Goal: Task Accomplishment & Management: Manage account settings

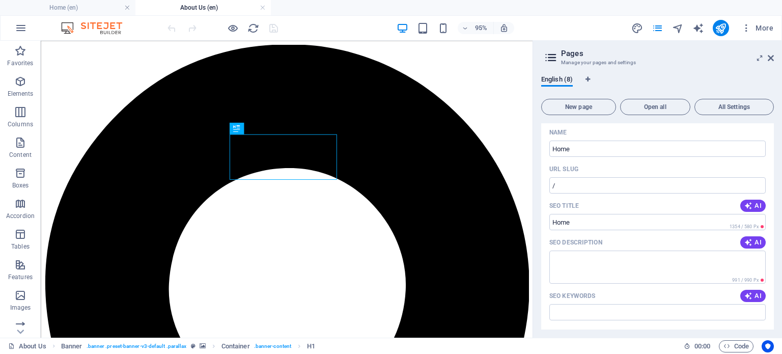
drag, startPoint x: 773, startPoint y: 137, endPoint x: 771, endPoint y: 153, distance: 16.4
click at [771, 153] on div "English (8) New page Open all All Settings Home / Name Home ​ URL SLUG / ​ SEO …" at bounding box center [657, 202] width 249 height 270
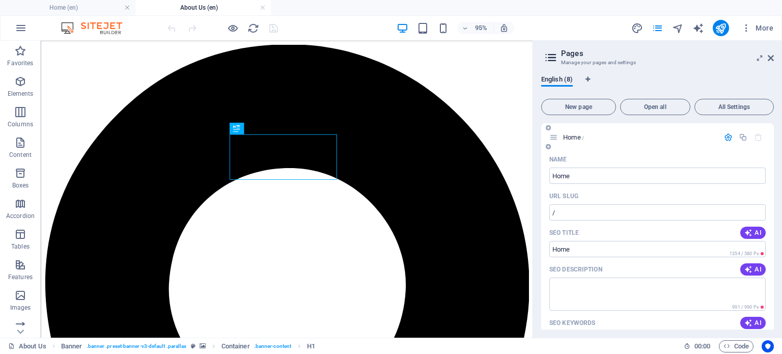
click at [729, 134] on icon "button" at bounding box center [728, 137] width 9 height 9
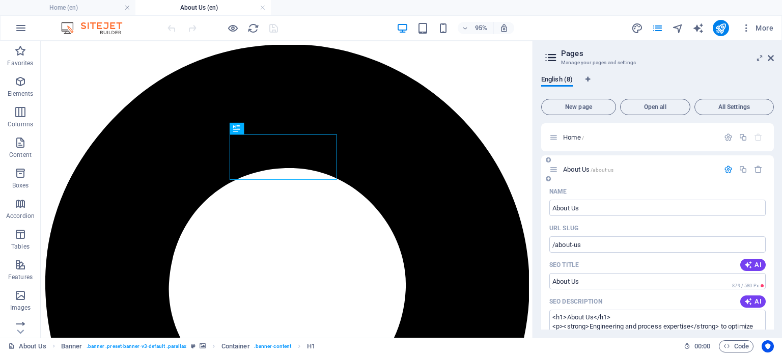
drag, startPoint x: 773, startPoint y: 136, endPoint x: 769, endPoint y: 169, distance: 33.3
click at [769, 169] on div "Home / About Us /about-us Name About Us ​ URL SLUG /about-us ​ SEO Title AI Abo…" at bounding box center [657, 226] width 233 height 206
drag, startPoint x: 773, startPoint y: 138, endPoint x: 774, endPoint y: 167, distance: 29.0
click at [774, 167] on div "English (8) New page Open all All Settings Home / About Us /about-us Name About…" at bounding box center [657, 202] width 249 height 270
drag, startPoint x: 773, startPoint y: 159, endPoint x: 773, endPoint y: 176, distance: 16.3
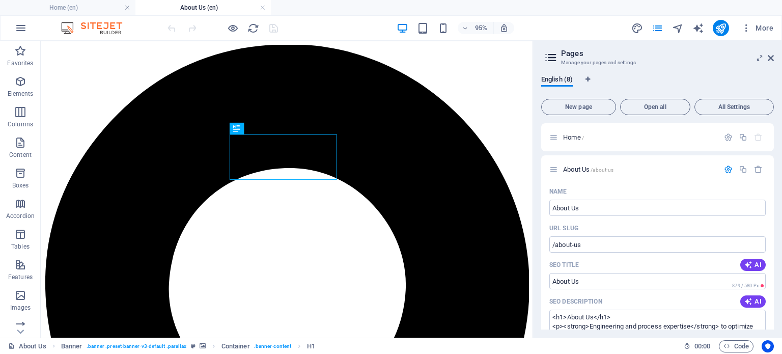
click at [773, 176] on div "English (8) New page Open all All Settings Home / About Us /about-us Name About…" at bounding box center [657, 202] width 249 height 270
drag, startPoint x: 771, startPoint y: 151, endPoint x: 770, endPoint y: 177, distance: 26.5
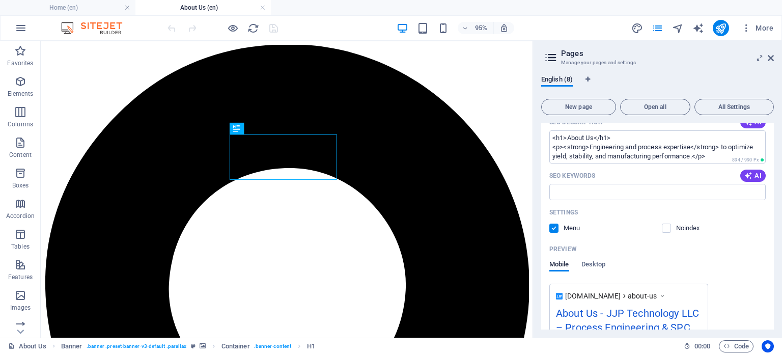
scroll to position [182, 0]
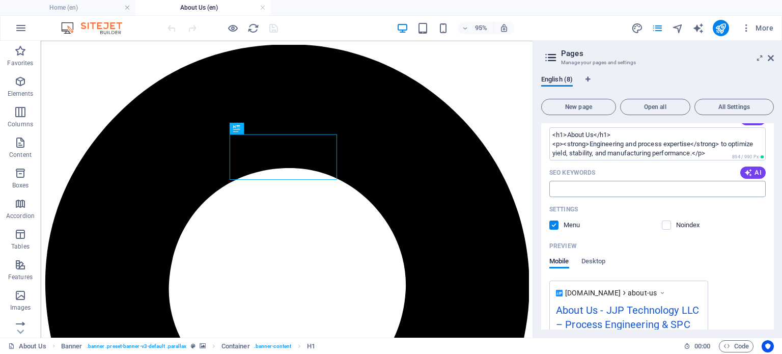
click at [605, 192] on input "SEO Keywords" at bounding box center [657, 189] width 216 height 16
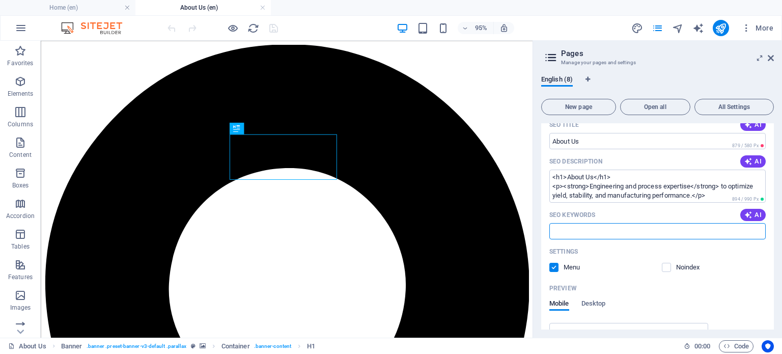
scroll to position [140, 0]
click at [573, 225] on input "SEO Keywords" at bounding box center [657, 230] width 216 height 16
paste input "services for semiconductor fabs, engineering support for startups & labs, equip…"
type input "services for semiconductor fabs, engineering support for startups & labs, equip…"
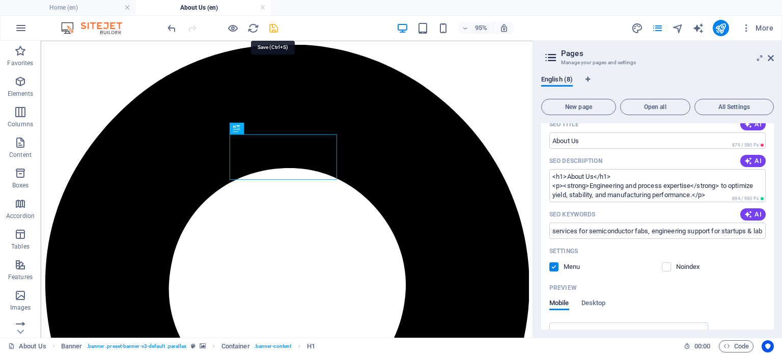
click at [277, 30] on icon "save" at bounding box center [274, 28] width 12 height 12
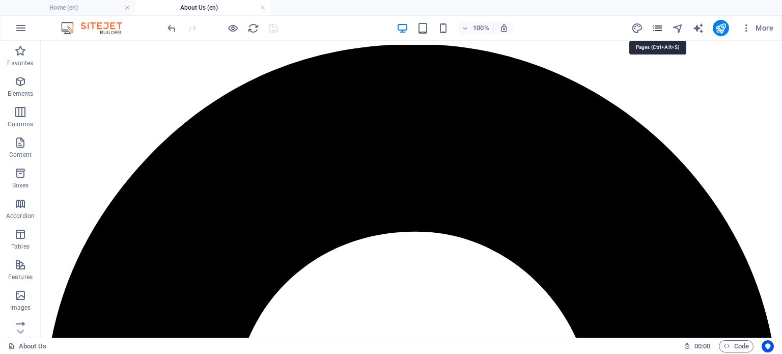
click at [656, 27] on icon "pages" at bounding box center [657, 28] width 12 height 12
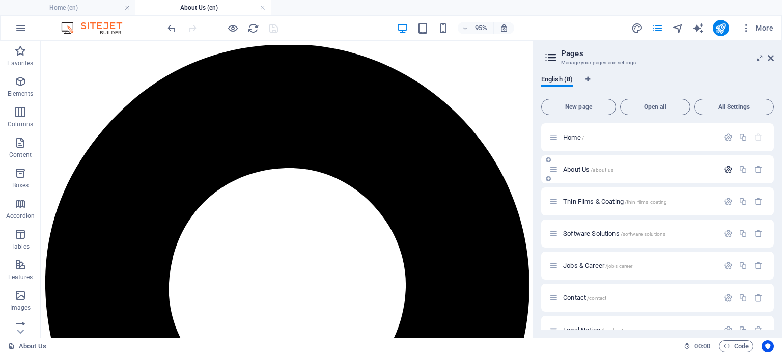
click at [724, 170] on icon "button" at bounding box center [728, 169] width 9 height 9
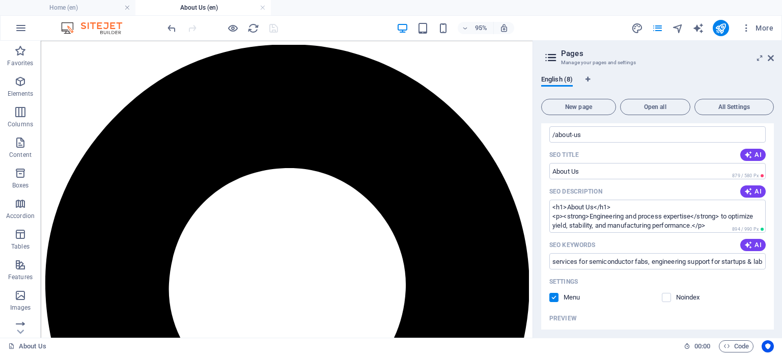
scroll to position [110, 0]
click at [659, 28] on icon "pages" at bounding box center [657, 28] width 12 height 12
click at [770, 60] on icon at bounding box center [770, 58] width 6 height 8
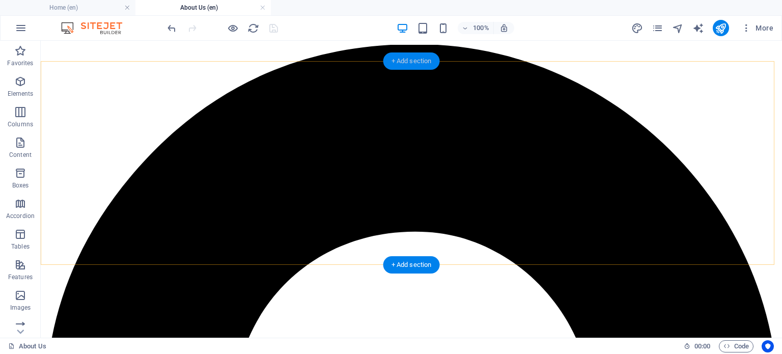
click at [406, 65] on div "+ Add section" at bounding box center [411, 60] width 56 height 17
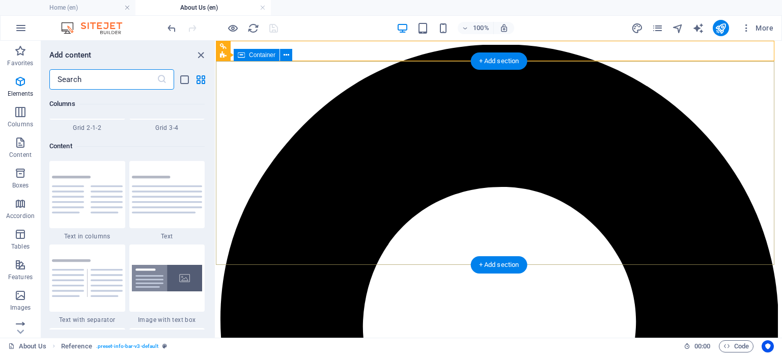
scroll to position [1780, 0]
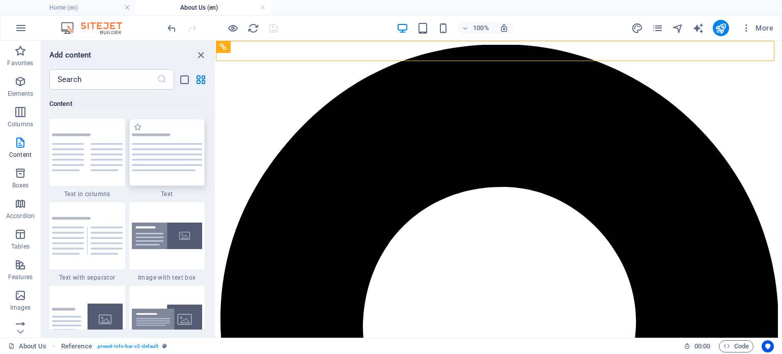
click at [182, 148] on img at bounding box center [167, 152] width 71 height 38
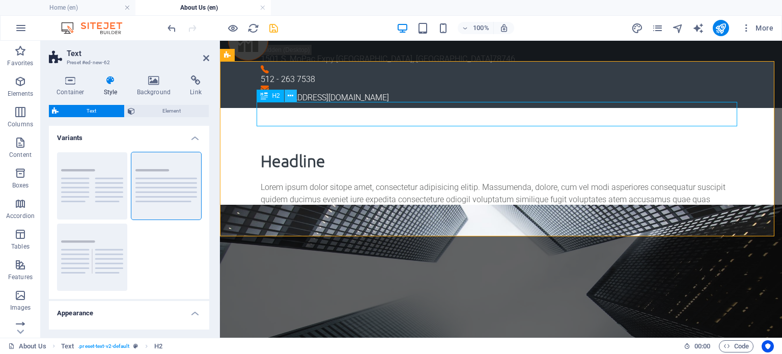
click at [289, 95] on icon at bounding box center [290, 96] width 6 height 11
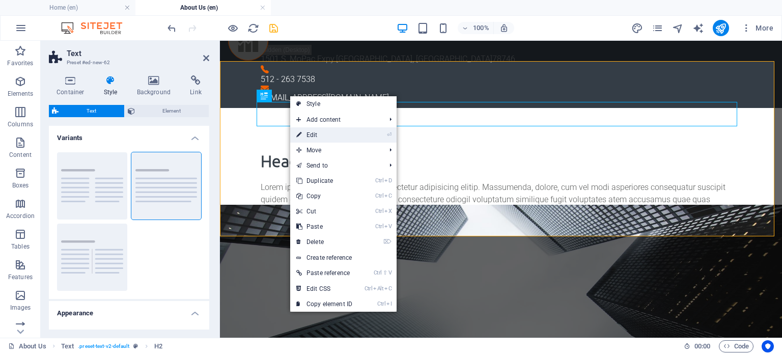
click at [321, 132] on link "⏎ Edit" at bounding box center [324, 134] width 68 height 15
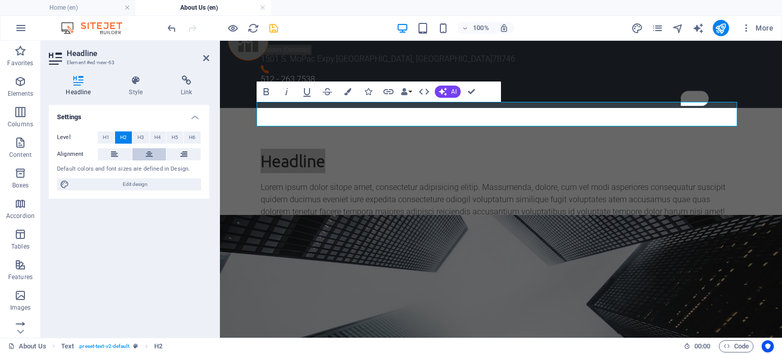
click at [151, 150] on icon at bounding box center [149, 154] width 7 height 12
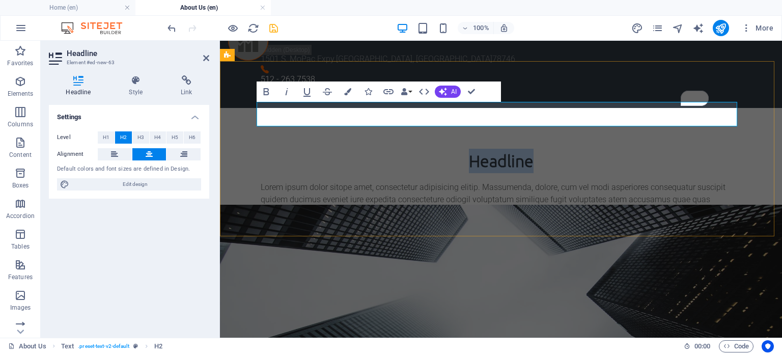
click at [527, 149] on h2 "Headline" at bounding box center [501, 161] width 480 height 24
drag, startPoint x: 532, startPoint y: 117, endPoint x: 450, endPoint y: 117, distance: 81.4
click at [450, 149] on h2 "Headline" at bounding box center [501, 161] width 480 height 24
click at [442, 181] on div "Lorem ipsum dolor sitope amet, consectetur adipisicing elitip. Massumenda, dolo…" at bounding box center [501, 211] width 480 height 61
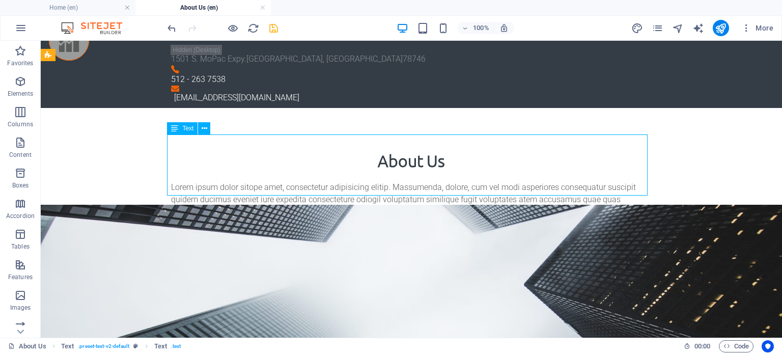
click at [476, 181] on div "Lorem ipsum dolor sitope amet, consectetur adipisicing elitip. Massumenda, dolo…" at bounding box center [411, 211] width 480 height 61
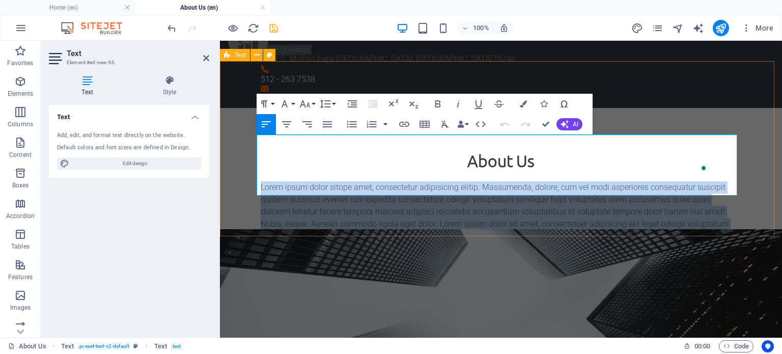
drag, startPoint x: 556, startPoint y: 188, endPoint x: 256, endPoint y: 143, distance: 303.0
click at [261, 181] on p "Lorem ipsum dolor sitope amet, consectetur adipisicing elitip. Massumenda, dolo…" at bounding box center [501, 211] width 480 height 61
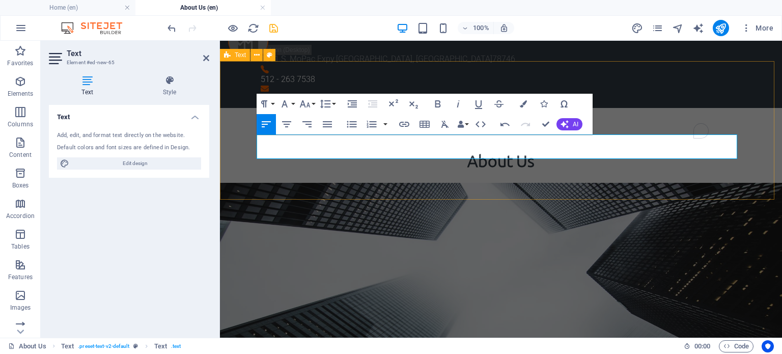
click at [431, 175] on div "About Us Engineering & process expertise for fabs, equipment makers, startups, …" at bounding box center [501, 177] width 562 height 138
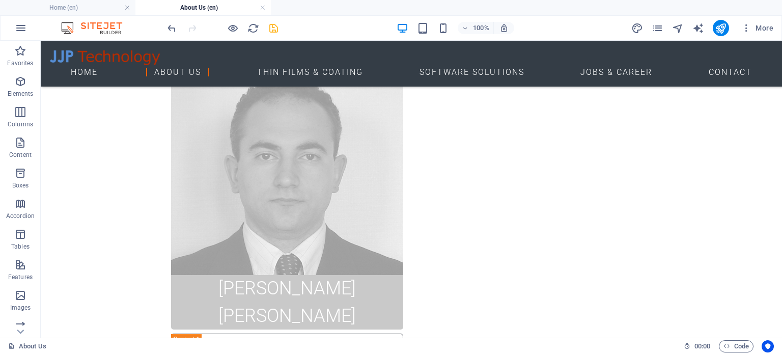
scroll to position [748, 0]
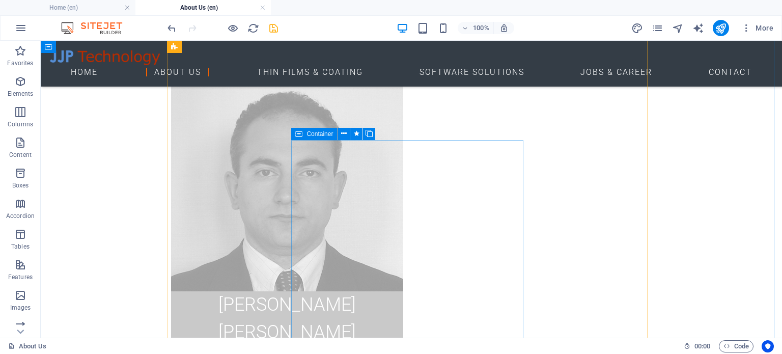
click at [343, 133] on icon at bounding box center [344, 133] width 6 height 11
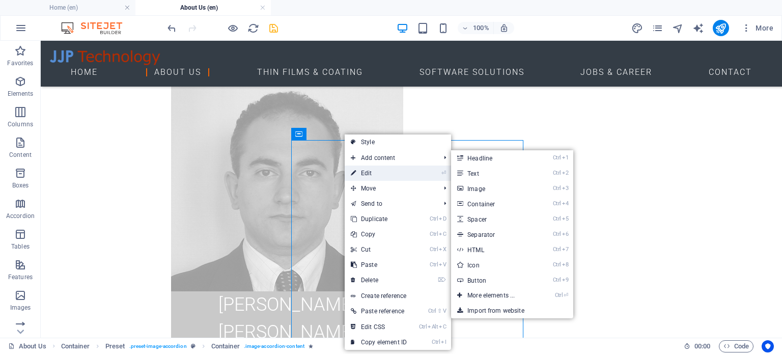
drag, startPoint x: 108, startPoint y: 122, endPoint x: 363, endPoint y: 167, distance: 258.9
click at [363, 167] on link "⏎ Edit" at bounding box center [378, 172] width 68 height 15
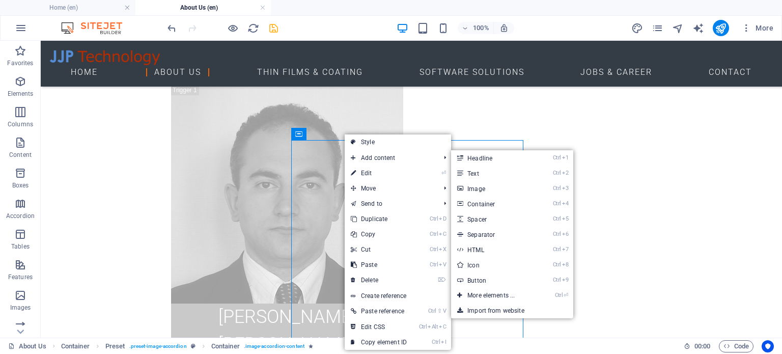
select select "slide"
select select "show"
select select "s"
select select "hide"
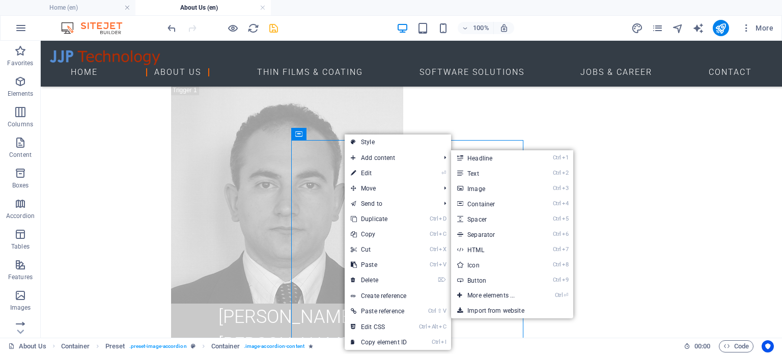
select select "hide"
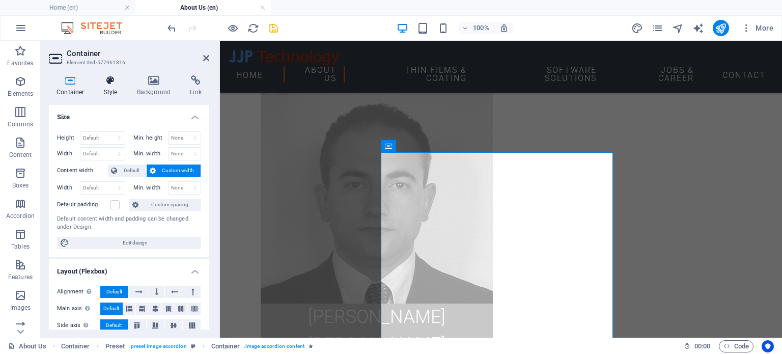
click at [105, 83] on icon at bounding box center [110, 80] width 29 height 10
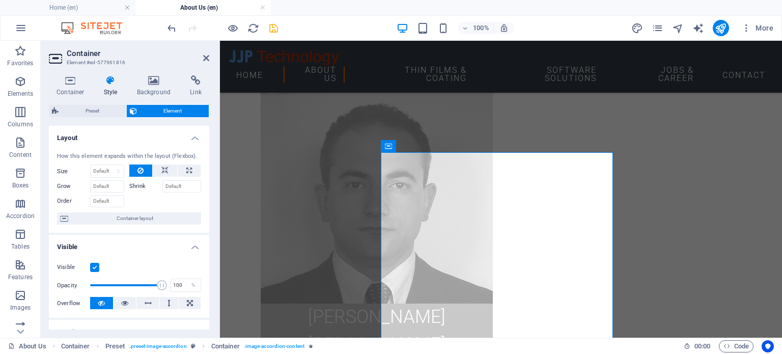
click at [94, 265] on label at bounding box center [94, 267] width 9 height 9
click at [0, 0] on input "Visible" at bounding box center [0, 0] width 0 height 0
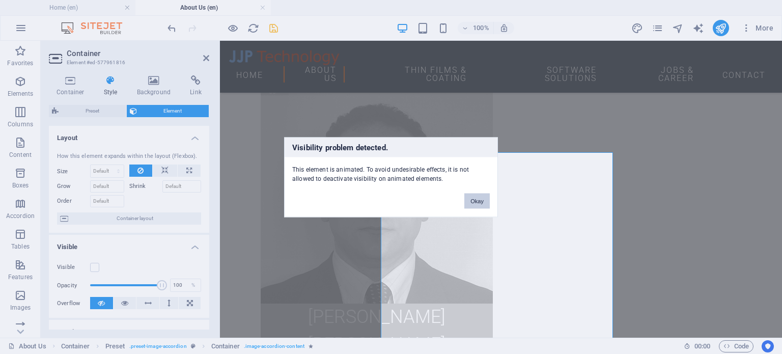
click at [476, 198] on button "Okay" at bounding box center [476, 200] width 25 height 15
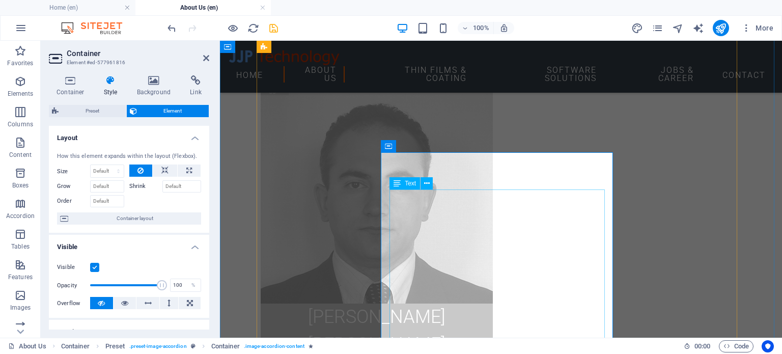
click at [403, 146] on span "Container" at bounding box center [409, 146] width 26 height 6
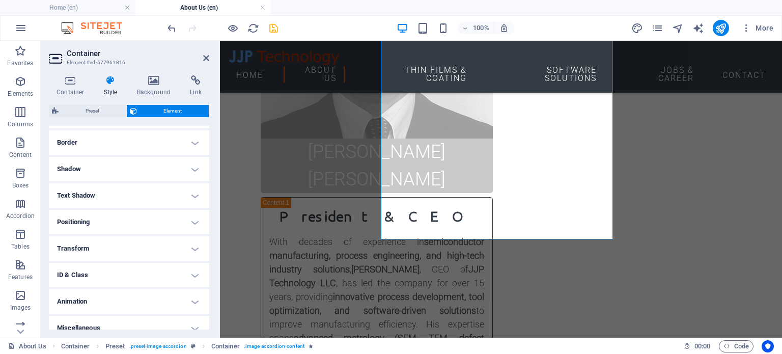
scroll to position [226, 0]
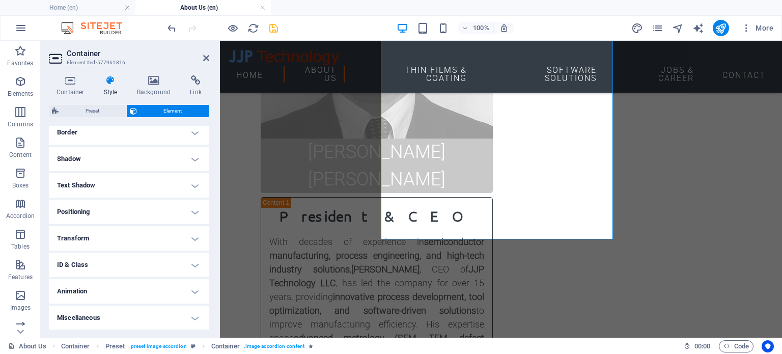
click at [195, 292] on h4 "Animation" at bounding box center [129, 291] width 160 height 24
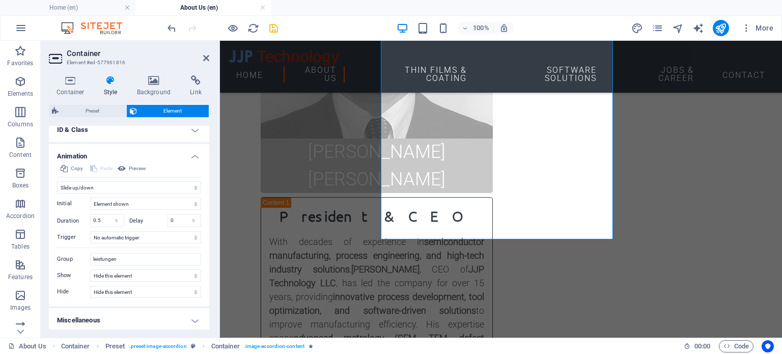
scroll to position [363, 0]
click at [129, 257] on input "leistungen" at bounding box center [145, 257] width 111 height 12
click at [115, 205] on select "Element hidden Element shown" at bounding box center [145, 201] width 111 height 12
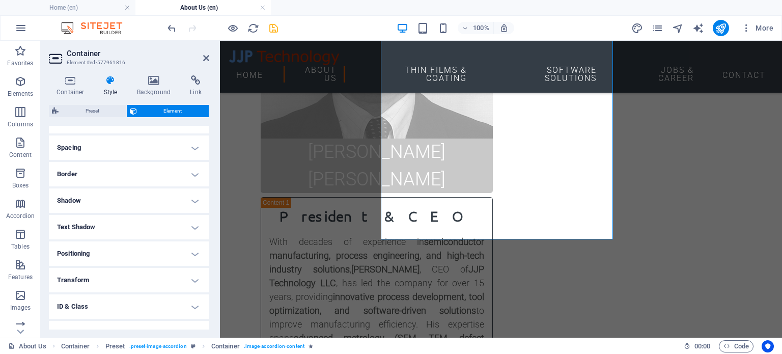
drag, startPoint x: 207, startPoint y: 208, endPoint x: 210, endPoint y: 236, distance: 28.2
click at [210, 236] on div "Container Style Background Link Size Height Default px rem % vh vw Min. height …" at bounding box center [129, 202] width 177 height 270
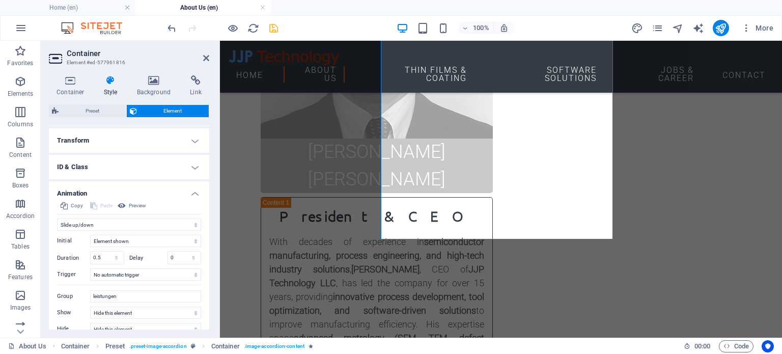
scroll to position [342, 0]
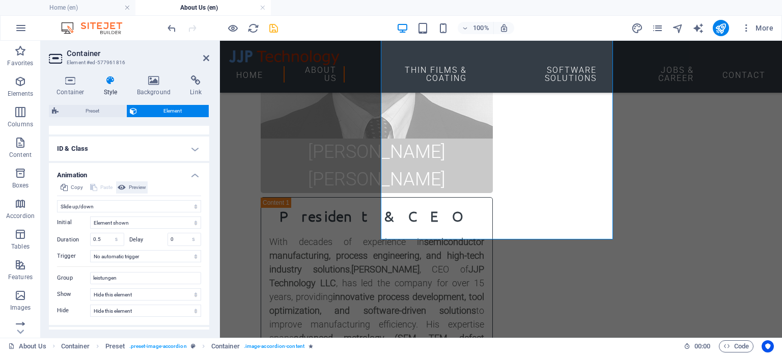
click at [125, 183] on icon at bounding box center [122, 187] width 8 height 12
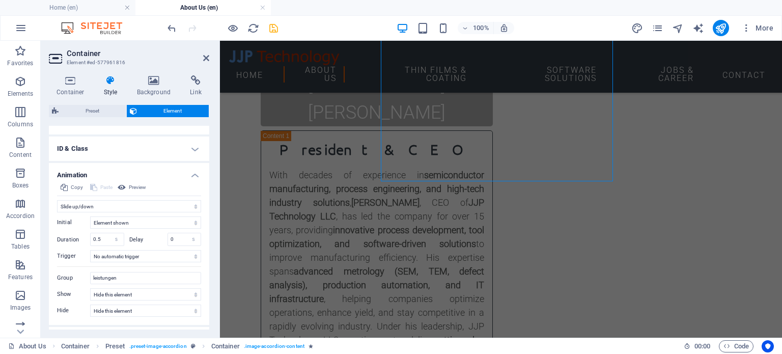
scroll to position [971, 0]
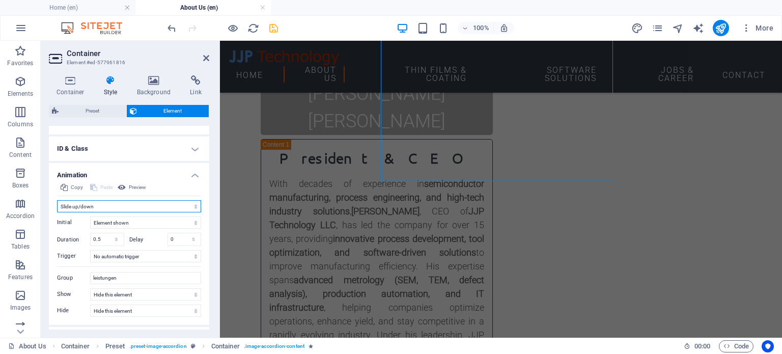
click at [116, 205] on select "Don't animate Show / Hide Slide up/down Zoom in/out Slide left to right Slide r…" at bounding box center [129, 206] width 144 height 12
select select "none"
click at [57, 212] on select "Don't animate Show / Hide Slide up/down Zoom in/out Slide left to right Slide r…" at bounding box center [129, 206] width 144 height 12
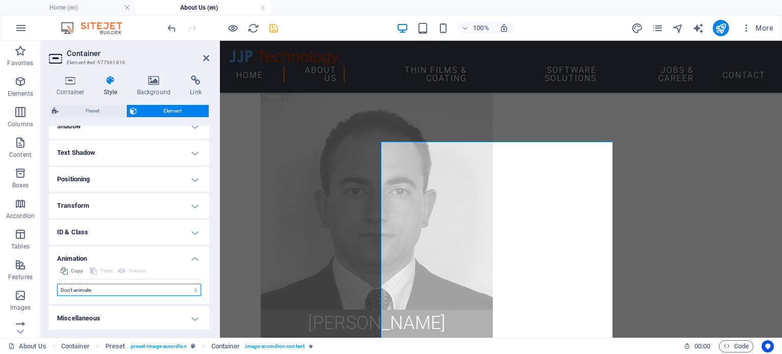
scroll to position [717, 0]
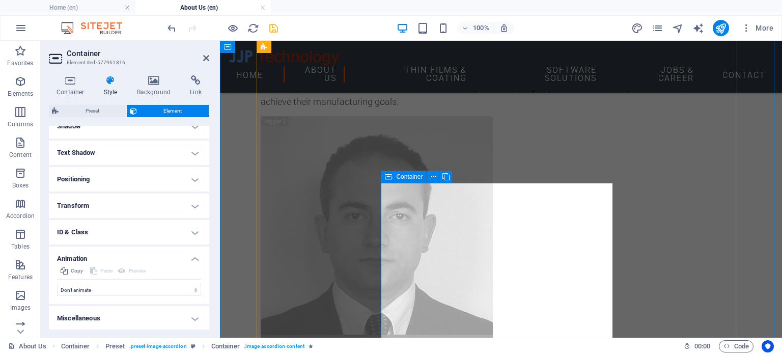
click at [431, 174] on icon at bounding box center [433, 176] width 6 height 11
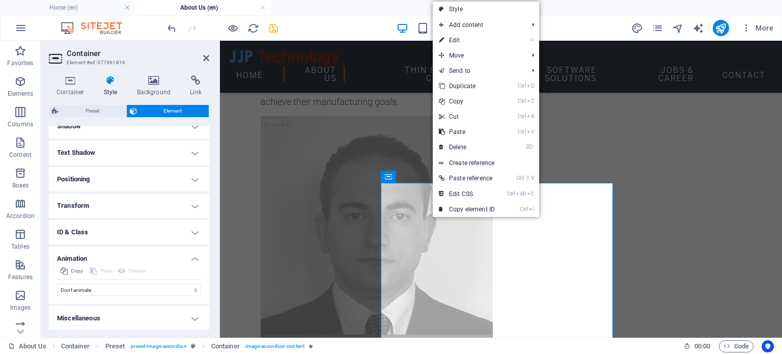
click at [108, 81] on icon at bounding box center [110, 80] width 29 height 10
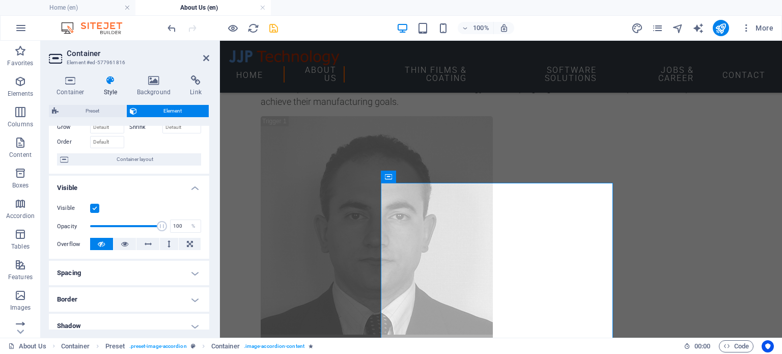
scroll to position [63, 0]
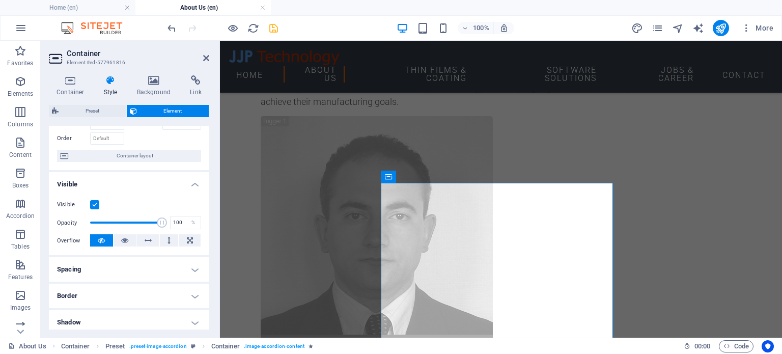
click at [92, 202] on label at bounding box center [94, 204] width 9 height 9
click at [0, 0] on input "Visible" at bounding box center [0, 0] width 0 height 0
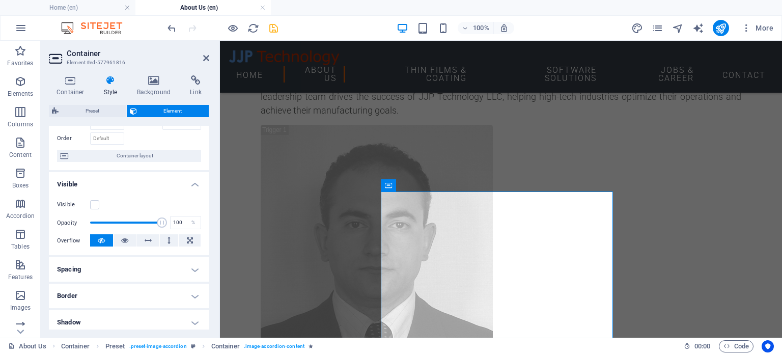
scroll to position [692, 0]
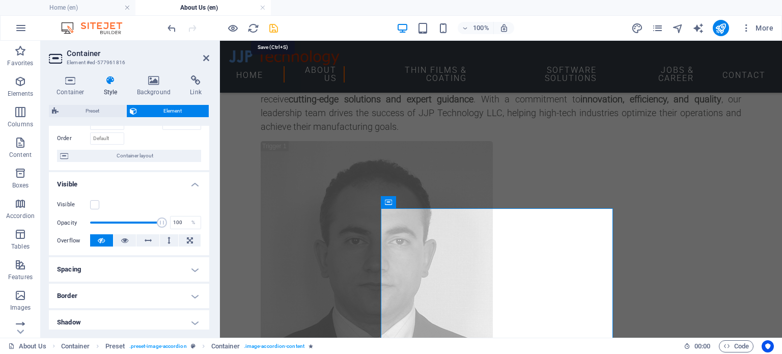
click at [276, 23] on icon "save" at bounding box center [274, 28] width 12 height 12
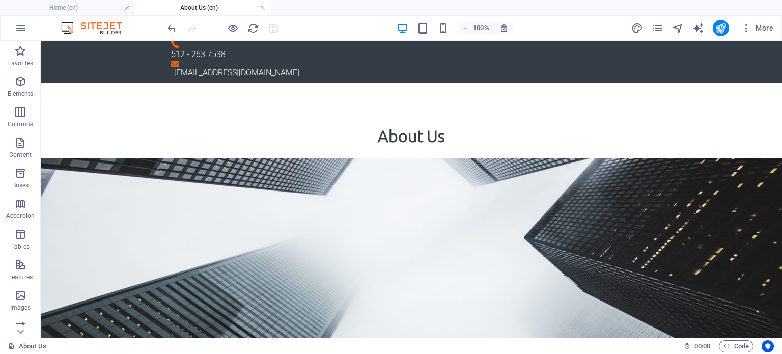
scroll to position [0, 0]
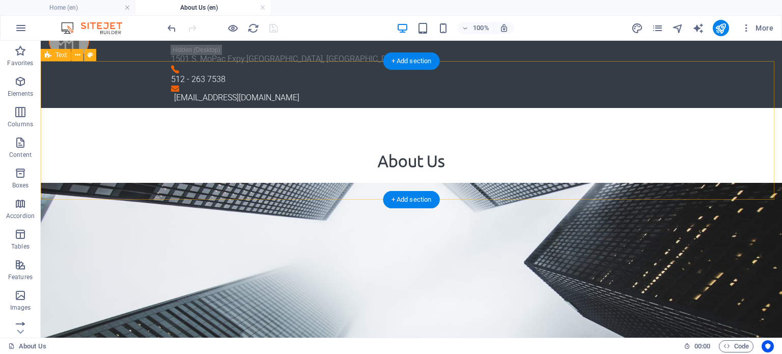
click at [365, 170] on div "About Us Engineering & process expertise for fabs, equipment makers, startups, …" at bounding box center [411, 177] width 741 height 138
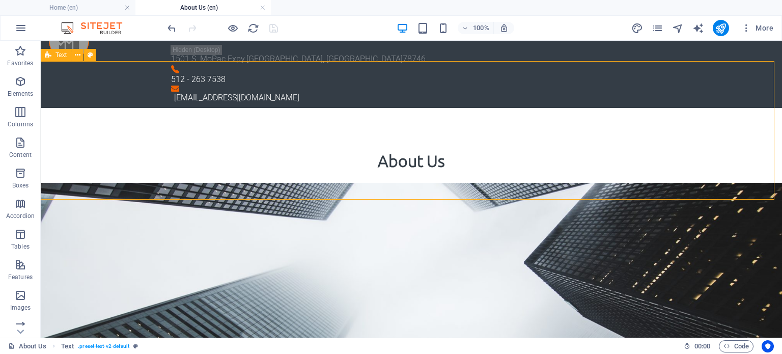
click at [60, 54] on span "Text" at bounding box center [60, 55] width 11 height 6
click at [75, 55] on icon at bounding box center [78, 55] width 6 height 11
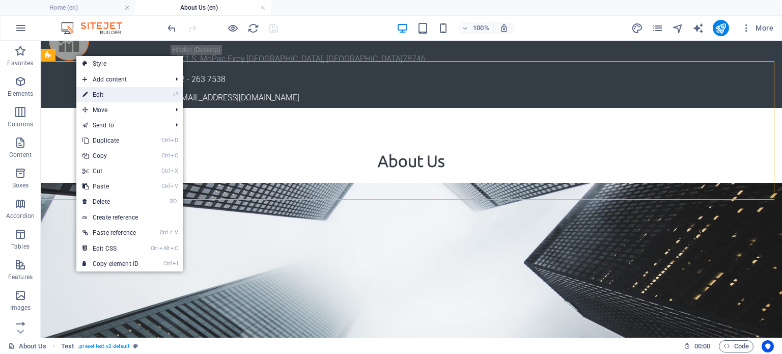
click at [100, 95] on link "⏎ Edit" at bounding box center [110, 94] width 68 height 15
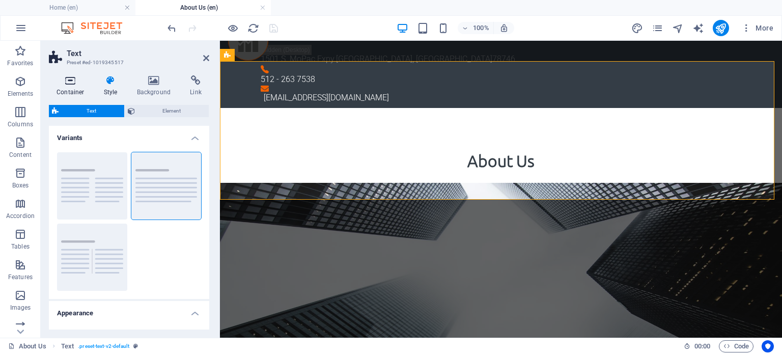
click at [73, 77] on icon at bounding box center [70, 80] width 43 height 10
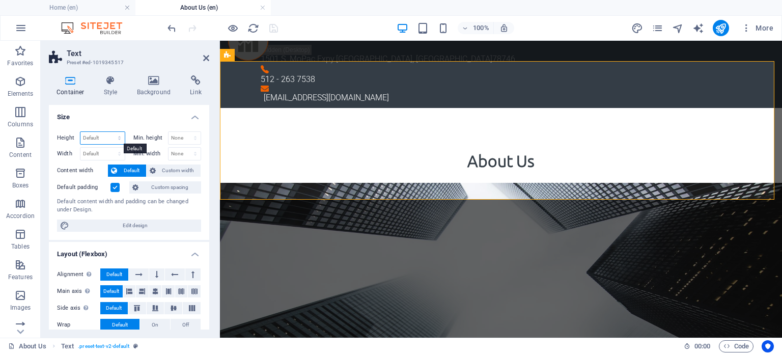
click at [118, 140] on select "Default px rem % vh vw" at bounding box center [102, 138] width 44 height 12
select select "px"
click at [109, 132] on select "Default px rem % vh vw" at bounding box center [102, 138] width 44 height 12
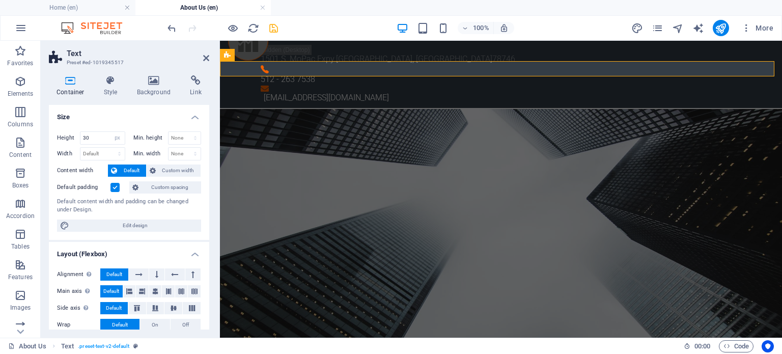
click at [114, 124] on div "Height 30 Default px rem % vh vw Min. height None px rem % vh vw Width Default …" at bounding box center [129, 181] width 160 height 117
drag, startPoint x: 90, startPoint y: 139, endPoint x: 72, endPoint y: 135, distance: 18.2
click at [72, 135] on div "Height 30 Default px rem % vh vw" at bounding box center [91, 137] width 68 height 13
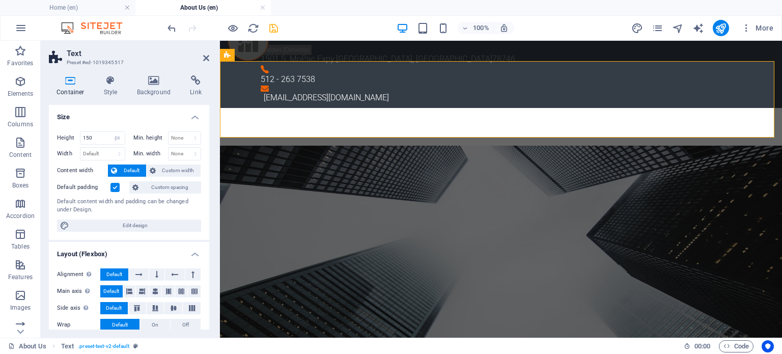
click at [113, 126] on div "Height 150 Default px rem % vh vw Min. height None px rem % vh vw Width Default…" at bounding box center [129, 181] width 160 height 117
click at [166, 27] on icon "undo" at bounding box center [172, 28] width 12 height 12
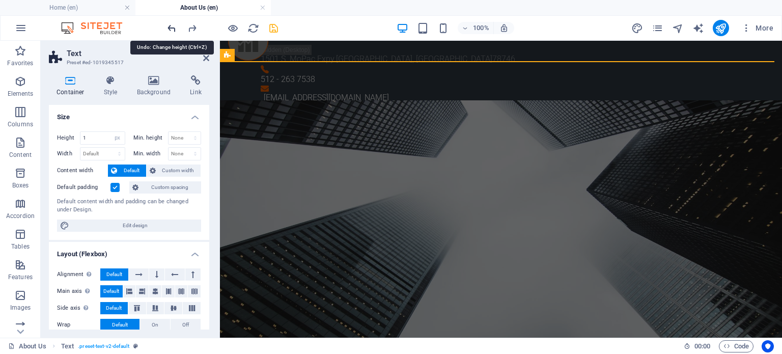
click at [174, 28] on icon "undo" at bounding box center [172, 28] width 12 height 12
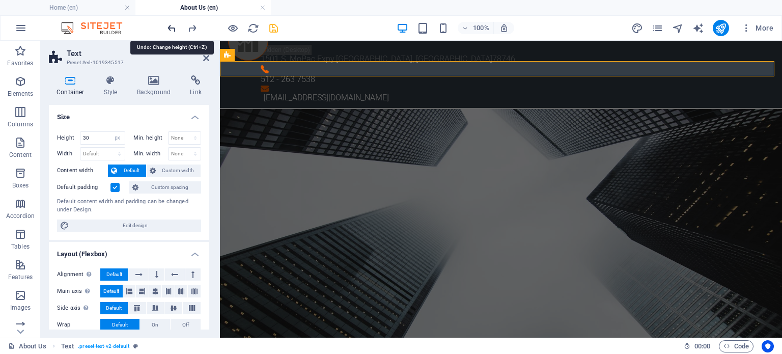
click at [174, 28] on icon "undo" at bounding box center [172, 28] width 12 height 12
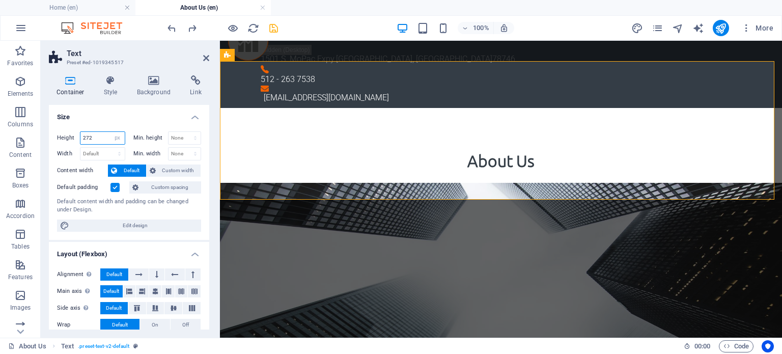
drag, startPoint x: 97, startPoint y: 137, endPoint x: 69, endPoint y: 135, distance: 27.6
click at [69, 135] on div "Height 272 Default px rem % vh vw" at bounding box center [91, 137] width 68 height 13
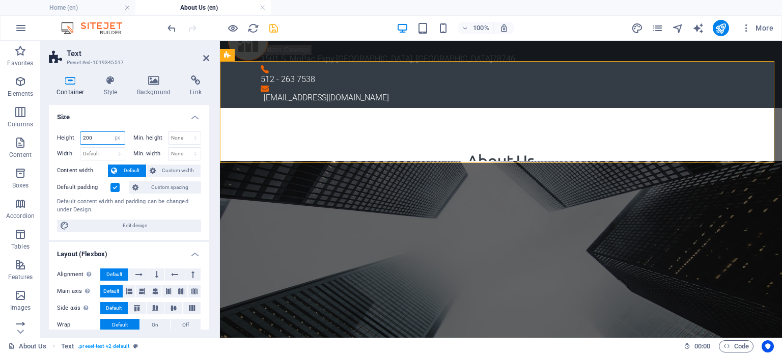
type input "200"
click at [95, 119] on h4 "Size" at bounding box center [129, 114] width 160 height 18
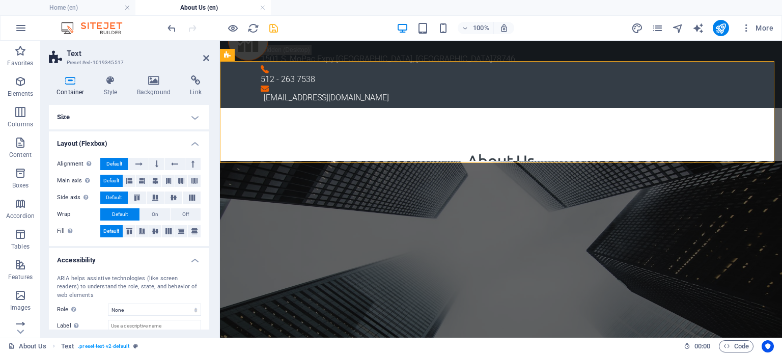
click at [75, 113] on h4 "Size" at bounding box center [129, 117] width 160 height 24
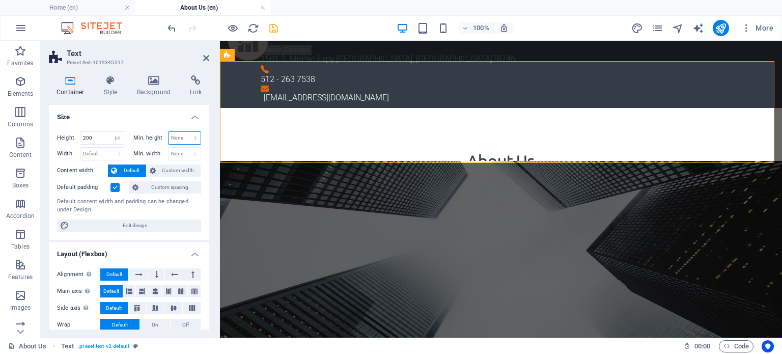
click at [177, 136] on select "None px rem % vh vw" at bounding box center [184, 138] width 33 height 12
select select "px"
click at [184, 132] on select "None px rem % vh vw" at bounding box center [184, 138] width 33 height 12
click at [171, 117] on h4 "Size" at bounding box center [129, 114] width 160 height 18
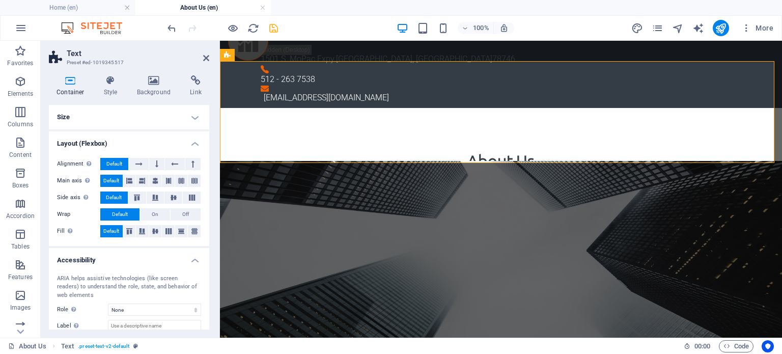
click at [171, 121] on h4 "Size" at bounding box center [129, 117] width 160 height 24
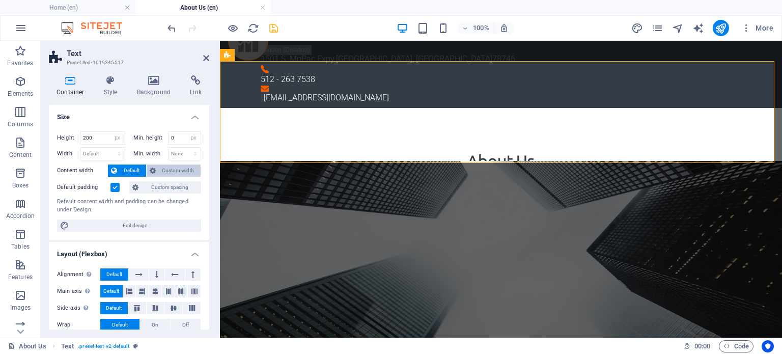
click at [161, 170] on span "Custom width" at bounding box center [178, 170] width 39 height 12
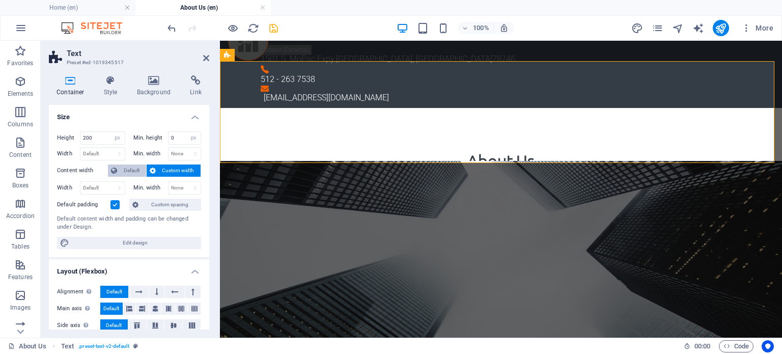
click at [117, 170] on button "Default" at bounding box center [127, 170] width 38 height 12
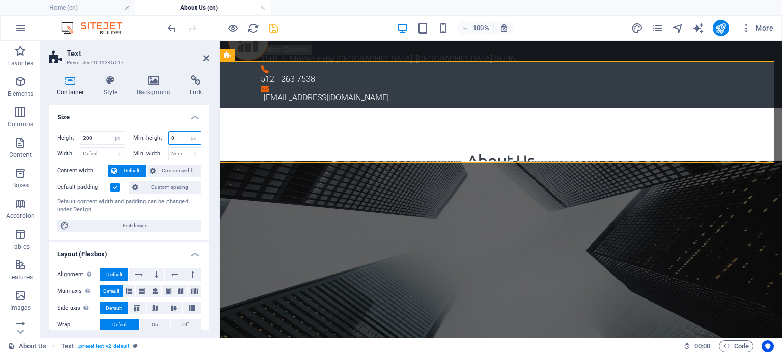
click at [176, 140] on input "0" at bounding box center [184, 138] width 33 height 12
type input "10"
click at [163, 118] on h4 "Size" at bounding box center [129, 114] width 160 height 18
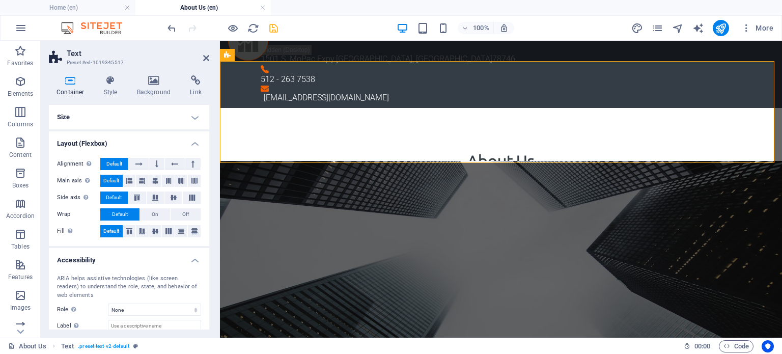
click at [160, 120] on h4 "Size" at bounding box center [129, 117] width 160 height 24
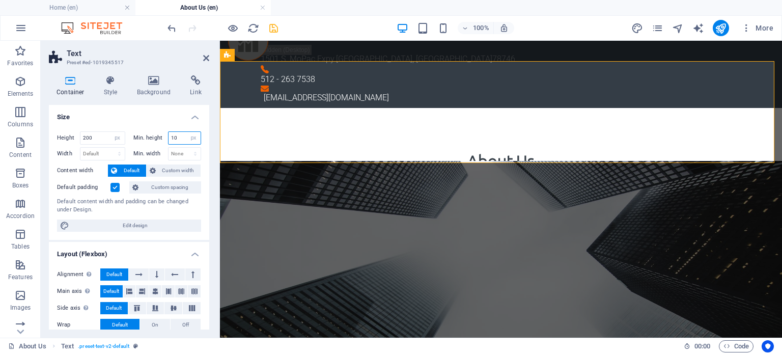
click at [177, 136] on input "10" at bounding box center [184, 138] width 33 height 12
click at [175, 136] on input "10" at bounding box center [184, 138] width 33 height 12
drag, startPoint x: 175, startPoint y: 136, endPoint x: 152, endPoint y: 148, distance: 25.9
click at [152, 148] on div "Height 200 Default px rem % vh vw Min. height 10 None px rem % vh vw Width Defa…" at bounding box center [129, 145] width 144 height 29
click at [155, 113] on h4 "Size" at bounding box center [129, 114] width 160 height 18
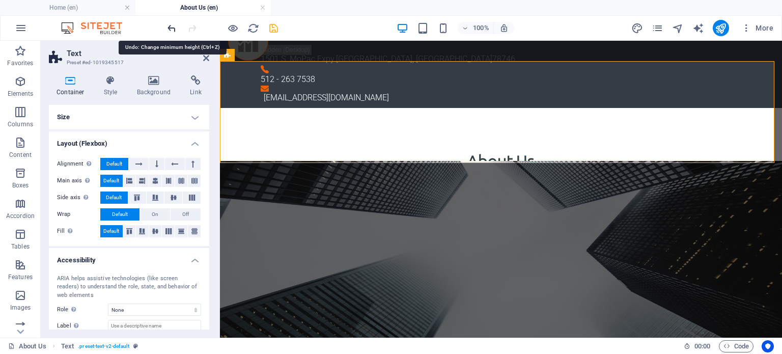
click at [170, 26] on icon "undo" at bounding box center [172, 28] width 12 height 12
click at [165, 112] on h4 "Size" at bounding box center [129, 117] width 160 height 24
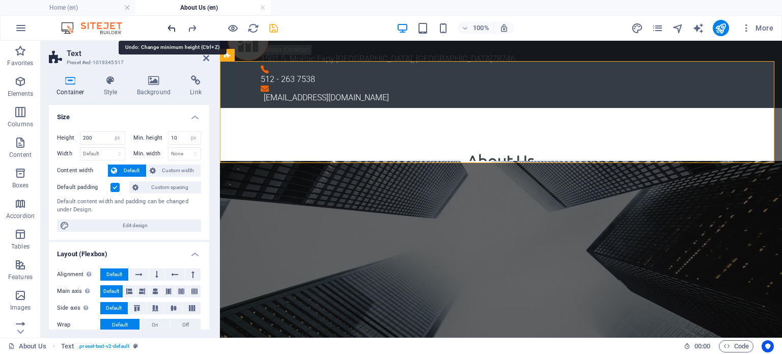
click at [170, 29] on icon "undo" at bounding box center [172, 28] width 12 height 12
type input "0"
click at [170, 29] on icon "undo" at bounding box center [172, 28] width 12 height 12
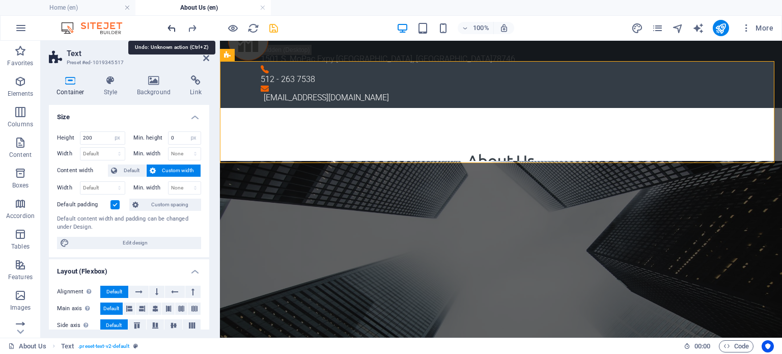
click at [170, 29] on icon "undo" at bounding box center [172, 28] width 12 height 12
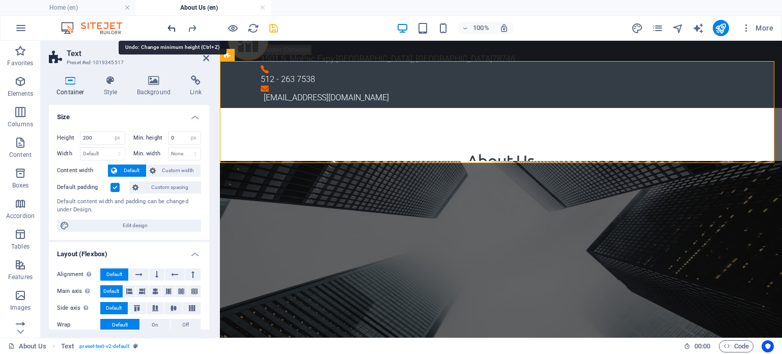
click at [170, 29] on icon "undo" at bounding box center [172, 28] width 12 height 12
select select "DISABLED_OPTION_VALUE"
click at [170, 29] on icon "undo" at bounding box center [172, 28] width 12 height 12
type input "272"
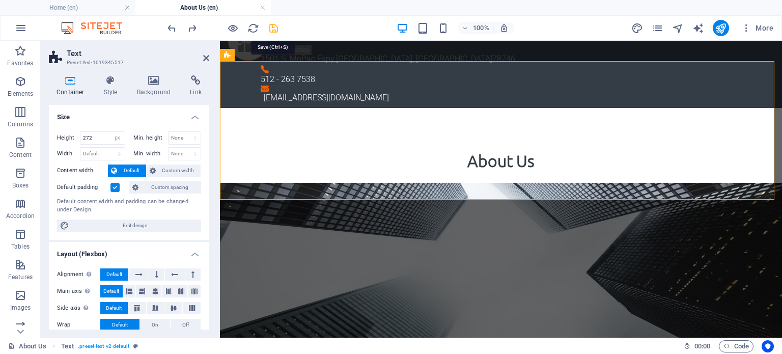
click at [275, 28] on icon "save" at bounding box center [274, 28] width 12 height 12
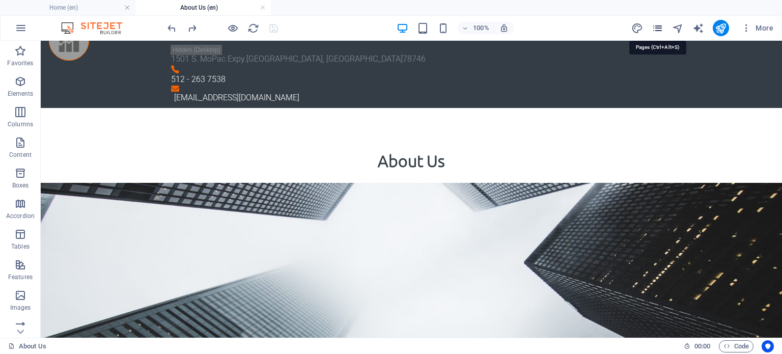
click at [655, 22] on icon "pages" at bounding box center [657, 28] width 12 height 12
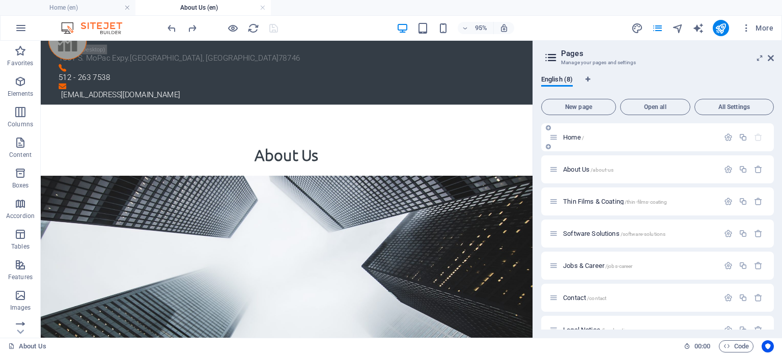
click at [571, 135] on span "Home /" at bounding box center [573, 137] width 21 height 8
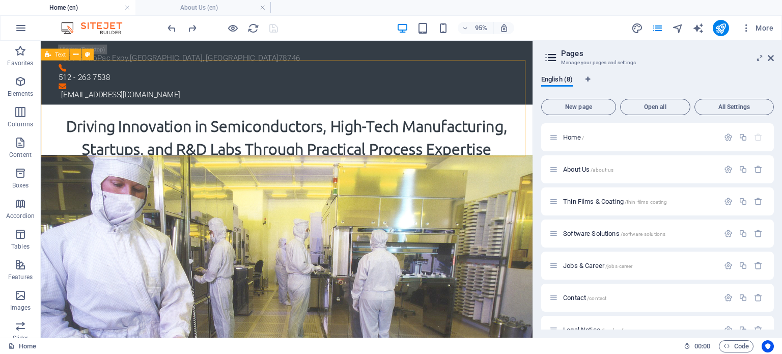
click at [53, 53] on div "Text" at bounding box center [55, 54] width 28 height 12
click at [73, 54] on icon at bounding box center [75, 54] width 5 height 10
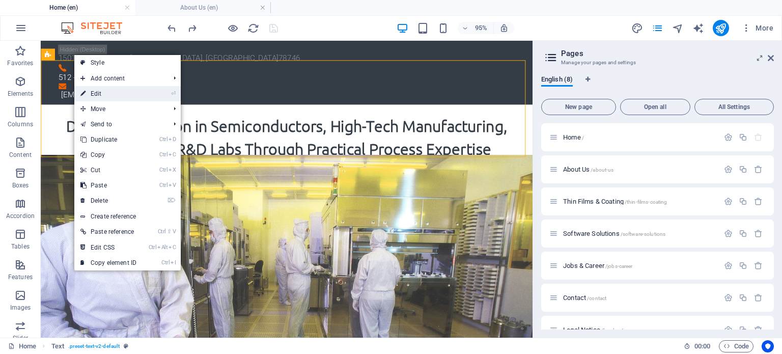
click at [95, 91] on link "⏎ Edit" at bounding box center [108, 93] width 68 height 15
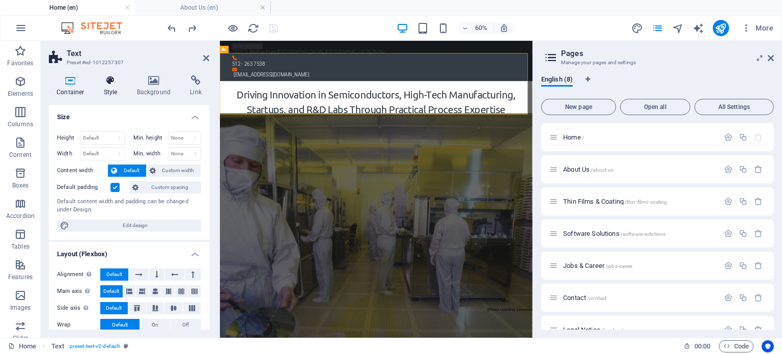
click at [107, 80] on icon at bounding box center [110, 80] width 29 height 10
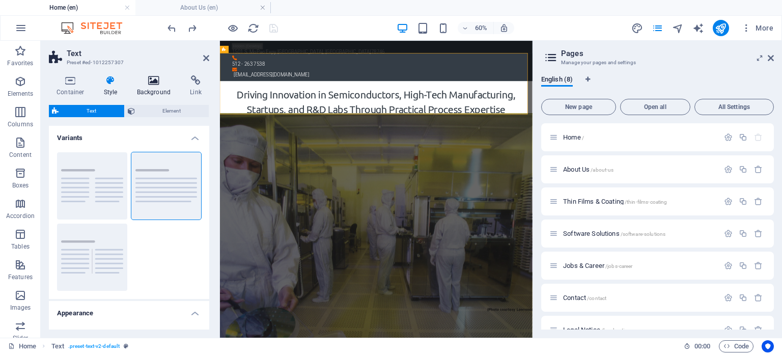
click at [157, 81] on icon at bounding box center [153, 80] width 49 height 10
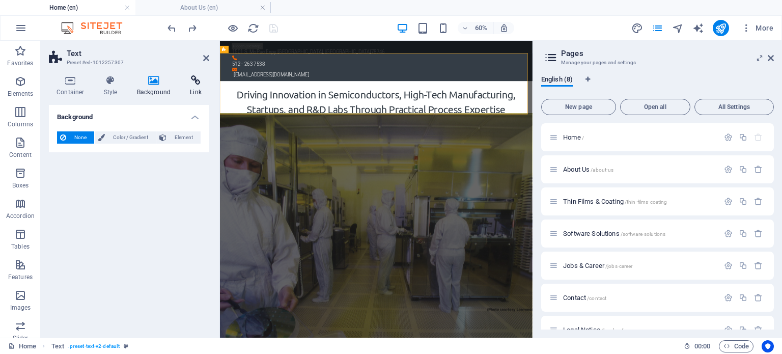
click at [200, 82] on icon at bounding box center [195, 80] width 27 height 10
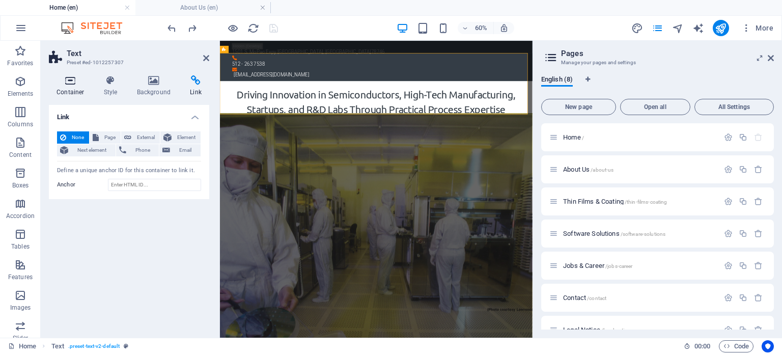
click at [68, 80] on icon at bounding box center [70, 80] width 43 height 10
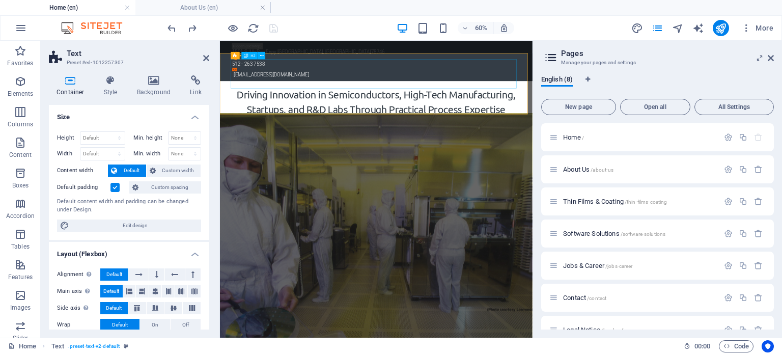
click at [316, 118] on div "Driving Innovation in Semiconductors, High-Tech Manufacturing, Startups, and R&…" at bounding box center [480, 142] width 476 height 49
click at [775, 56] on aside "Pages Manage your pages and settings English (8) New page Open all All Settings…" at bounding box center [656, 189] width 249 height 297
click at [771, 56] on icon at bounding box center [770, 58] width 6 height 8
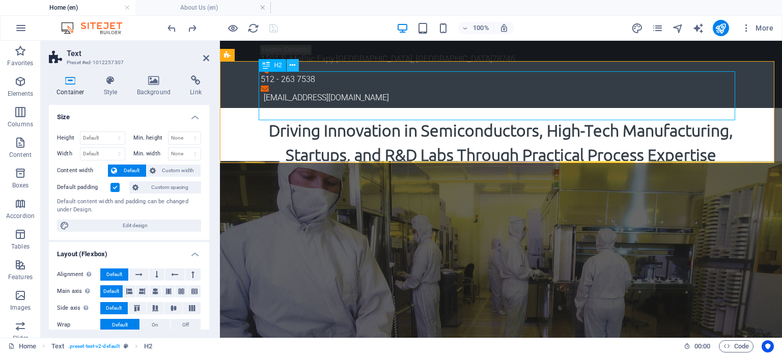
click at [290, 64] on icon at bounding box center [293, 65] width 6 height 11
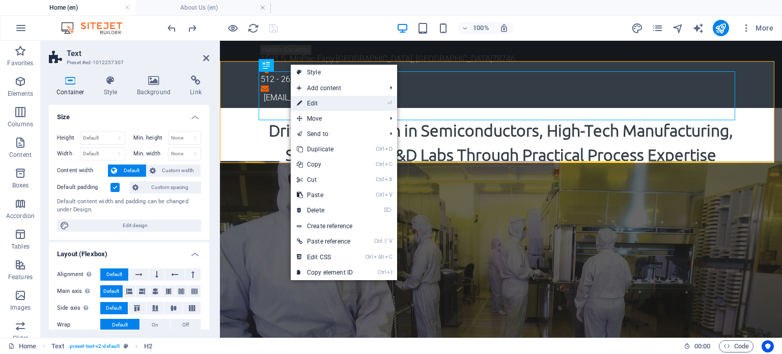
click at [314, 103] on link "⏎ Edit" at bounding box center [325, 103] width 68 height 15
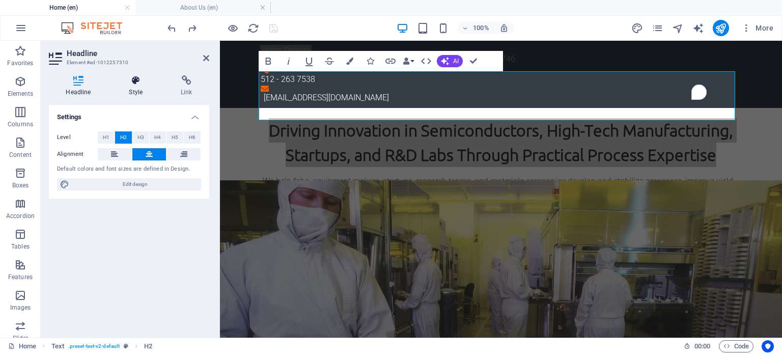
click at [132, 89] on h4 "Style" at bounding box center [138, 85] width 52 height 21
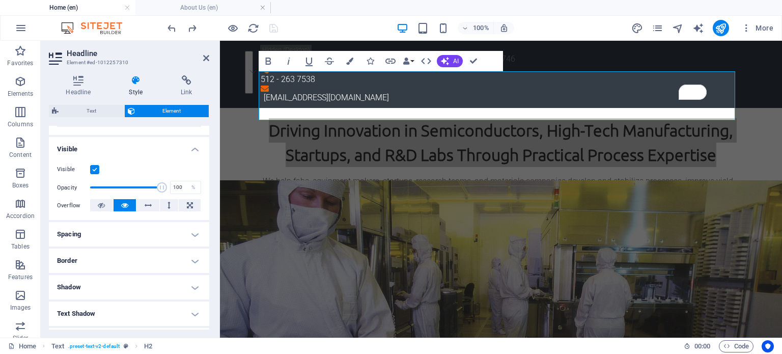
scroll to position [134, 0]
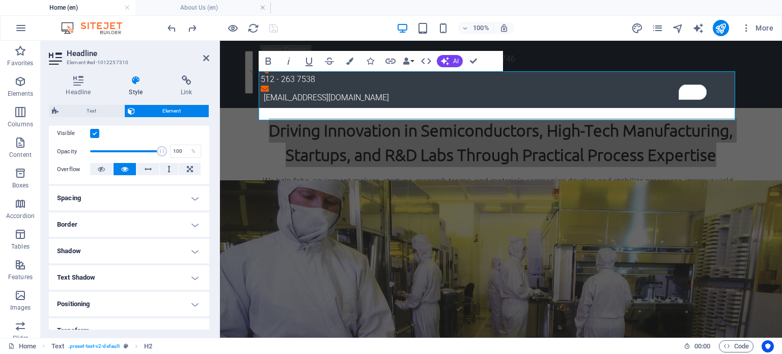
click at [121, 222] on h4 "Border" at bounding box center [129, 224] width 160 height 24
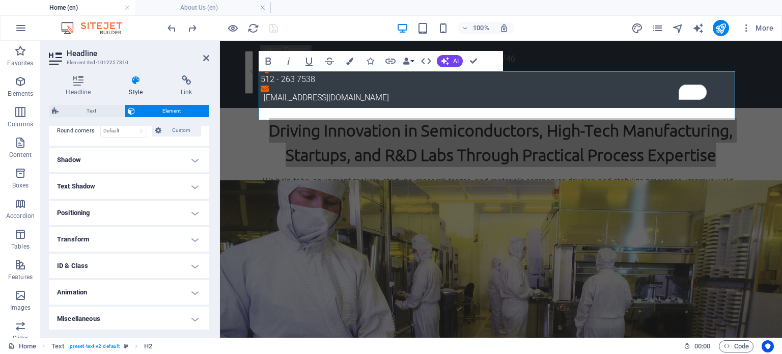
scroll to position [267, 0]
click at [118, 211] on h4 "Positioning" at bounding box center [129, 212] width 160 height 24
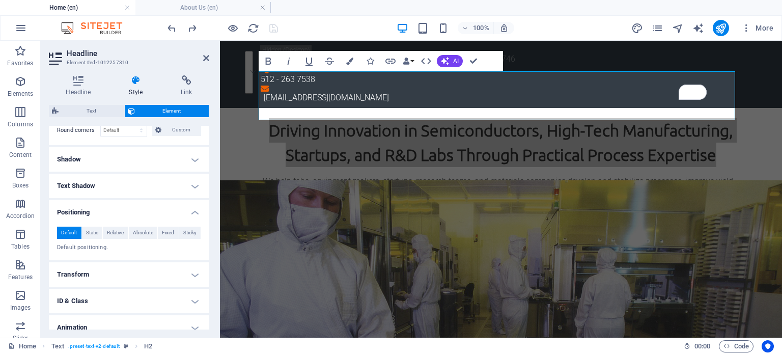
scroll to position [302, 0]
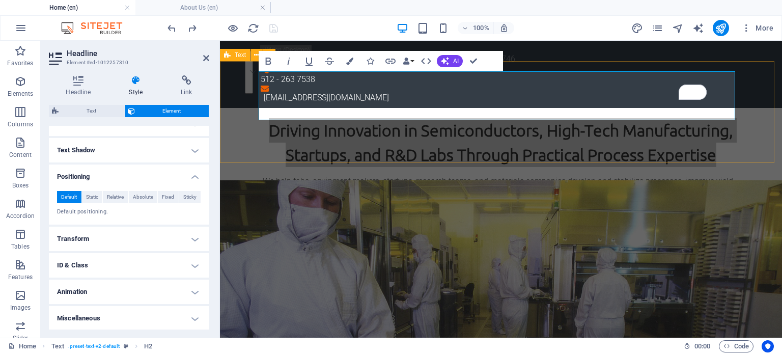
click at [233, 108] on div "Driving Innovation in Semiconductors, High-Tech Manufacturing, Startups, and R&…" at bounding box center [501, 159] width 562 height 102
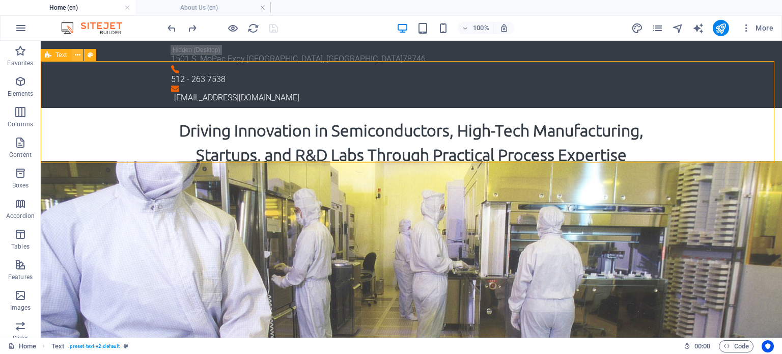
click at [75, 56] on icon at bounding box center [78, 55] width 6 height 11
click at [61, 108] on div "Driving Innovation in Semiconductors, High-Tech Manufacturing, Startups, and R&…" at bounding box center [411, 159] width 741 height 102
click at [59, 55] on span "Text" at bounding box center [60, 55] width 11 height 6
click at [75, 54] on icon at bounding box center [78, 55] width 6 height 11
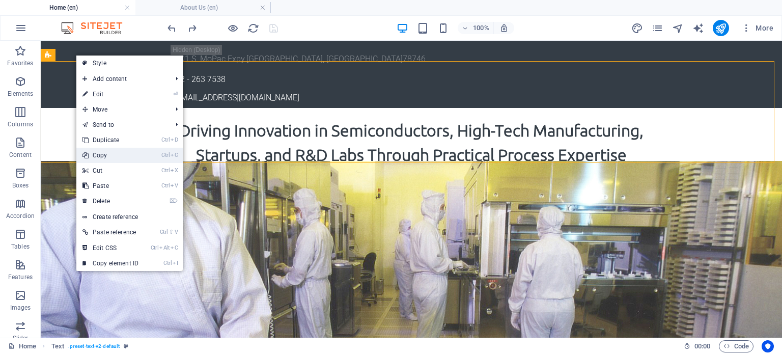
click at [96, 154] on link "Ctrl C Copy" at bounding box center [110, 155] width 68 height 15
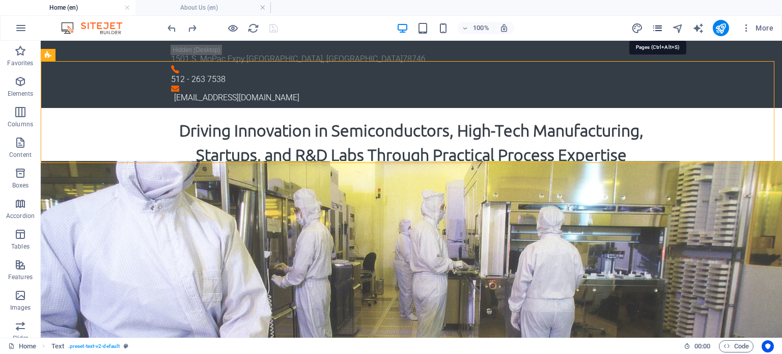
click at [659, 25] on icon "pages" at bounding box center [657, 28] width 12 height 12
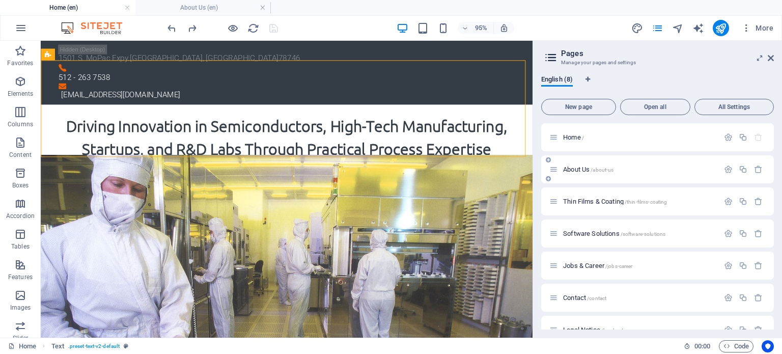
click at [553, 170] on icon at bounding box center [553, 169] width 9 height 9
click at [567, 168] on span "About Us /about-us" at bounding box center [588, 169] width 50 height 8
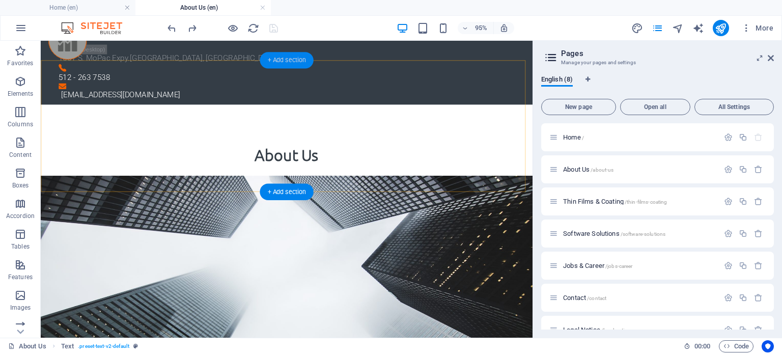
click at [275, 61] on div "+ Add section" at bounding box center [285, 60] width 53 height 16
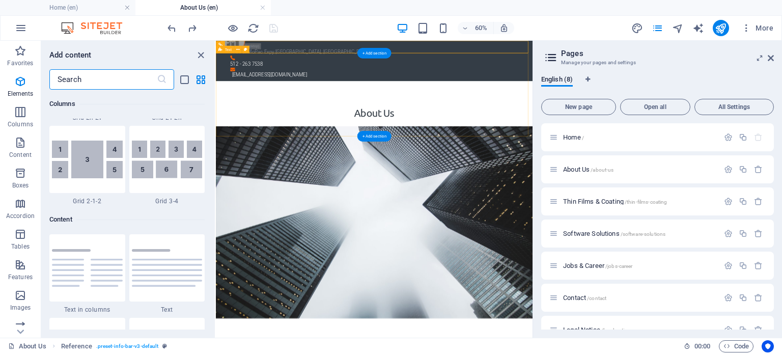
scroll to position [1780, 0]
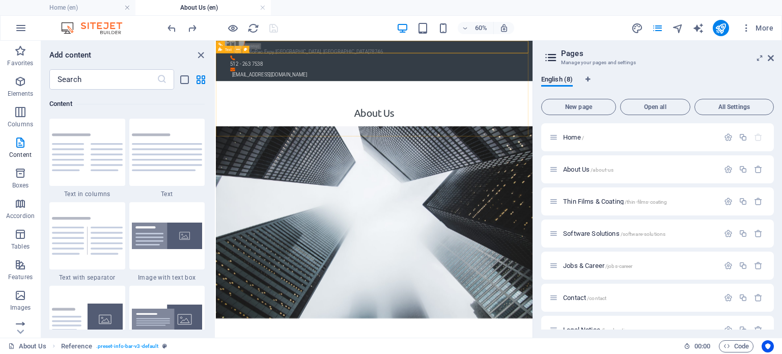
click at [237, 48] on icon at bounding box center [238, 49] width 4 height 7
click at [367, 51] on div "+ Add section" at bounding box center [374, 53] width 34 height 10
click at [237, 50] on icon at bounding box center [238, 49] width 4 height 7
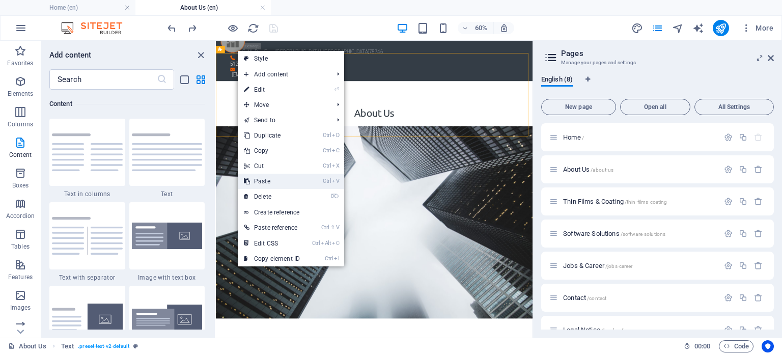
click at [259, 177] on link "Ctrl V Paste" at bounding box center [272, 181] width 68 height 15
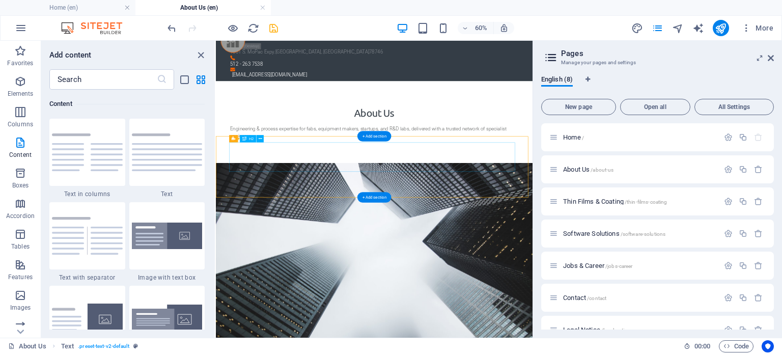
click at [512, 256] on div "Driving Innovation in Semiconductors, High-Tech Manufacturing, Startups, and R&…" at bounding box center [480, 280] width 476 height 49
click at [522, 256] on div "Driving Innovation in Semiconductors, High-Tech Manufacturing, Startups, and R&…" at bounding box center [480, 280] width 476 height 49
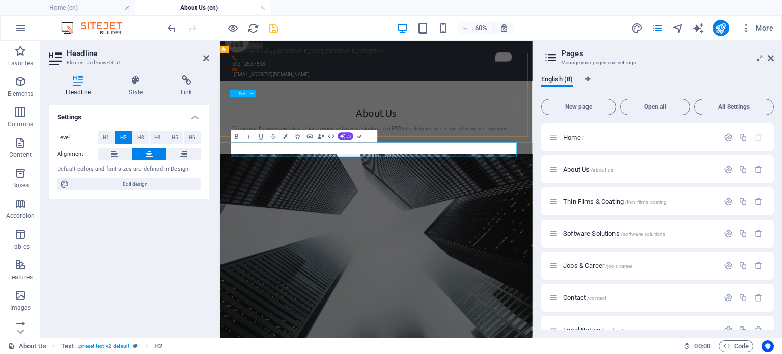
click at [491, 181] on div "Engineering & process expertise for fabs, equipment makers, startups, and R&D l…" at bounding box center [480, 193] width 480 height 24
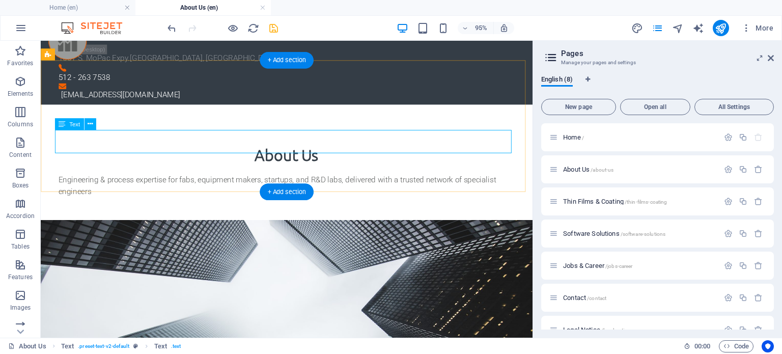
click at [326, 181] on div "Engineering & process expertise for fabs, equipment makers, startups, and R&D l…" at bounding box center [300, 193] width 480 height 24
click at [194, 246] on div "About US We help fabs, equipment makers, startups, research teams, and material…" at bounding box center [299, 284] width 517 height 77
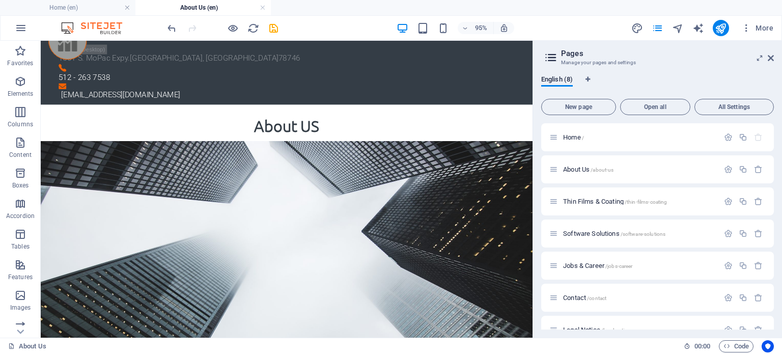
click at [772, 53] on h2 "Pages" at bounding box center [667, 53] width 213 height 9
click at [769, 57] on icon at bounding box center [770, 58] width 6 height 8
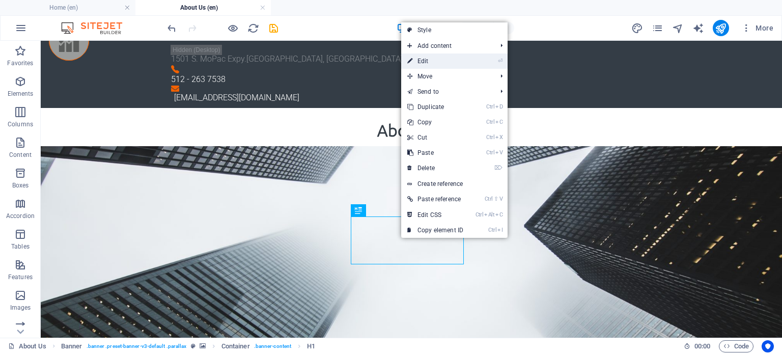
click at [424, 63] on link "⏎ Edit" at bounding box center [435, 60] width 68 height 15
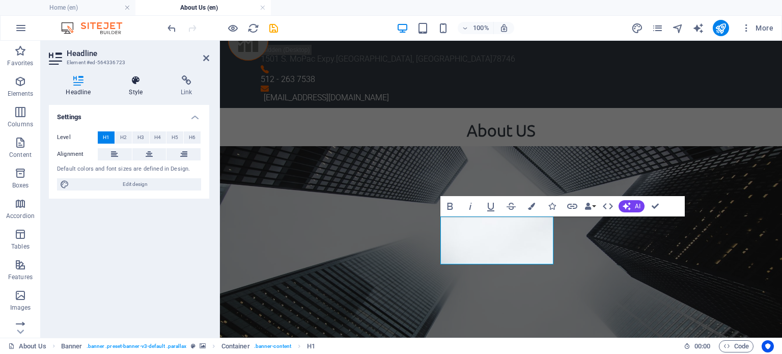
click at [132, 82] on icon at bounding box center [136, 80] width 48 height 10
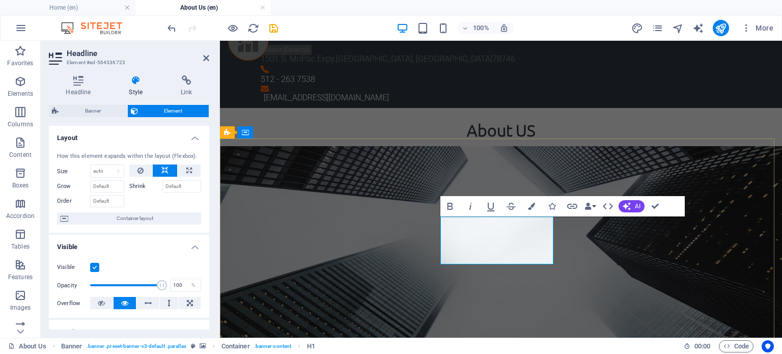
drag, startPoint x: 543, startPoint y: 238, endPoint x: 457, endPoint y: 241, distance: 86.0
drag, startPoint x: 542, startPoint y: 238, endPoint x: 429, endPoint y: 236, distance: 113.0
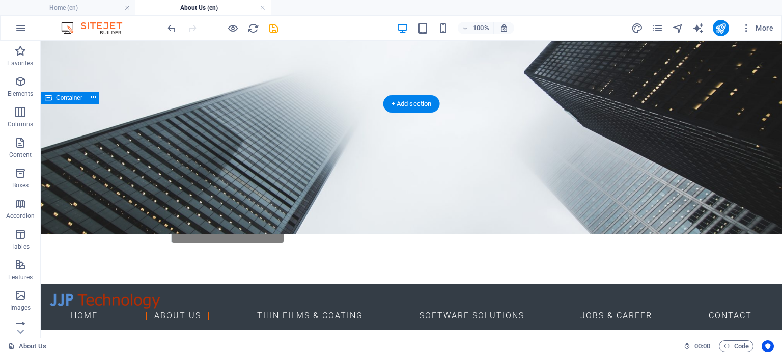
scroll to position [306, 0]
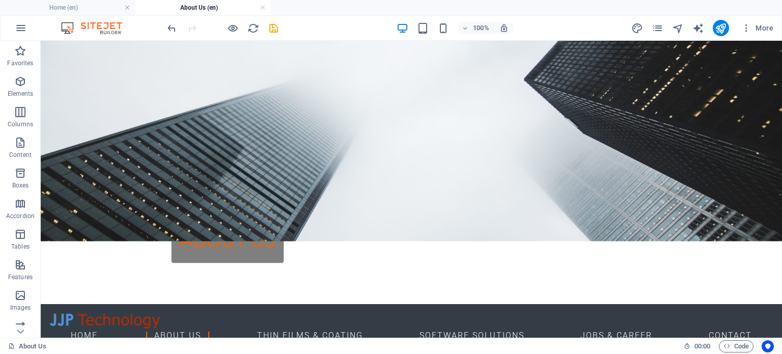
scroll to position [301, 0]
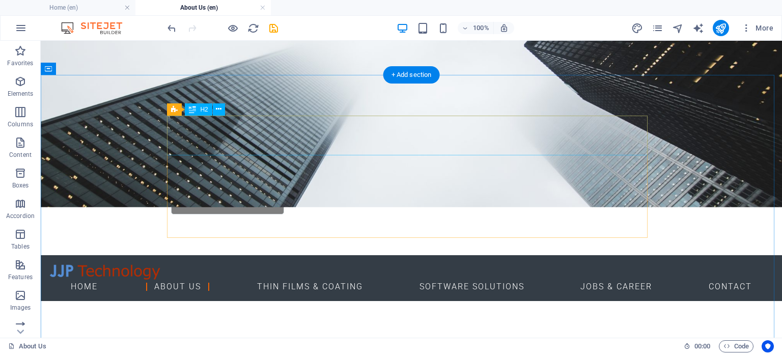
click at [387, 341] on div "Our Team Leader" at bounding box center [411, 357] width 480 height 32
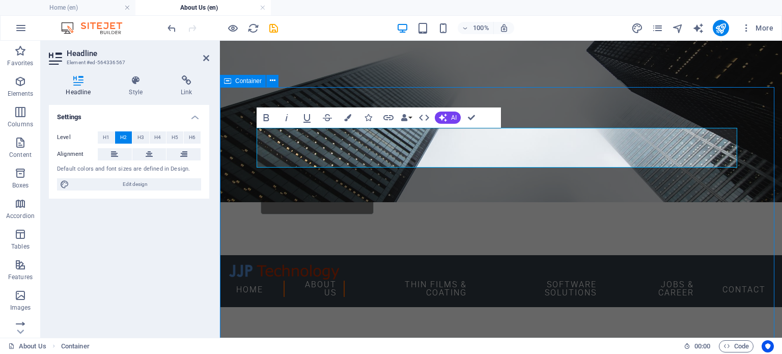
scroll to position [288, 0]
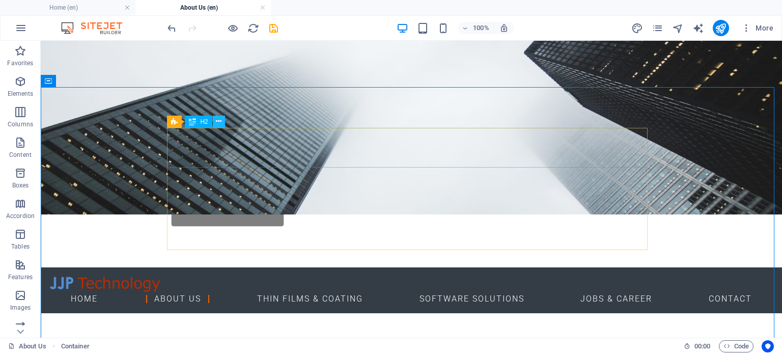
click at [216, 121] on icon at bounding box center [219, 121] width 6 height 11
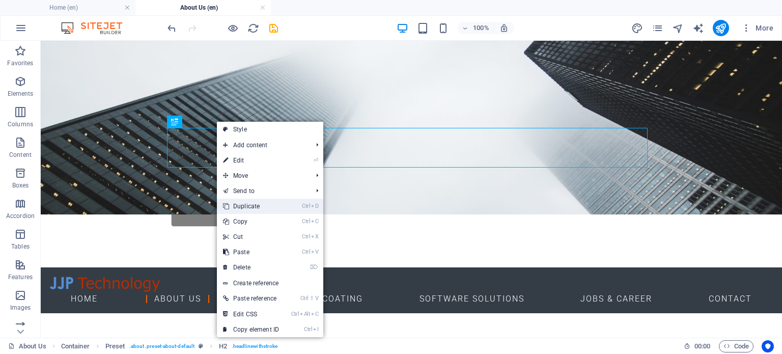
click at [259, 201] on link "Ctrl D Duplicate" at bounding box center [251, 205] width 68 height 15
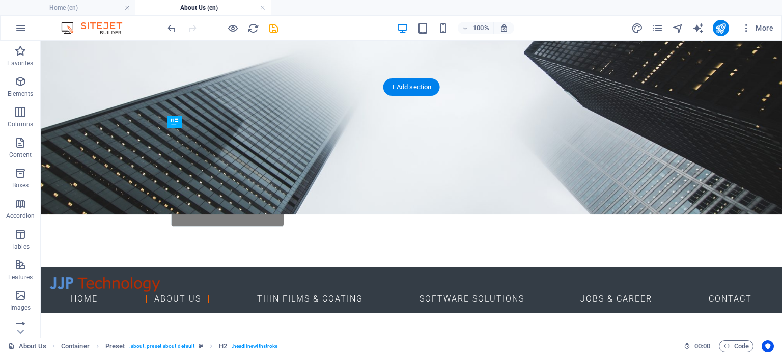
drag, startPoint x: 216, startPoint y: 200, endPoint x: 177, endPoint y: 270, distance: 80.0
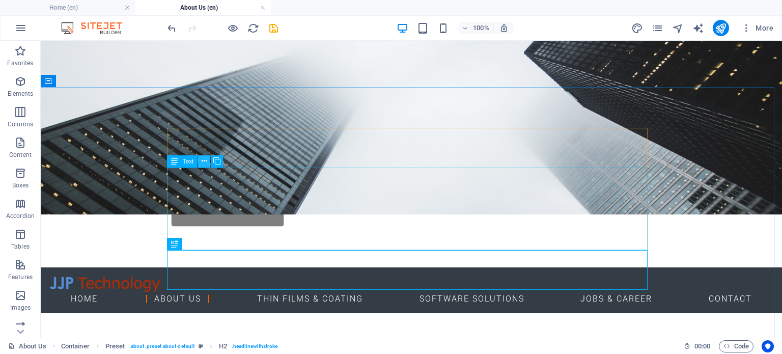
click at [204, 161] on icon at bounding box center [204, 161] width 6 height 11
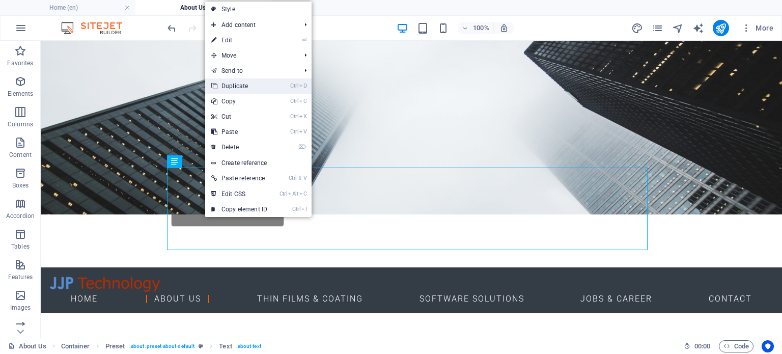
click at [234, 86] on link "Ctrl D Duplicate" at bounding box center [239, 85] width 68 height 15
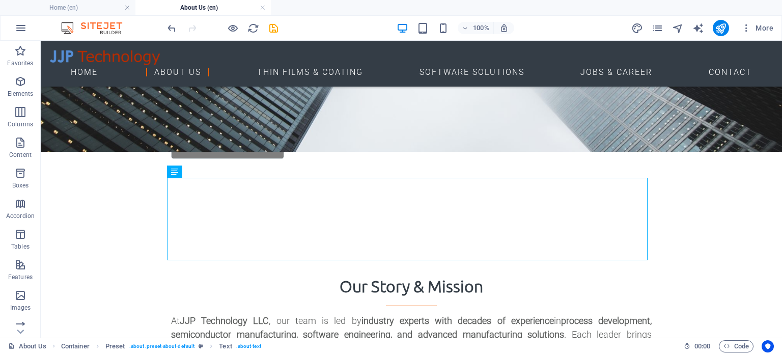
scroll to position [360, 0]
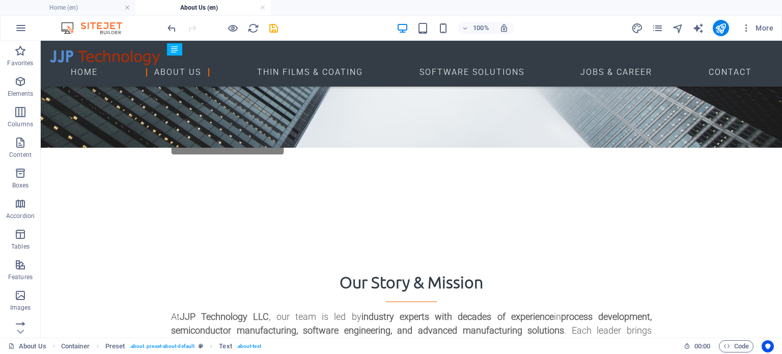
drag, startPoint x: 216, startPoint y: 210, endPoint x: 176, endPoint y: 279, distance: 80.3
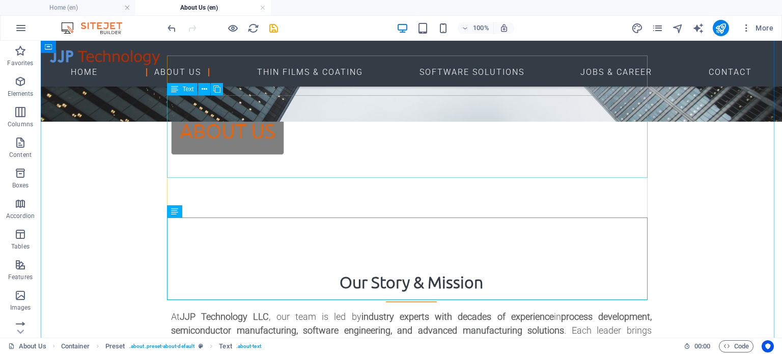
click at [353, 309] on div "At JJP Technology LLC , our team is led by industry experts with decades of exp…" at bounding box center [411, 350] width 480 height 82
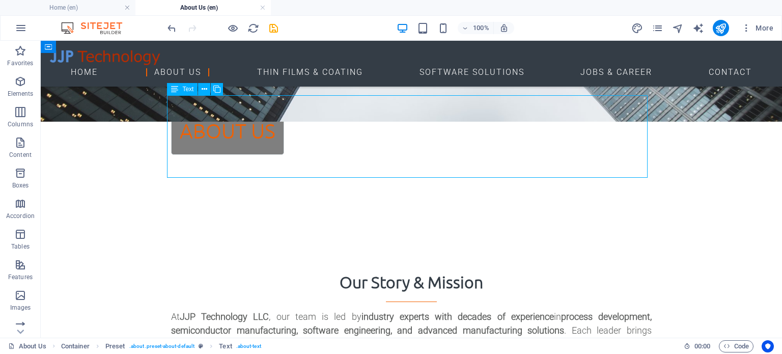
click at [336, 309] on div "At JJP Technology LLC , our team is led by industry experts with decades of exp…" at bounding box center [411, 350] width 480 height 82
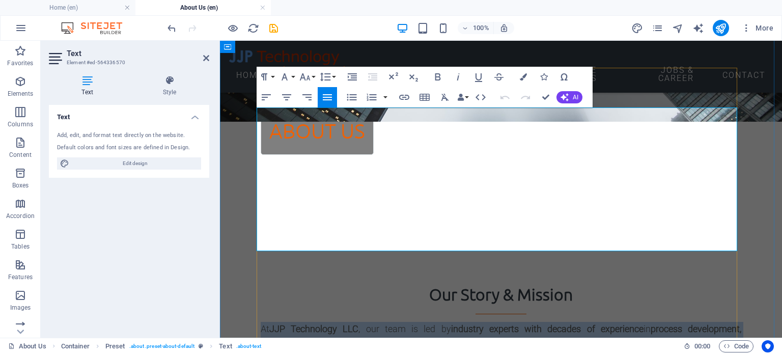
drag, startPoint x: 400, startPoint y: 180, endPoint x: 257, endPoint y: 111, distance: 158.6
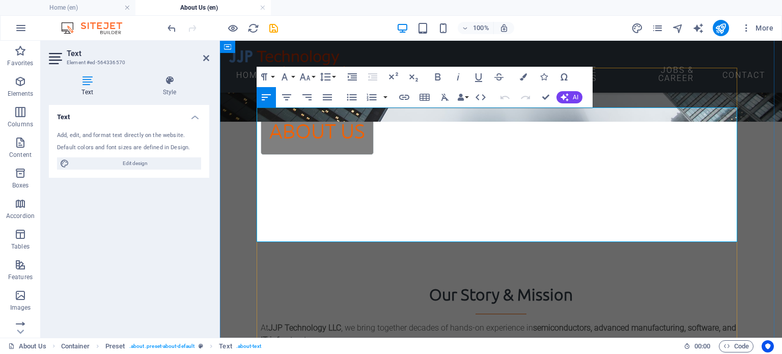
drag, startPoint x: 313, startPoint y: 177, endPoint x: 298, endPoint y: 175, distance: 15.4
click at [311, 77] on button "Font Size" at bounding box center [306, 77] width 19 height 20
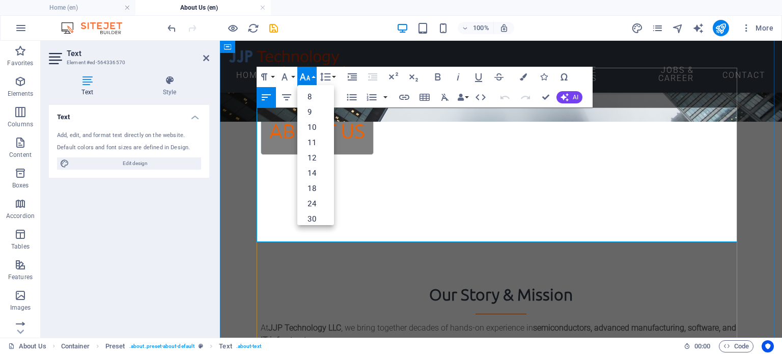
click at [394, 322] on p "At JJP Technology LLC , we bring together decades of hands-on experience in sem…" at bounding box center [501, 346] width 480 height 49
click at [306, 70] on button "Font Size" at bounding box center [306, 77] width 19 height 20
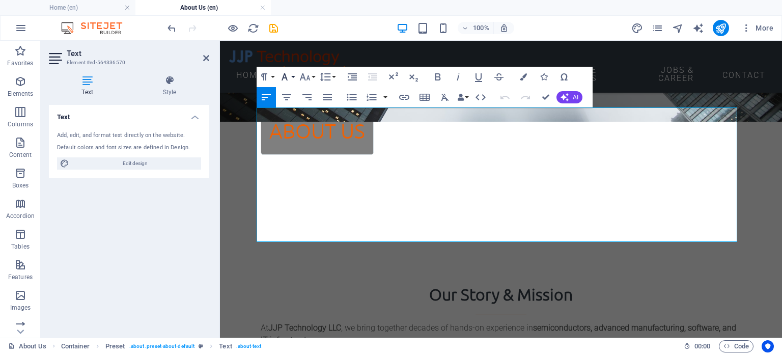
click at [291, 75] on button "Font Family" at bounding box center [286, 77] width 19 height 20
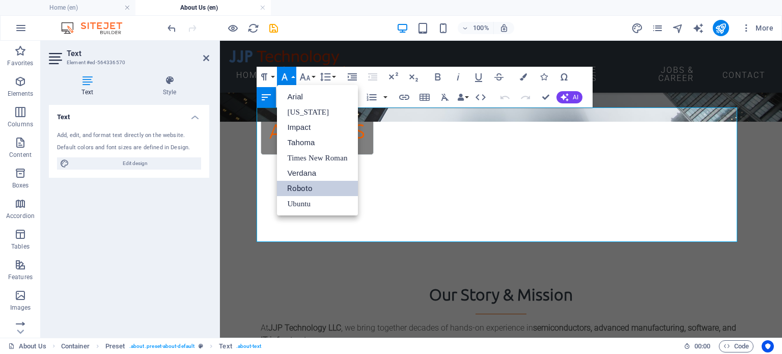
scroll to position [0, 0]
click at [286, 73] on icon "button" at bounding box center [284, 77] width 12 height 12
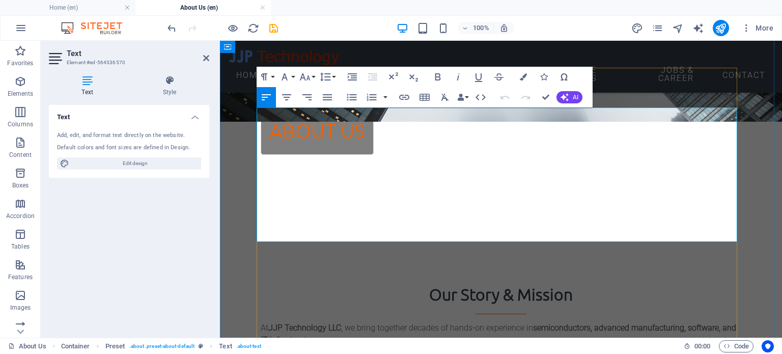
click at [367, 322] on p "At JJP Technology LLC , we bring together decades of hands-on experience in sem…" at bounding box center [501, 346] width 480 height 49
click at [310, 75] on icon "button" at bounding box center [305, 77] width 12 height 12
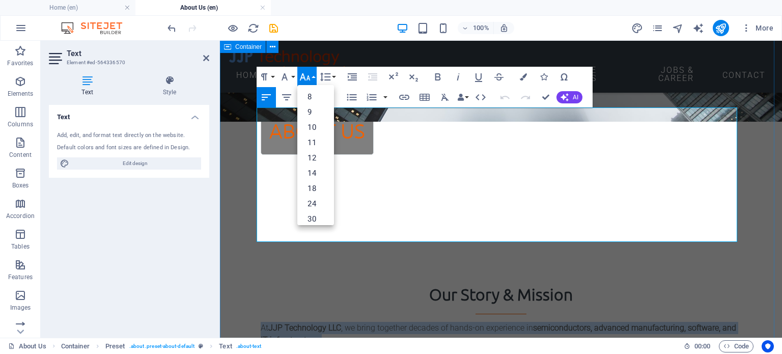
drag, startPoint x: 449, startPoint y: 225, endPoint x: 252, endPoint y: 109, distance: 228.4
click at [314, 126] on link "10" at bounding box center [315, 127] width 37 height 15
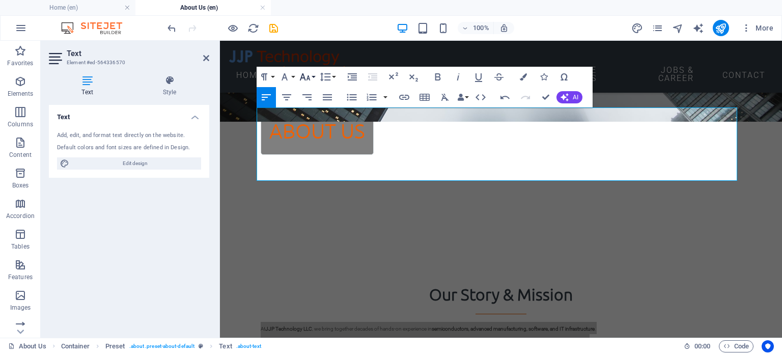
click at [310, 71] on icon "button" at bounding box center [305, 77] width 12 height 12
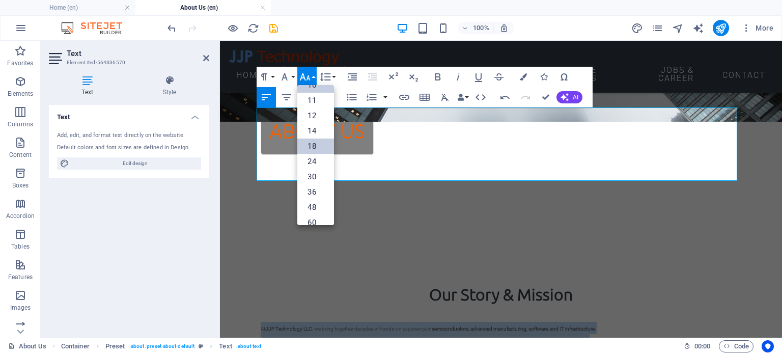
click at [312, 147] on link "18" at bounding box center [315, 145] width 37 height 15
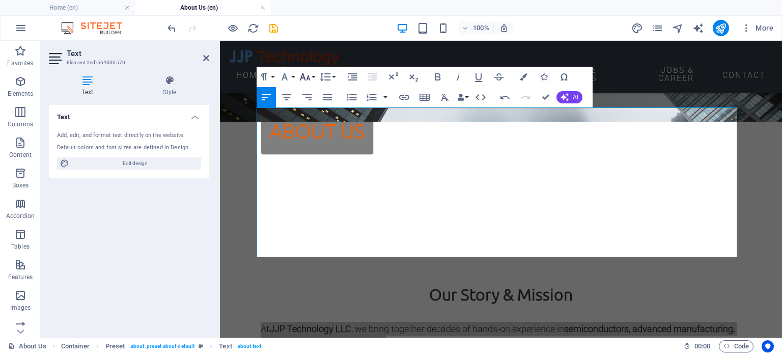
click at [313, 73] on button "Font Size" at bounding box center [306, 77] width 19 height 20
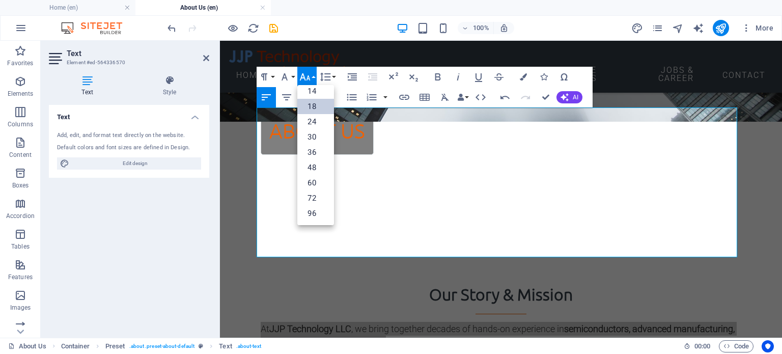
scroll to position [81, 0]
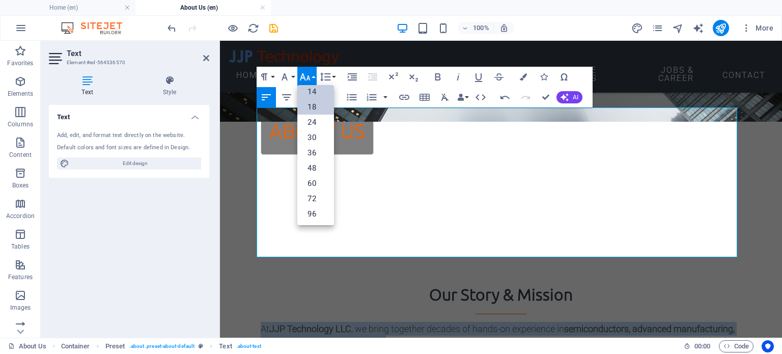
click at [315, 93] on link "14" at bounding box center [315, 91] width 37 height 15
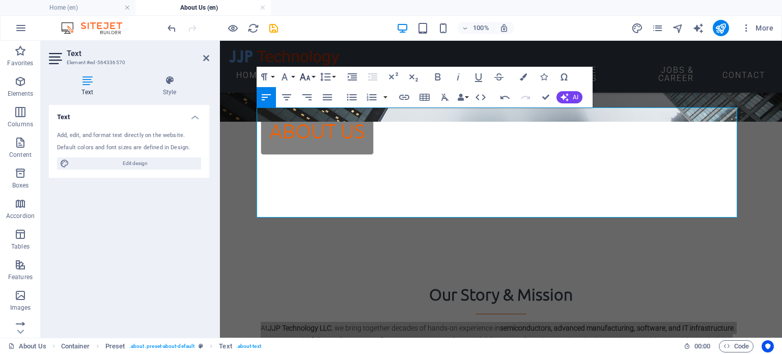
click at [312, 70] on button "Font Size" at bounding box center [306, 77] width 19 height 20
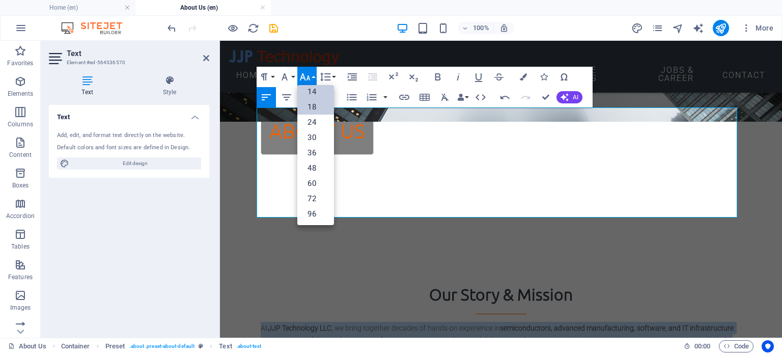
click at [314, 111] on link "18" at bounding box center [315, 106] width 37 height 15
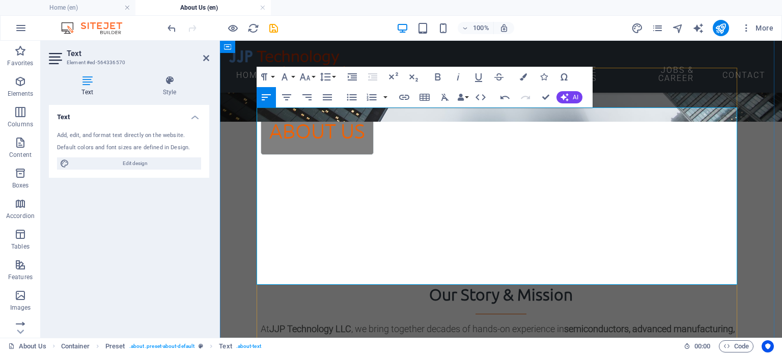
click at [395, 322] on p "At JJP Technology LLC , we bring together decades of hands-on experience in sem…" at bounding box center [501, 349] width 480 height 55
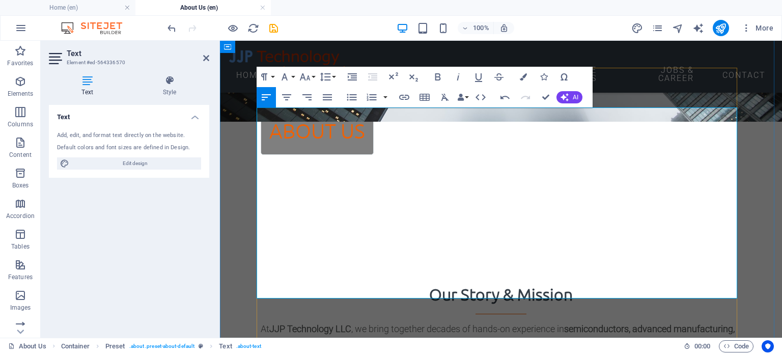
click at [443, 322] on p "At JJP Technology LLC , we bring together decades of hands-on experience in sem…" at bounding box center [501, 349] width 480 height 55
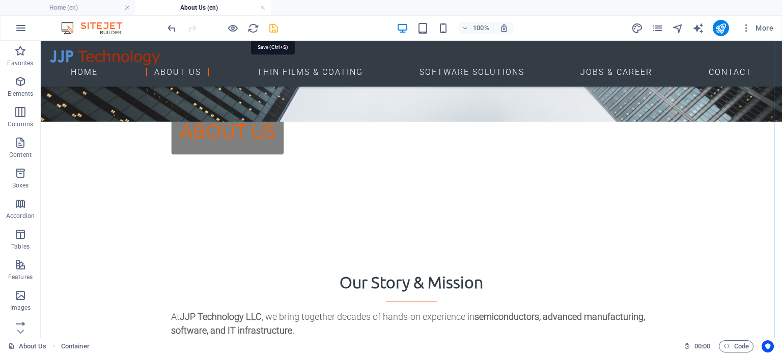
click at [275, 31] on icon "save" at bounding box center [274, 28] width 12 height 12
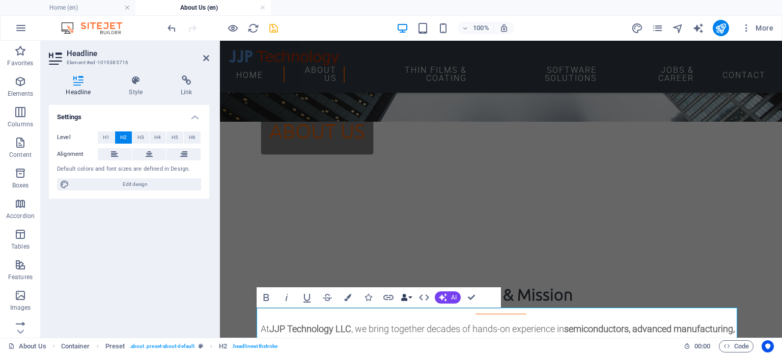
click at [409, 296] on button "Data Bindings" at bounding box center [406, 297] width 14 height 20
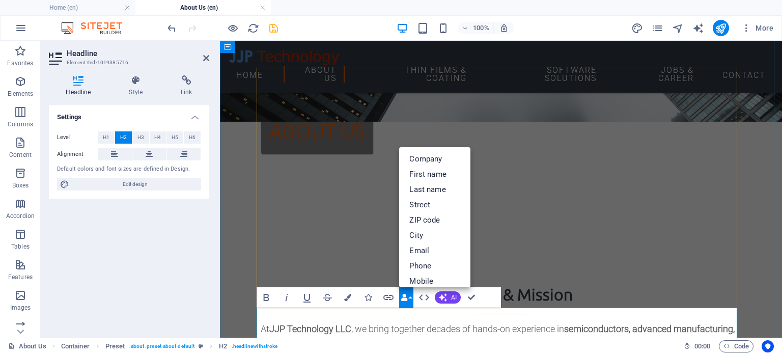
click at [404, 298] on icon "button" at bounding box center [403, 297] width 7 height 7
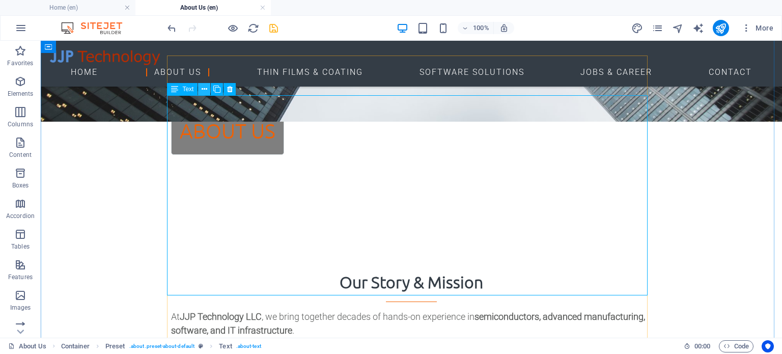
click at [201, 87] on icon at bounding box center [204, 89] width 6 height 11
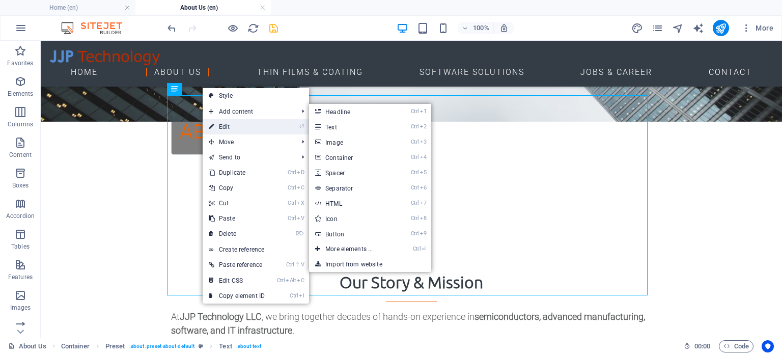
click at [226, 124] on link "⏎ Edit" at bounding box center [237, 126] width 68 height 15
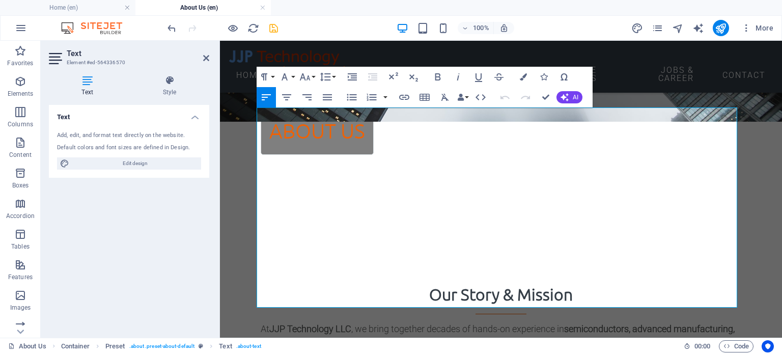
click at [90, 85] on icon at bounding box center [87, 80] width 77 height 10
click at [167, 83] on icon at bounding box center [169, 80] width 79 height 10
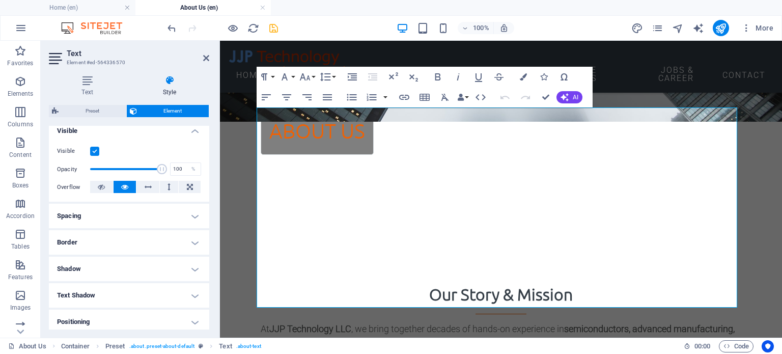
scroll to position [118, 0]
click at [88, 86] on h4 "Text" at bounding box center [89, 85] width 81 height 21
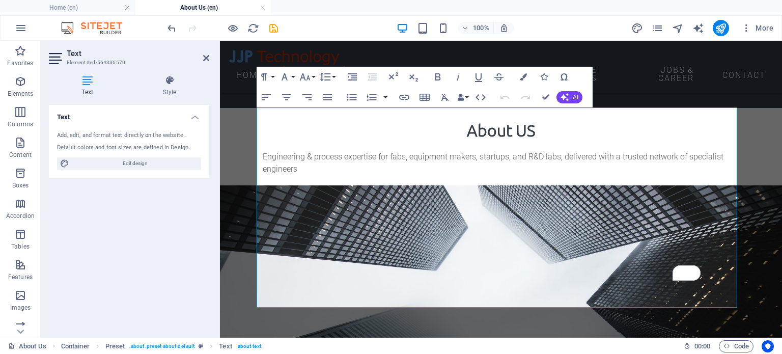
scroll to position [360, 0]
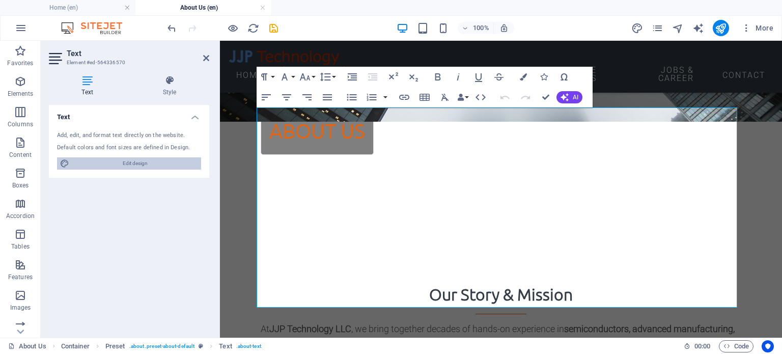
click at [122, 162] on span "Edit design" at bounding box center [135, 163] width 126 height 12
select select "px"
select select "300"
select select "px"
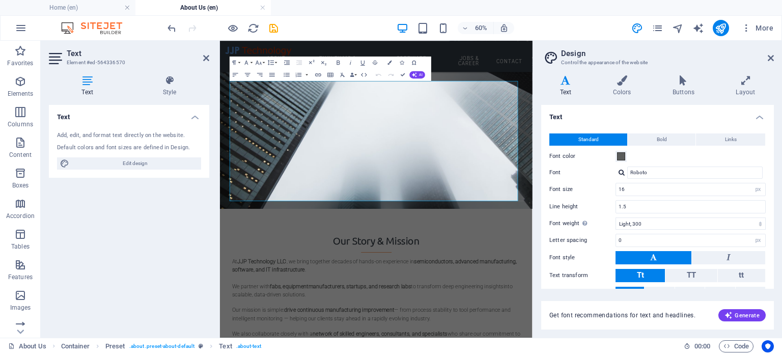
click at [614, 113] on h4 "Text" at bounding box center [657, 114] width 233 height 18
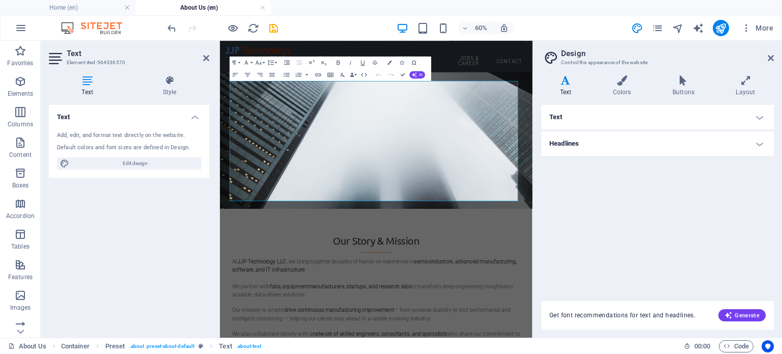
click at [614, 113] on h4 "Text" at bounding box center [657, 117] width 233 height 24
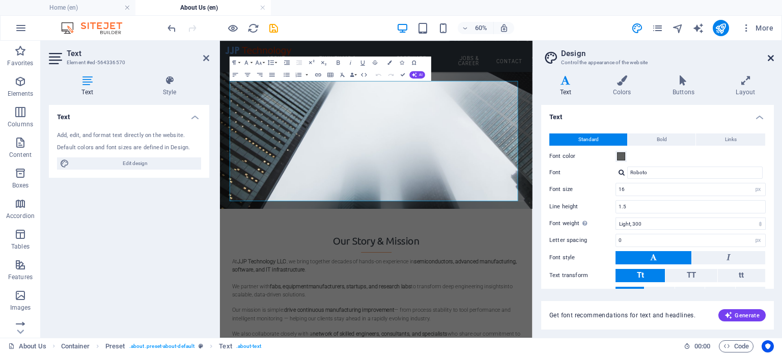
click at [769, 57] on icon at bounding box center [770, 58] width 6 height 8
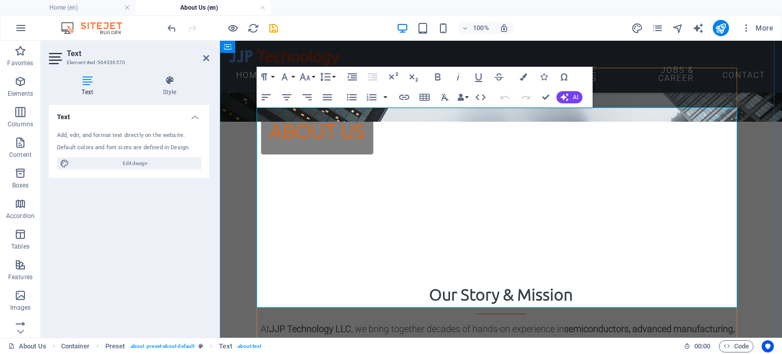
click at [309, 76] on icon "button" at bounding box center [305, 77] width 12 height 12
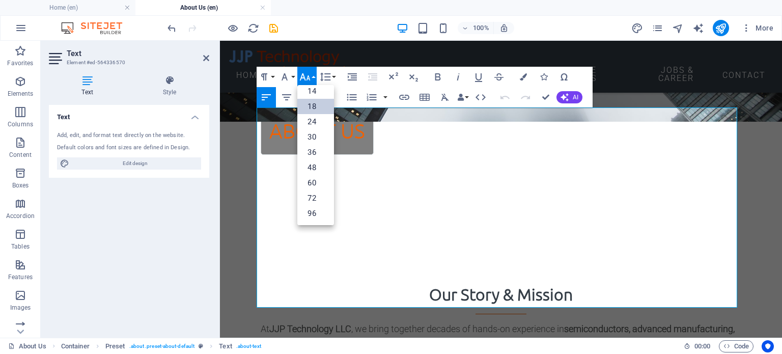
scroll to position [81, 0]
click at [306, 70] on button "Font Size" at bounding box center [306, 77] width 19 height 20
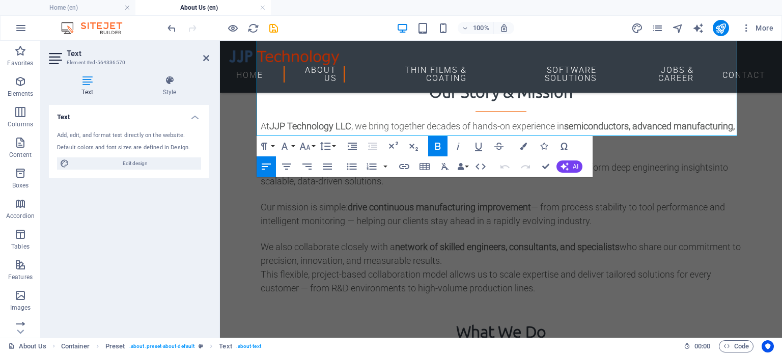
scroll to position [625, 0]
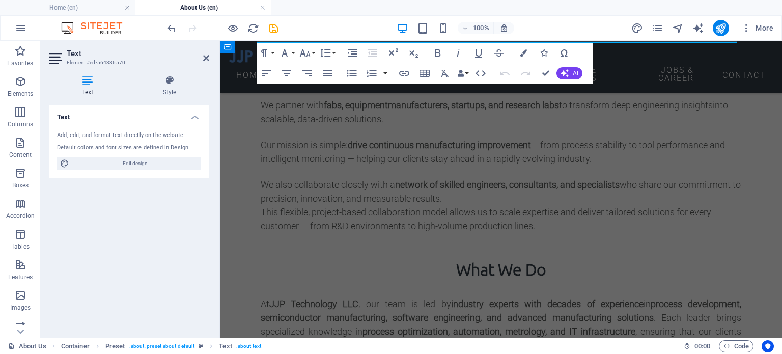
click at [573, 297] on div "At JJP Technology LLC , our team is led by industry experts with decades of exp…" at bounding box center [501, 338] width 480 height 82
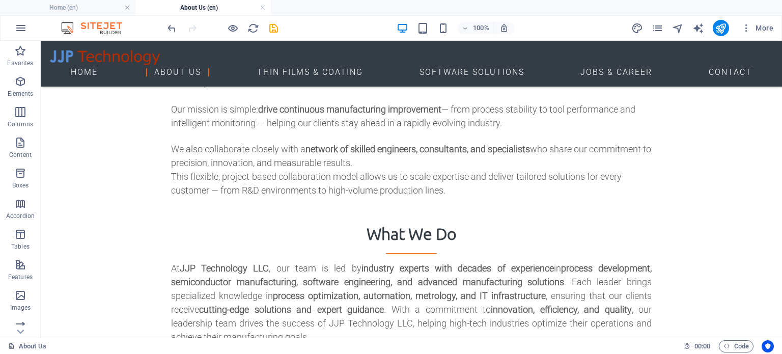
scroll to position [587, 0]
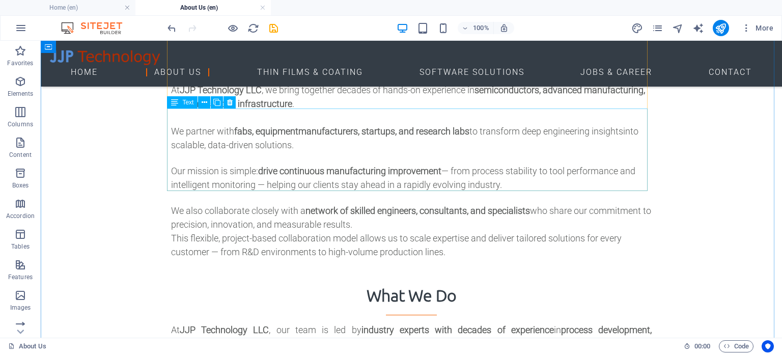
click at [204, 100] on icon at bounding box center [204, 102] width 6 height 11
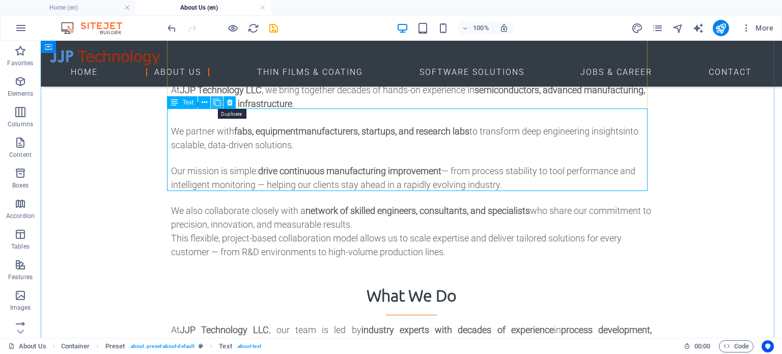
click at [217, 100] on icon at bounding box center [216, 102] width 7 height 11
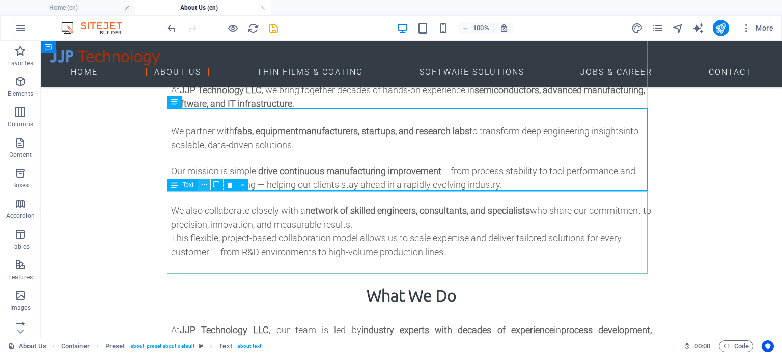
click at [204, 183] on icon at bounding box center [204, 185] width 6 height 11
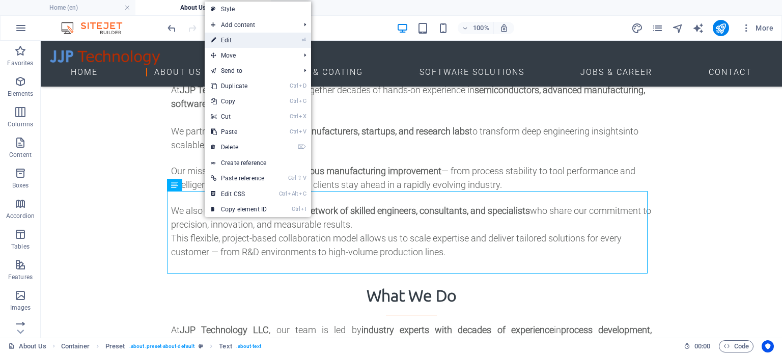
click at [234, 34] on link "⏎ Edit" at bounding box center [239, 40] width 68 height 15
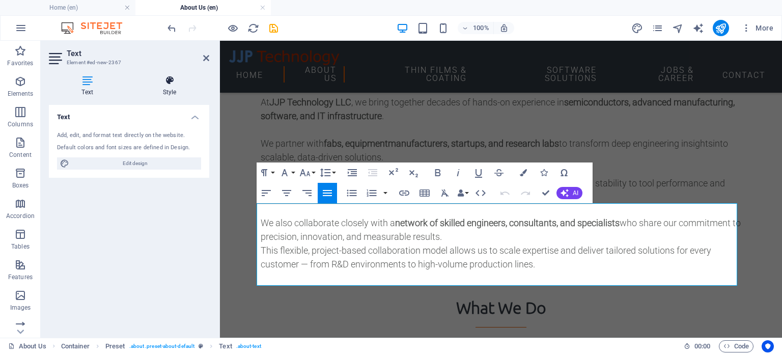
click at [168, 79] on icon at bounding box center [169, 80] width 79 height 10
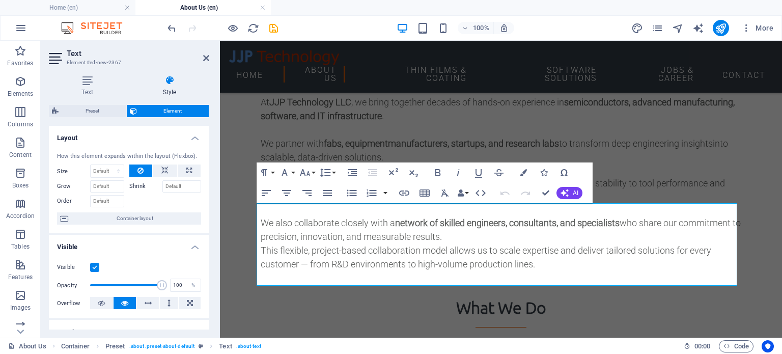
click at [94, 264] on label at bounding box center [94, 267] width 9 height 9
click at [0, 0] on input "Visible" at bounding box center [0, 0] width 0 height 0
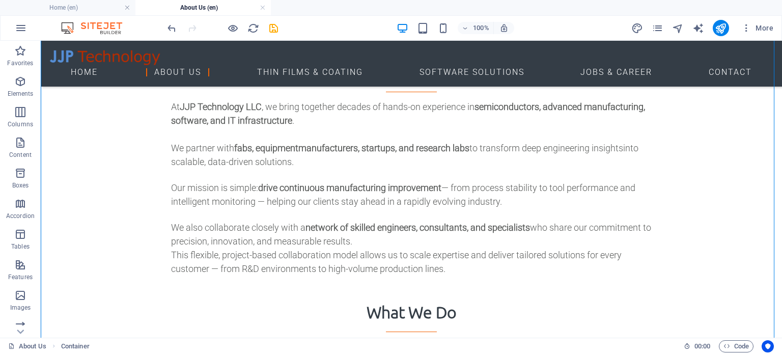
scroll to position [538, 0]
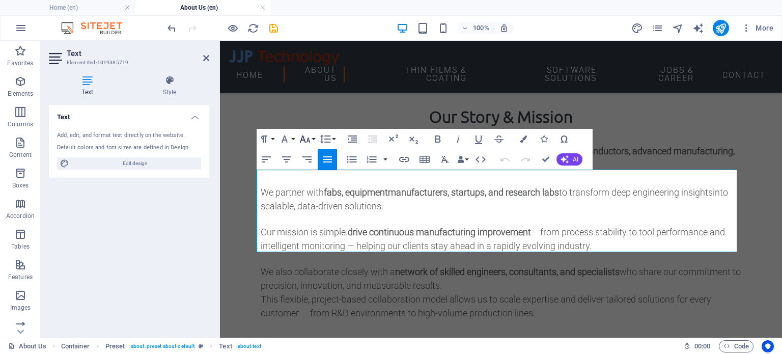
click at [311, 140] on button "Font Size" at bounding box center [306, 139] width 19 height 20
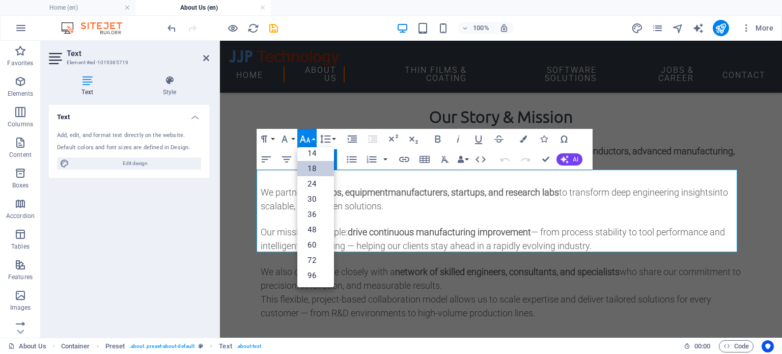
scroll to position [81, 0]
click at [316, 170] on link "18" at bounding box center [315, 168] width 37 height 15
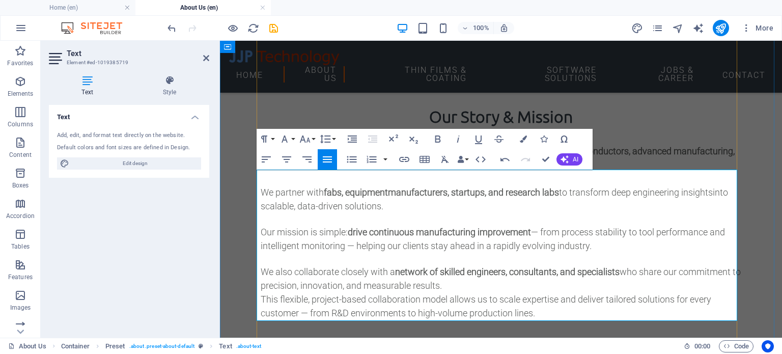
drag, startPoint x: 400, startPoint y: 219, endPoint x: 399, endPoint y: 246, distance: 27.0
drag, startPoint x: 401, startPoint y: 246, endPoint x: 257, endPoint y: 169, distance: 163.0
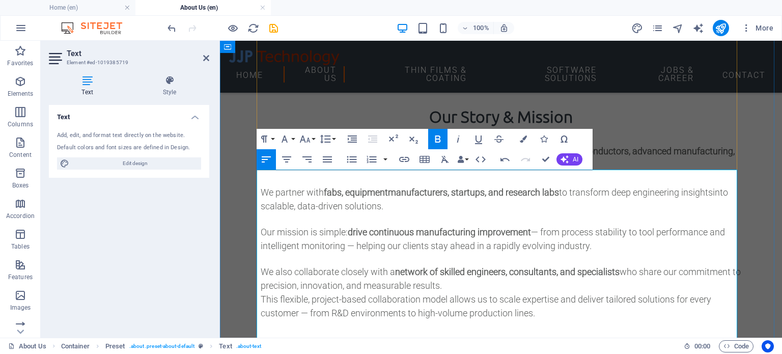
drag, startPoint x: 267, startPoint y: 200, endPoint x: 287, endPoint y: 291, distance: 92.8
click at [351, 159] on icon "button" at bounding box center [352, 159] width 10 height 7
click at [354, 137] on icon "button" at bounding box center [352, 139] width 12 height 12
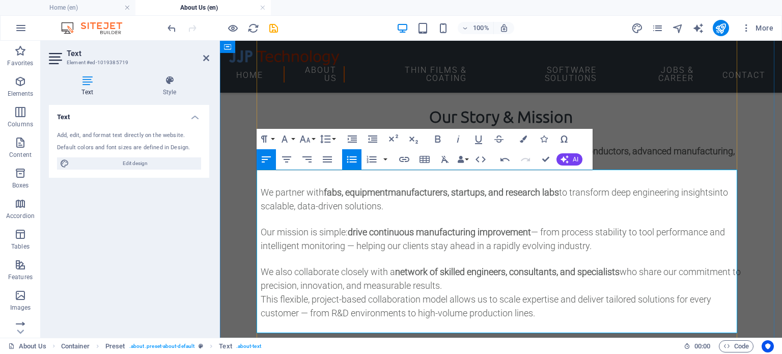
drag, startPoint x: 273, startPoint y: 198, endPoint x: 307, endPoint y: 290, distance: 97.7
click at [354, 141] on icon "button" at bounding box center [352, 139] width 12 height 12
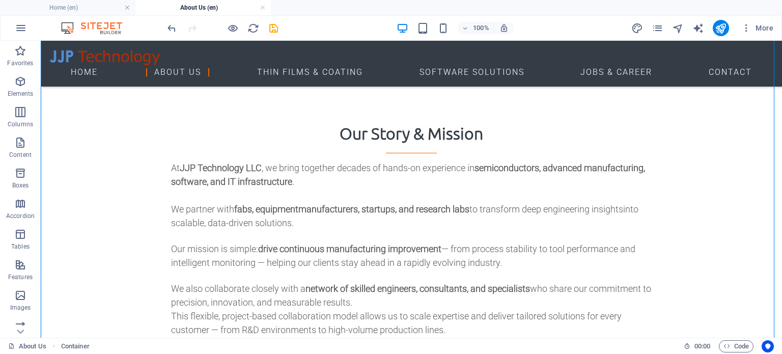
scroll to position [537, 0]
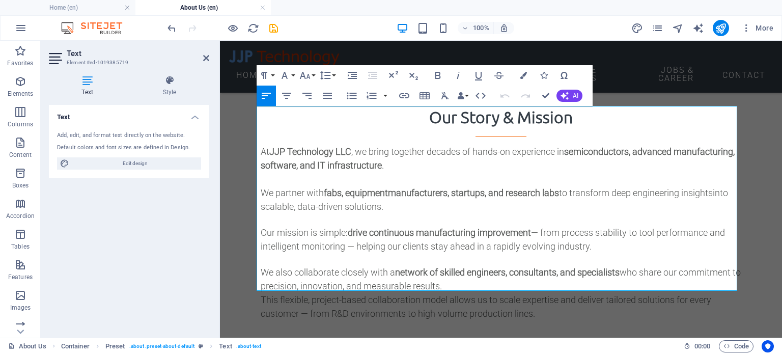
scroll to position [630, 0]
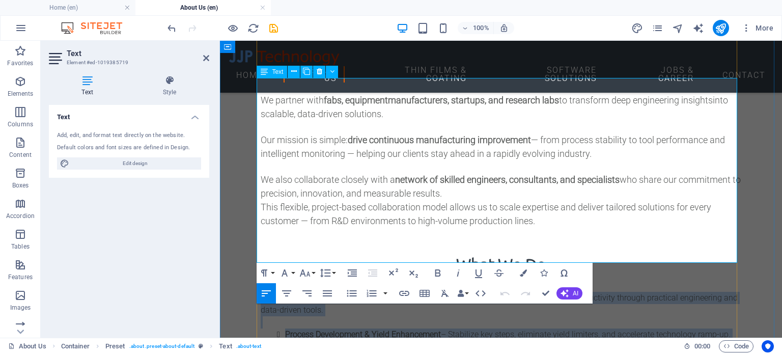
drag, startPoint x: 259, startPoint y: 176, endPoint x: 397, endPoint y: 242, distance: 153.4
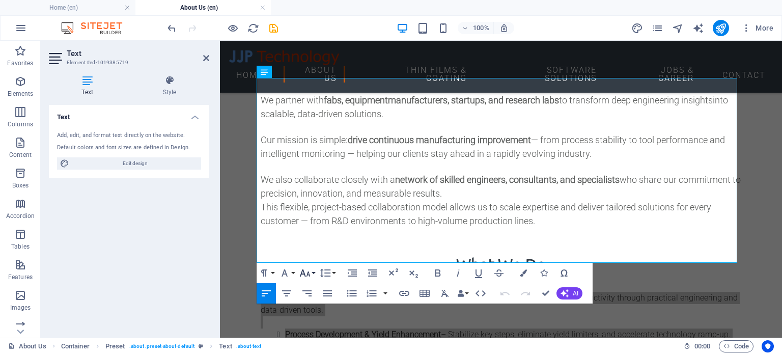
click at [309, 273] on icon "button" at bounding box center [305, 272] width 11 height 7
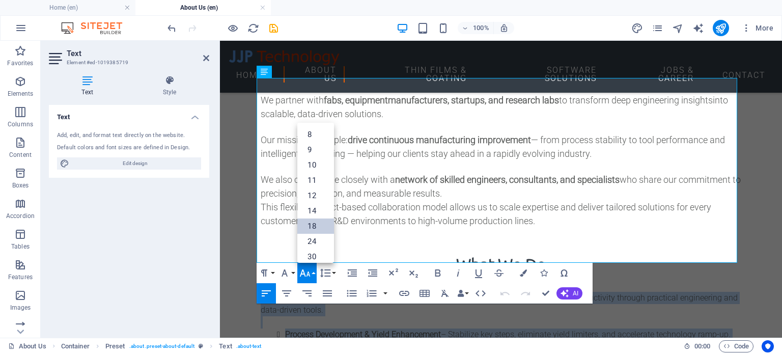
click at [312, 225] on link "18" at bounding box center [315, 225] width 37 height 15
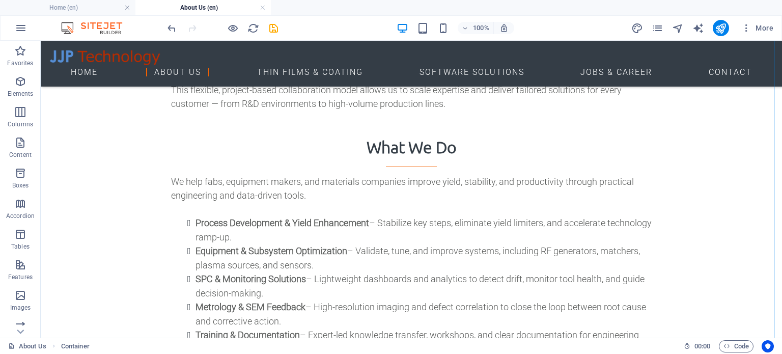
scroll to position [720, 0]
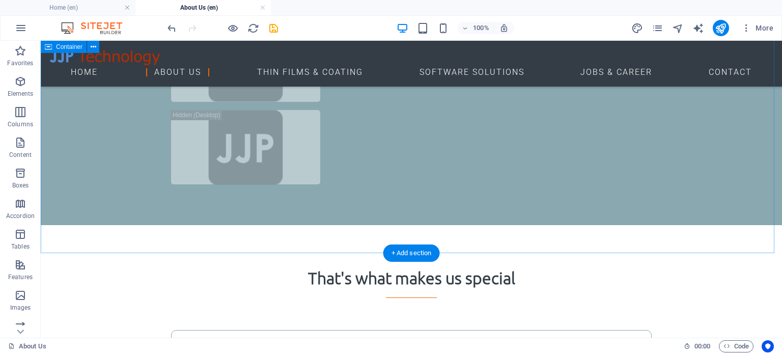
scroll to position [2203, 0]
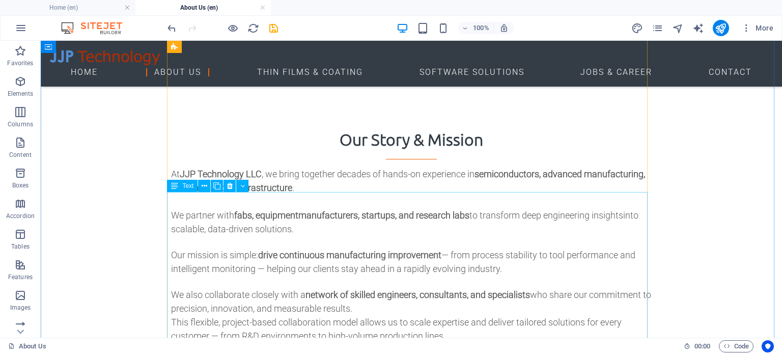
scroll to position [446, 0]
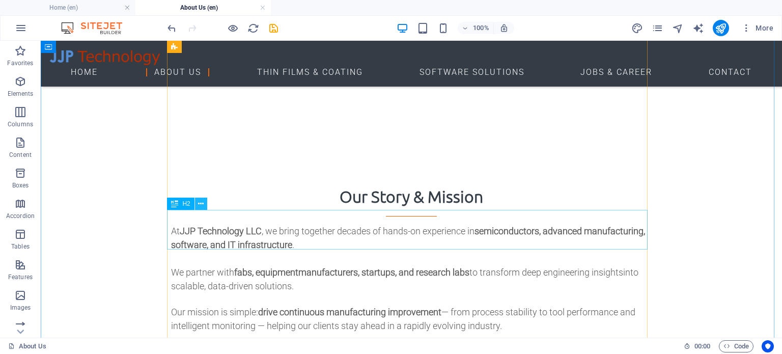
click at [198, 204] on icon at bounding box center [201, 203] width 6 height 11
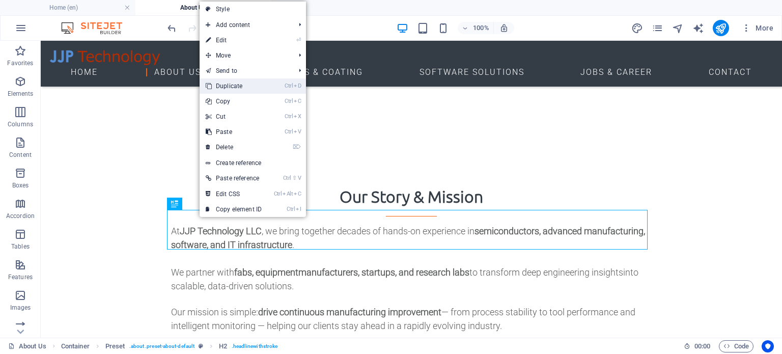
click at [231, 85] on link "Ctrl D Duplicate" at bounding box center [233, 85] width 68 height 15
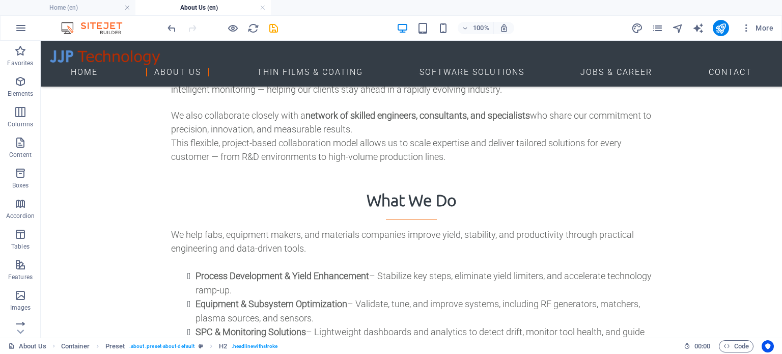
scroll to position [696, 0]
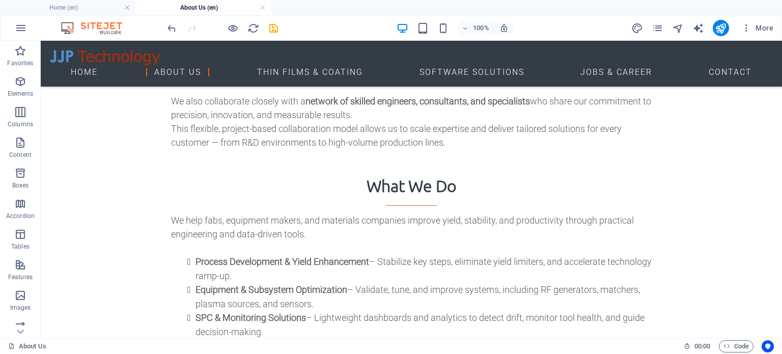
drag, startPoint x: 217, startPoint y: 142, endPoint x: 186, endPoint y: 243, distance: 105.4
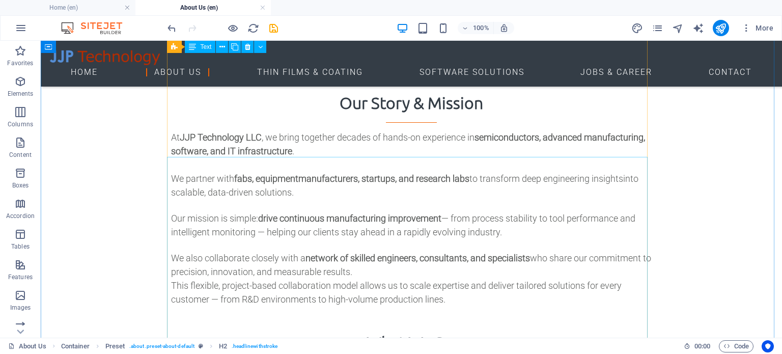
scroll to position [539, 0]
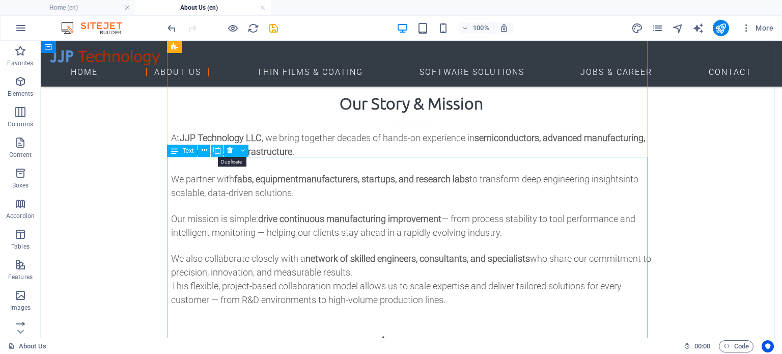
click at [216, 151] on icon at bounding box center [216, 150] width 7 height 11
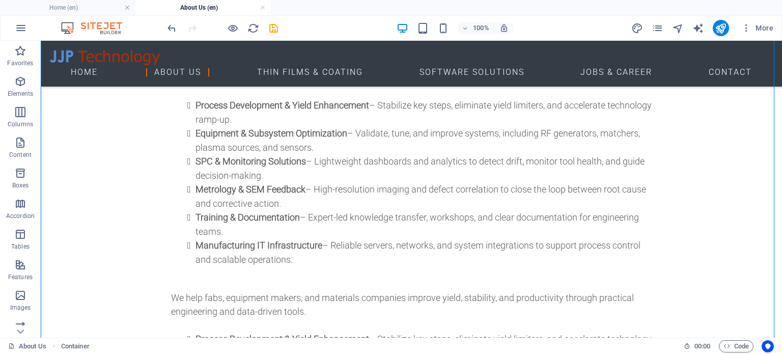
scroll to position [844, 0]
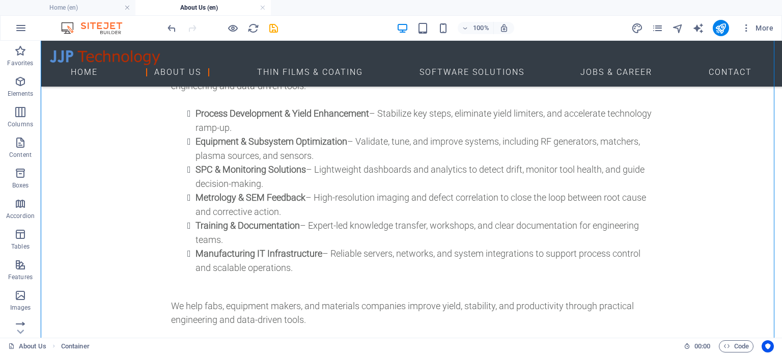
drag, startPoint x: 218, startPoint y: 107, endPoint x: 190, endPoint y: 126, distance: 33.4
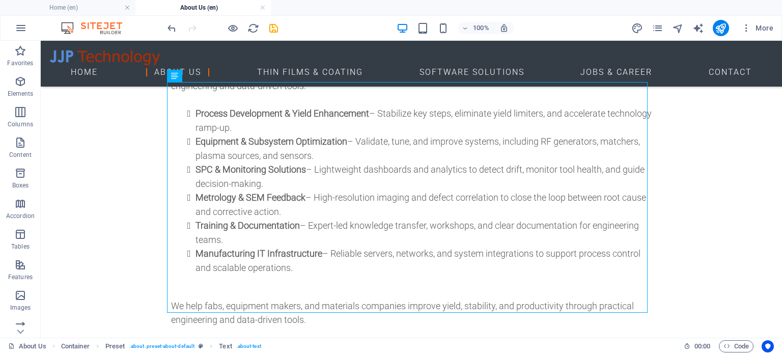
drag, startPoint x: 213, startPoint y: 115, endPoint x: 170, endPoint y: 125, distance: 43.7
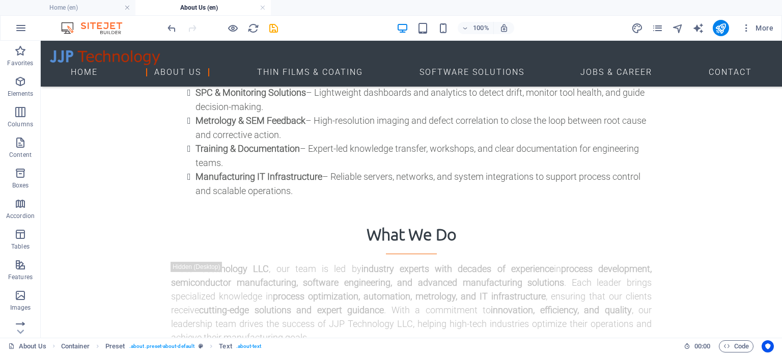
scroll to position [925, 0]
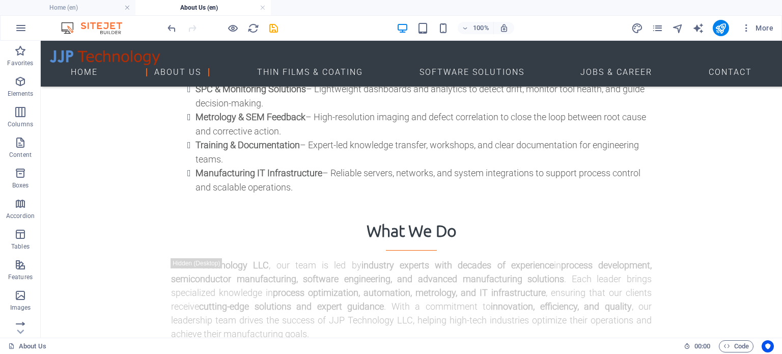
drag, startPoint x: 215, startPoint y: 113, endPoint x: 186, endPoint y: 258, distance: 147.9
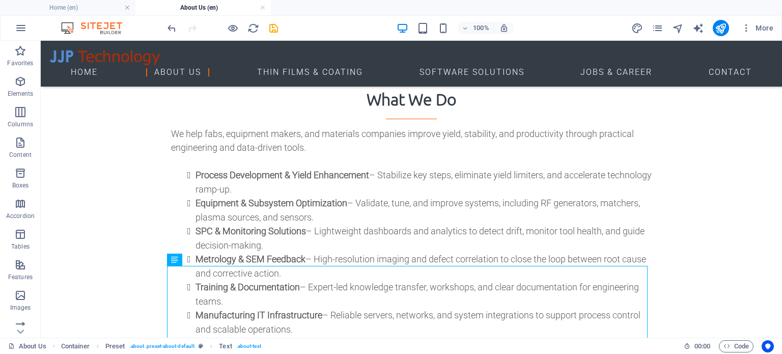
scroll to position [777, 0]
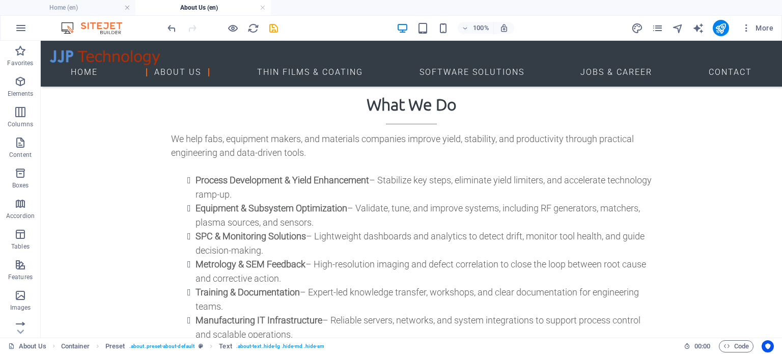
drag, startPoint x: 217, startPoint y: 221, endPoint x: 172, endPoint y: 316, distance: 104.9
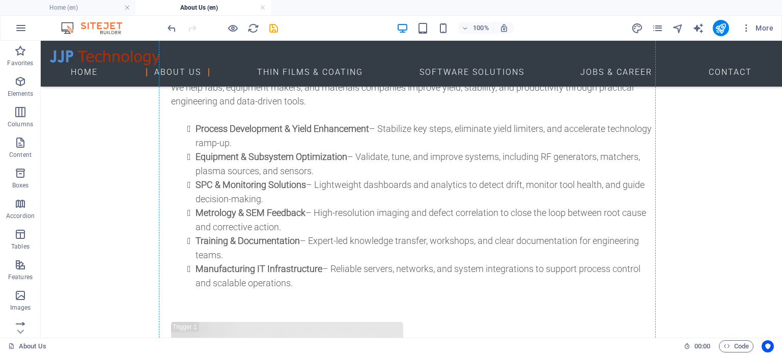
scroll to position [1103, 0]
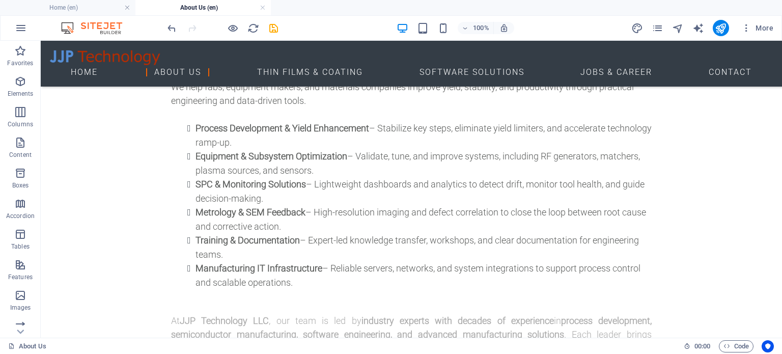
drag, startPoint x: 213, startPoint y: 219, endPoint x: 189, endPoint y: 117, distance: 104.4
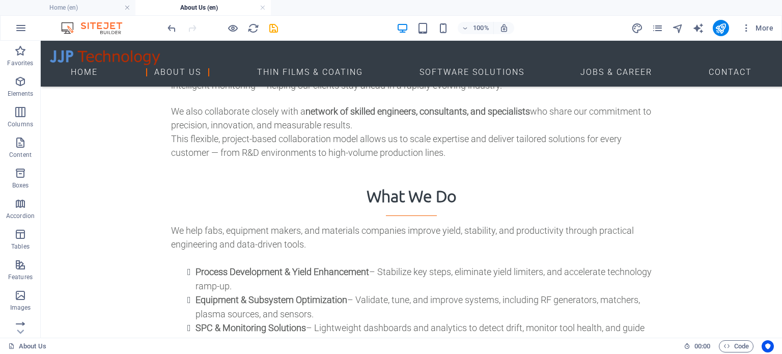
scroll to position [727, 0]
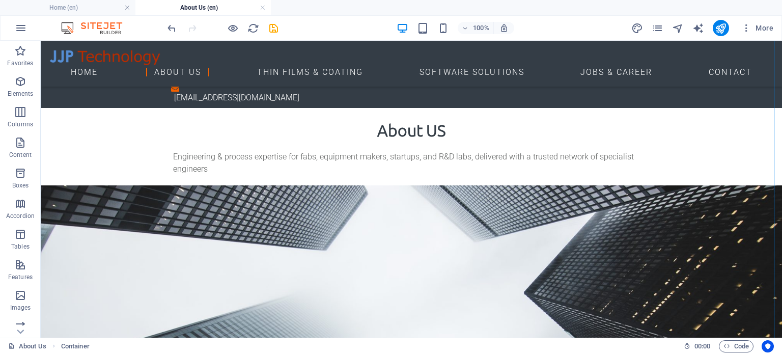
scroll to position [727, 0]
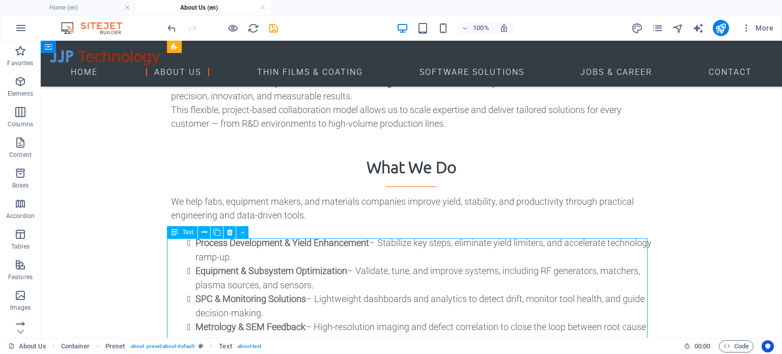
click at [309, 225] on div "H1 Banner Banner Container Reference Text Text Spacer H2 Container Preset Space…" at bounding box center [411, 189] width 741 height 297
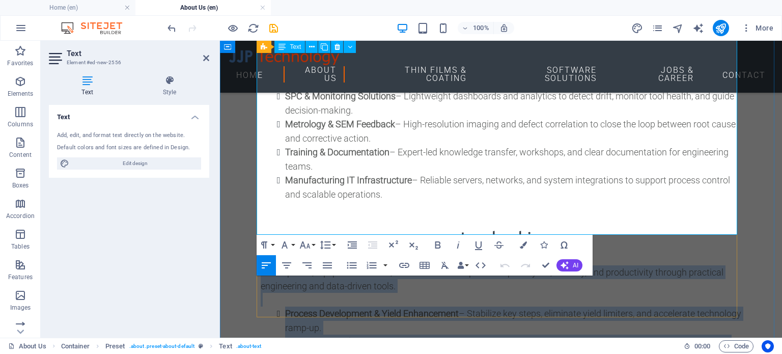
scroll to position [973, 0]
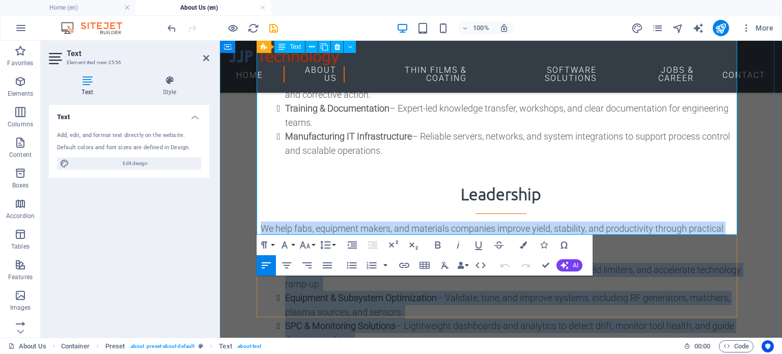
drag, startPoint x: 256, startPoint y: 256, endPoint x: 394, endPoint y: 207, distance: 145.8
click at [394, 221] on div "We help fabs, equipment makers, and materials companies improve yield, stabilit…" at bounding box center [501, 338] width 480 height 234
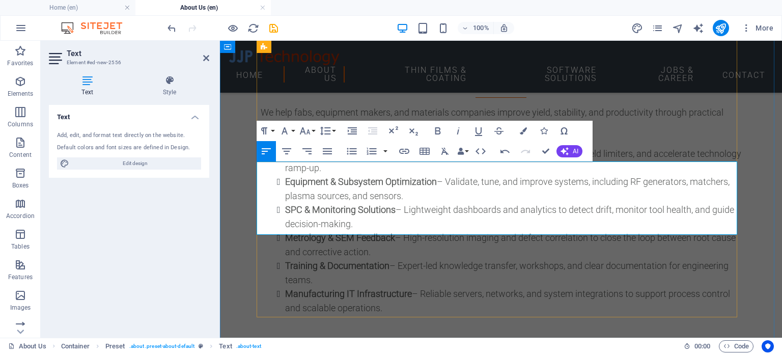
drag, startPoint x: 259, startPoint y: 168, endPoint x: 405, endPoint y: 204, distance: 149.8
drag, startPoint x: 257, startPoint y: 166, endPoint x: 590, endPoint y: 224, distance: 338.3
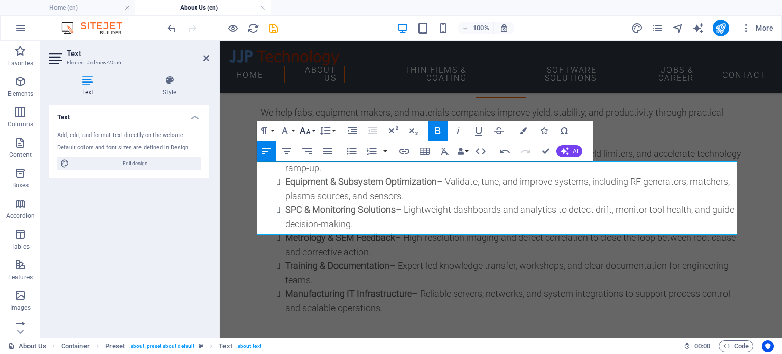
click at [310, 130] on icon "button" at bounding box center [305, 131] width 12 height 12
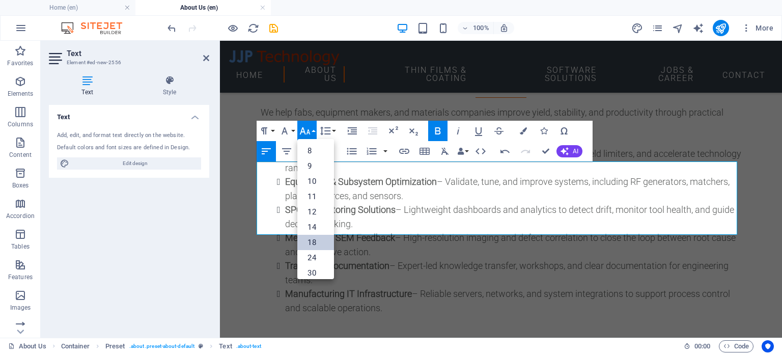
click at [310, 241] on link "18" at bounding box center [315, 242] width 37 height 15
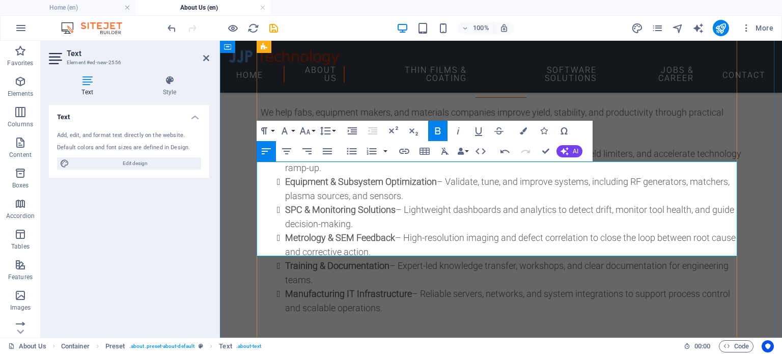
drag, startPoint x: 377, startPoint y: 167, endPoint x: 341, endPoint y: 169, distance: 36.2
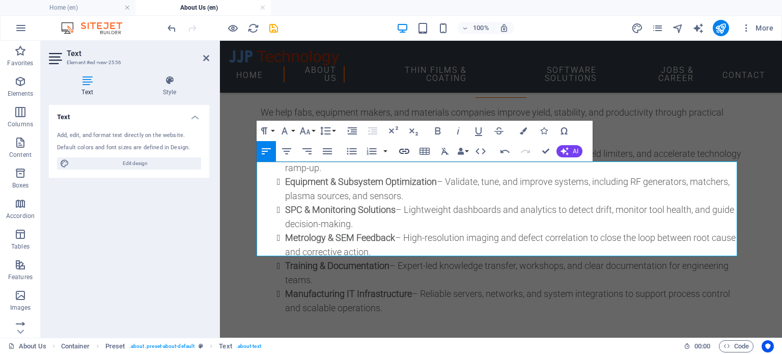
click at [409, 160] on button "Insert Link" at bounding box center [403, 151] width 19 height 20
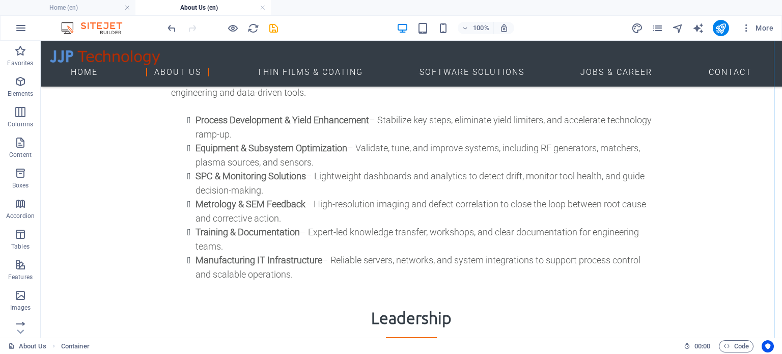
scroll to position [848, 0]
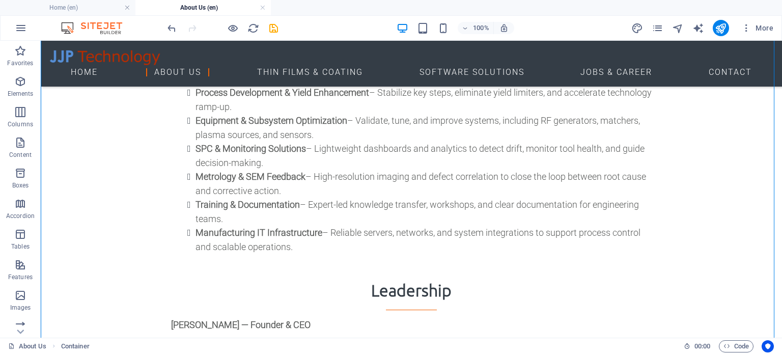
scroll to position [910, 0]
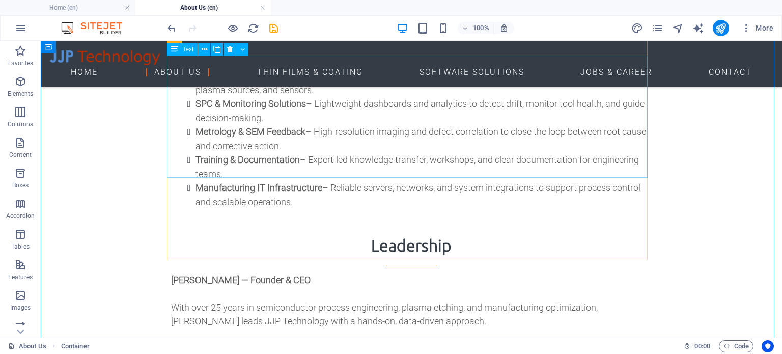
click at [244, 273] on div "Carmine Federico — Founder & CEO With over 25 years in semiconductor process en…" at bounding box center [411, 334] width 480 height 122
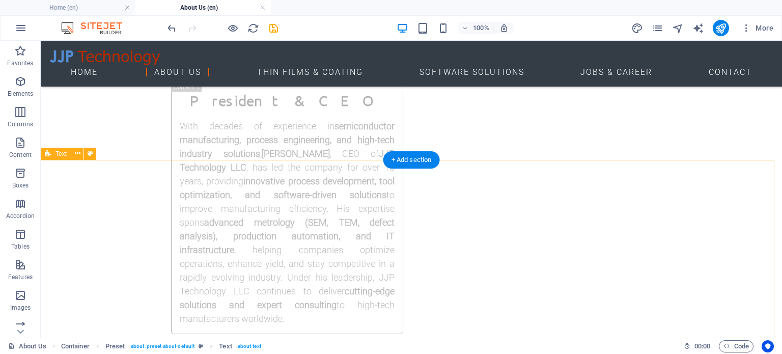
scroll to position [1592, 0]
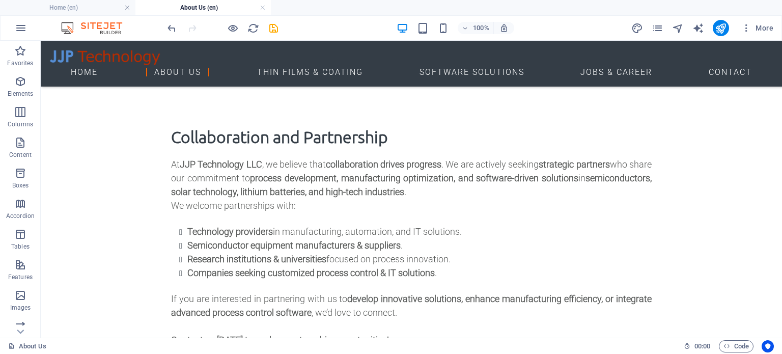
scroll to position [1890, 0]
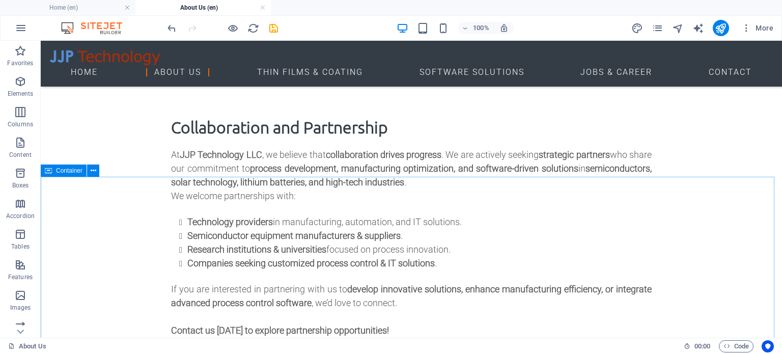
click at [59, 173] on span "Container" at bounding box center [69, 170] width 26 height 6
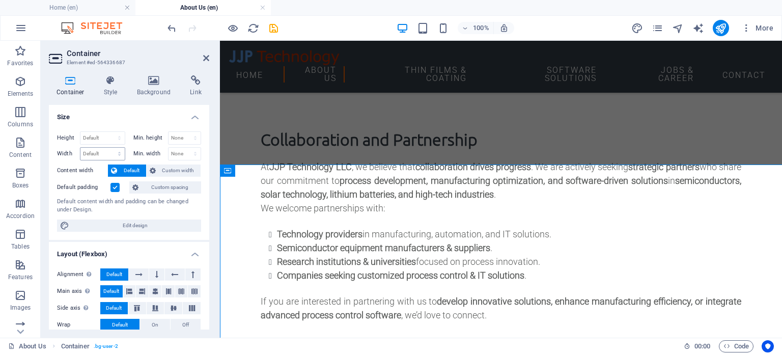
scroll to position [1902, 0]
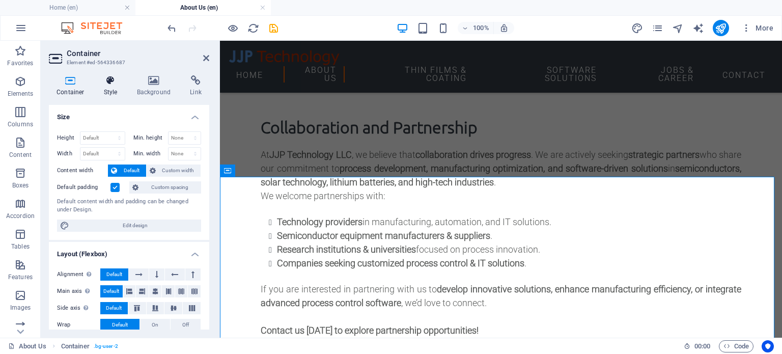
click at [105, 79] on icon at bounding box center [110, 80] width 29 height 10
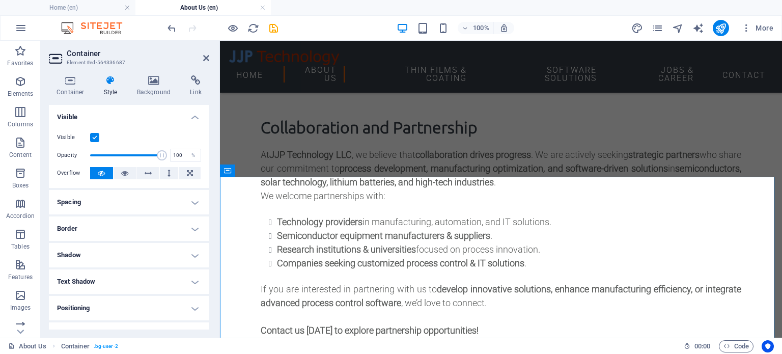
click at [93, 134] on label at bounding box center [94, 137] width 9 height 9
click at [0, 0] on input "Visible" at bounding box center [0, 0] width 0 height 0
click at [281, 150] on div "Collaboration and Partnership At JJP Technology LLC , we believe that collabora…" at bounding box center [501, 231] width 562 height 315
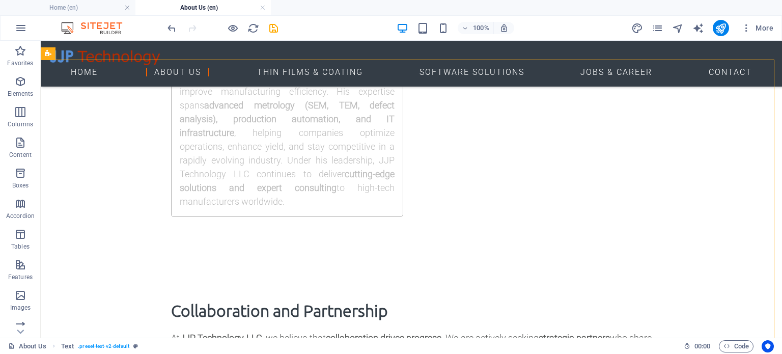
scroll to position [1692, 0]
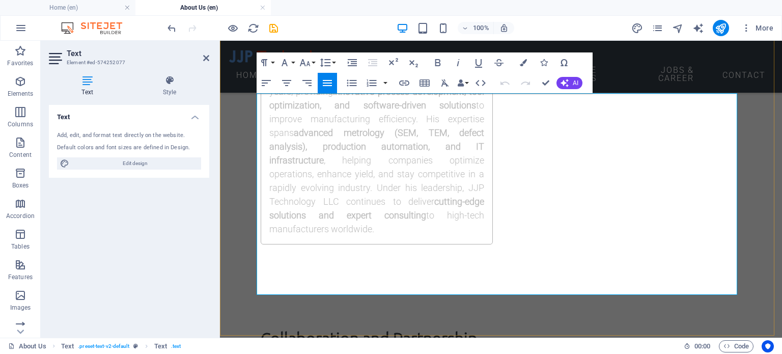
scroll to position [1751, 0]
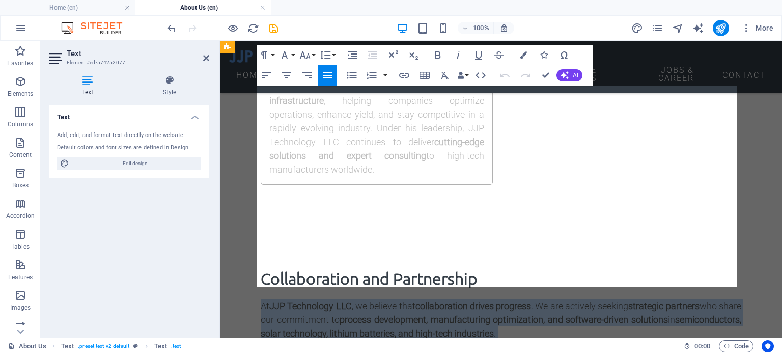
drag, startPoint x: 258, startPoint y: 150, endPoint x: 493, endPoint y: 268, distance: 262.1
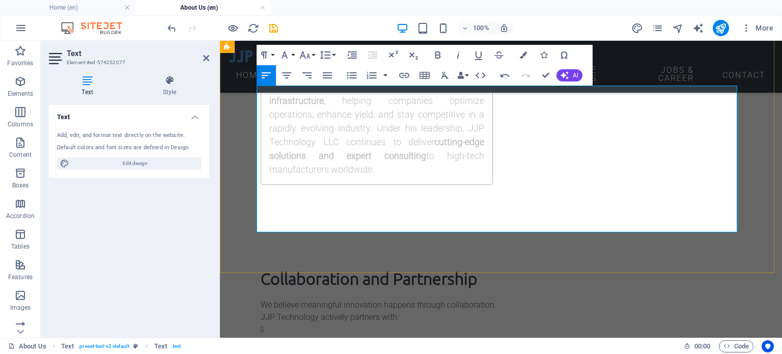
click at [269, 335] on p "Technology providers in automation, sensors, and industrial software" at bounding box center [505, 341] width 472 height 12
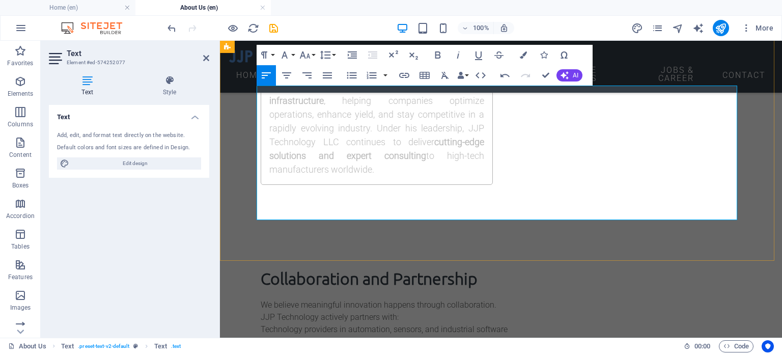
click at [269, 348] on p "Semiconductor and equipment OEMs" at bounding box center [505, 354] width 472 height 12
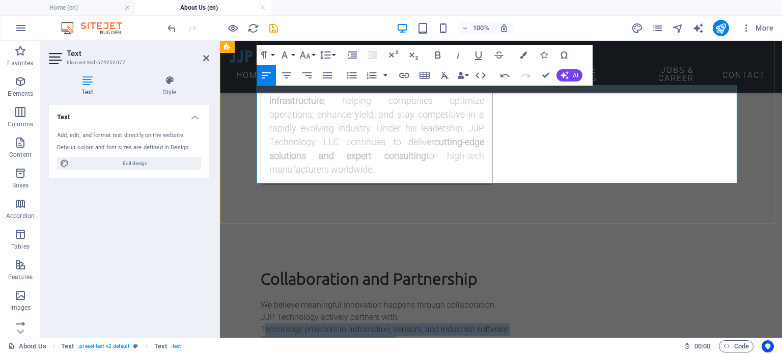
drag, startPoint x: 263, startPoint y: 115, endPoint x: 285, endPoint y: 152, distance: 42.5
click at [285, 299] on div "We believe meaningful innovation happens through collaboration. JJP Technology …" at bounding box center [501, 348] width 480 height 98
click at [354, 73] on icon "button" at bounding box center [352, 75] width 10 height 7
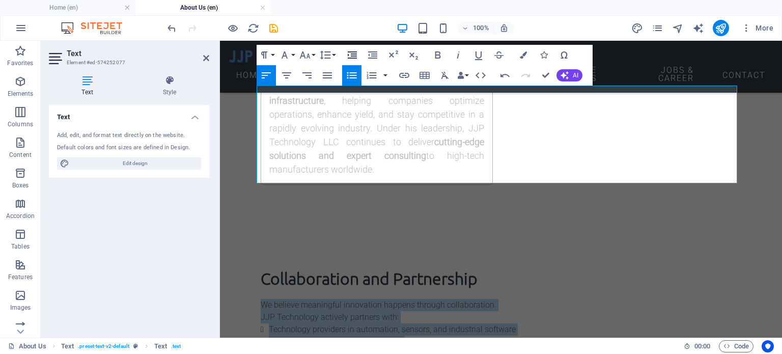
click at [346, 54] on icon "button" at bounding box center [352, 55] width 12 height 12
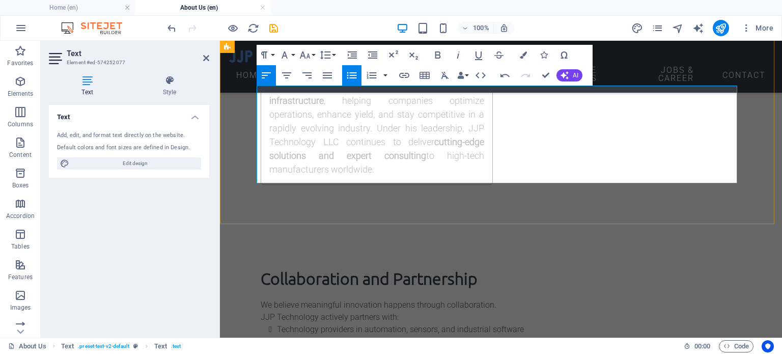
click at [404, 299] on p "We believe meaningful innovation happens through collaboration. JJP Technology …" at bounding box center [501, 311] width 480 height 24
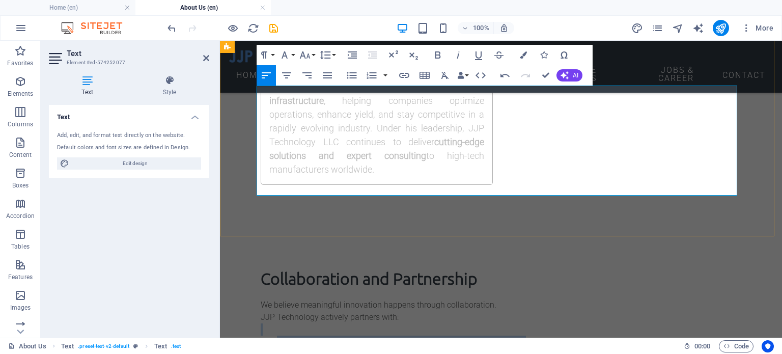
drag, startPoint x: 298, startPoint y: 118, endPoint x: 352, endPoint y: 161, distance: 69.5
click at [352, 299] on div "We believe meaningful innovation happens through collaboration. JJP Technology …" at bounding box center [501, 354] width 480 height 110
click at [352, 54] on icon "button" at bounding box center [352, 54] width 9 height 7
click at [301, 335] on li "Technology providers in automation, sensors, and industrial software" at bounding box center [509, 341] width 464 height 12
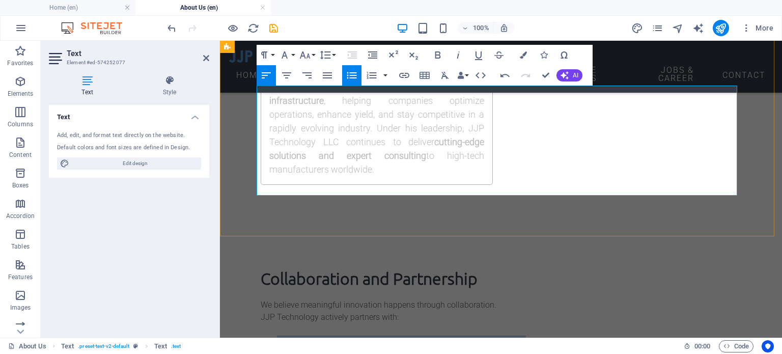
drag, startPoint x: 273, startPoint y: 128, endPoint x: 543, endPoint y: 162, distance: 272.3
click at [543, 335] on ul "Technology providers in automation, sensors, and industrial software Semiconduc…" at bounding box center [505, 359] width 472 height 49
click at [351, 52] on icon "button" at bounding box center [352, 55] width 12 height 12
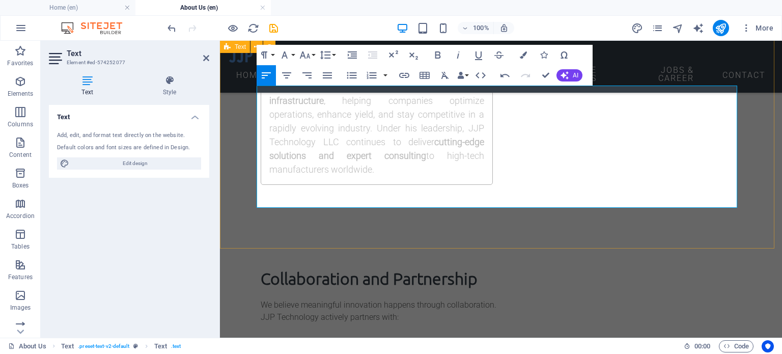
click at [756, 225] on div "Collaboration and Partnership We believe meaningful innovation happens through …" at bounding box center [501, 343] width 562 height 236
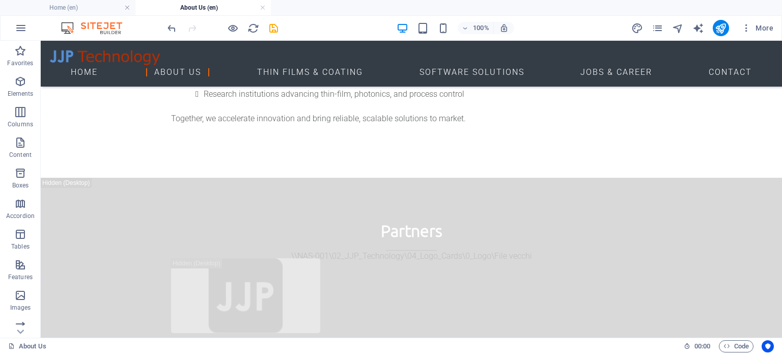
scroll to position [2028, 0]
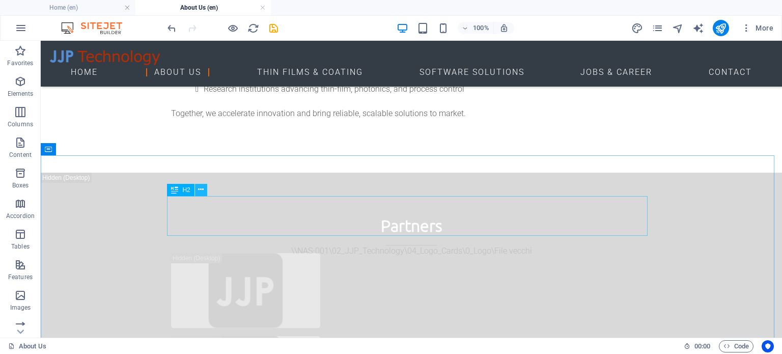
click at [201, 189] on icon at bounding box center [201, 189] width 6 height 11
click at [180, 191] on div "H2" at bounding box center [180, 190] width 27 height 12
click at [200, 191] on icon at bounding box center [201, 189] width 6 height 11
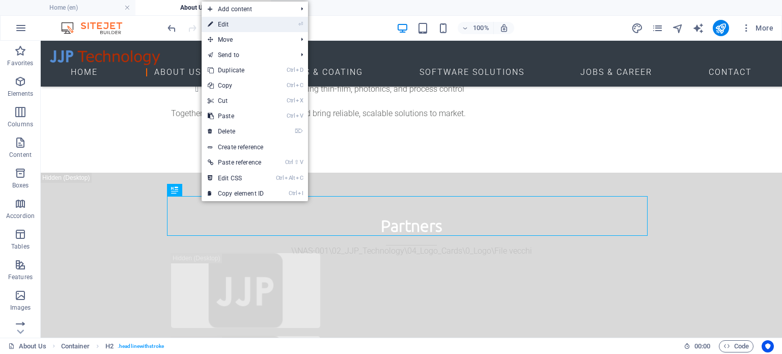
click at [225, 24] on link "⏎ Edit" at bounding box center [235, 24] width 68 height 15
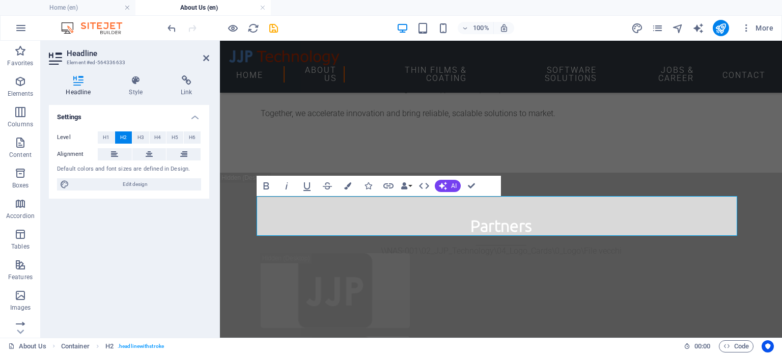
click at [141, 74] on div "Headline Style Link Settings Level H1 H2 H3 H4 H5 H6 Alignment Default colors a…" at bounding box center [129, 202] width 177 height 270
click at [139, 80] on icon at bounding box center [136, 80] width 48 height 10
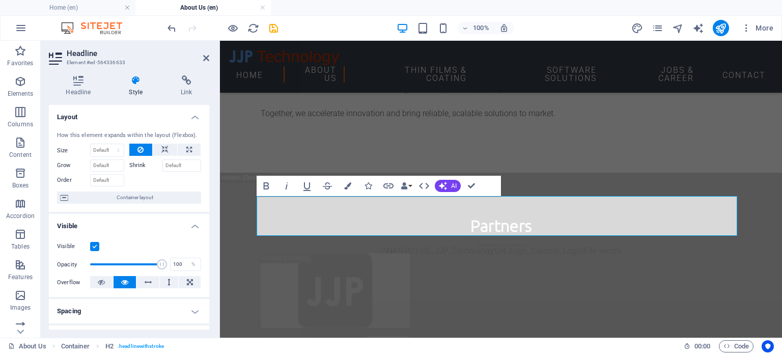
click at [96, 244] on label at bounding box center [94, 246] width 9 height 9
click at [0, 0] on input "Visible" at bounding box center [0, 0] width 0 height 0
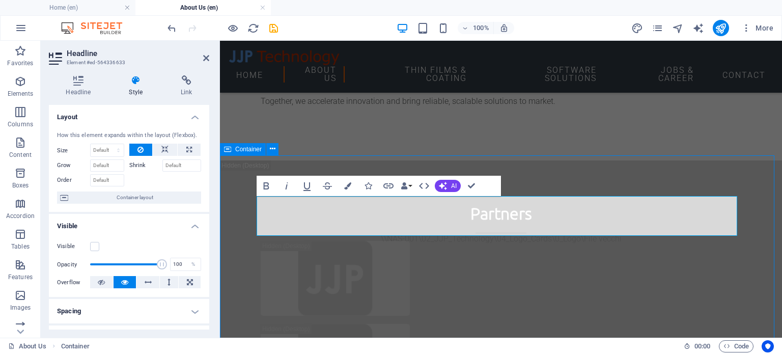
scroll to position [2028, 0]
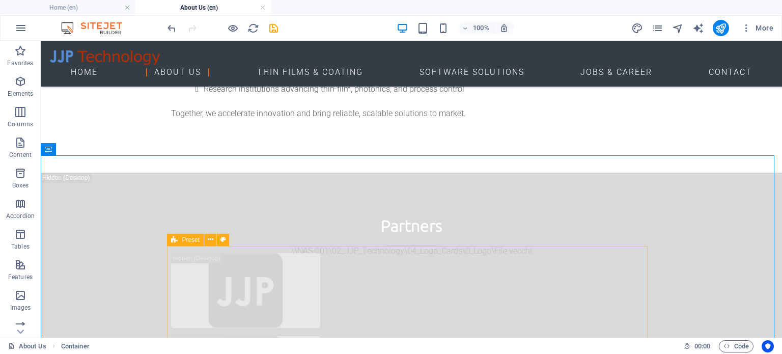
click at [173, 242] on icon at bounding box center [174, 240] width 7 height 12
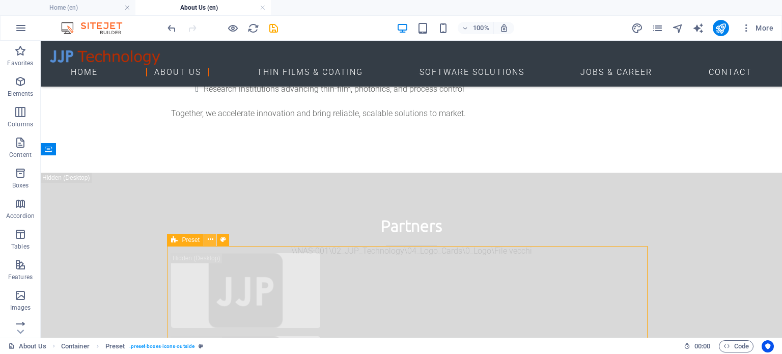
click at [210, 240] on icon at bounding box center [211, 239] width 6 height 11
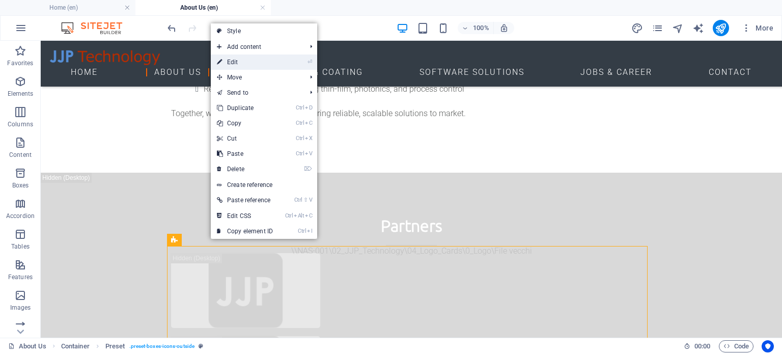
click at [231, 58] on link "⏎ Edit" at bounding box center [245, 61] width 68 height 15
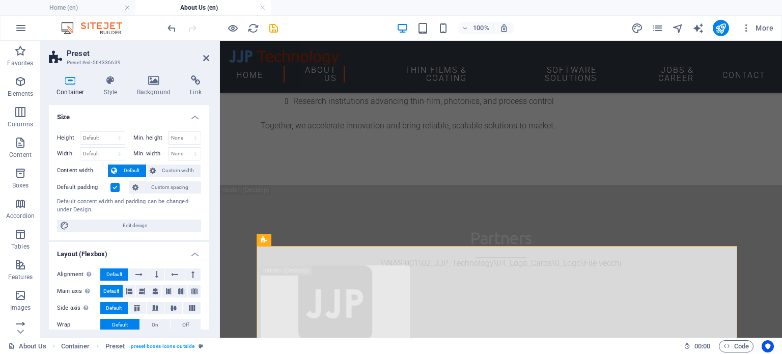
scroll to position [2040, 0]
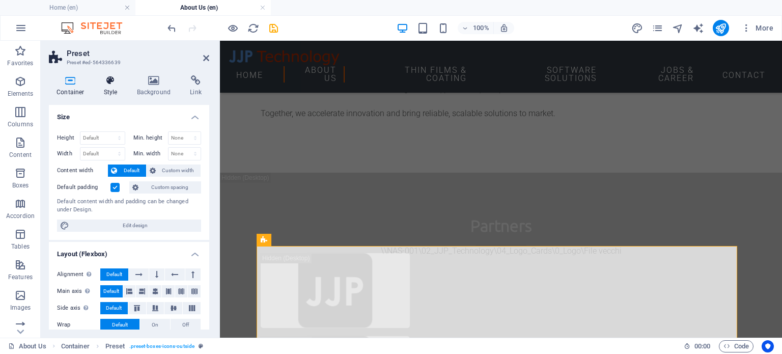
click at [109, 75] on icon at bounding box center [110, 80] width 29 height 10
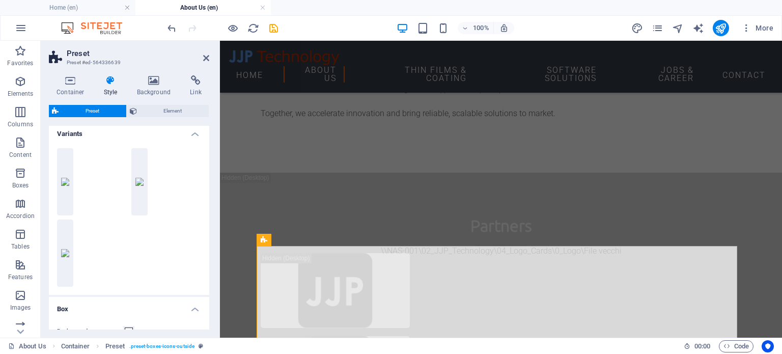
scroll to position [0, 0]
click at [111, 81] on icon at bounding box center [110, 80] width 29 height 10
click at [142, 107] on span "Element" at bounding box center [173, 111] width 66 height 12
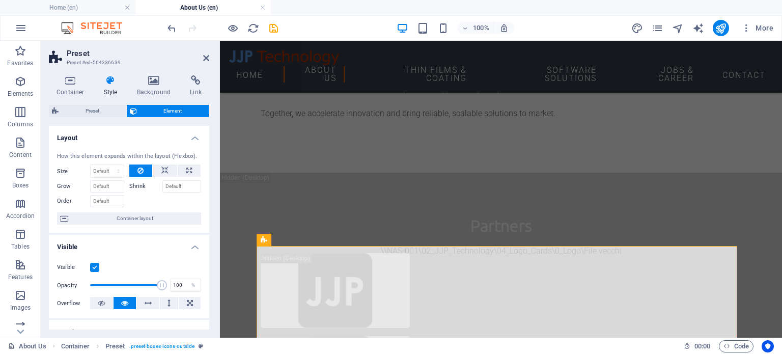
click at [94, 265] on label at bounding box center [94, 267] width 9 height 9
click at [0, 0] on input "Visible" at bounding box center [0, 0] width 0 height 0
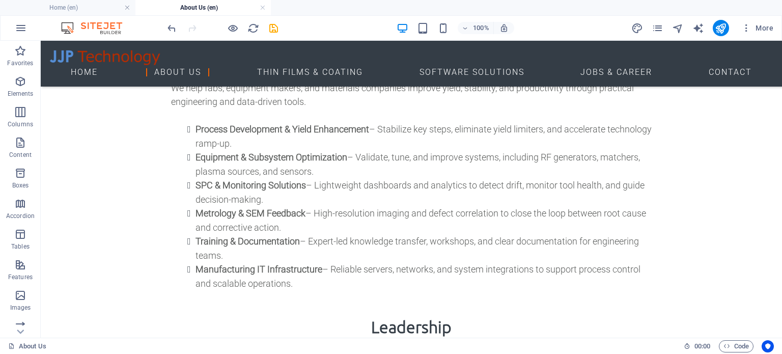
scroll to position [833, 0]
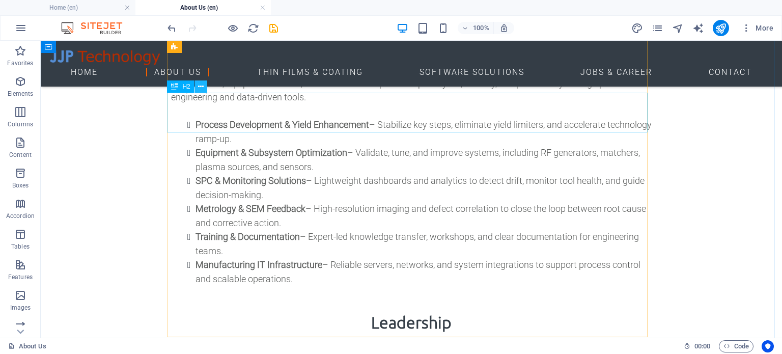
click at [201, 87] on icon at bounding box center [201, 86] width 6 height 11
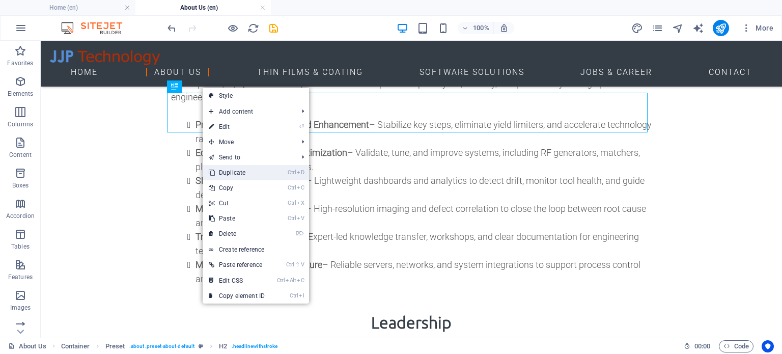
click at [228, 169] on link "Ctrl D Duplicate" at bounding box center [237, 172] width 68 height 15
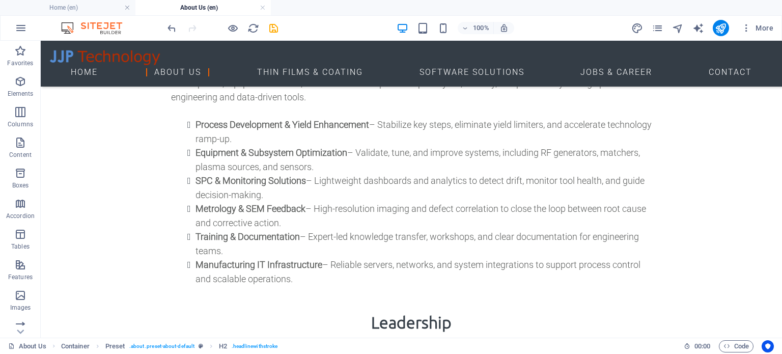
drag, startPoint x: 215, startPoint y: 167, endPoint x: 181, endPoint y: 275, distance: 112.6
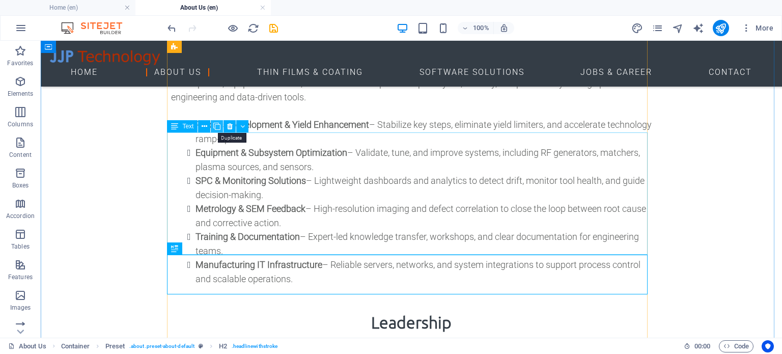
click at [215, 127] on icon at bounding box center [216, 126] width 7 height 11
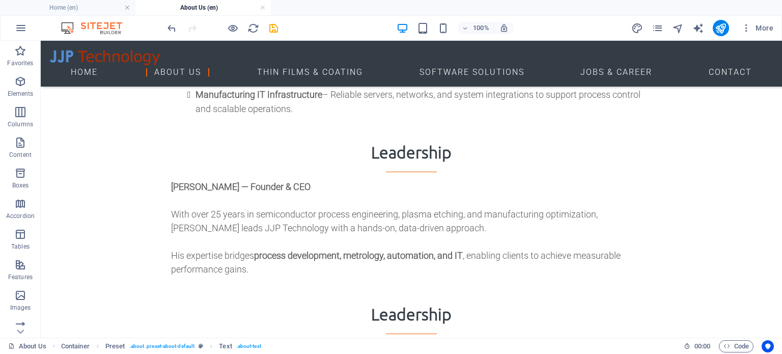
scroll to position [1030, 0]
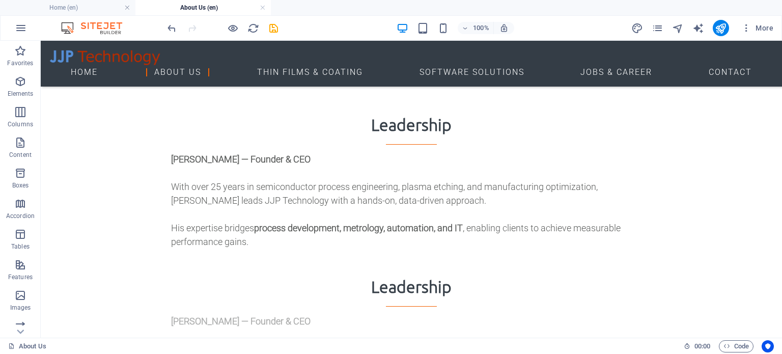
drag, startPoint x: 218, startPoint y: 288, endPoint x: 191, endPoint y: 142, distance: 149.1
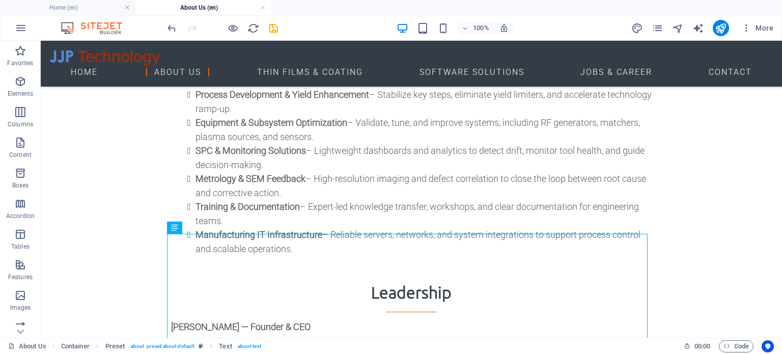
scroll to position [853, 0]
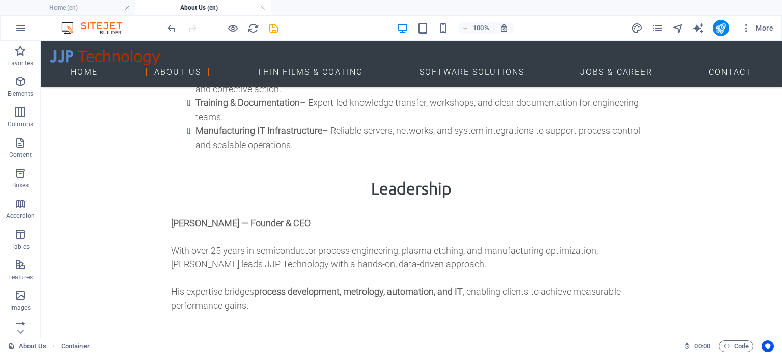
scroll to position [977, 0]
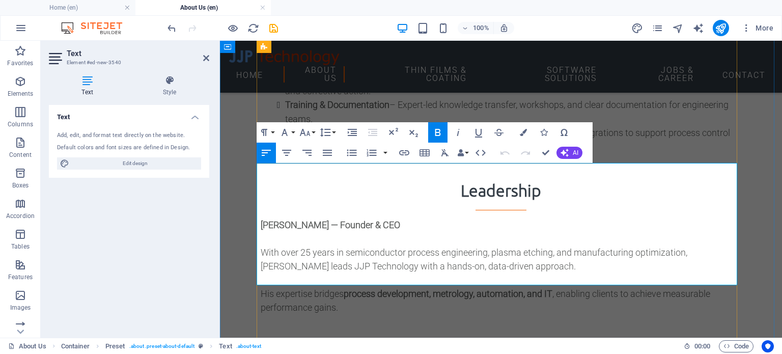
drag, startPoint x: 258, startPoint y: 170, endPoint x: 371, endPoint y: 268, distance: 150.1
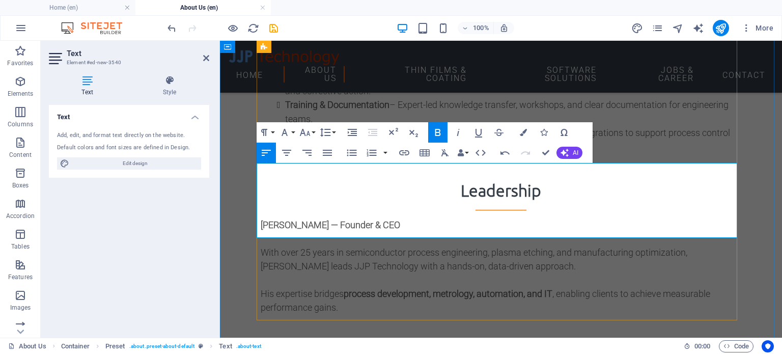
drag, startPoint x: 257, startPoint y: 170, endPoint x: 286, endPoint y: 207, distance: 46.4
click at [354, 150] on icon "button" at bounding box center [352, 153] width 10 height 7
click at [351, 129] on icon "button" at bounding box center [352, 132] width 9 height 7
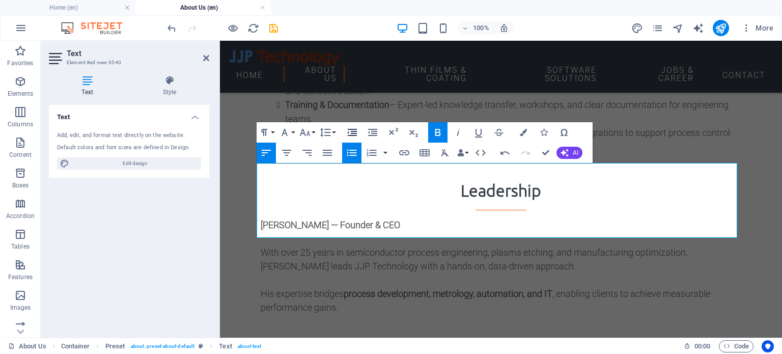
click at [351, 129] on icon "button" at bounding box center [352, 132] width 9 height 7
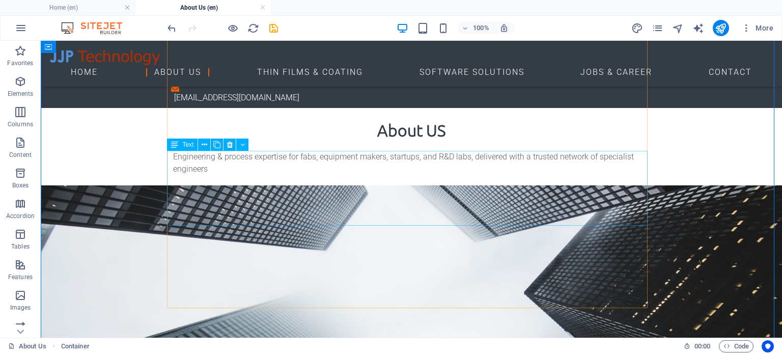
scroll to position [977, 0]
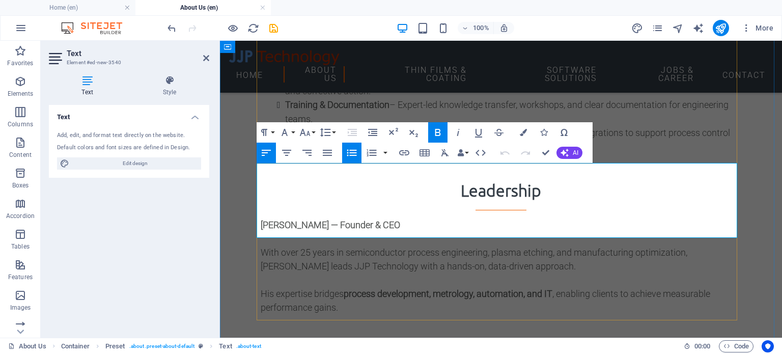
drag, startPoint x: 339, startPoint y: 170, endPoint x: 374, endPoint y: 206, distance: 49.7
click at [354, 131] on icon "button" at bounding box center [352, 132] width 9 height 7
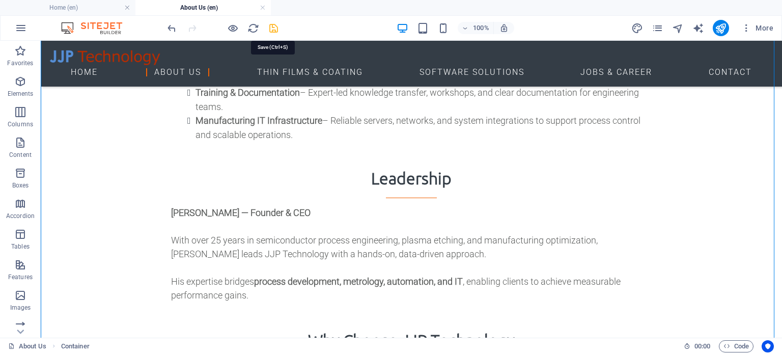
click at [270, 26] on icon "save" at bounding box center [274, 28] width 12 height 12
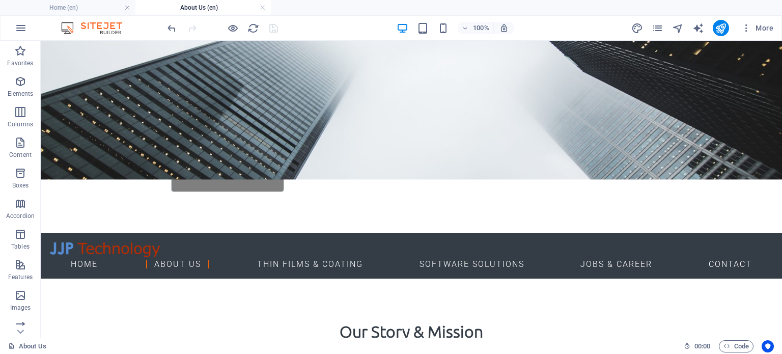
scroll to position [283, 0]
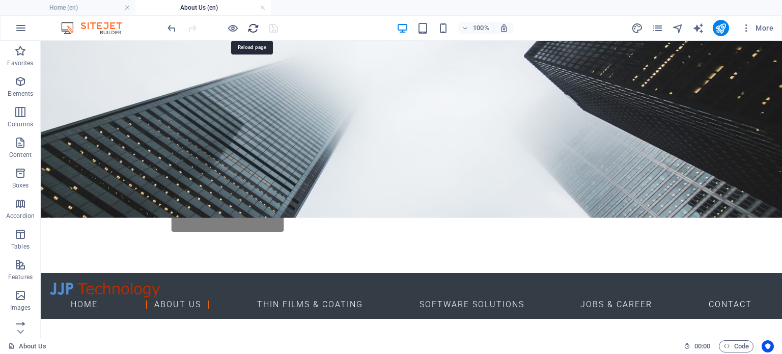
click at [247, 30] on icon "reload" at bounding box center [253, 28] width 12 height 12
click at [151, 14] on li "About Us (en)" at bounding box center [202, 7] width 135 height 15
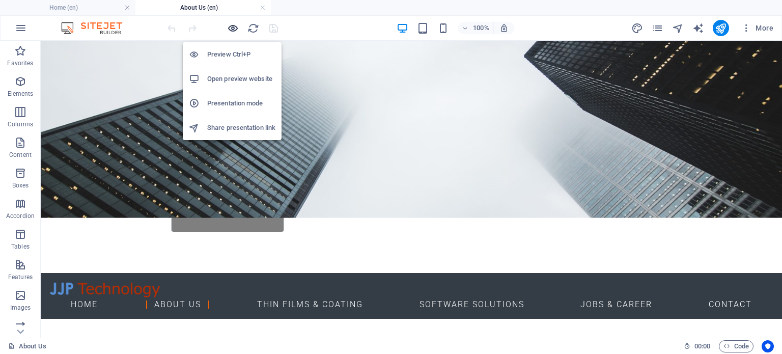
click at [228, 25] on icon "button" at bounding box center [233, 28] width 12 height 12
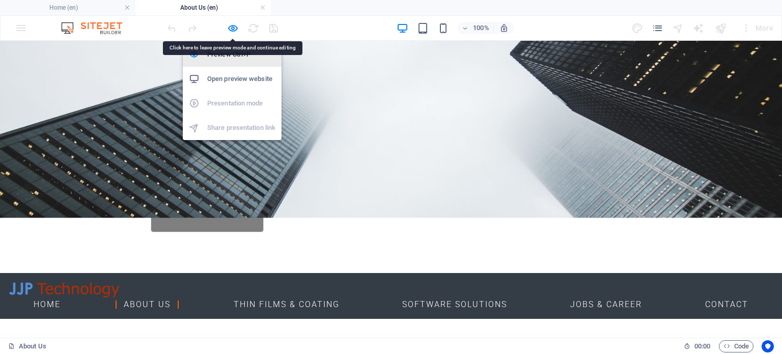
drag, startPoint x: 233, startPoint y: 25, endPoint x: 255, endPoint y: 60, distance: 40.8
click at [233, 25] on icon "button" at bounding box center [233, 28] width 12 height 12
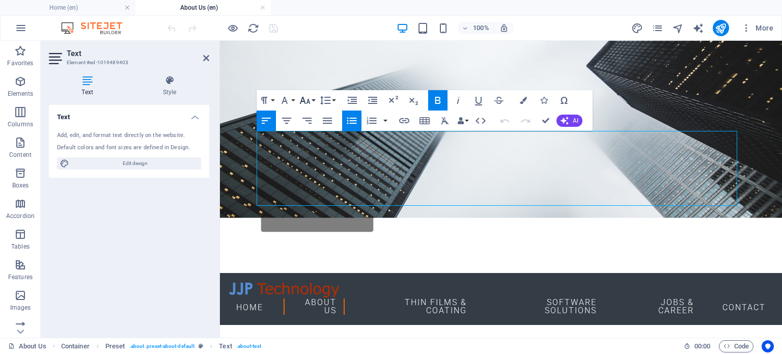
click at [312, 97] on button "Font Size" at bounding box center [306, 100] width 19 height 20
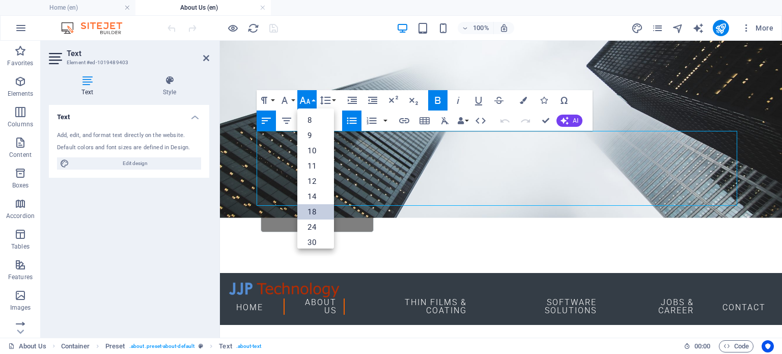
click at [314, 209] on link "18" at bounding box center [315, 211] width 37 height 15
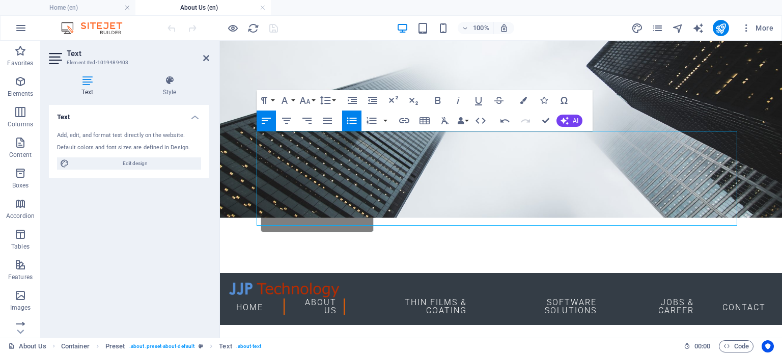
click at [350, 119] on icon "button" at bounding box center [351, 120] width 12 height 12
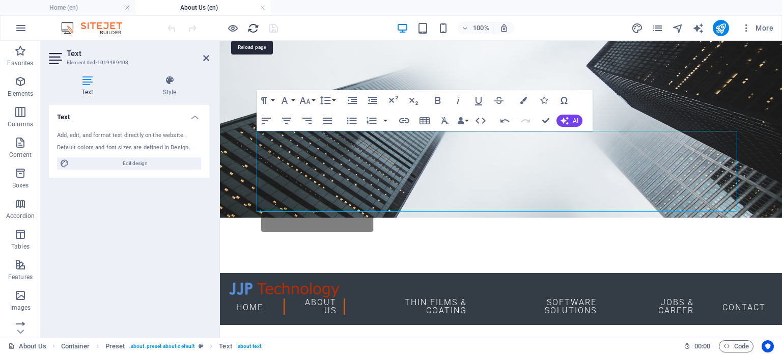
click at [252, 25] on icon "reload" at bounding box center [253, 28] width 12 height 12
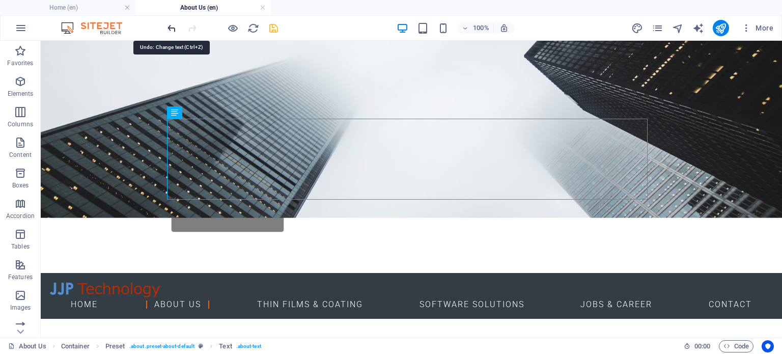
click at [169, 22] on icon "undo" at bounding box center [172, 28] width 12 height 12
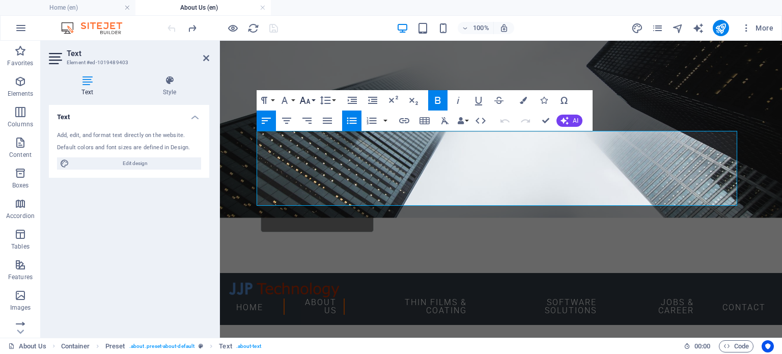
click at [308, 98] on icon "button" at bounding box center [305, 100] width 12 height 12
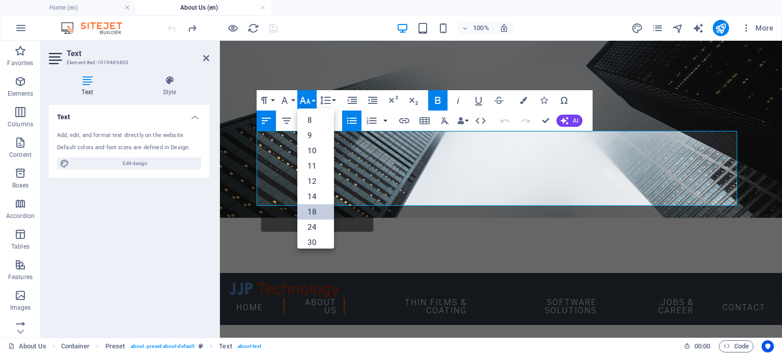
click at [309, 214] on link "18" at bounding box center [315, 211] width 37 height 15
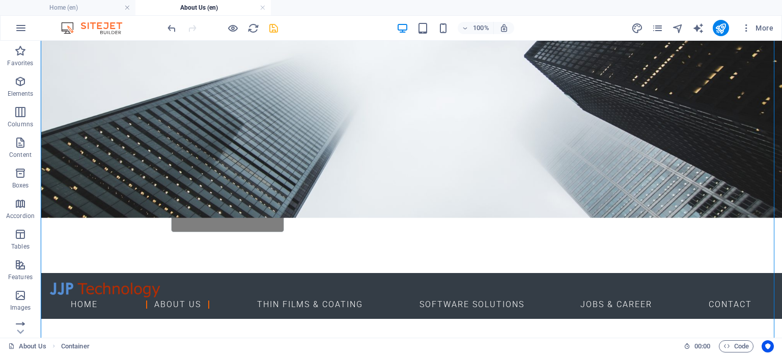
click at [281, 23] on div "100% More" at bounding box center [471, 28] width 612 height 16
click at [276, 26] on icon "save" at bounding box center [274, 28] width 12 height 12
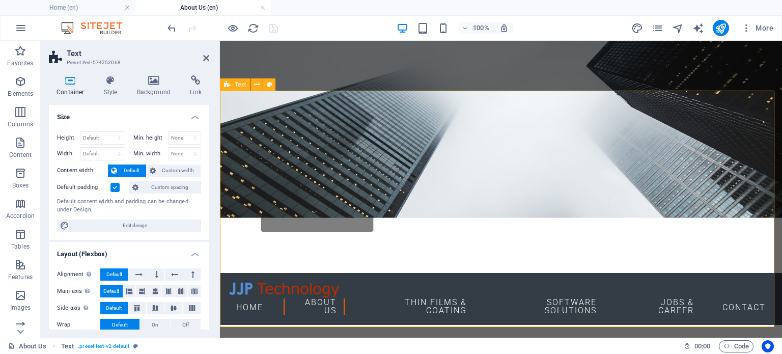
click at [233, 81] on div "Text" at bounding box center [235, 84] width 30 height 12
click at [254, 83] on icon at bounding box center [257, 84] width 6 height 11
click at [256, 86] on icon at bounding box center [257, 84] width 6 height 11
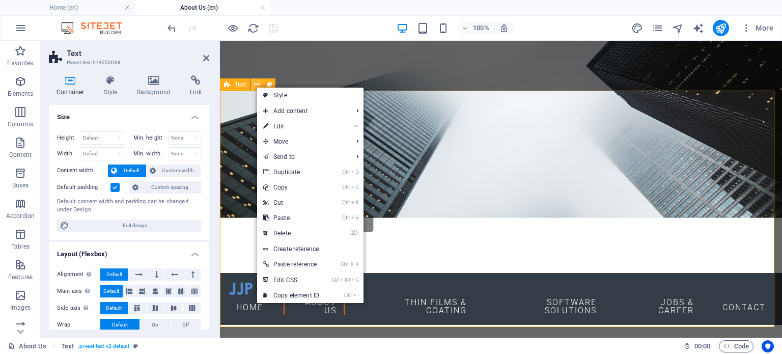
click at [256, 86] on icon at bounding box center [257, 84] width 6 height 11
click at [274, 123] on link "⏎ Edit" at bounding box center [291, 126] width 68 height 15
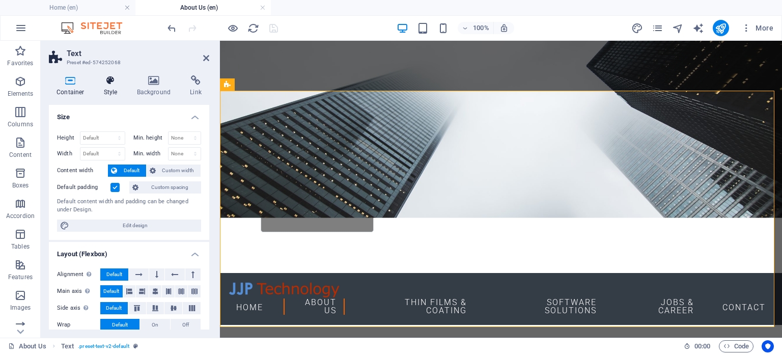
click at [117, 91] on h4 "Style" at bounding box center [112, 85] width 33 height 21
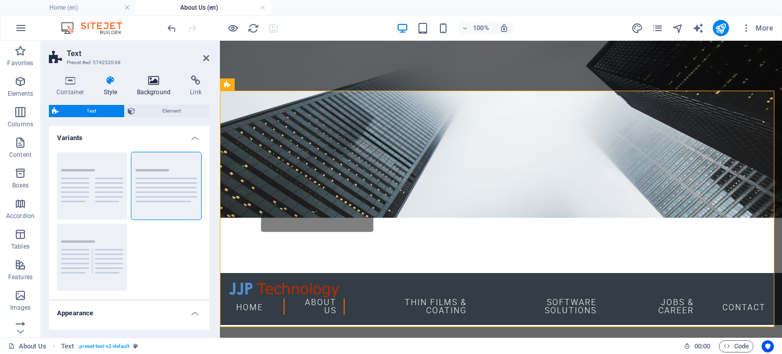
click at [152, 81] on icon at bounding box center [153, 80] width 49 height 10
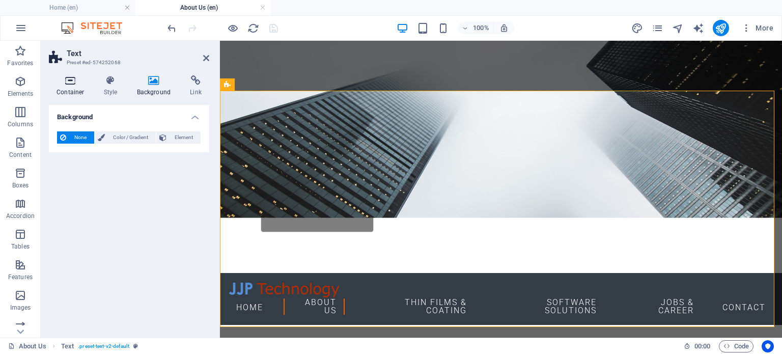
click at [70, 81] on icon at bounding box center [70, 80] width 43 height 10
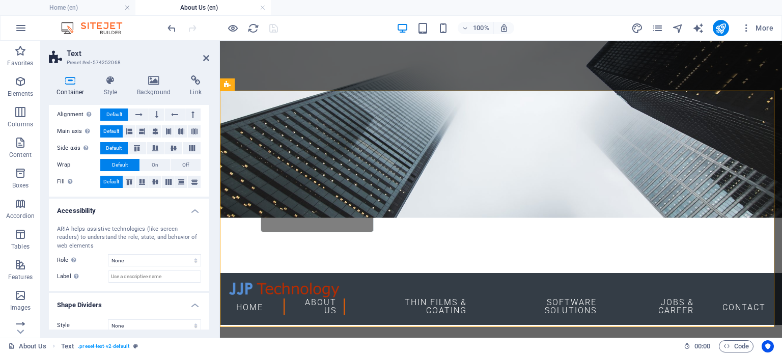
scroll to position [169, 0]
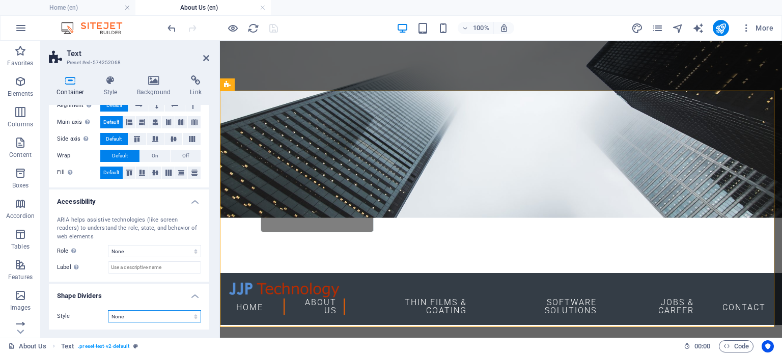
click at [124, 314] on select "None Triangle Square Diagonal Polygon 1 Polygon 2 Zigzag Multiple Zigzags Waves…" at bounding box center [154, 316] width 93 height 12
click at [108, 310] on select "None Triangle Square Diagonal Polygon 1 Polygon 2 Zigzag Multiple Zigzags Waves…" at bounding box center [154, 316] width 93 height 12
click at [125, 311] on select "None Triangle Square Diagonal Polygon 1 Polygon 2 Zigzag Multiple Zigzags Waves…" at bounding box center [154, 316] width 93 height 12
select select "none"
click at [108, 310] on select "None Triangle Square Diagonal Polygon 1 Polygon 2 Zigzag Multiple Zigzags Waves…" at bounding box center [154, 316] width 93 height 12
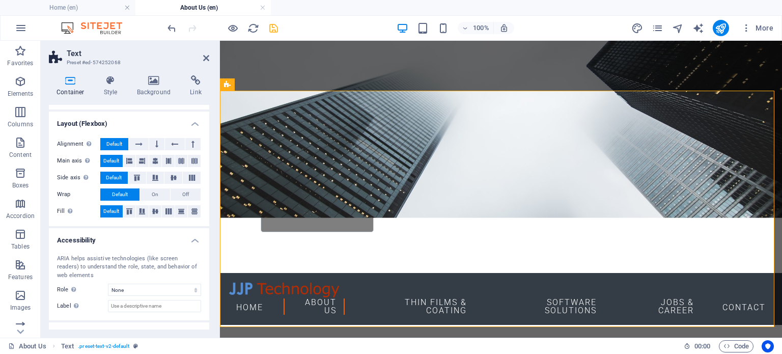
scroll to position [90, 0]
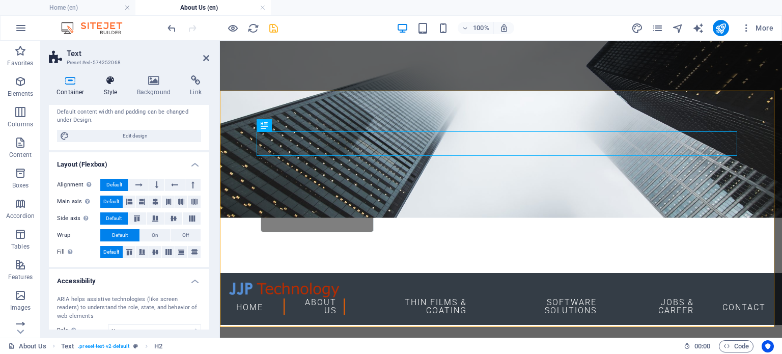
click at [104, 84] on icon at bounding box center [110, 80] width 29 height 10
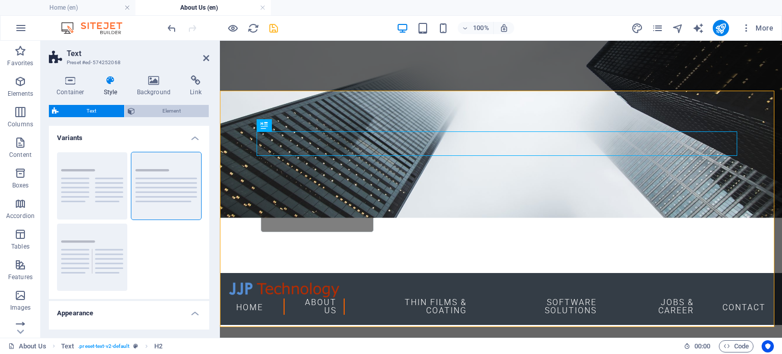
click at [145, 115] on span "Element" at bounding box center [172, 111] width 68 height 12
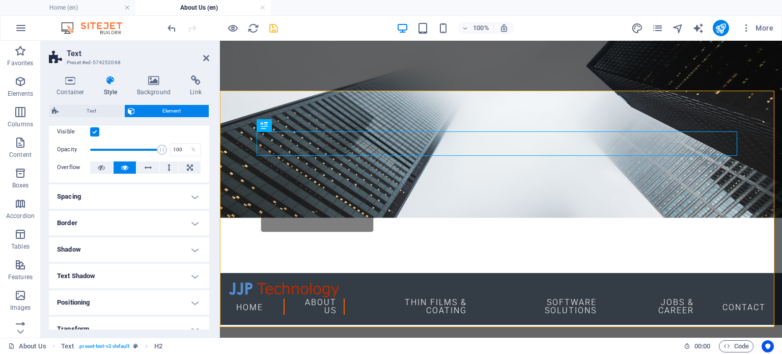
scroll to position [28, 0]
click at [125, 214] on h4 "Border" at bounding box center [129, 221] width 160 height 24
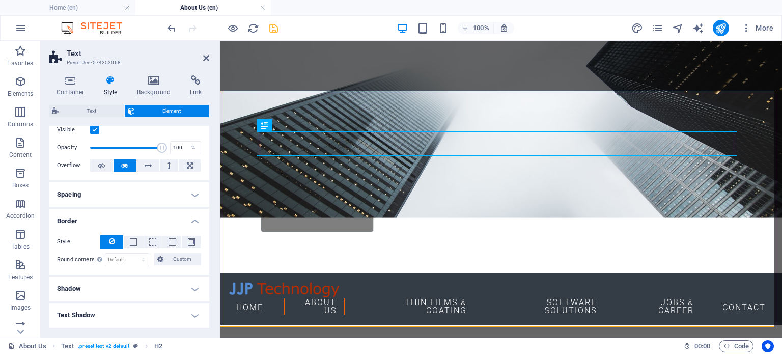
click at [125, 214] on h4 "Border" at bounding box center [129, 218] width 160 height 18
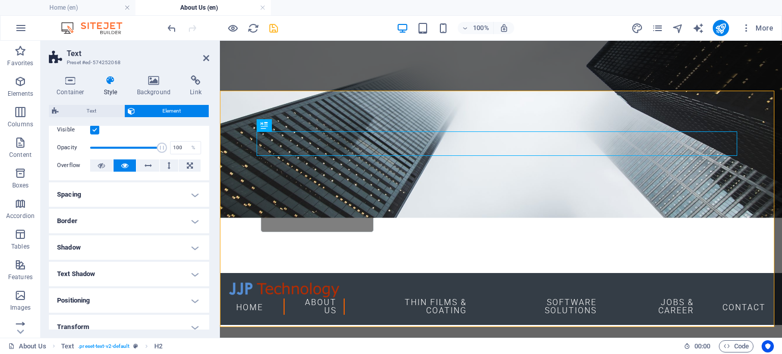
click at [127, 194] on h4 "Spacing" at bounding box center [129, 194] width 160 height 24
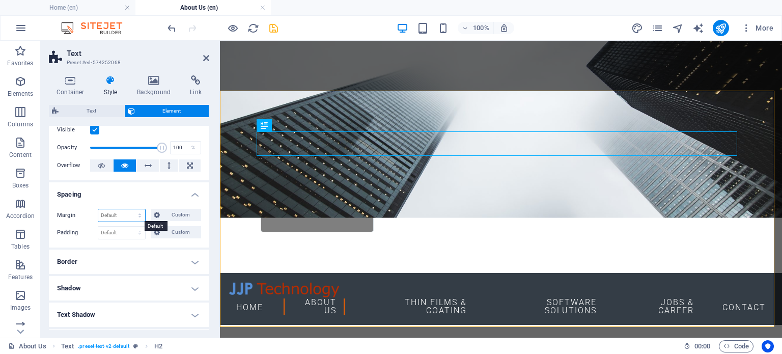
click at [108, 218] on select "Default auto px % rem vw vh Custom" at bounding box center [121, 215] width 47 height 12
select select "px"
click at [130, 209] on select "Default auto px % rem vw vh Custom" at bounding box center [121, 215] width 47 height 12
type input "0"
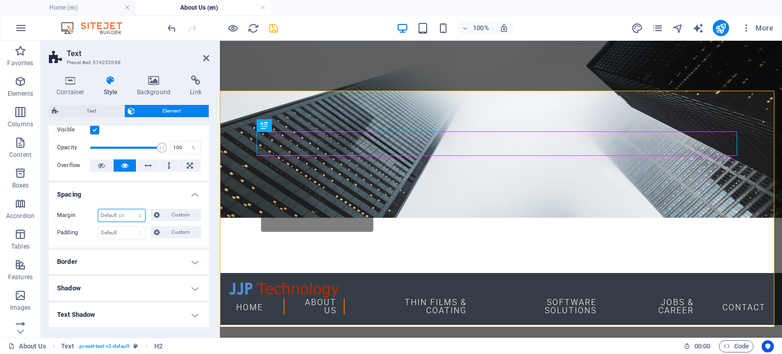
select select "px"
type input "0"
select select "px"
type input "0"
select select "px"
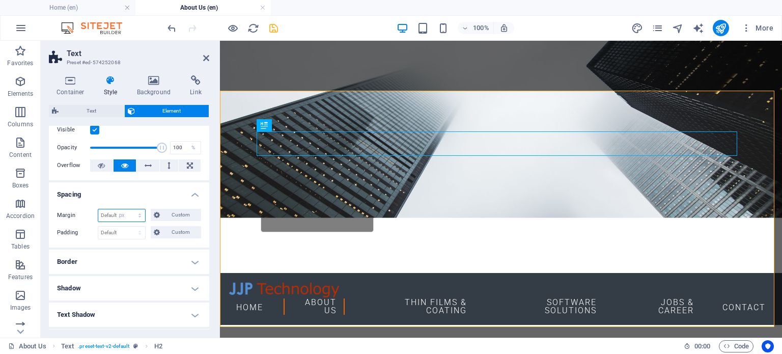
type input "0"
select select "px"
click at [170, 216] on span "Custom" at bounding box center [180, 215] width 35 height 12
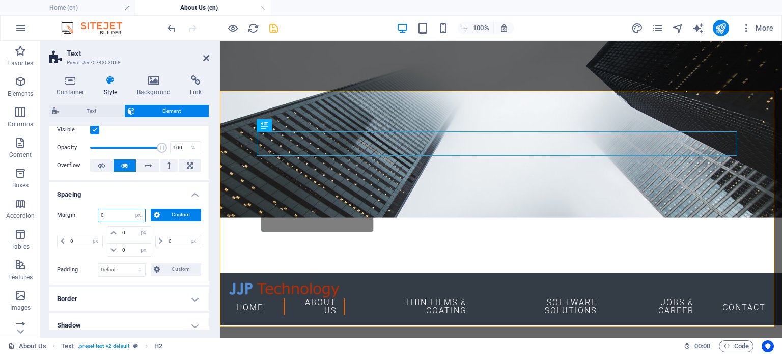
click at [125, 220] on input "0" at bounding box center [121, 215] width 47 height 12
click at [112, 199] on h4 "Spacing" at bounding box center [129, 191] width 160 height 18
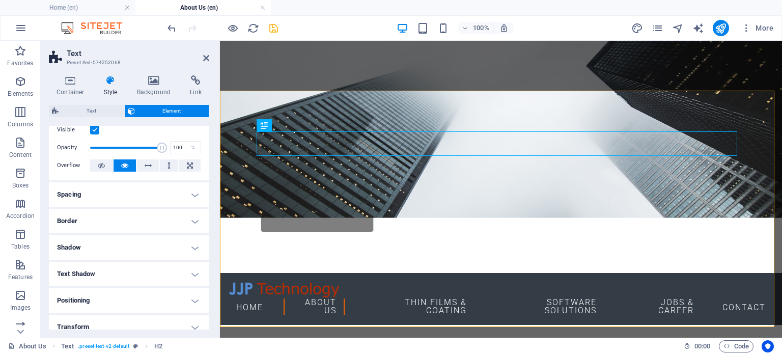
click at [104, 195] on h4 "Spacing" at bounding box center [129, 194] width 160 height 24
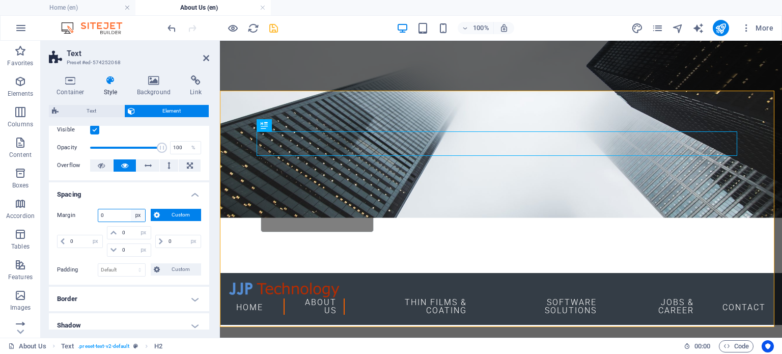
click at [133, 215] on select "Default auto px % rem vw vh Custom" at bounding box center [138, 215] width 14 height 12
select select "default"
click at [131, 209] on select "Default auto px % rem vw vh Custom" at bounding box center [138, 215] width 14 height 12
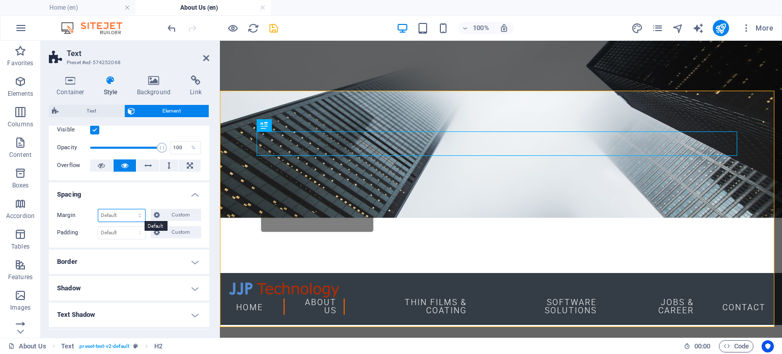
click at [114, 213] on select "Default auto px % rem vw vh Custom" at bounding box center [121, 215] width 47 height 12
select select "px"
click at [130, 209] on select "Default auto px % rem vw vh Custom" at bounding box center [121, 215] width 47 height 12
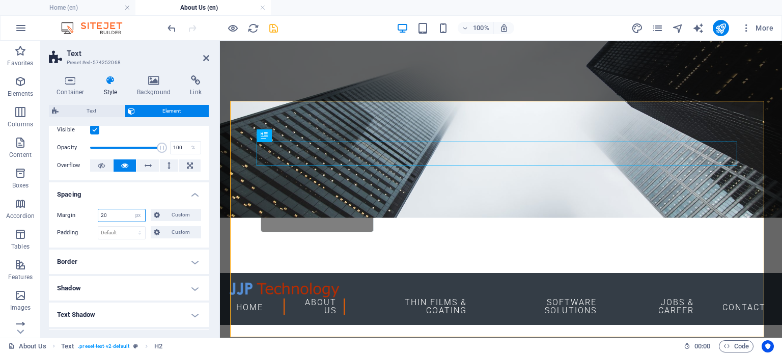
click at [110, 215] on input "20" at bounding box center [121, 215] width 47 height 12
click at [169, 29] on icon "undo" at bounding box center [172, 28] width 12 height 12
type input "0"
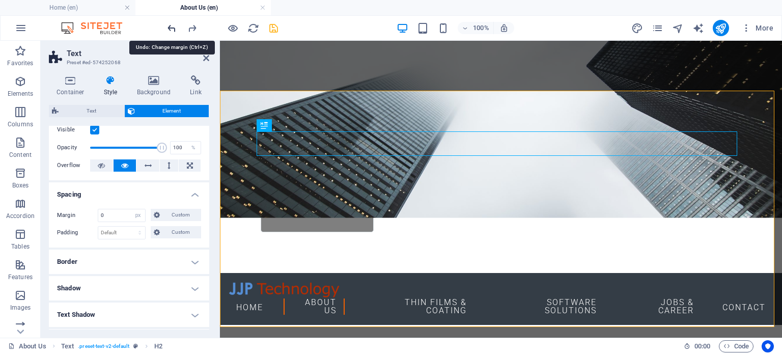
click at [172, 28] on icon "undo" at bounding box center [172, 28] width 12 height 12
select select "DISABLED_OPTION_VALUE"
click at [112, 229] on select "Default px rem % vh vw Custom" at bounding box center [121, 232] width 47 height 12
select select "px"
click at [130, 226] on select "Default px rem % vh vw Custom" at bounding box center [121, 232] width 47 height 12
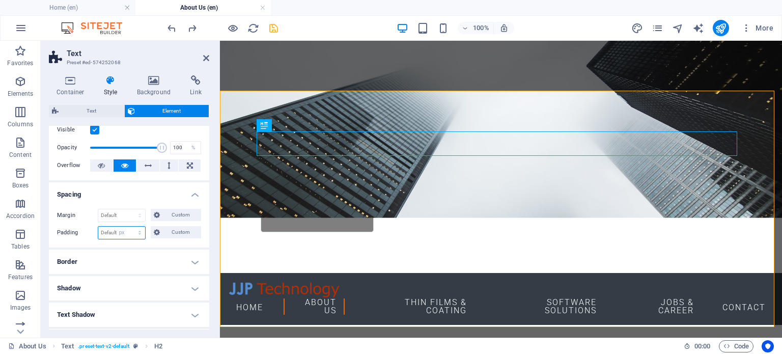
type input "0"
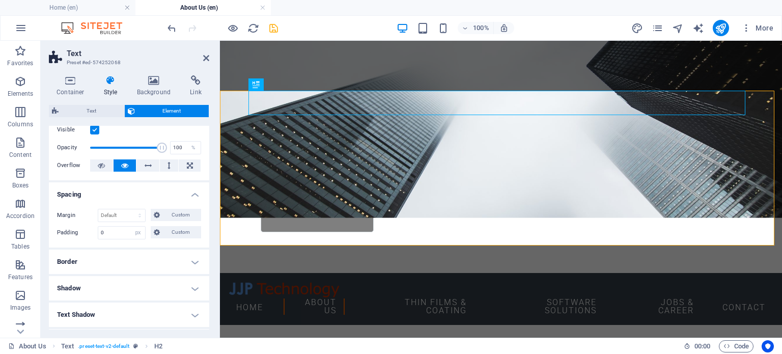
click at [125, 188] on h4 "Spacing" at bounding box center [129, 191] width 160 height 18
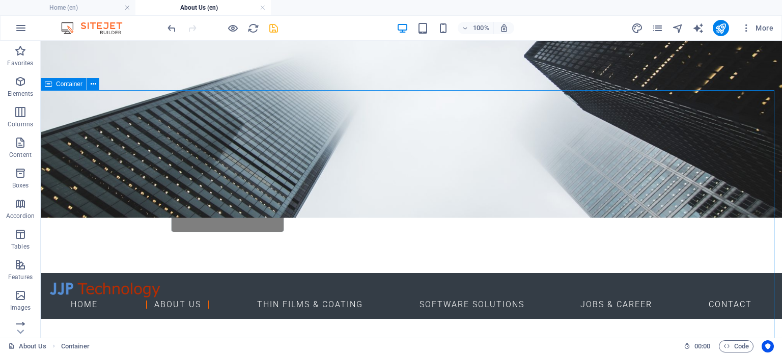
click at [55, 85] on div "Container" at bounding box center [64, 84] width 46 height 12
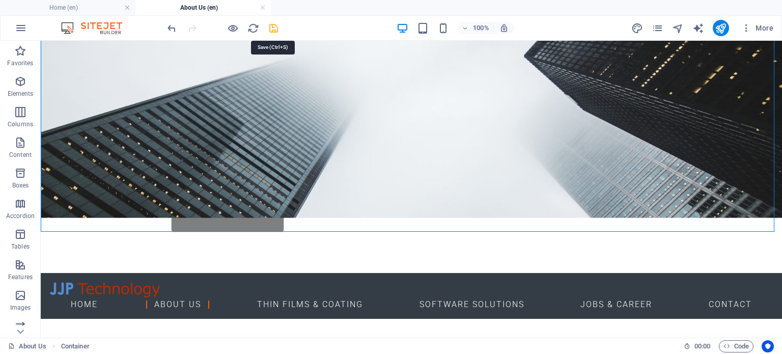
click at [272, 28] on icon "save" at bounding box center [274, 28] width 12 height 12
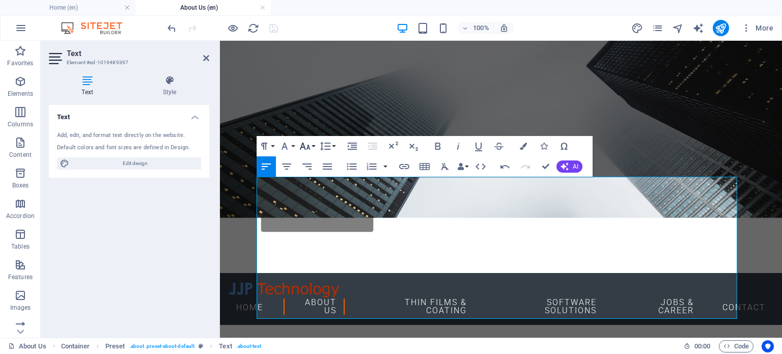
click at [307, 147] on icon "button" at bounding box center [305, 145] width 11 height 7
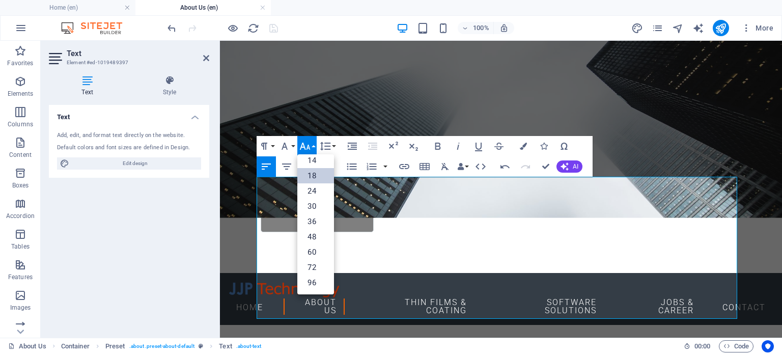
scroll to position [81, 0]
click at [314, 178] on link "18" at bounding box center [315, 175] width 37 height 15
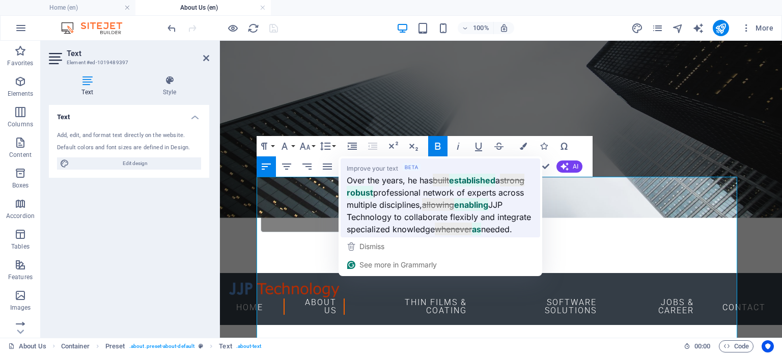
click at [423, 203] on span "professional network of experts across multiple disciplines," at bounding box center [434, 198] width 177 height 25
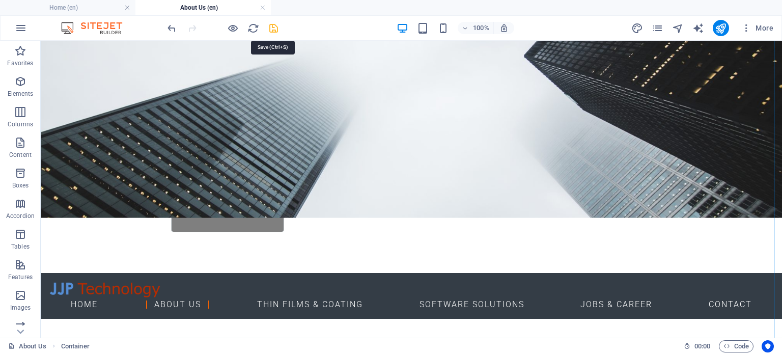
click at [273, 28] on icon "save" at bounding box center [274, 28] width 12 height 12
click at [269, 28] on icon "save" at bounding box center [274, 28] width 12 height 12
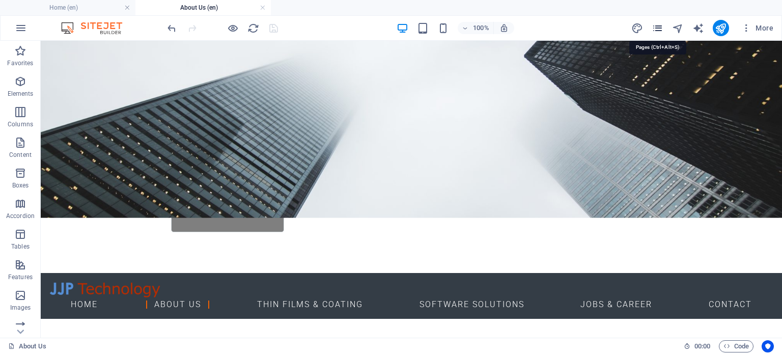
click at [658, 28] on icon "pages" at bounding box center [657, 28] width 12 height 12
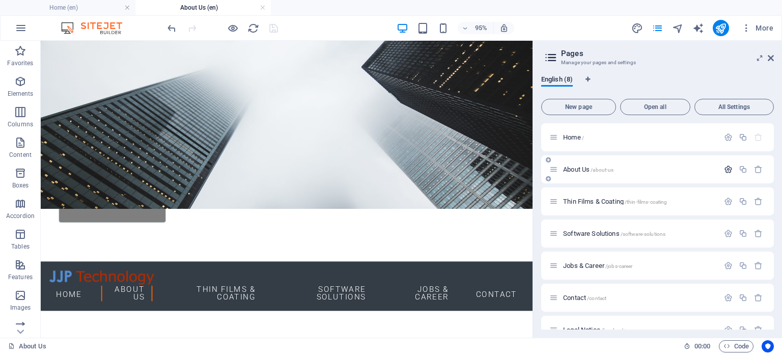
click at [725, 168] on icon "button" at bounding box center [728, 169] width 9 height 9
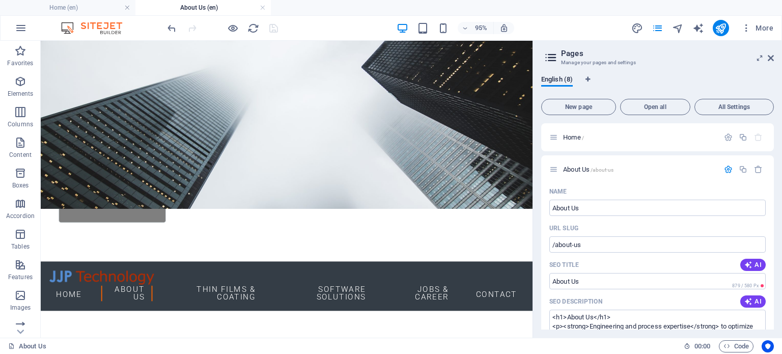
drag, startPoint x: 771, startPoint y: 170, endPoint x: 772, endPoint y: 210, distance: 39.7
click at [772, 210] on div "Home / About Us /about-us Name About Us ​ URL SLUG /about-us ​ SEO Title AI Abo…" at bounding box center [657, 226] width 233 height 206
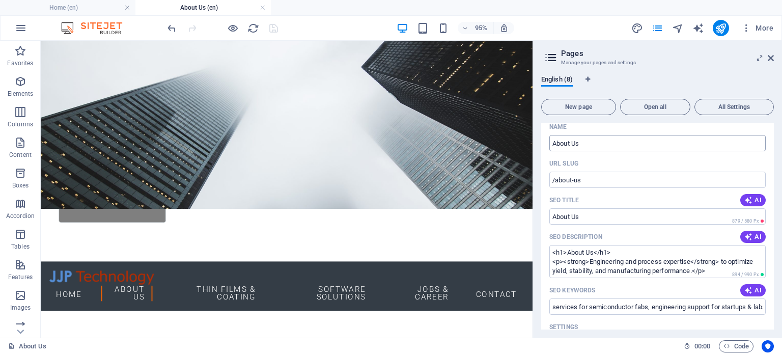
scroll to position [148, 0]
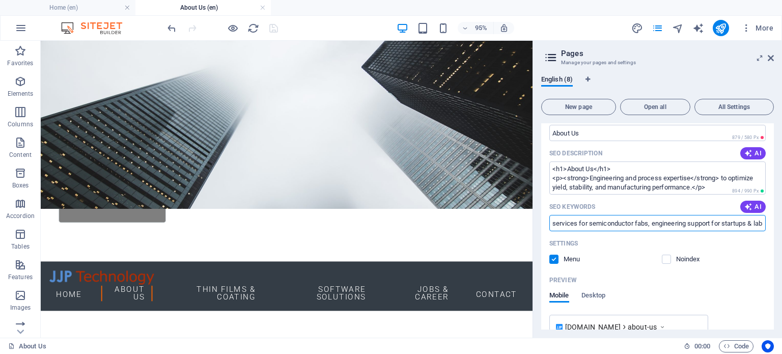
drag, startPoint x: 610, startPoint y: 225, endPoint x: 553, endPoint y: 220, distance: 57.2
click at [553, 220] on input "services for semiconductor fabs, engineering support for startups & labs, equip…" at bounding box center [657, 223] width 216 height 16
click at [585, 221] on input "services for semiconductor fabs, engineering support for startups & labs, equip…" at bounding box center [657, 223] width 216 height 16
drag, startPoint x: 712, startPoint y: 220, endPoint x: 769, endPoint y: 226, distance: 57.3
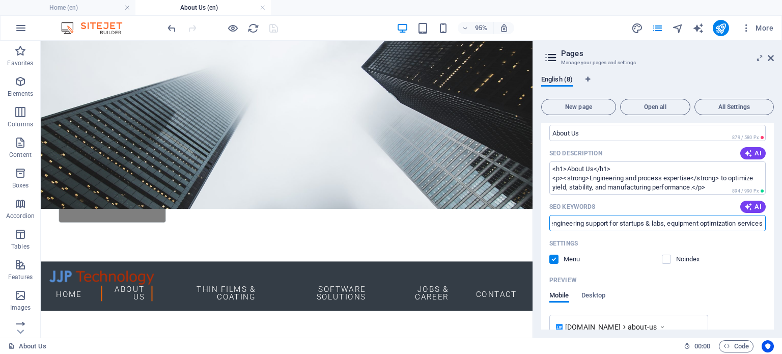
click at [769, 226] on div "Name About Us ​ URL SLUG /about-us ​ SEO Title AI About Us ​ 879 / 580 Px SEO D…" at bounding box center [657, 261] width 233 height 452
click at [737, 223] on input "services for semiconductor fabs, engineering support for startups & labs, equip…" at bounding box center [657, 223] width 216 height 16
click at [635, 244] on div "Settings" at bounding box center [657, 243] width 216 height 16
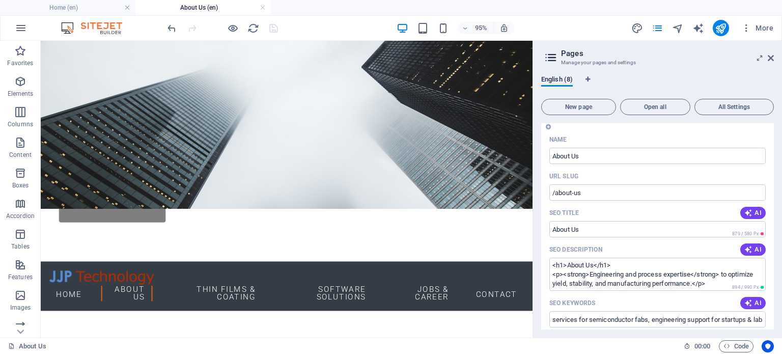
scroll to position [0, 0]
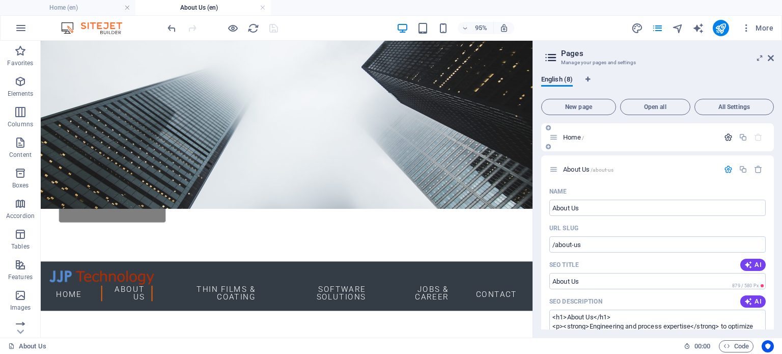
click at [727, 139] on icon "button" at bounding box center [728, 137] width 9 height 9
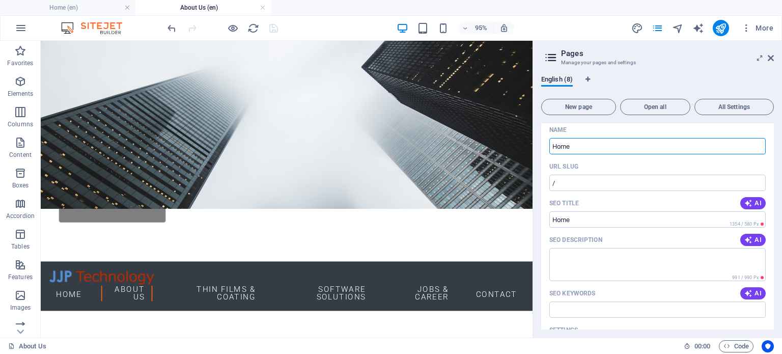
scroll to position [31, 0]
click at [761, 26] on span "More" at bounding box center [757, 28] width 32 height 10
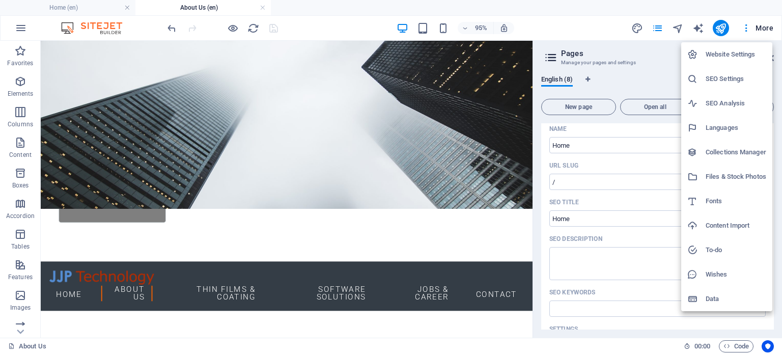
click at [717, 77] on h6 "SEO Settings" at bounding box center [735, 79] width 61 height 12
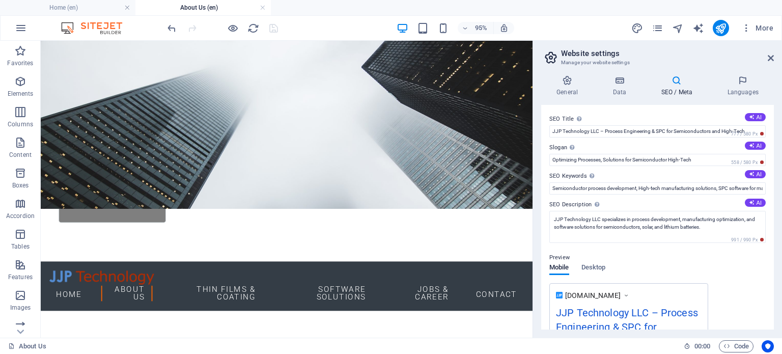
drag, startPoint x: 773, startPoint y: 143, endPoint x: 771, endPoint y: 177, distance: 33.6
click at [771, 177] on div "SEO Title The title of your website - make it something that stands out in sear…" at bounding box center [657, 217] width 233 height 224
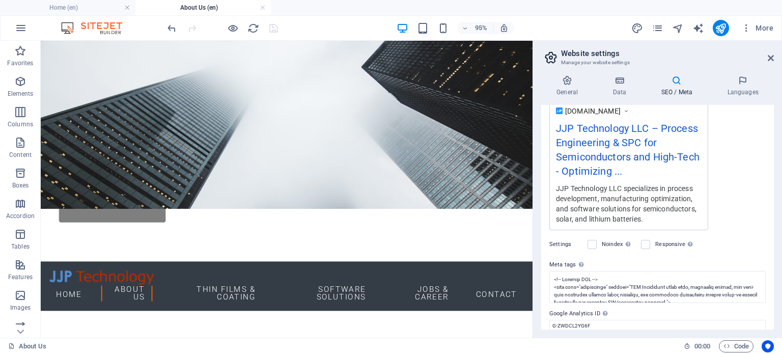
scroll to position [222, 0]
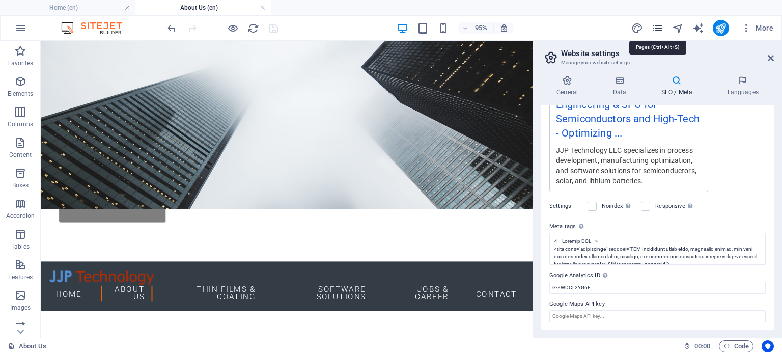
click at [655, 24] on icon "pages" at bounding box center [657, 28] width 12 height 12
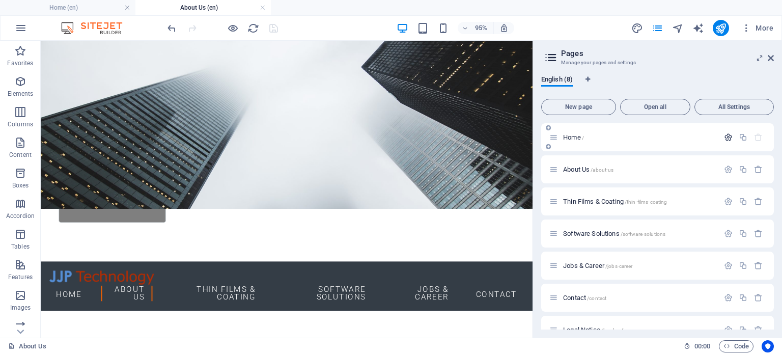
click at [720, 135] on button "button" at bounding box center [727, 137] width 15 height 9
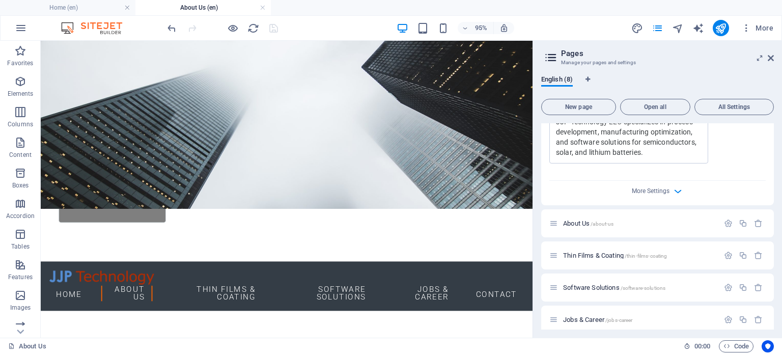
scroll to position [443, 0]
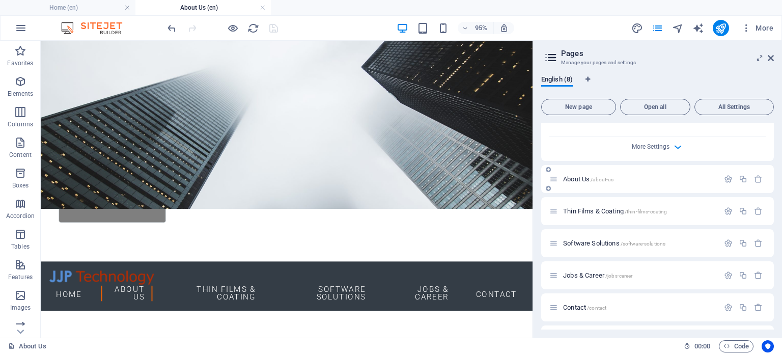
click at [568, 176] on span "About Us /about-us" at bounding box center [588, 179] width 50 height 8
click at [724, 180] on icon "button" at bounding box center [728, 179] width 9 height 9
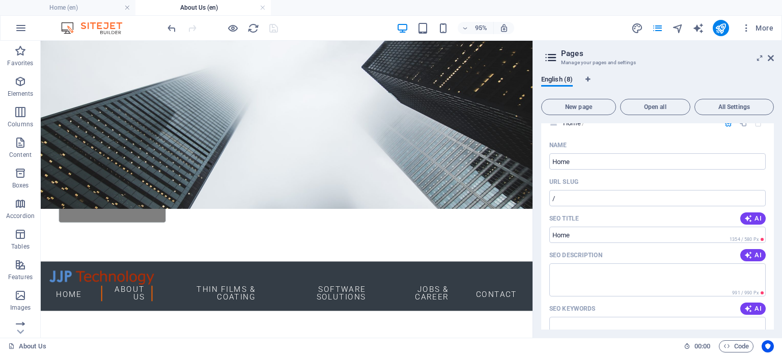
scroll to position [0, 0]
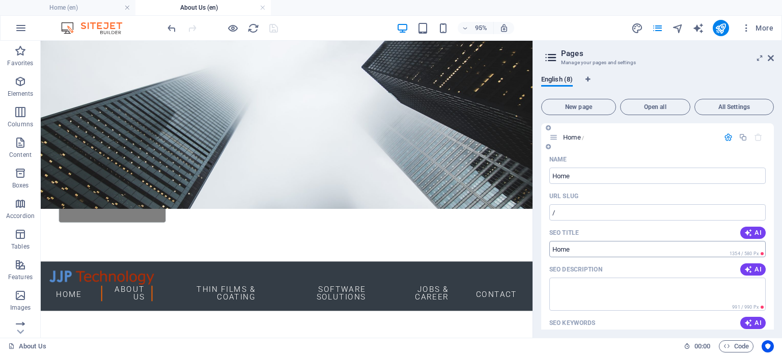
click at [574, 249] on input "SEO Title" at bounding box center [657, 249] width 216 height 16
drag, startPoint x: 574, startPoint y: 249, endPoint x: 568, endPoint y: 249, distance: 6.1
click at [568, 249] on input "SEO Title" at bounding box center [657, 249] width 216 height 16
paste input "JJP Technology LLC | Semiconductor Process Consulting, Yield Improvement & Equi…"
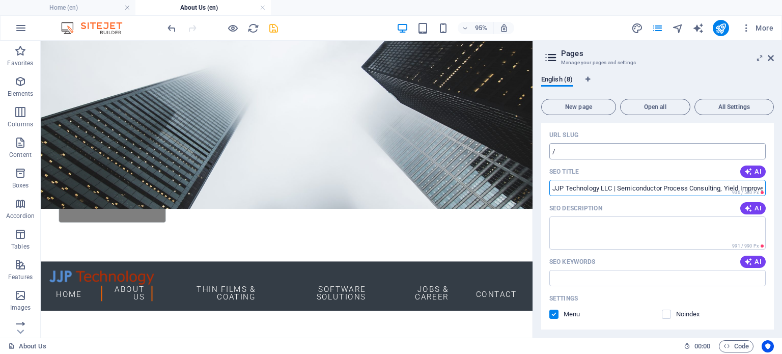
scroll to position [85, 0]
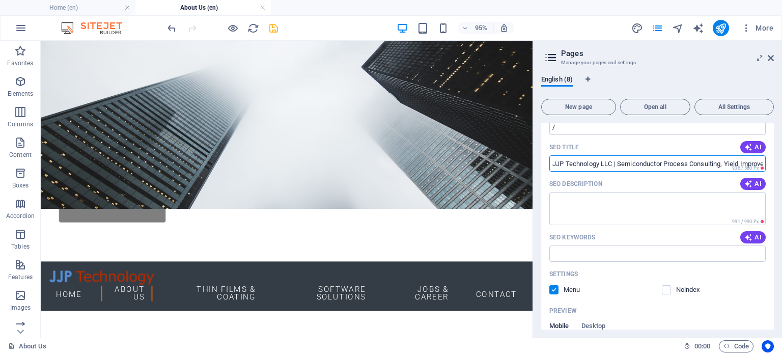
type input "JJP Technology LLC | Semiconductor Process Consulting, Yield Improvement & Equi…"
click at [564, 246] on input "SEO Keywords" at bounding box center [657, 253] width 216 height 16
paste input "semiconductor process consulting, yield improvement, process development, SPC m…"
type input "semiconductor process consulting, yield improvement, process development, SPC m…"
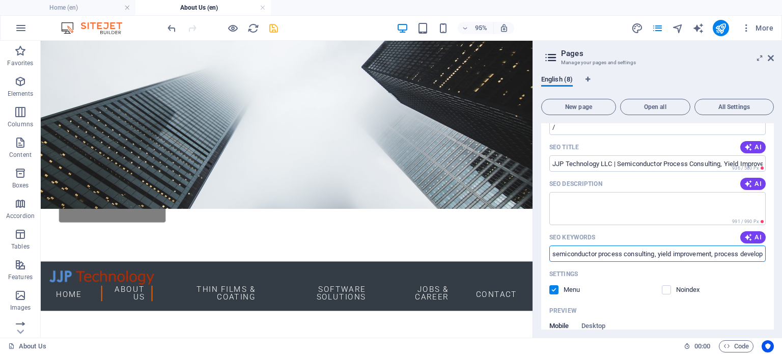
click at [627, 266] on div "Settings" at bounding box center [657, 274] width 216 height 16
click at [576, 203] on textarea "SEO Description" at bounding box center [657, 208] width 216 height 33
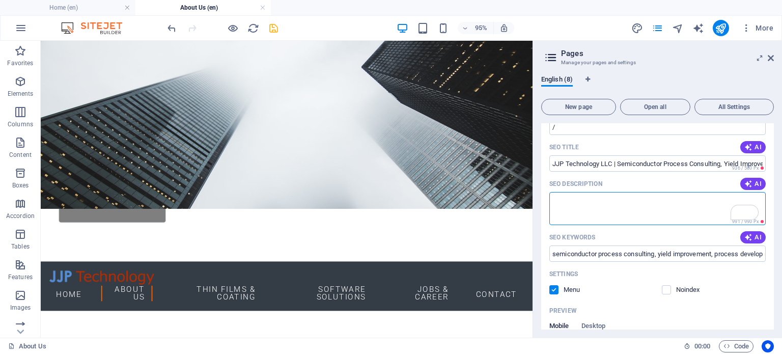
paste textarea "<meta name="description" content="JJP Technology LLC provides semiconductor and…"
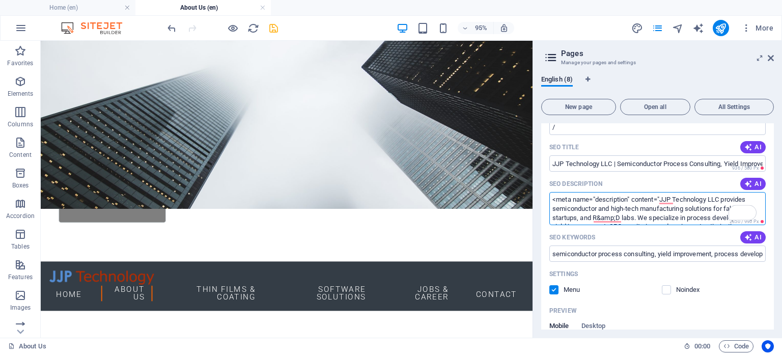
scroll to position [85, 0]
type textarea "<meta name="description" content="JJP Technology LLC provides semiconductor and…"
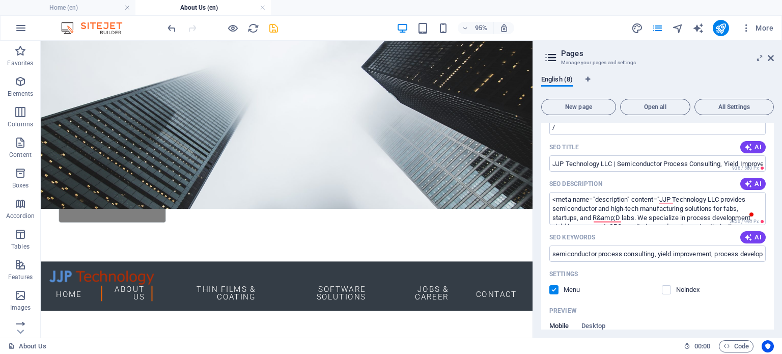
click at [615, 233] on div "SEO Keywords AI" at bounding box center [657, 237] width 216 height 16
click at [278, 27] on icon "save" at bounding box center [274, 28] width 12 height 12
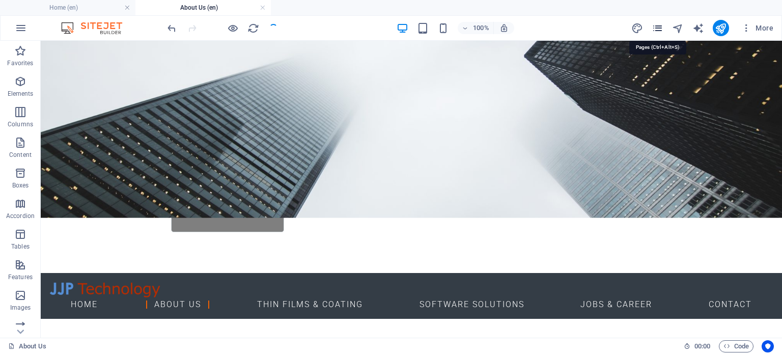
click at [660, 27] on icon "pages" at bounding box center [657, 28] width 12 height 12
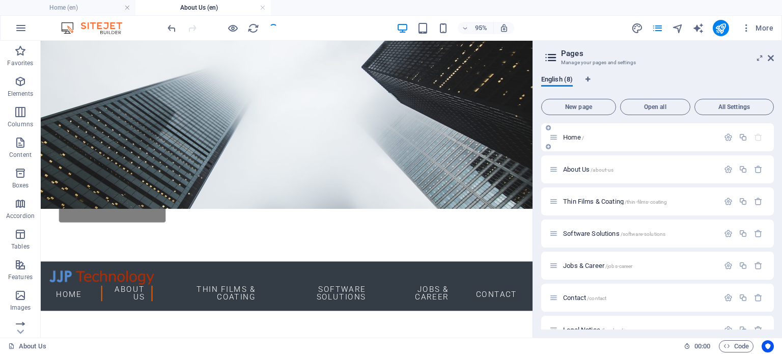
click at [721, 141] on div at bounding box center [742, 137] width 45 height 11
click at [725, 137] on icon "button" at bounding box center [728, 137] width 9 height 9
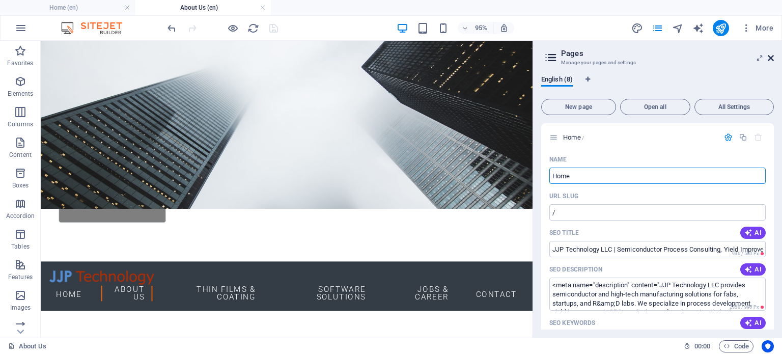
click at [770, 55] on icon at bounding box center [770, 58] width 6 height 8
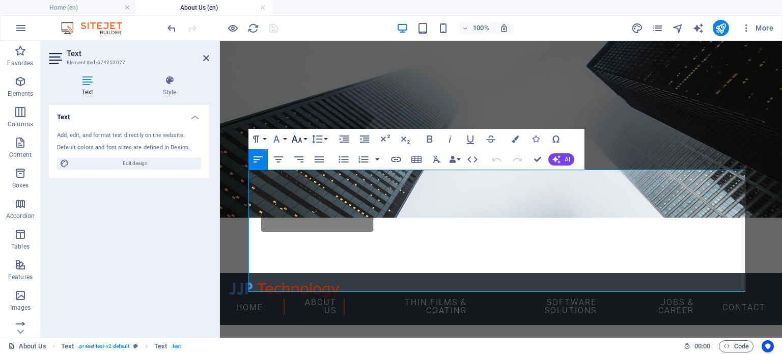
click at [302, 141] on icon "button" at bounding box center [297, 139] width 12 height 12
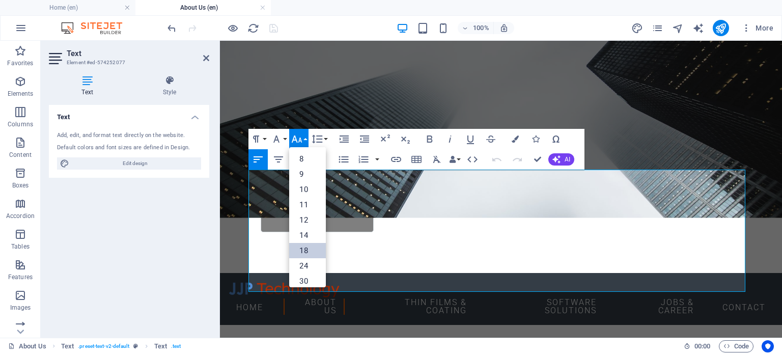
click at [305, 246] on link "18" at bounding box center [307, 250] width 37 height 15
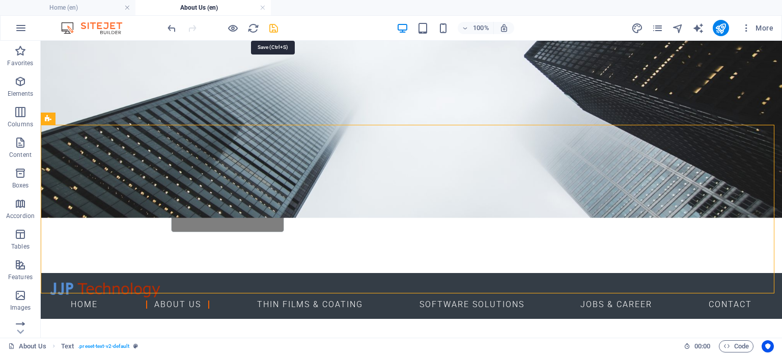
click at [274, 25] on icon "save" at bounding box center [274, 28] width 12 height 12
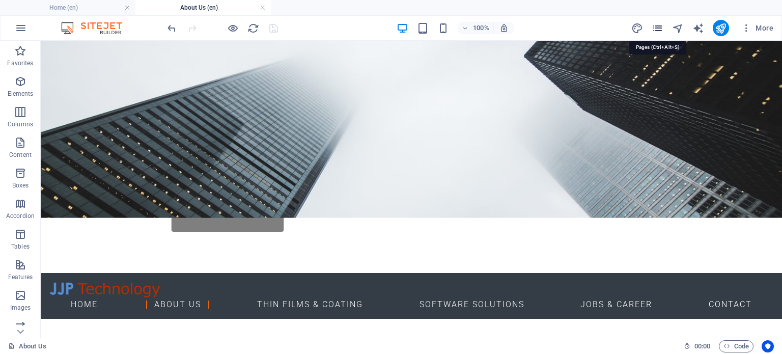
click at [654, 26] on icon "pages" at bounding box center [657, 28] width 12 height 12
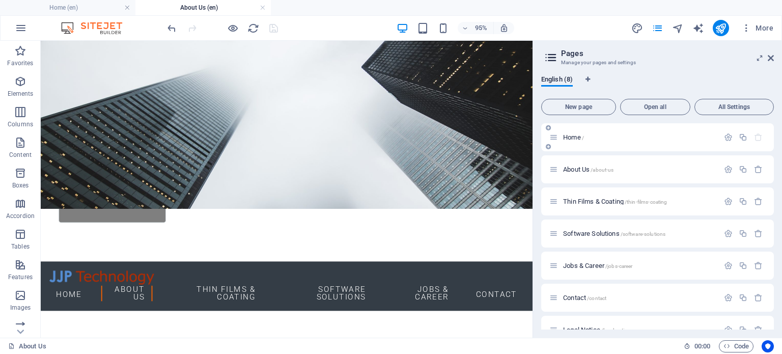
click at [574, 133] on div "Home /" at bounding box center [633, 137] width 169 height 12
click at [574, 136] on span "Home /" at bounding box center [573, 137] width 21 height 8
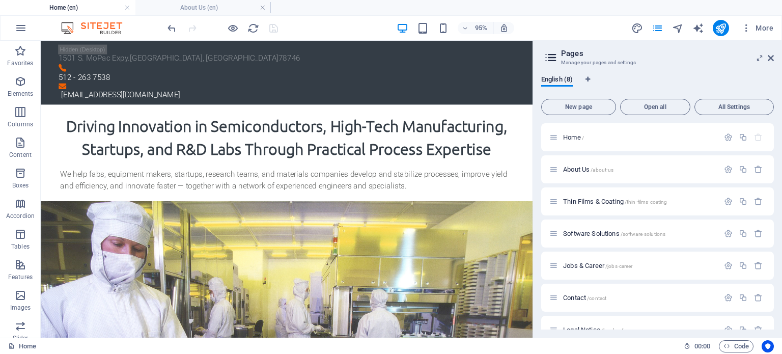
click at [775, 58] on aside "Pages Manage your pages and settings English (8) New page Open all All Settings…" at bounding box center [656, 189] width 249 height 297
click at [771, 55] on icon at bounding box center [770, 58] width 6 height 8
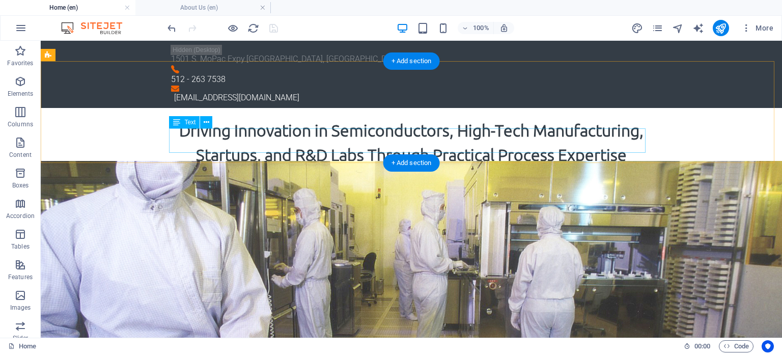
click at [190, 175] on div "We help fabs, equipment makers, startups, research teams, and materials compani…" at bounding box center [411, 187] width 476 height 24
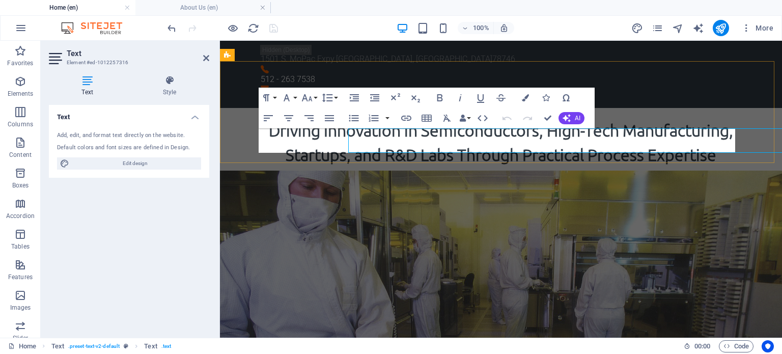
click at [303, 175] on p "We help fabs, equipment makers, startups, research teams, and materials compani…" at bounding box center [501, 187] width 476 height 24
drag, startPoint x: 259, startPoint y: 134, endPoint x: 660, endPoint y: 154, distance: 401.4
click at [660, 154] on div "Driving Innovation in Semiconductors, High-Tech Manufacturing, Startups, and R&…" at bounding box center [501, 159] width 562 height 102
click at [314, 97] on button "Font Size" at bounding box center [308, 98] width 19 height 20
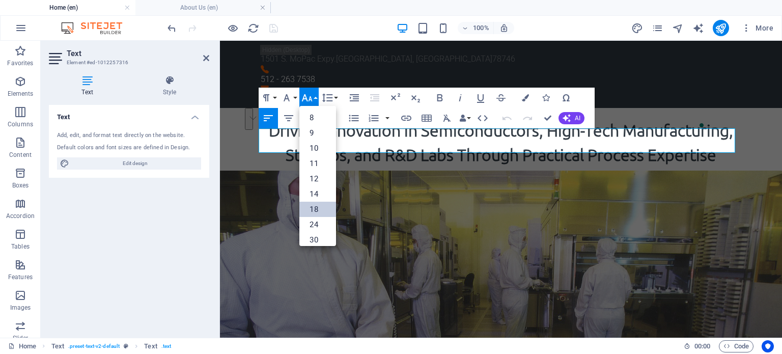
click at [316, 205] on link "18" at bounding box center [317, 208] width 37 height 15
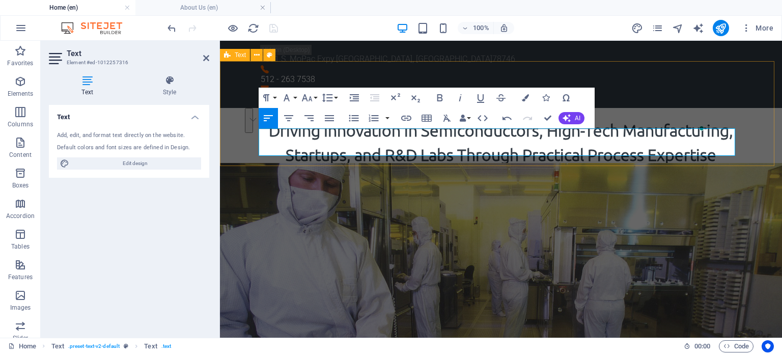
click at [749, 138] on div "Driving Innovation in Semiconductors, High-Tech Manufacturing, Startups, and R&…" at bounding box center [501, 160] width 562 height 105
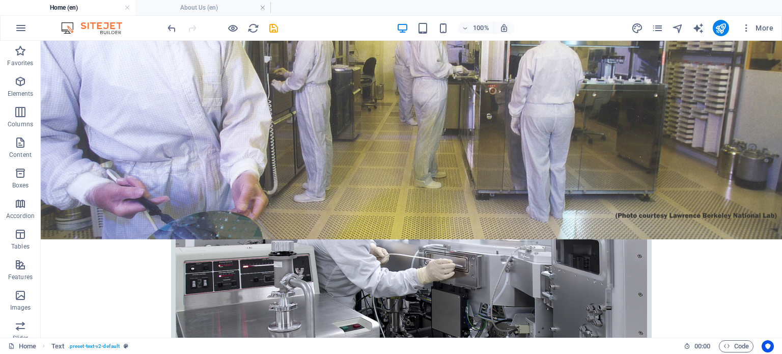
scroll to position [393, 0]
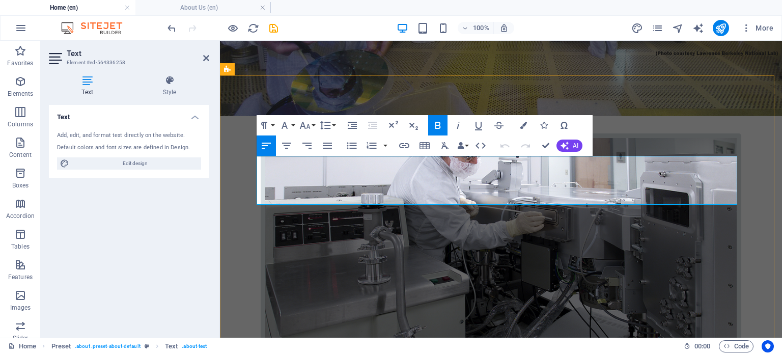
drag, startPoint x: 380, startPoint y: 187, endPoint x: 253, endPoint y: 164, distance: 129.2
click at [312, 125] on button "Font Size" at bounding box center [306, 125] width 19 height 20
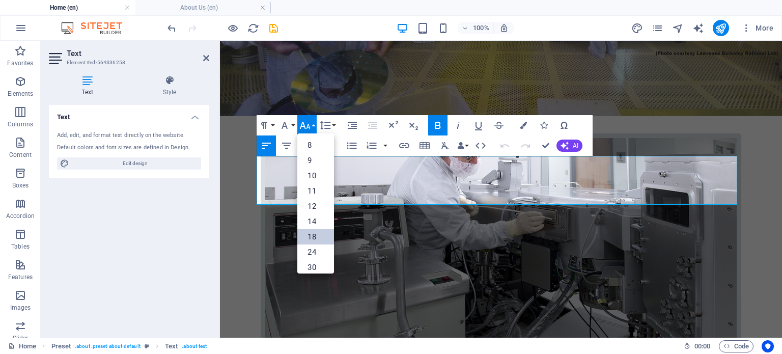
click at [308, 235] on link "18" at bounding box center [315, 236] width 37 height 15
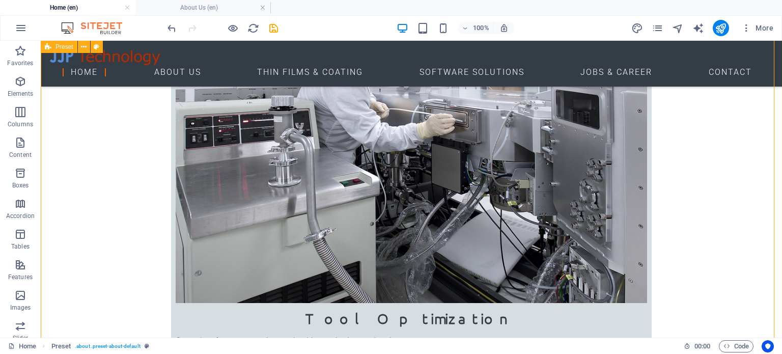
scroll to position [492, 0]
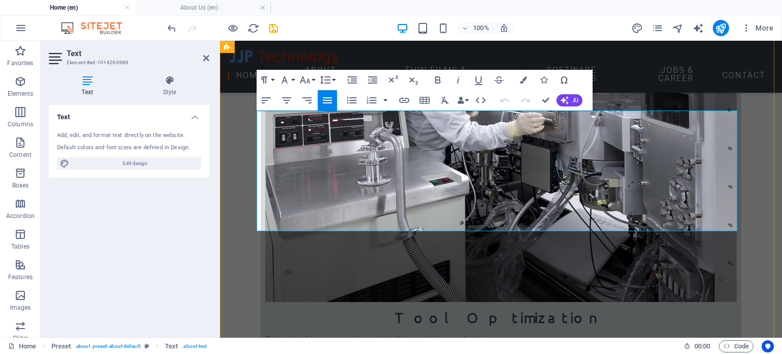
drag, startPoint x: 529, startPoint y: 212, endPoint x: 317, endPoint y: 164, distance: 217.0
click at [308, 72] on button "Font Size" at bounding box center [306, 80] width 19 height 20
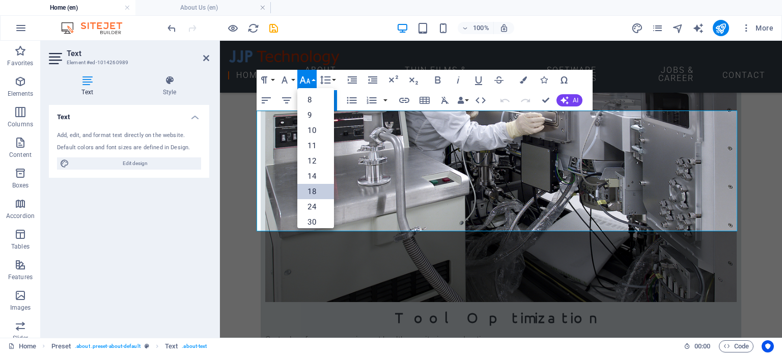
click at [311, 188] on link "18" at bounding box center [315, 191] width 37 height 15
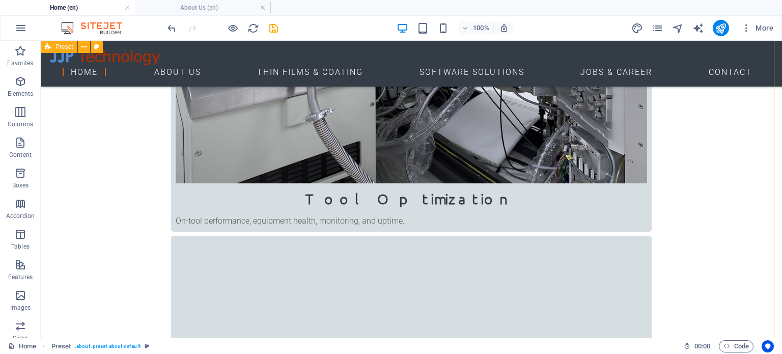
scroll to position [611, 0]
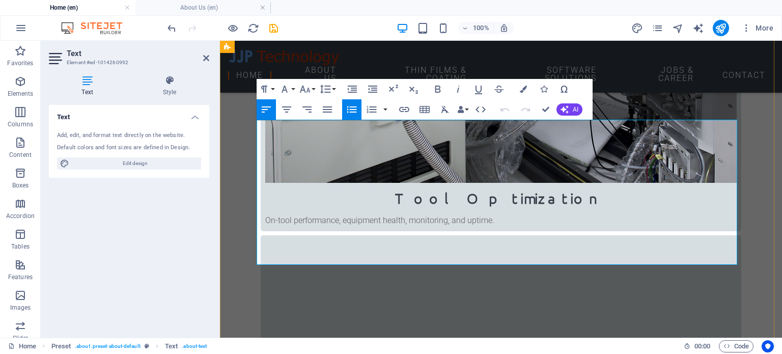
click at [303, 89] on icon "button" at bounding box center [305, 88] width 11 height 7
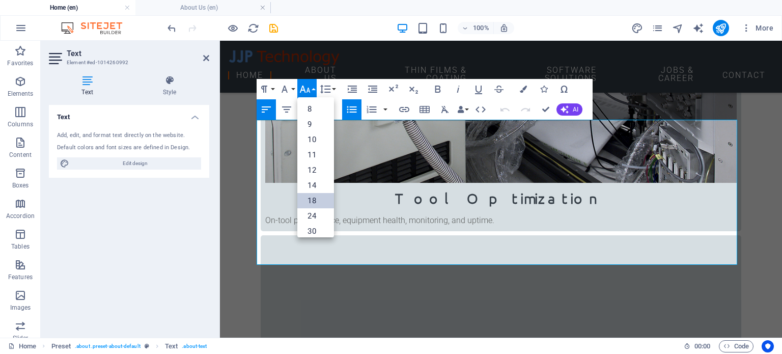
click at [310, 195] on link "18" at bounding box center [315, 200] width 37 height 15
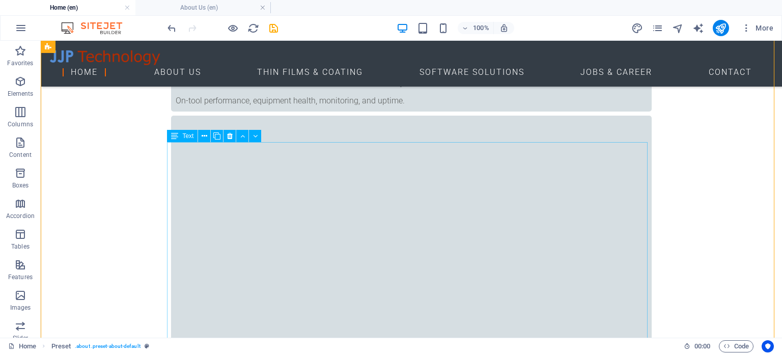
scroll to position [775, 0]
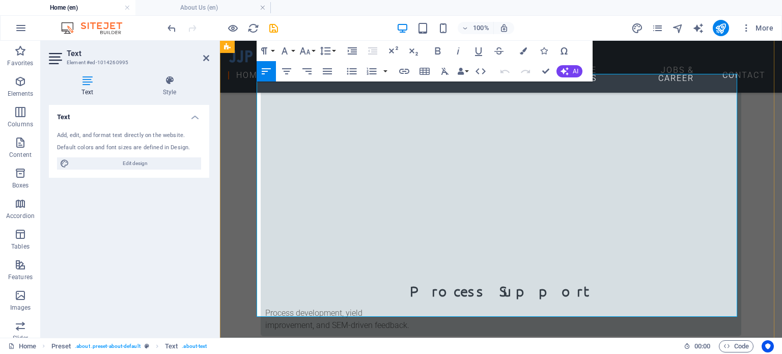
drag, startPoint x: 323, startPoint y: 137, endPoint x: 405, endPoint y: 315, distance: 196.0
click at [310, 46] on icon "button" at bounding box center [305, 51] width 12 height 12
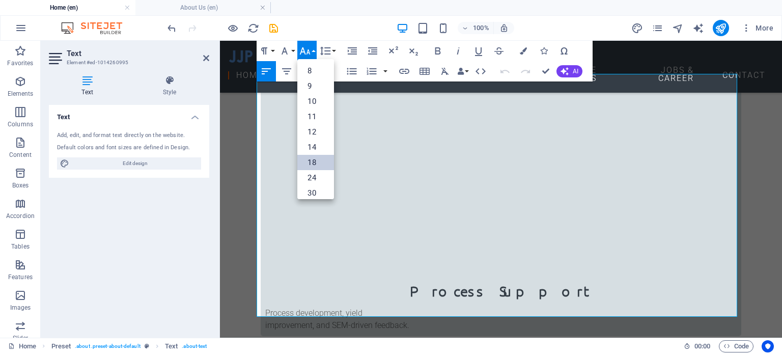
click at [317, 157] on link "18" at bounding box center [315, 162] width 37 height 15
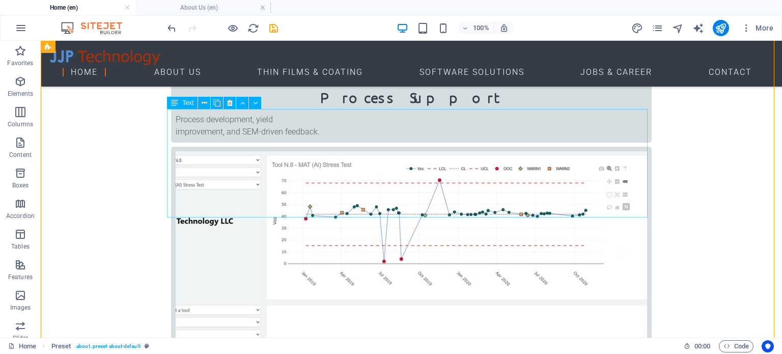
scroll to position [1042, 0]
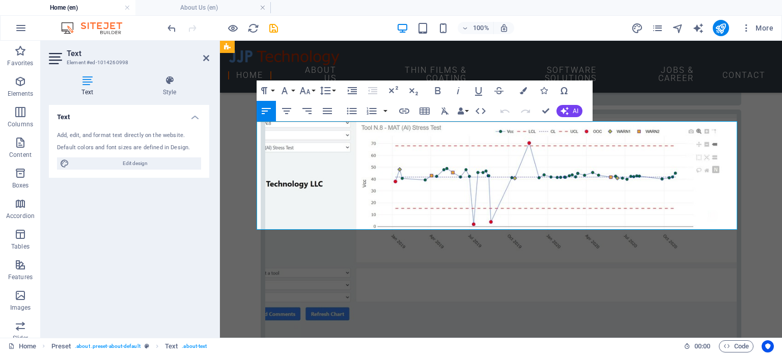
drag, startPoint x: 468, startPoint y: 209, endPoint x: 324, endPoint y: 188, distance: 145.9
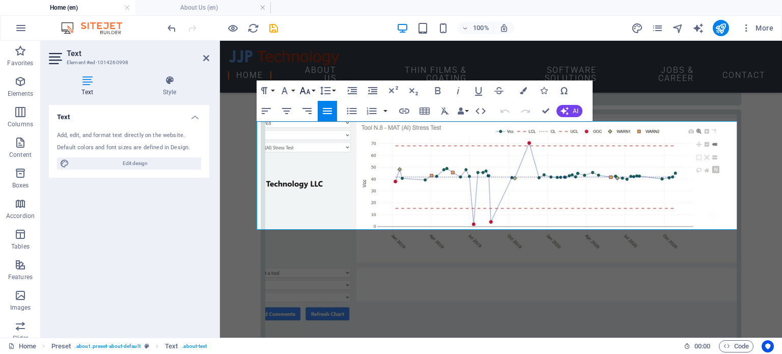
click at [308, 92] on icon "button" at bounding box center [305, 90] width 12 height 12
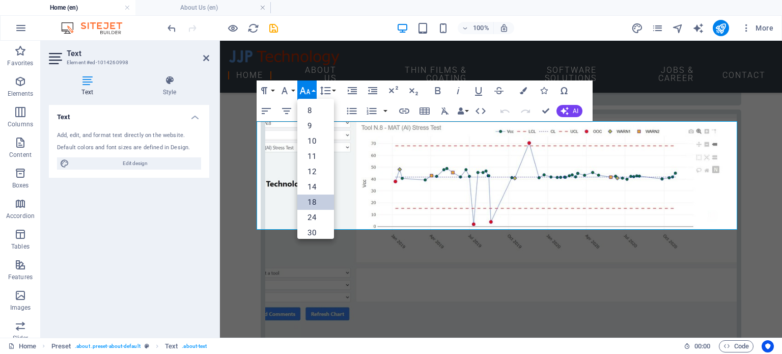
click at [318, 201] on link "18" at bounding box center [315, 201] width 37 height 15
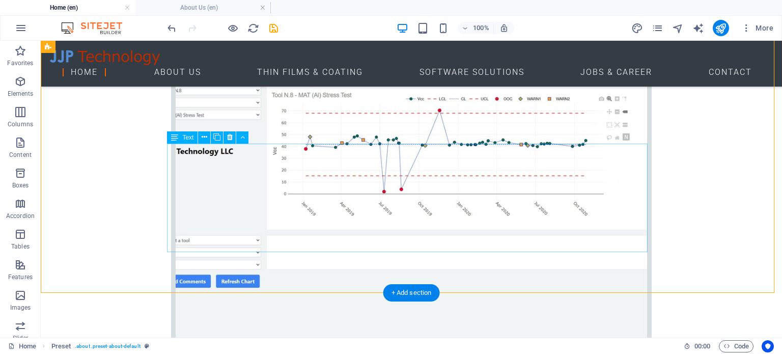
scroll to position [1120, 0]
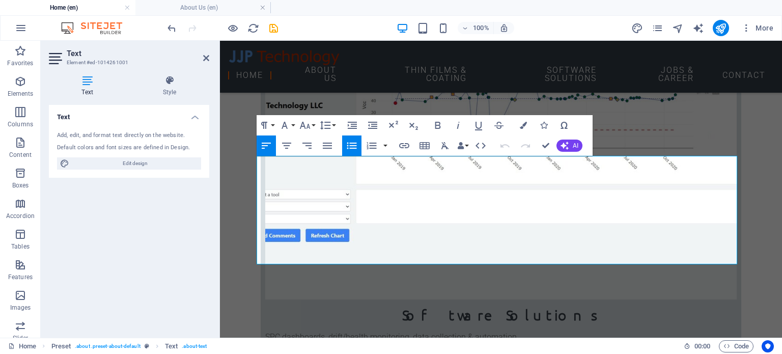
drag, startPoint x: 330, startPoint y: 219, endPoint x: 507, endPoint y: 246, distance: 179.1
click at [302, 127] on icon "button" at bounding box center [305, 125] width 12 height 12
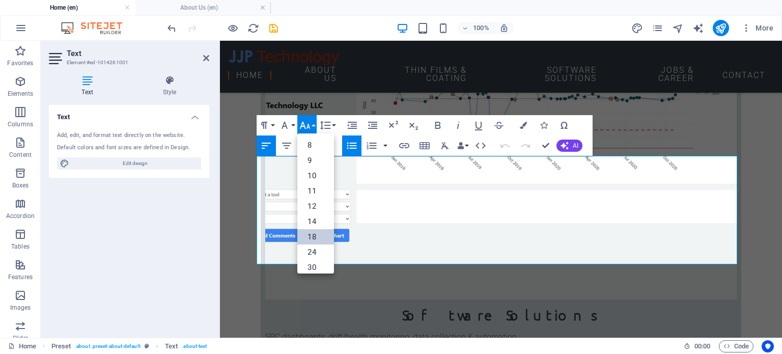
click at [313, 232] on link "18" at bounding box center [315, 236] width 37 height 15
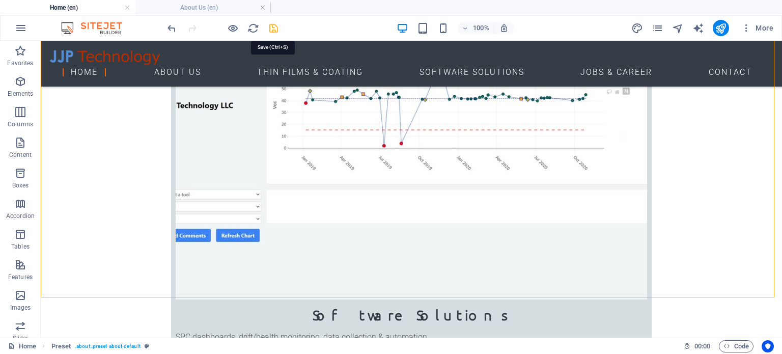
click at [271, 28] on icon "save" at bounding box center [274, 28] width 12 height 12
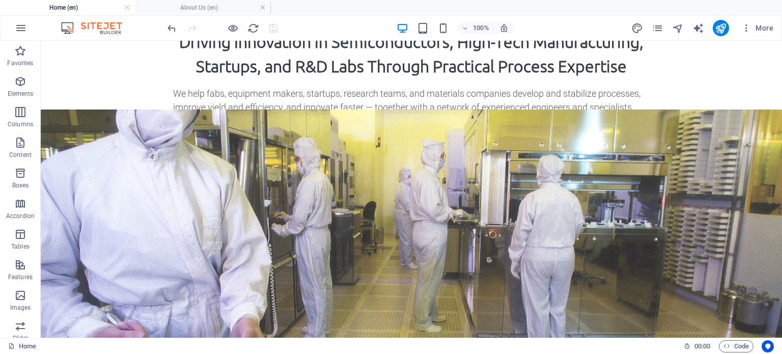
scroll to position [102, 0]
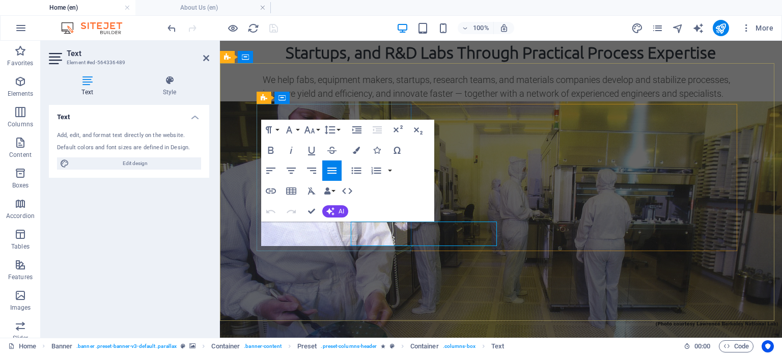
drag, startPoint x: 348, startPoint y: 238, endPoint x: 255, endPoint y: 226, distance: 93.3
click at [306, 122] on button "Font Size" at bounding box center [311, 130] width 19 height 20
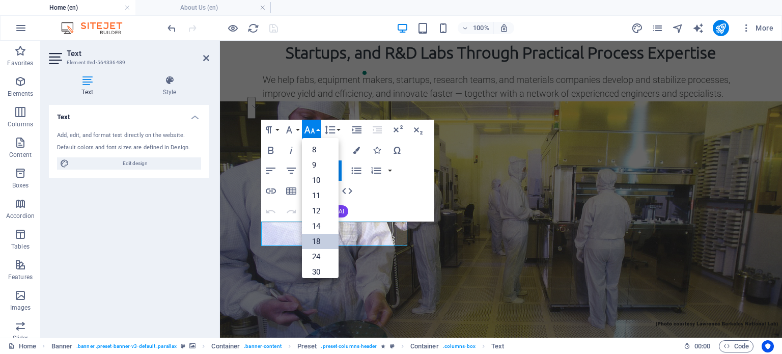
click at [320, 240] on link "18" at bounding box center [320, 241] width 37 height 15
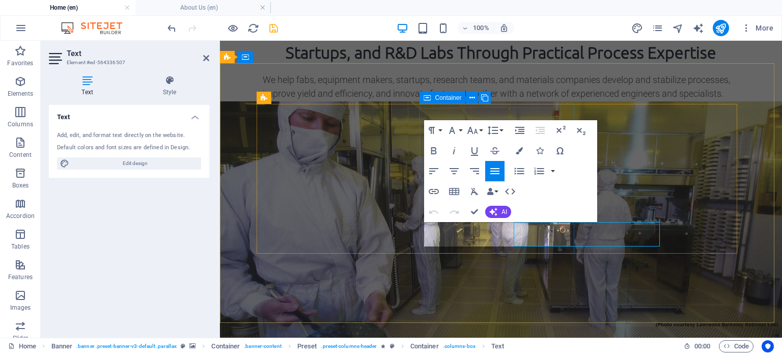
drag, startPoint x: 529, startPoint y: 235, endPoint x: 569, endPoint y: 239, distance: 40.4
click at [476, 131] on icon "button" at bounding box center [472, 130] width 11 height 7
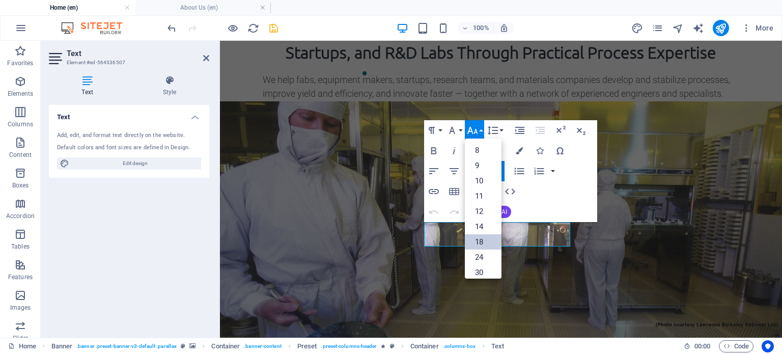
click at [479, 238] on link "18" at bounding box center [483, 241] width 37 height 15
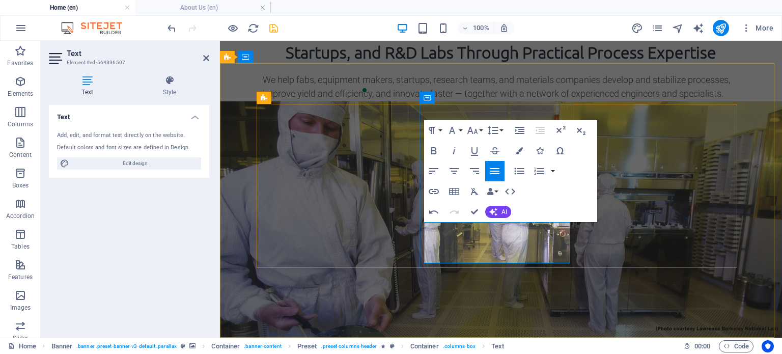
click at [432, 168] on icon "button" at bounding box center [433, 171] width 12 height 12
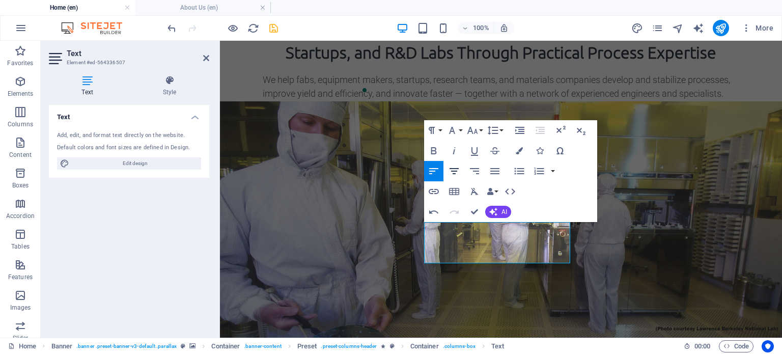
click at [452, 173] on icon "button" at bounding box center [454, 171] width 12 height 12
click at [434, 173] on icon "button" at bounding box center [433, 171] width 12 height 12
click at [489, 170] on icon "button" at bounding box center [494, 171] width 12 height 12
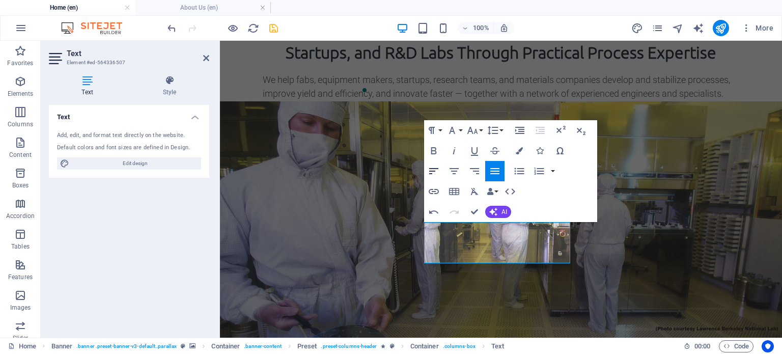
click at [436, 168] on icon "button" at bounding box center [433, 171] width 9 height 6
drag, startPoint x: 485, startPoint y: 254, endPoint x: 425, endPoint y: 226, distance: 65.6
click at [469, 130] on icon "button" at bounding box center [472, 130] width 11 height 7
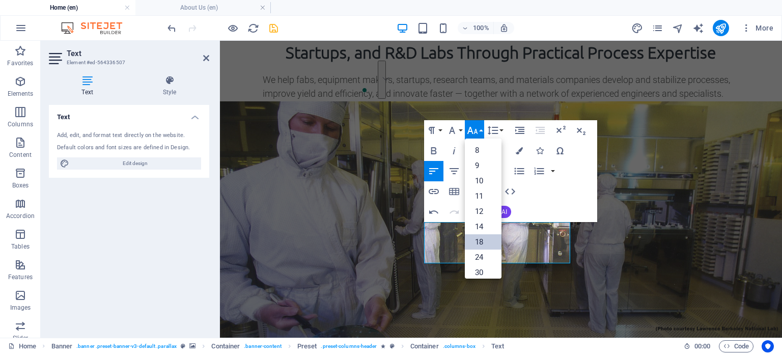
scroll to position [81, 0]
click at [477, 154] on link "18" at bounding box center [483, 160] width 37 height 15
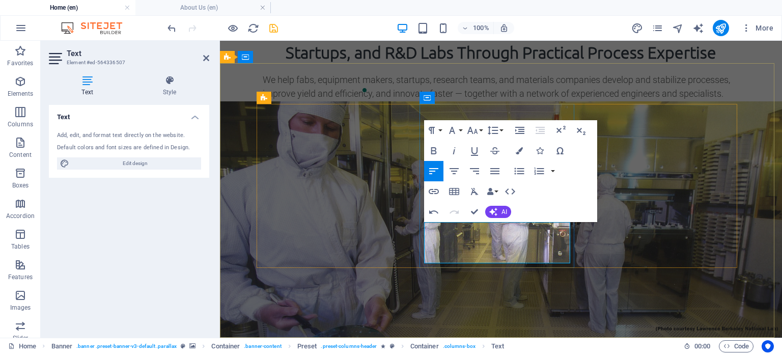
drag, startPoint x: 502, startPoint y: 243, endPoint x: 507, endPoint y: 257, distance: 15.1
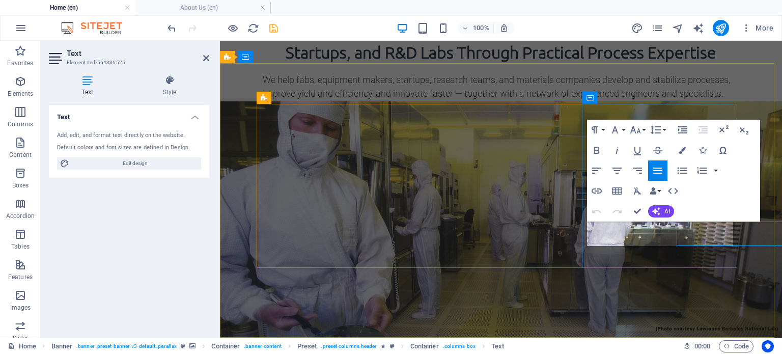
drag, startPoint x: 691, startPoint y: 238, endPoint x: 586, endPoint y: 227, distance: 106.4
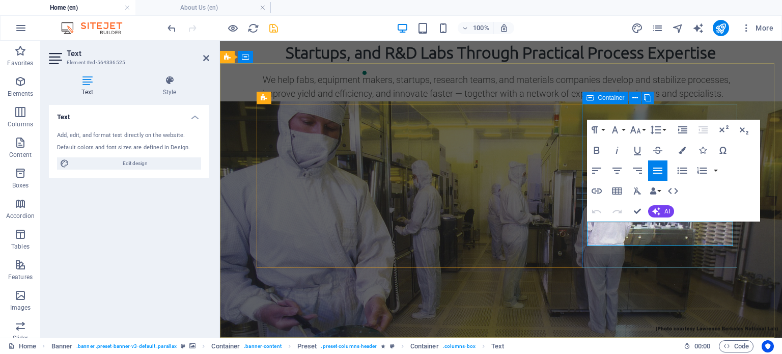
click at [636, 130] on icon "button" at bounding box center [635, 130] width 12 height 12
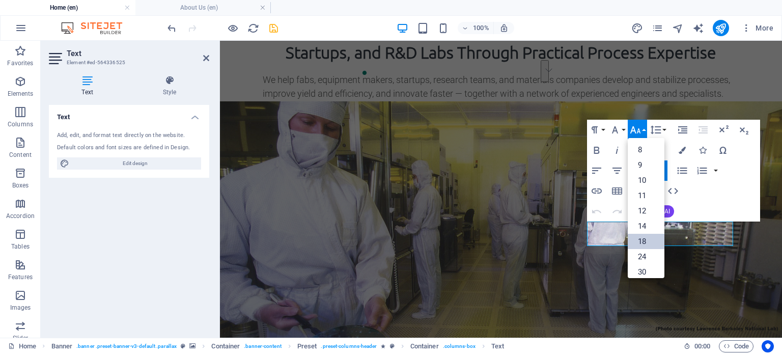
click at [639, 241] on link "18" at bounding box center [645, 241] width 37 height 15
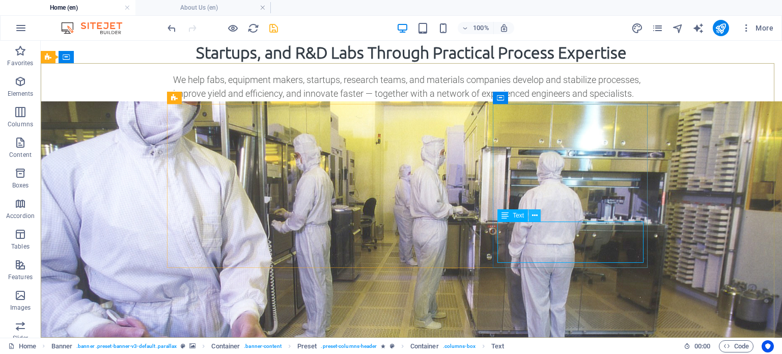
click at [533, 216] on icon at bounding box center [535, 215] width 6 height 11
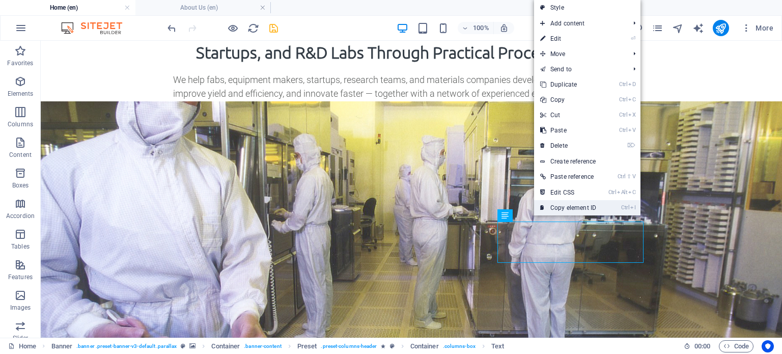
click at [534, 214] on link "Ctrl I Copy element ID" at bounding box center [568, 207] width 68 height 15
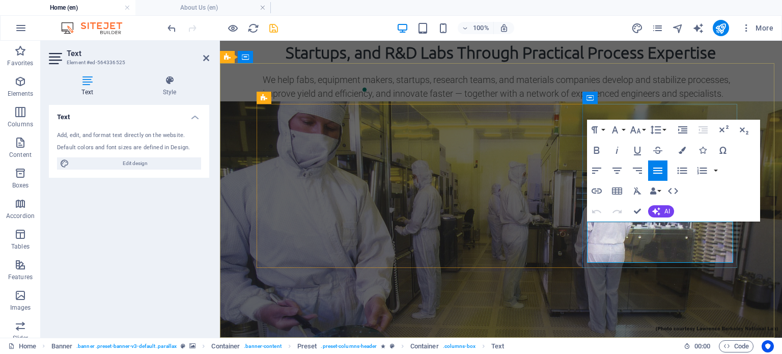
click at [620, 165] on icon "button" at bounding box center [617, 170] width 12 height 12
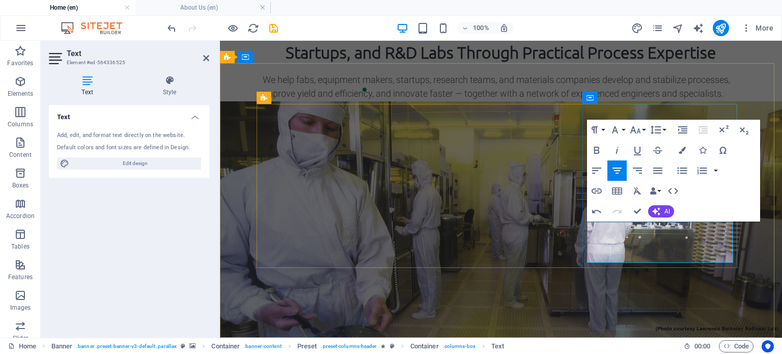
drag, startPoint x: 716, startPoint y: 257, endPoint x: 584, endPoint y: 227, distance: 135.5
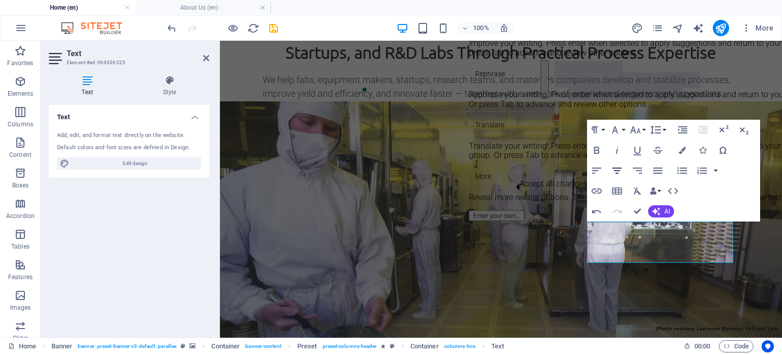
click at [617, 169] on icon "button" at bounding box center [617, 170] width 12 height 12
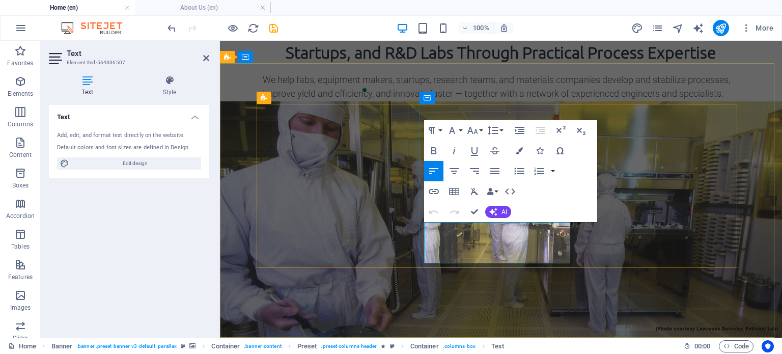
drag, startPoint x: 527, startPoint y: 260, endPoint x: 422, endPoint y: 213, distance: 115.0
click at [455, 172] on icon "button" at bounding box center [454, 171] width 12 height 12
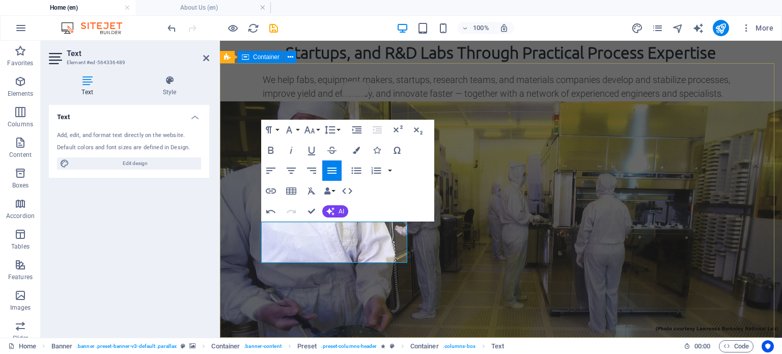
drag, startPoint x: 359, startPoint y: 257, endPoint x: 254, endPoint y: 221, distance: 110.2
click at [291, 170] on icon "button" at bounding box center [290, 170] width 9 height 6
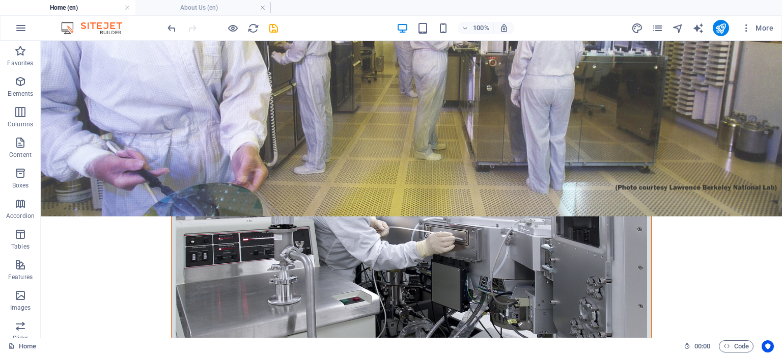
scroll to position [438, 0]
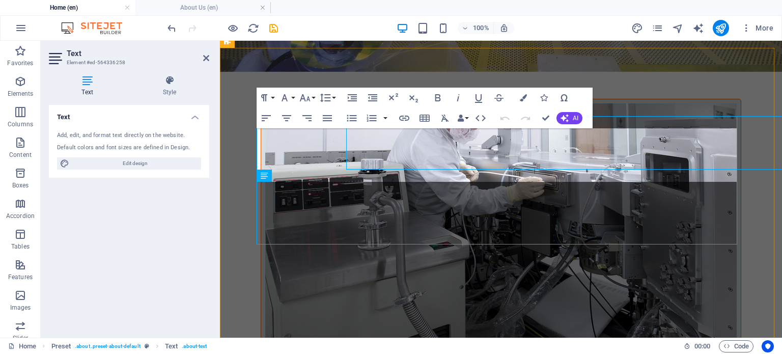
drag, startPoint x: 423, startPoint y: 153, endPoint x: 507, endPoint y: 75, distance: 114.5
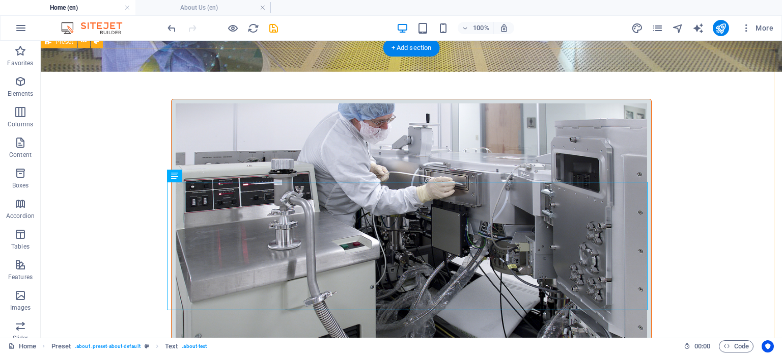
scroll to position [425, 0]
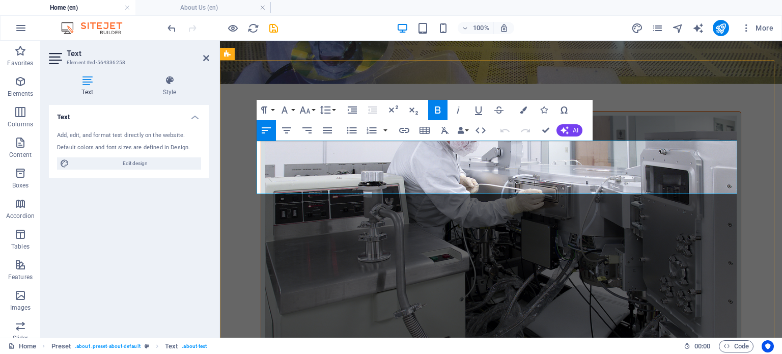
drag, startPoint x: 477, startPoint y: 167, endPoint x: 411, endPoint y: 156, distance: 67.6
click at [309, 106] on icon "button" at bounding box center [305, 110] width 12 height 12
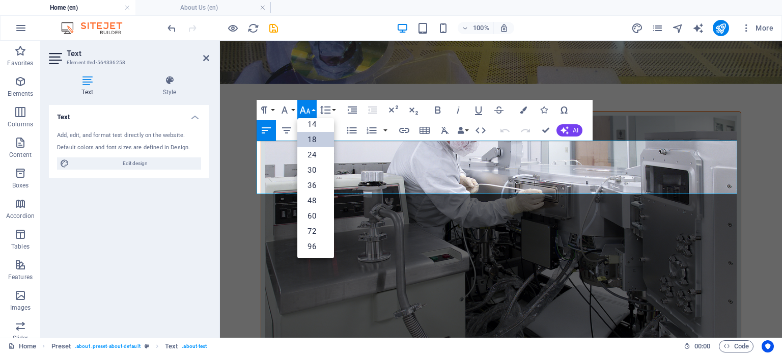
scroll to position [81, 0]
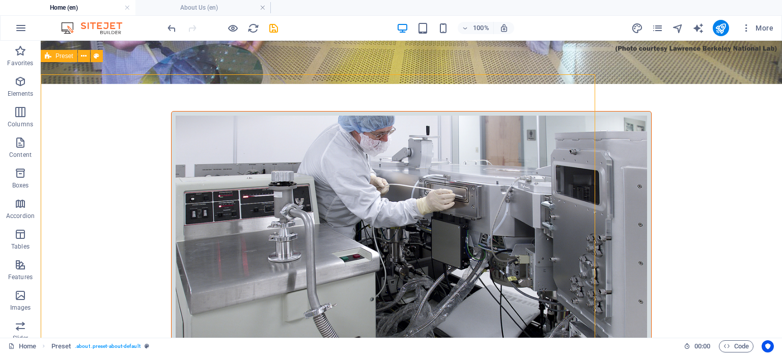
scroll to position [411, 0]
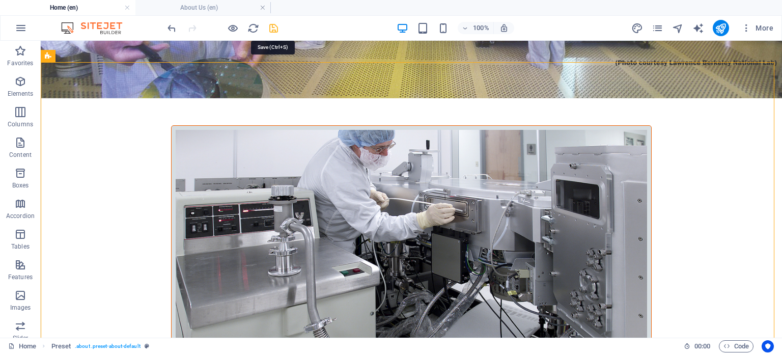
drag, startPoint x: 276, startPoint y: 28, endPoint x: 343, endPoint y: 31, distance: 67.2
click at [276, 28] on icon "save" at bounding box center [274, 28] width 12 height 12
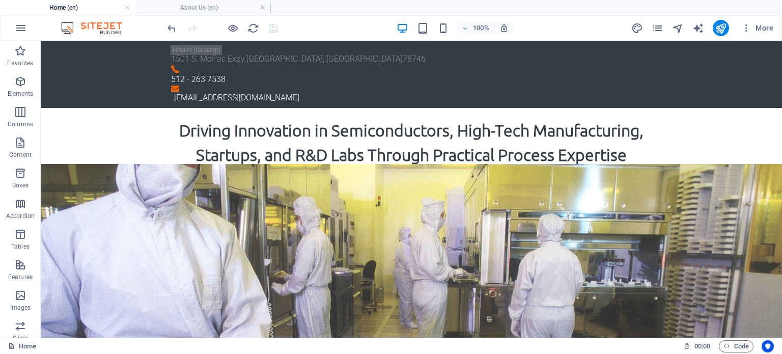
scroll to position [3, 0]
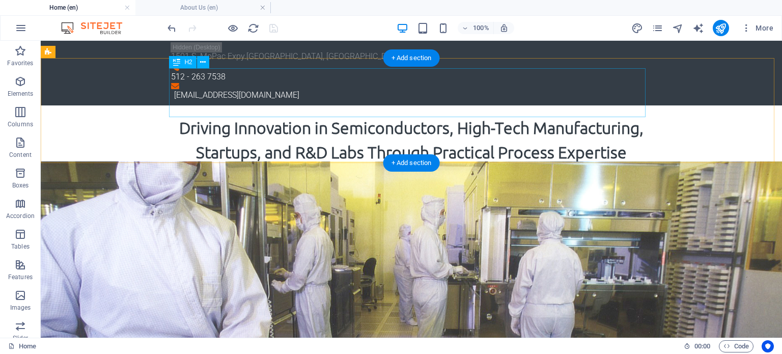
click at [466, 115] on div "Driving Innovation in Semiconductors, High-Tech Manufacturing, Startups, and R&…" at bounding box center [411, 139] width 476 height 49
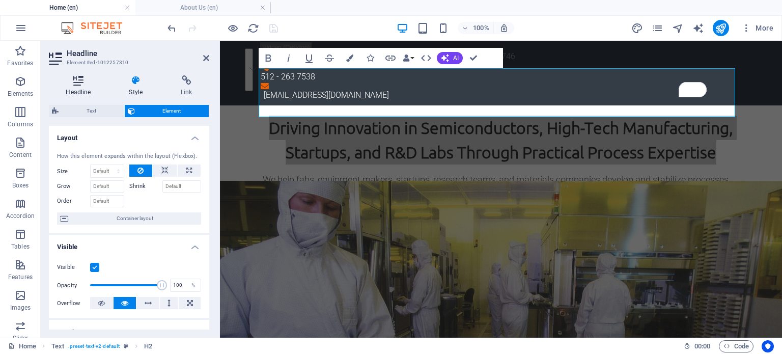
click at [81, 84] on icon at bounding box center [78, 80] width 59 height 10
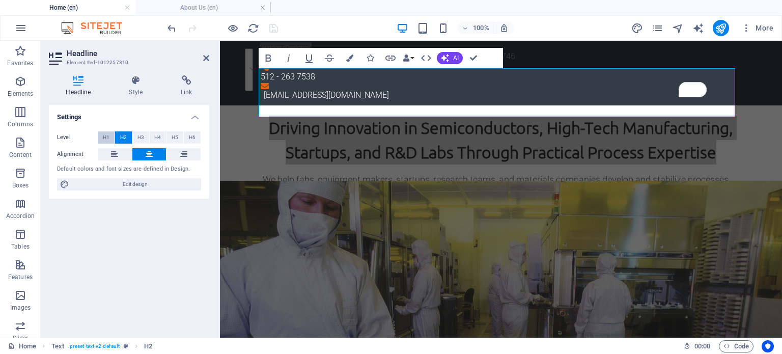
click at [108, 138] on span "H1" at bounding box center [106, 137] width 7 height 12
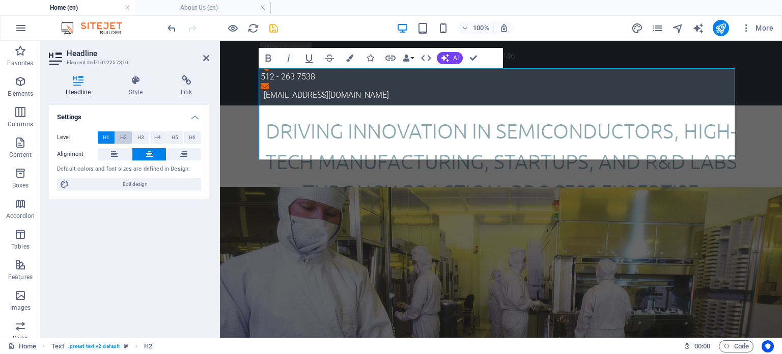
click at [122, 134] on span "H2" at bounding box center [123, 137] width 7 height 12
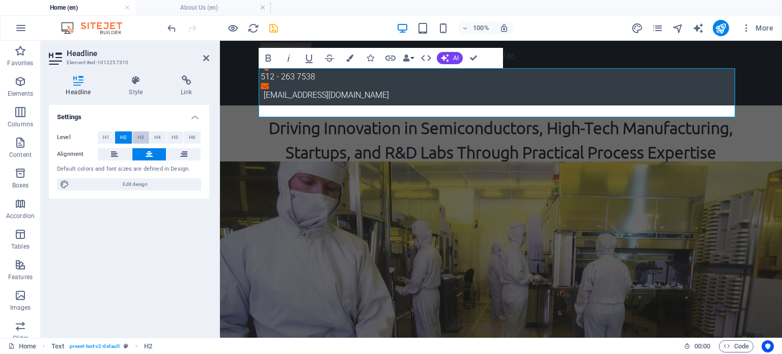
click at [139, 132] on span "H3" at bounding box center [140, 137] width 7 height 12
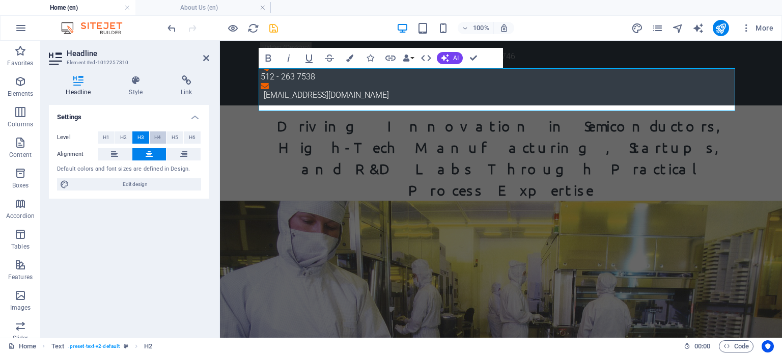
click at [160, 136] on span "H4" at bounding box center [157, 137] width 7 height 12
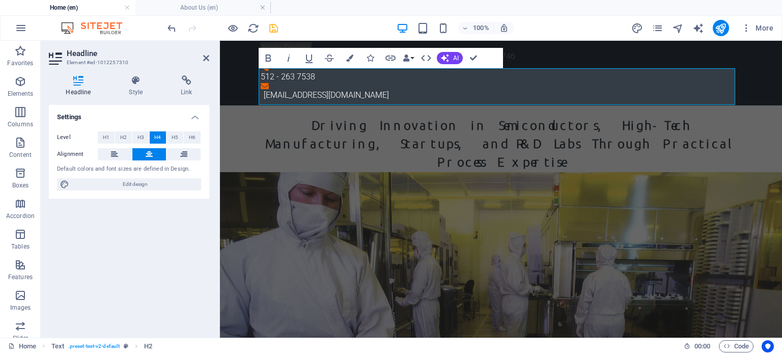
drag, startPoint x: 137, startPoint y: 137, endPoint x: 200, endPoint y: 144, distance: 63.0
click at [137, 137] on span "H3" at bounding box center [140, 137] width 7 height 12
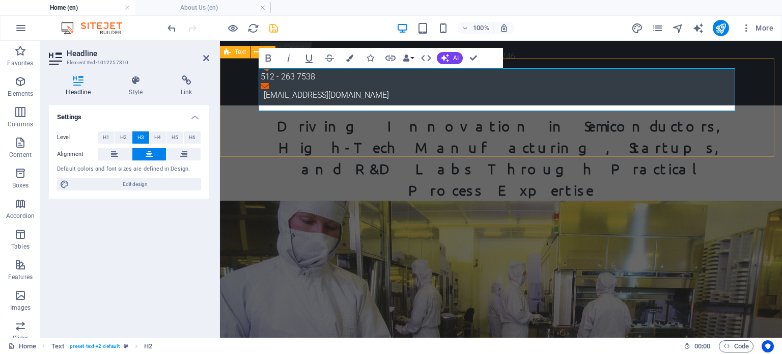
click at [757, 117] on div "Driving Innovation in Semiconductors, High-Tech Manufacturing, Startups, and R&…" at bounding box center [501, 175] width 562 height 141
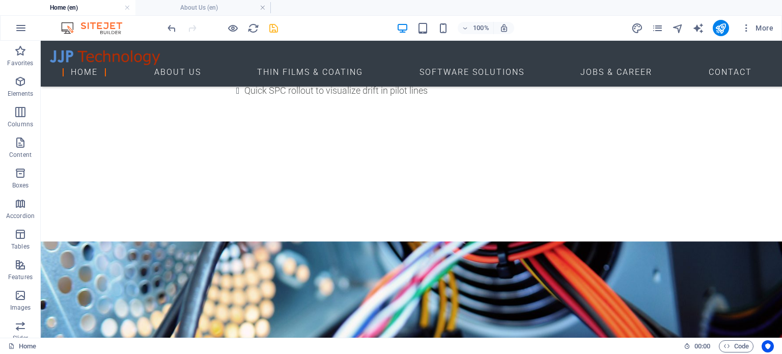
scroll to position [2526, 0]
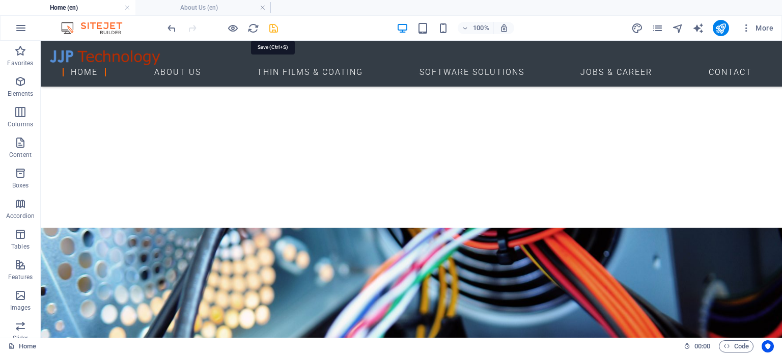
click at [273, 30] on icon "save" at bounding box center [274, 28] width 12 height 12
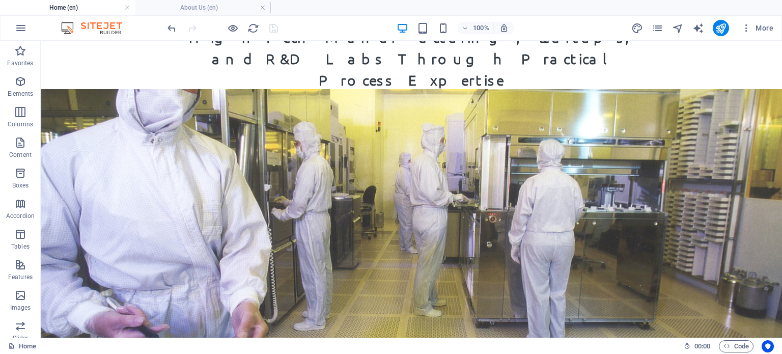
scroll to position [0, 0]
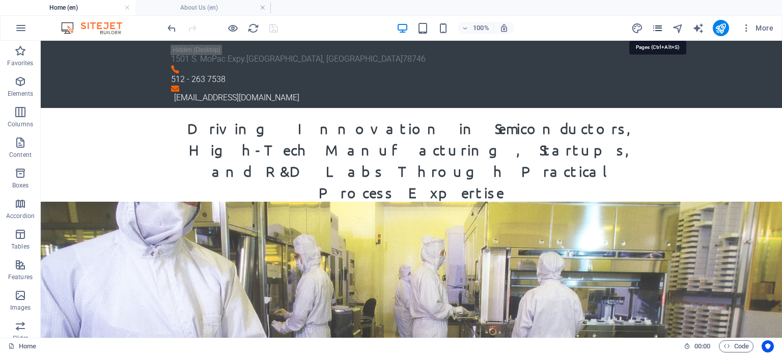
click at [659, 31] on icon "pages" at bounding box center [657, 28] width 12 height 12
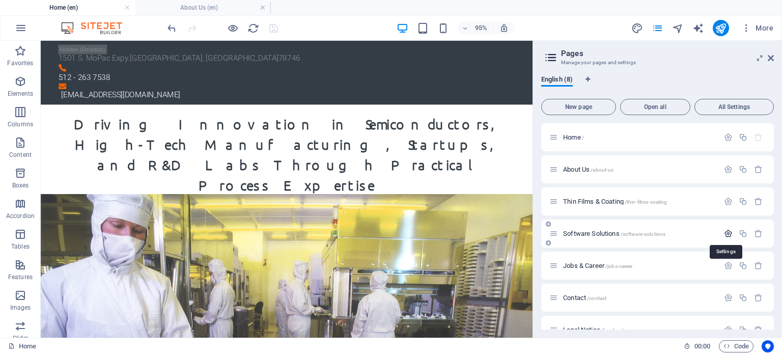
click at [725, 232] on icon "button" at bounding box center [728, 233] width 9 height 9
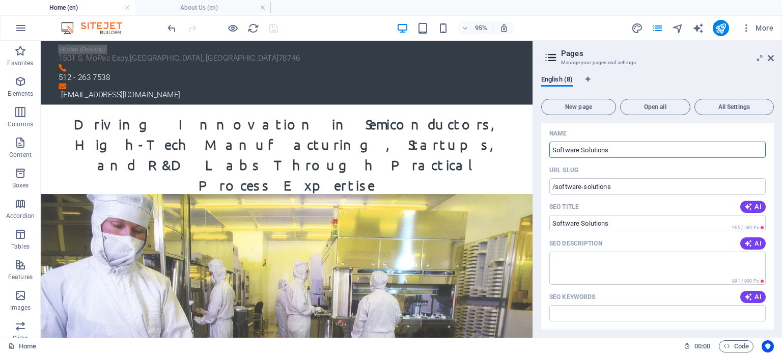
scroll to position [123, 0]
click at [615, 219] on input "Software Solutions" at bounding box center [657, 222] width 216 height 16
drag, startPoint x: 616, startPoint y: 219, endPoint x: 544, endPoint y: 220, distance: 71.7
click at [544, 220] on div "Name Software Solutions ​ URL SLUG /software-solutions ​ SEO Title AI Software …" at bounding box center [657, 350] width 233 height 452
paste input "for Semiconductor Process Control, SPC, and Equipment Monitoring | JJP Technolo…"
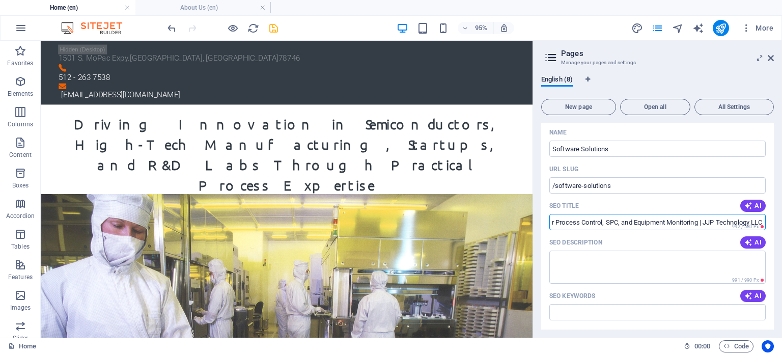
scroll to position [0, 0]
type input "Software Solutions for Semiconductor Process Control, SPC, and Equipment Monito…"
click at [572, 262] on textarea "SEO Description" at bounding box center [657, 266] width 216 height 33
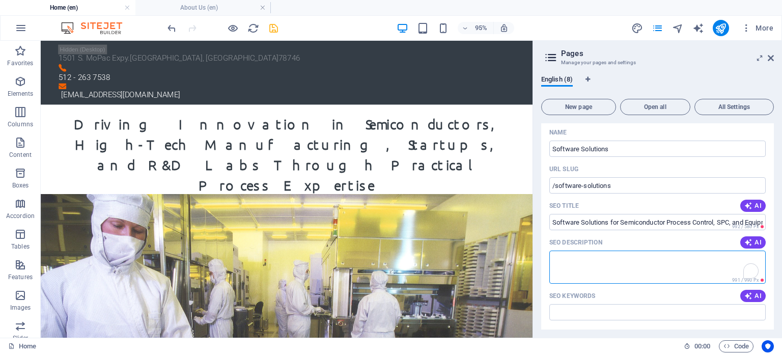
paste textarea "<meta name="description" content="JJP Technology LLC develops custom software s…"
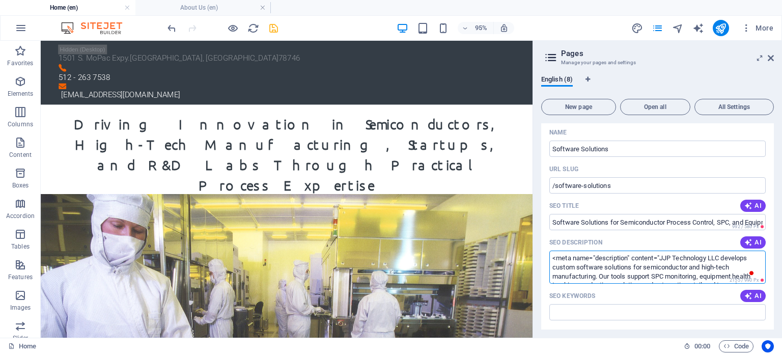
scroll to position [23, 0]
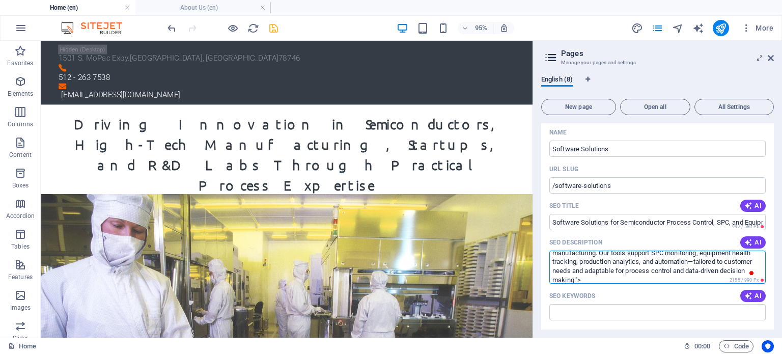
type textarea "<meta name="description" content="JJP Technology LLC develops custom software s…"
click at [568, 309] on input "SEO Keywords" at bounding box center [657, 312] width 216 height 16
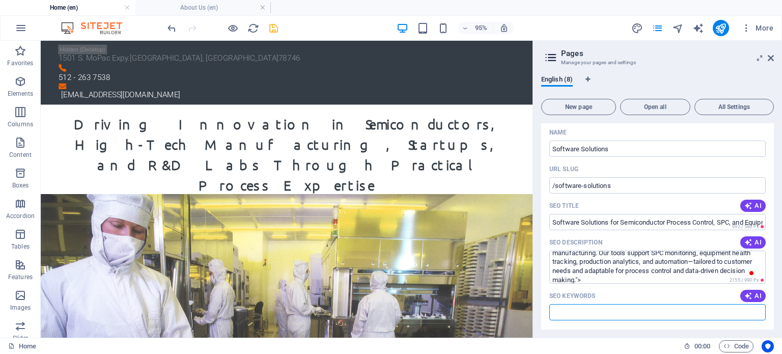
paste input "semiconductor software solutions, SPC monitoring software, equipment health mon…"
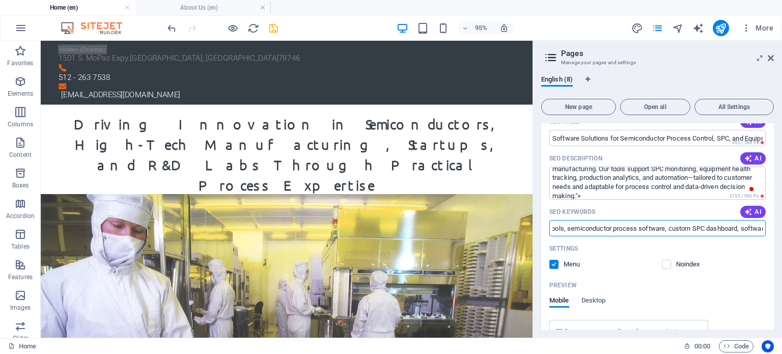
scroll to position [0, 770]
drag, startPoint x: 694, startPoint y: 230, endPoint x: 768, endPoint y: 236, distance: 75.0
click at [768, 236] on div "Name Software Solutions ​ URL SLUG /software-solutions ​ SEO Title AI Software …" at bounding box center [657, 271] width 233 height 463
type input "semiconductor software solutions, SPC monitoring software, equipment health mon…"
click at [621, 247] on div "Settings" at bounding box center [657, 248] width 216 height 16
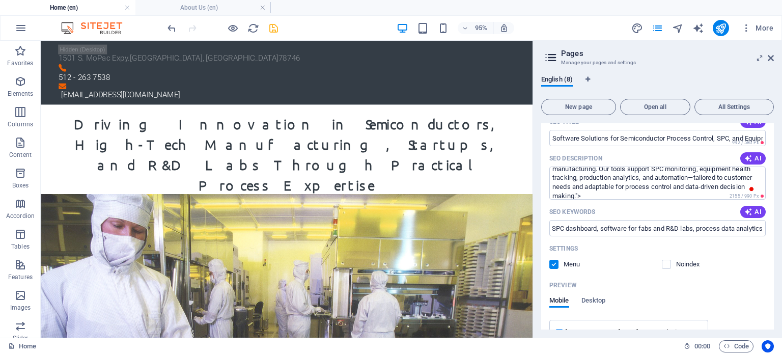
scroll to position [0, 0]
click at [268, 30] on icon "save" at bounding box center [274, 28] width 12 height 12
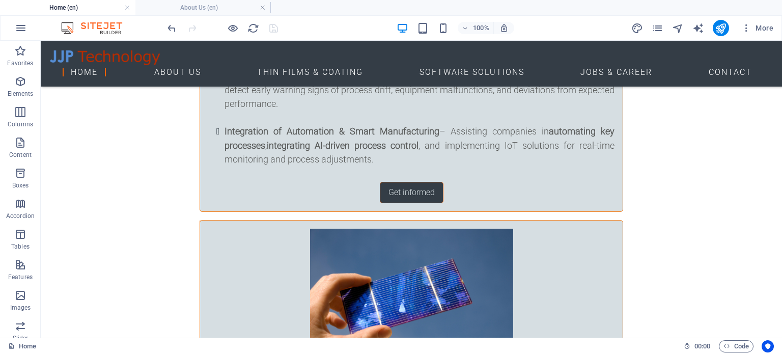
scroll to position [4442, 0]
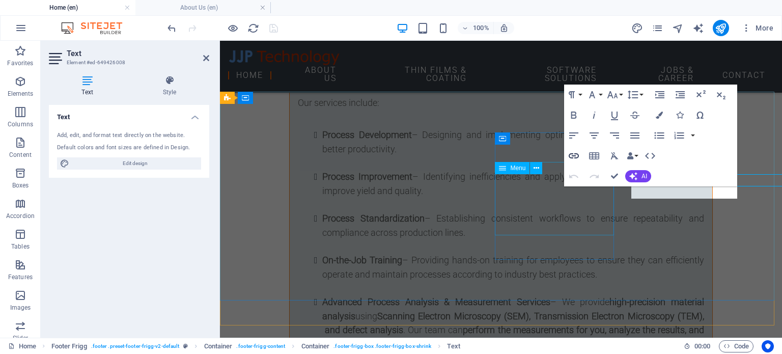
click at [572, 154] on icon "button" at bounding box center [573, 155] width 10 height 5
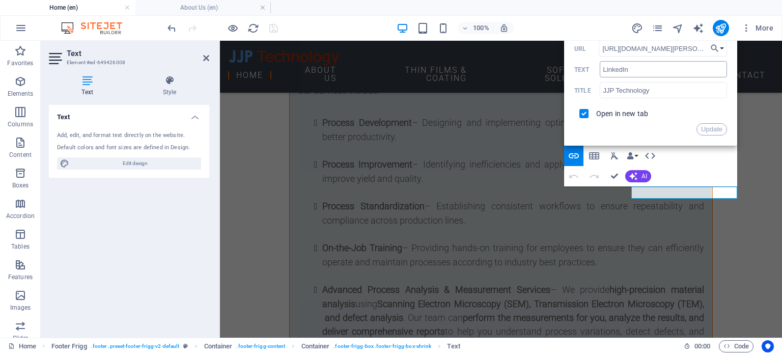
scroll to position [0, 57]
drag, startPoint x: 706, startPoint y: 48, endPoint x: 597, endPoint y: 44, distance: 109.5
click at [597, 44] on div "[URL][DOMAIN_NAME][PERSON_NAME] URL" at bounding box center [650, 48] width 153 height 17
type input "[URL][DOMAIN_NAME]"
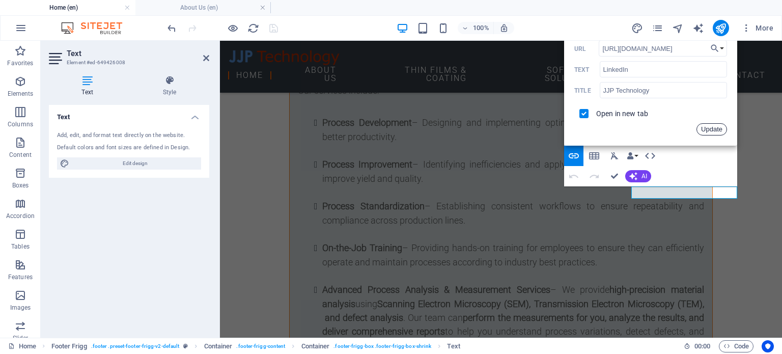
click at [712, 127] on button "Update" at bounding box center [711, 129] width 31 height 12
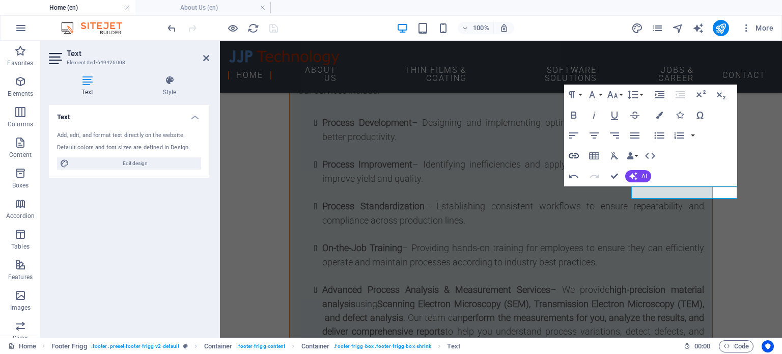
click at [574, 154] on icon "button" at bounding box center [573, 155] width 10 height 5
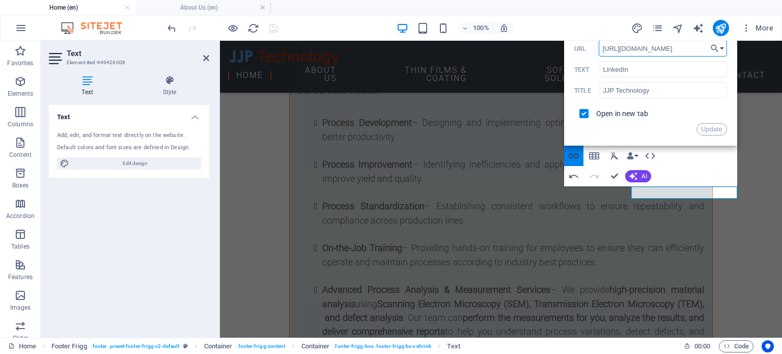
scroll to position [0, 51]
click at [705, 128] on button "Update" at bounding box center [711, 129] width 31 height 12
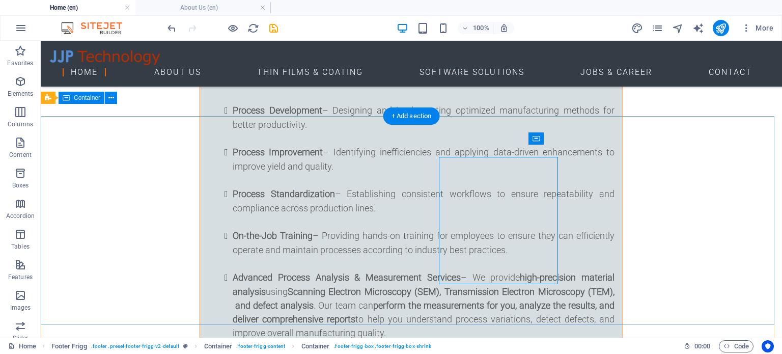
scroll to position [4442, 0]
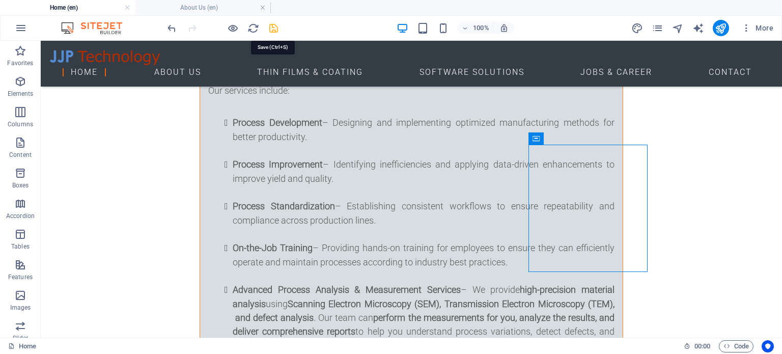
click at [269, 27] on icon "save" at bounding box center [274, 28] width 12 height 12
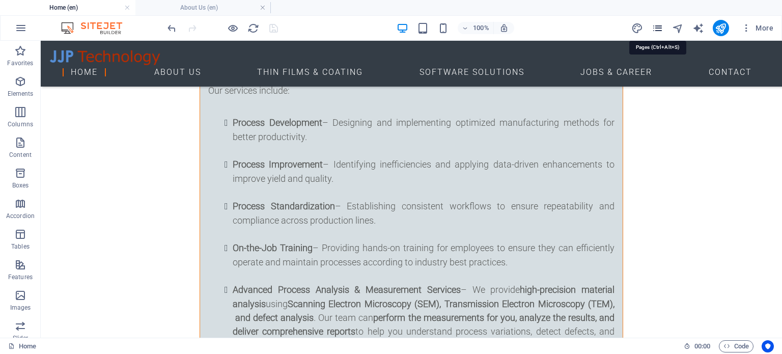
click at [655, 23] on icon "pages" at bounding box center [657, 28] width 12 height 12
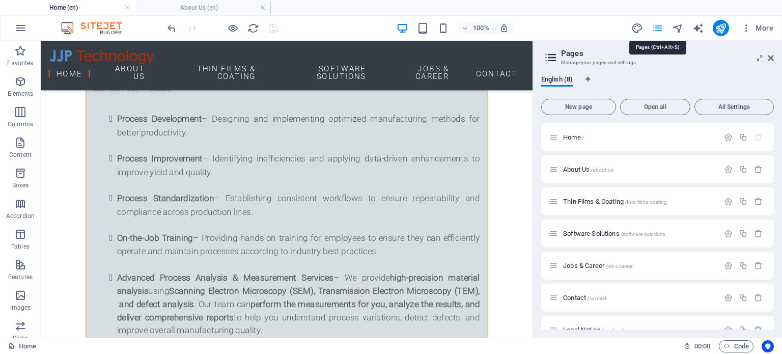
scroll to position [4439, 0]
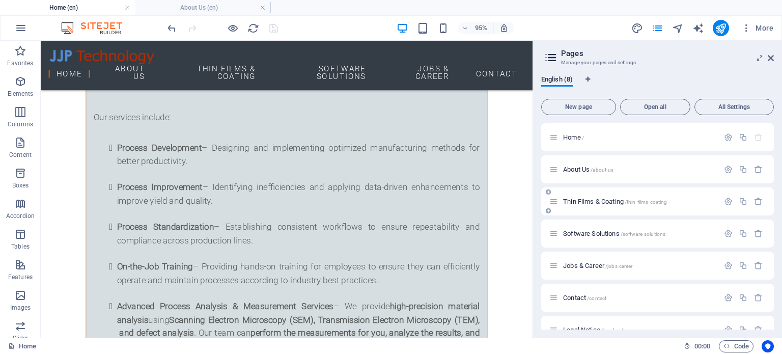
drag, startPoint x: 773, startPoint y: 172, endPoint x: 770, endPoint y: 209, distance: 36.7
click at [770, 209] on div "Home / About Us /about-us Thin Films & Coating /thin-films-coating Software Sol…" at bounding box center [657, 226] width 233 height 206
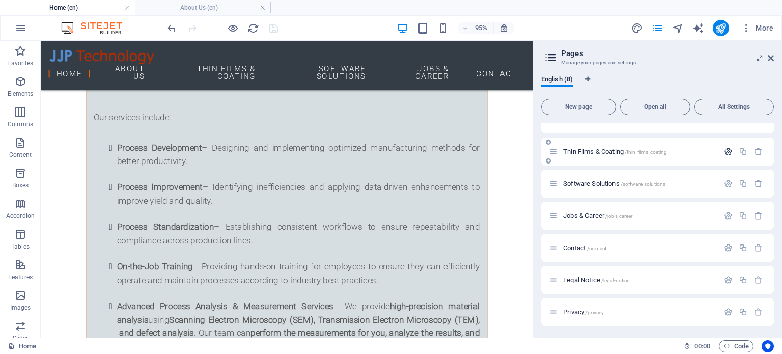
click at [726, 154] on icon "button" at bounding box center [728, 151] width 9 height 9
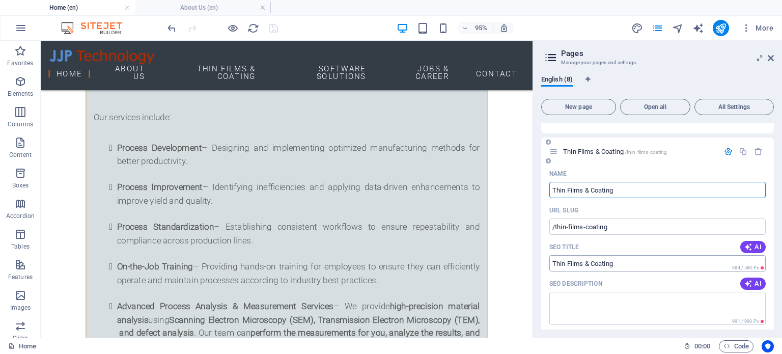
click at [627, 262] on input "Thin Films & Coating" at bounding box center [657, 263] width 216 height 16
drag, startPoint x: 629, startPoint y: 261, endPoint x: 539, endPoint y: 256, distance: 89.7
click at [539, 256] on div "English (8) New page Open all All Settings Home / About Us /about-us Thin Films…" at bounding box center [657, 202] width 249 height 270
paste input "-Film Coating Process Optimization & Equipment Consulting | JJP Technology LLC"
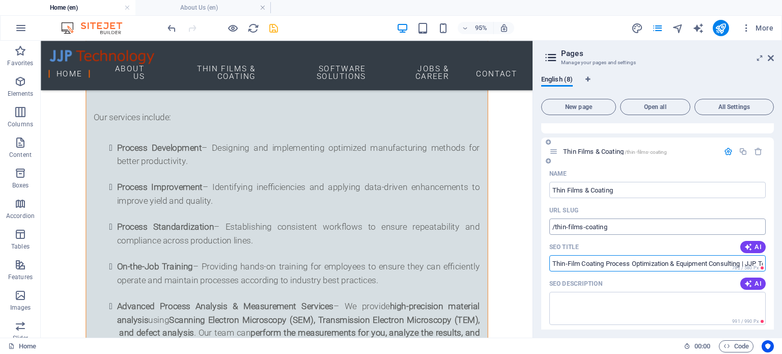
type input "Thin-Film Coating Process Optimization & Equipment Consulting | JJP Technology …"
click at [613, 224] on input "/thin-films-coating" at bounding box center [657, 226] width 216 height 16
type input "/"
click at [602, 168] on div "Name" at bounding box center [657, 173] width 216 height 16
drag, startPoint x: 273, startPoint y: 25, endPoint x: 423, endPoint y: 26, distance: 150.6
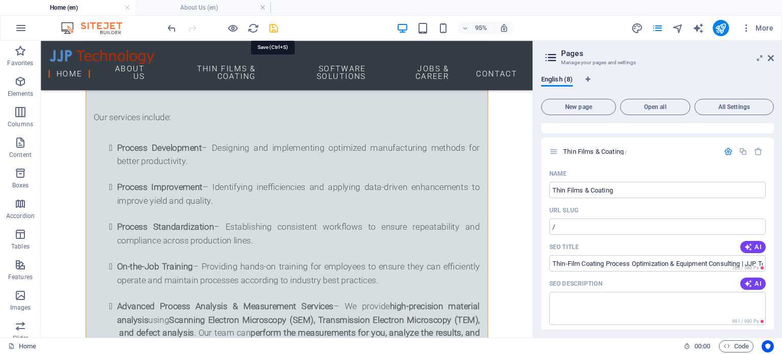
click at [273, 25] on icon "save" at bounding box center [274, 28] width 12 height 12
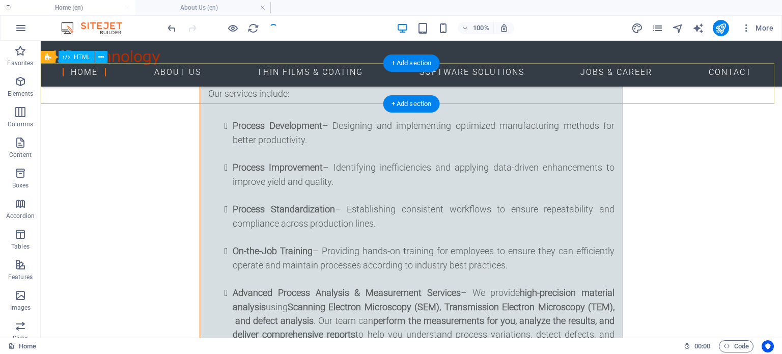
scroll to position [4442, 0]
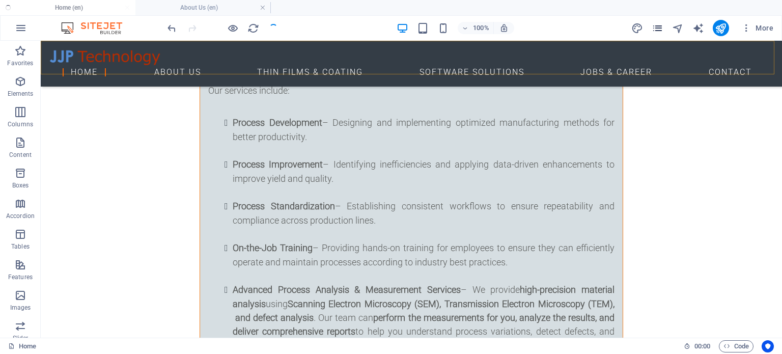
click at [659, 26] on icon "pages" at bounding box center [657, 28] width 12 height 12
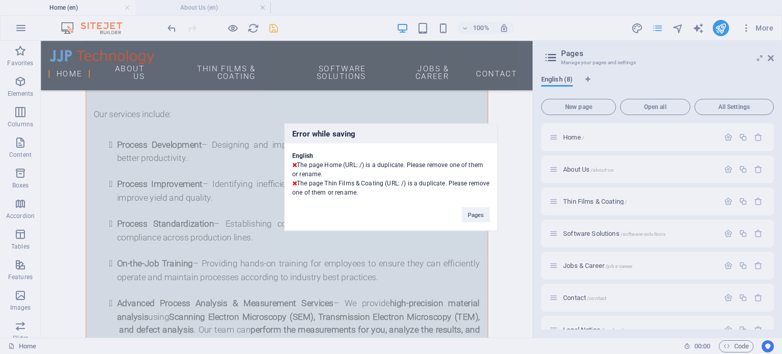
scroll to position [4439, 0]
click at [476, 211] on button "Pages" at bounding box center [475, 214] width 28 height 15
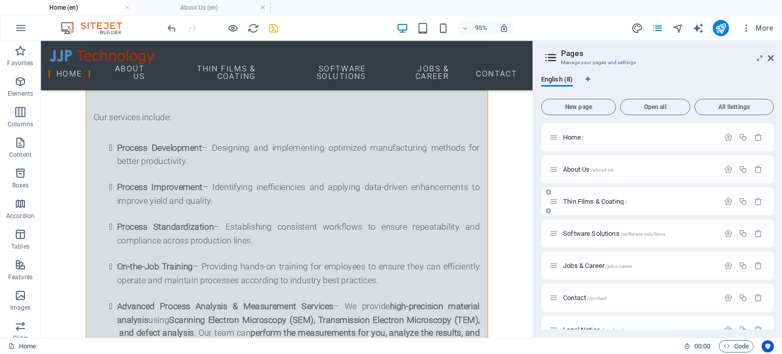
click at [608, 202] on span "Thin Films & Coating /" at bounding box center [595, 201] width 64 height 8
click at [724, 201] on icon "button" at bounding box center [728, 201] width 9 height 9
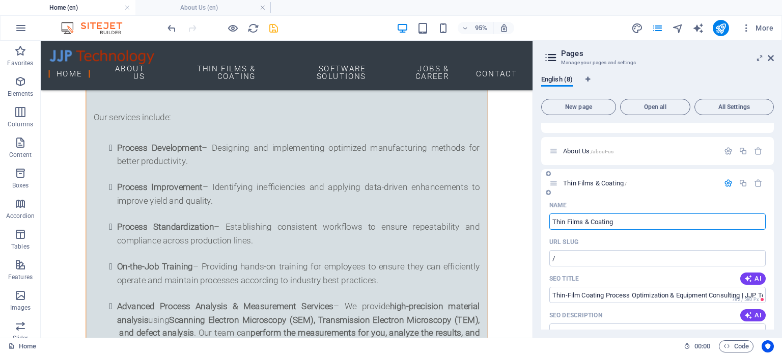
scroll to position [18, 0]
click at [271, 28] on icon "save" at bounding box center [274, 28] width 12 height 12
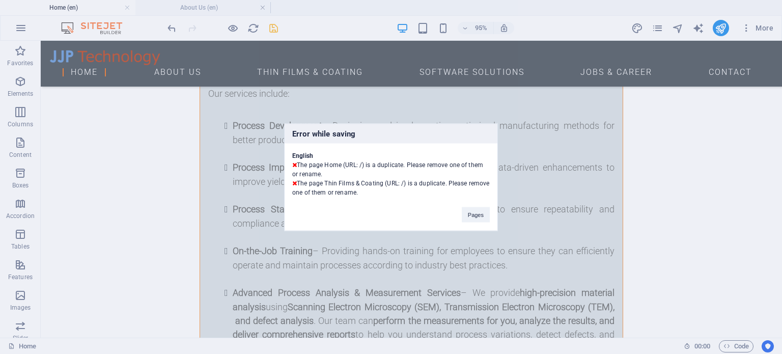
scroll to position [4442, 0]
click at [482, 217] on button "Pages" at bounding box center [475, 214] width 28 height 15
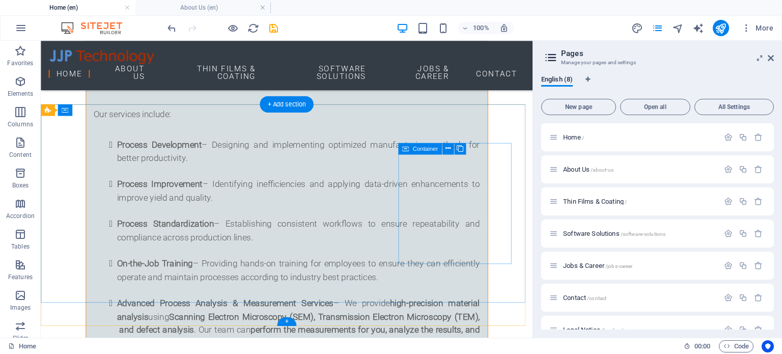
scroll to position [4439, 0]
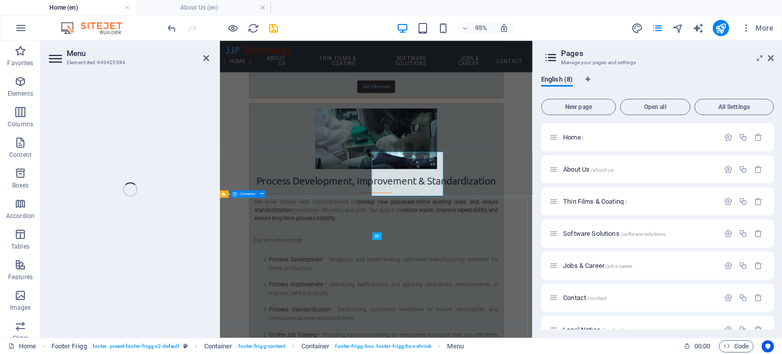
select select
select select "1"
select select
select select "2"
select select
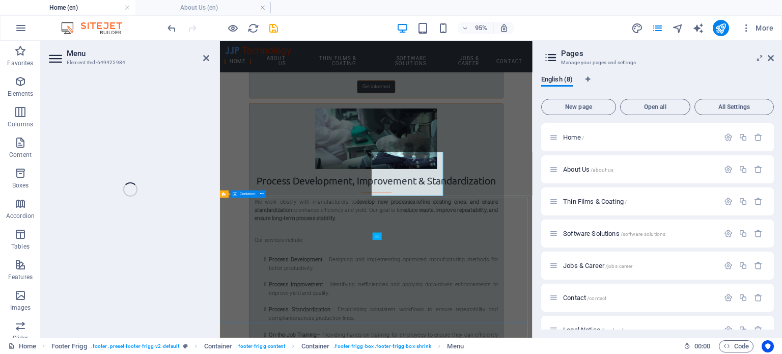
select select "3"
select select
select select "4"
select select
select select "5"
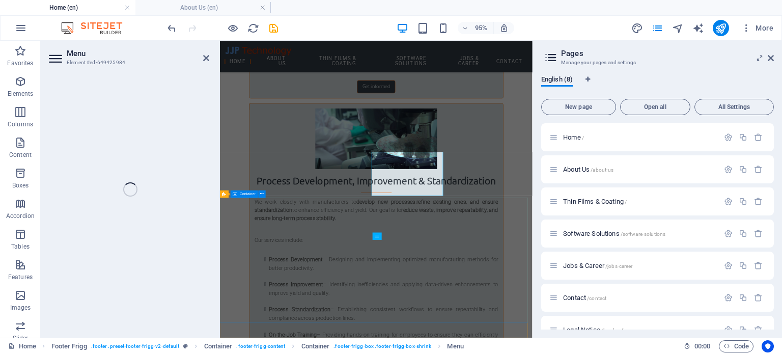
select select
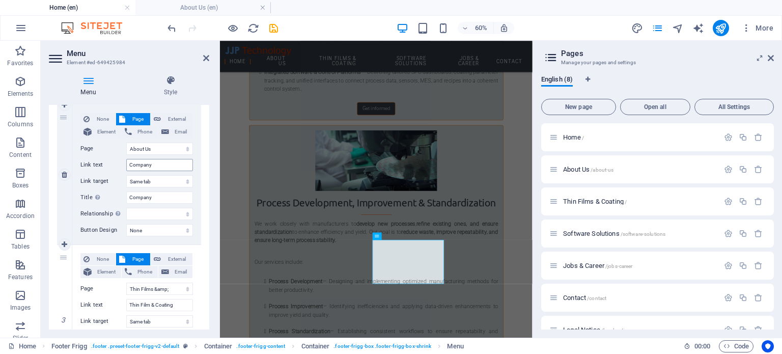
scroll to position [283, 0]
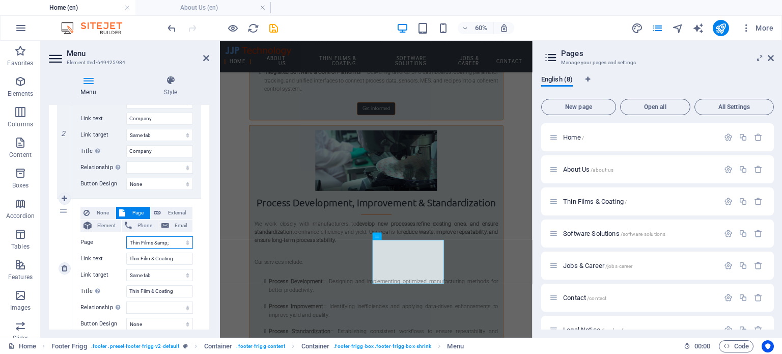
click at [177, 242] on select "Home About Us Thin Films &amp; Coating Software Solutions Jobs &amp; Career Con…" at bounding box center [159, 242] width 67 height 12
click at [168, 243] on select "Home About Us Thin Films &amp; Coating Software Solutions Jobs &amp; Career Con…" at bounding box center [159, 242] width 67 height 12
click at [134, 244] on select "Home About Us Thin Films &amp; Coating Software Solutions Jobs &amp; Career Con…" at bounding box center [159, 242] width 67 height 12
click at [118, 258] on label "Link text" at bounding box center [103, 258] width 46 height 12
click at [126, 258] on input "Thin Film & Coating" at bounding box center [159, 258] width 67 height 12
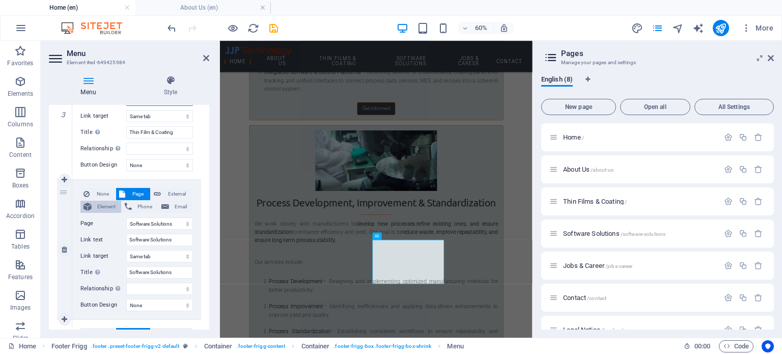
scroll to position [442, 0]
click at [98, 246] on div "None Page External Element Phone Email Page Home About Us Thin Films &amp; Coat…" at bounding box center [136, 240] width 112 height 107
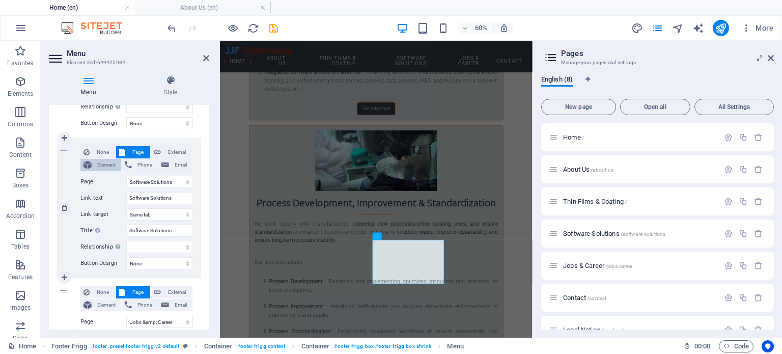
scroll to position [483, 0]
click at [157, 234] on input "Software Solutions" at bounding box center [159, 230] width 67 height 12
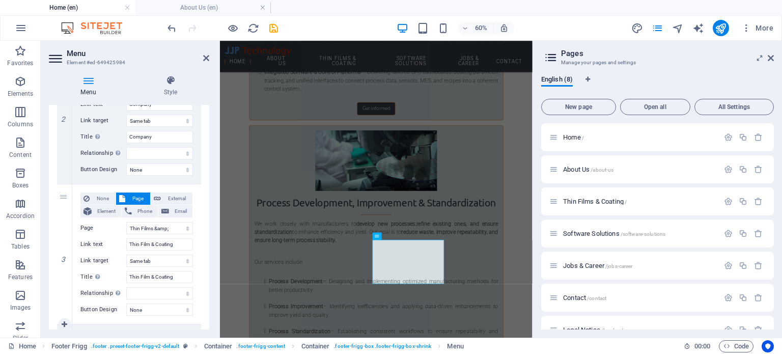
scroll to position [269, 0]
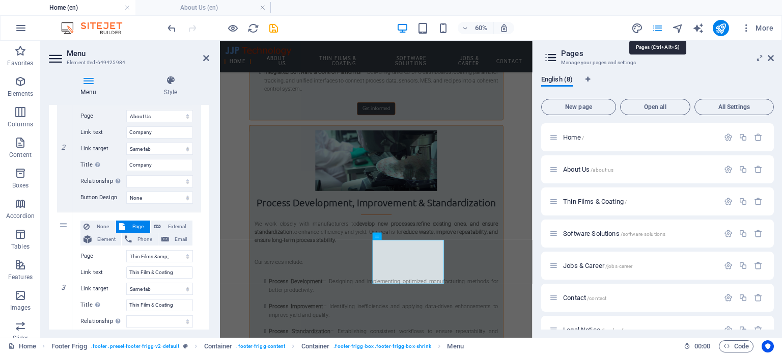
click at [660, 33] on icon "pages" at bounding box center [657, 28] width 12 height 12
drag, startPoint x: 370, startPoint y: 45, endPoint x: 768, endPoint y: 61, distance: 398.7
click at [768, 61] on icon at bounding box center [770, 58] width 6 height 8
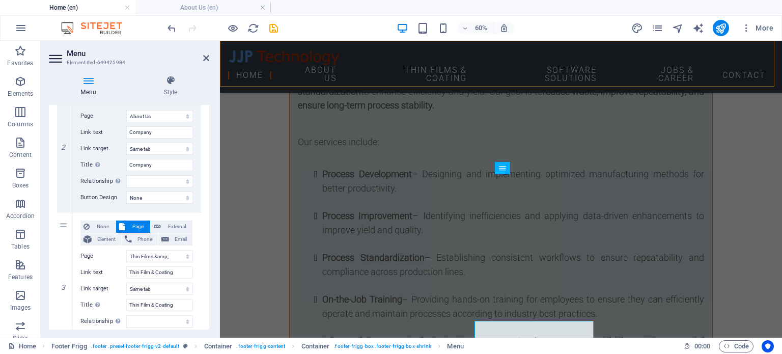
scroll to position [4454, 0]
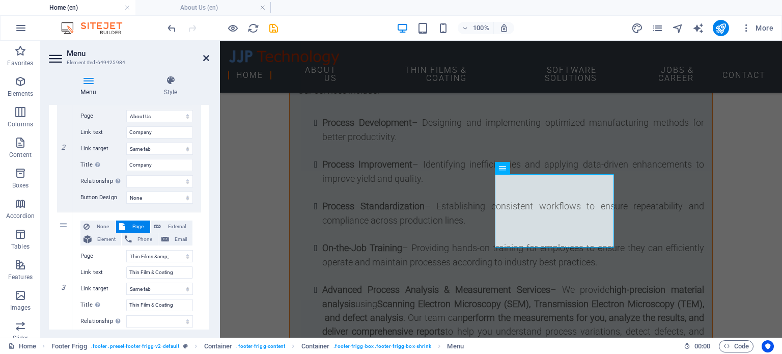
click at [204, 55] on icon at bounding box center [206, 58] width 6 height 8
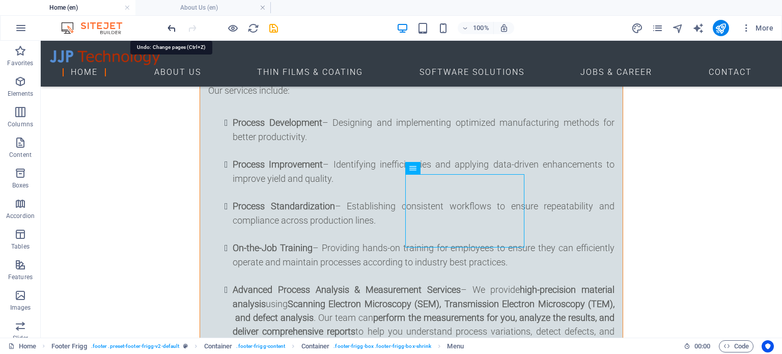
click at [173, 24] on icon "undo" at bounding box center [172, 28] width 12 height 12
click at [170, 25] on icon "undo" at bounding box center [172, 28] width 12 height 12
click at [272, 28] on icon "save" at bounding box center [274, 28] width 12 height 12
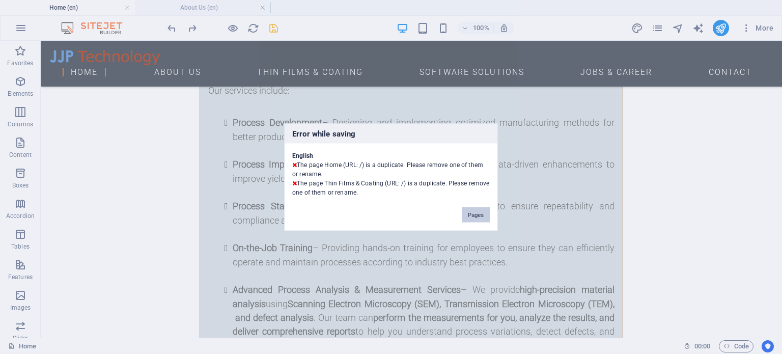
click at [465, 218] on button "Pages" at bounding box center [475, 214] width 28 height 15
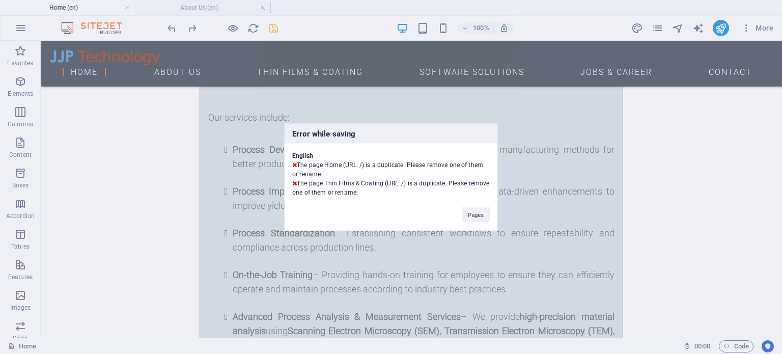
scroll to position [4439, 0]
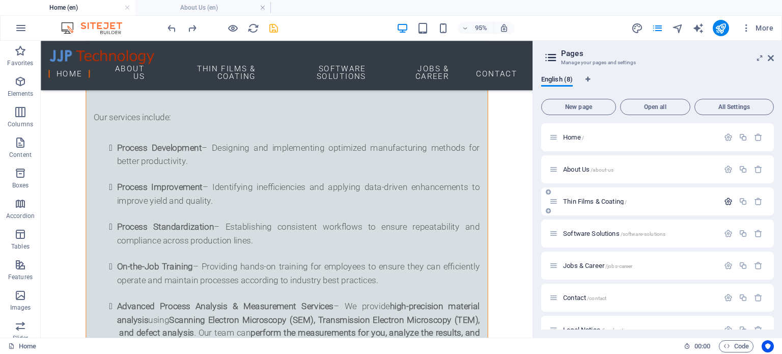
click at [725, 203] on icon "button" at bounding box center [728, 201] width 9 height 9
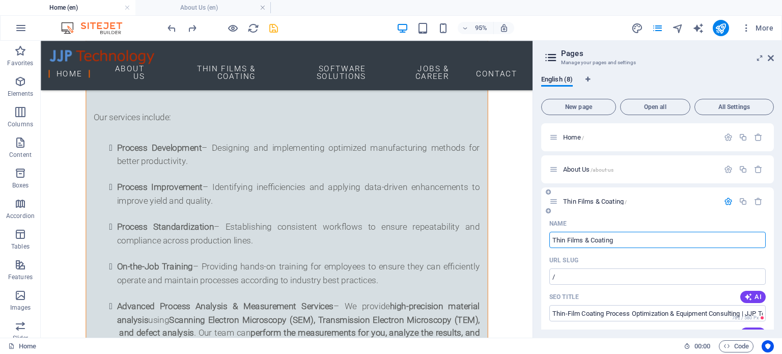
click at [589, 239] on input "Thin Films & Coating" at bounding box center [657, 240] width 216 height 16
type input "Thin Films Coating"
click at [594, 273] on input "/" at bounding box center [657, 276] width 216 height 16
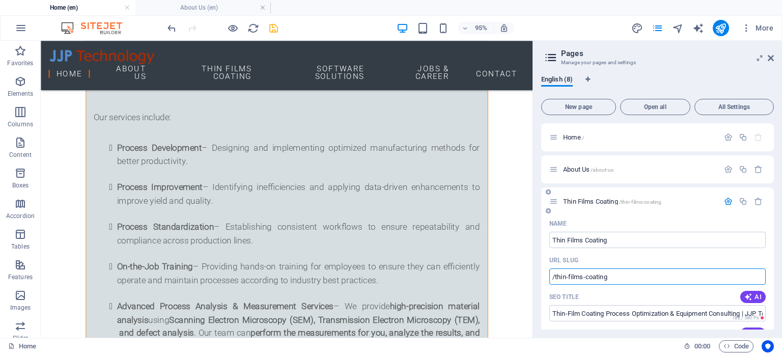
type input "/thin-films-coating"
click at [621, 238] on input "Thin Films Coating" at bounding box center [657, 240] width 216 height 16
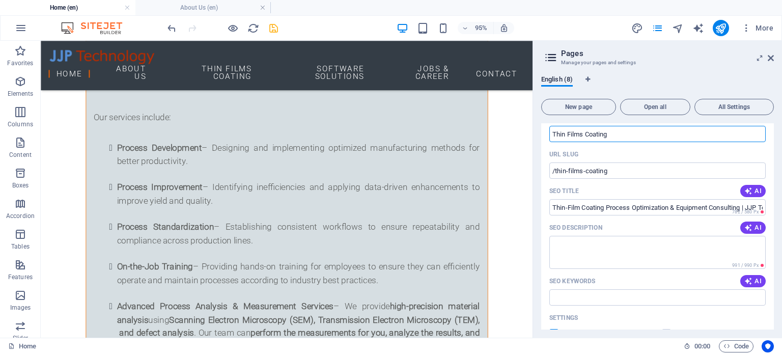
scroll to position [107, 0]
click at [566, 251] on textarea "SEO Description" at bounding box center [657, 251] width 216 height 33
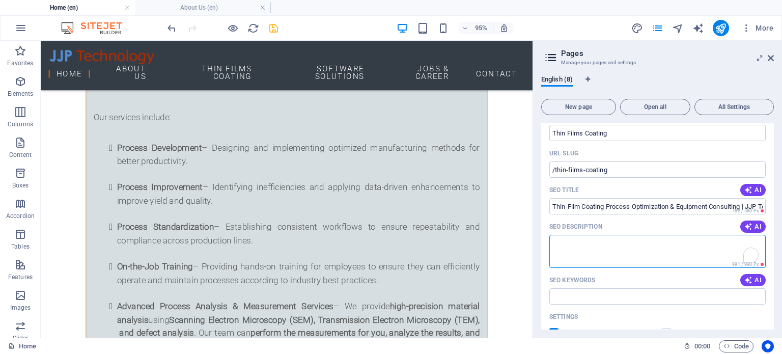
paste textarea "<meta name="description" content="JJP Technology LLC provides process developme…"
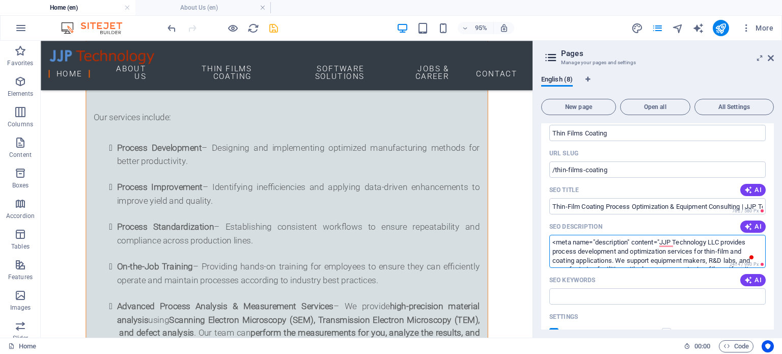
type textarea "<meta name="description" content="JJP Technology LLC provides process developme…"
click at [576, 291] on input "SEO Keywords" at bounding box center [657, 296] width 216 height 16
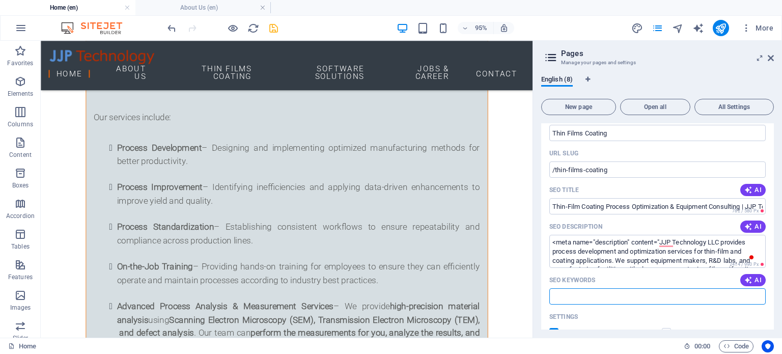
paste input "thin-film coating process, thin film optimization, coating equipment consulting…"
type input "thin-film coating process, thin film optimization, coating equipment consulting…"
click at [274, 26] on icon "save" at bounding box center [274, 28] width 12 height 12
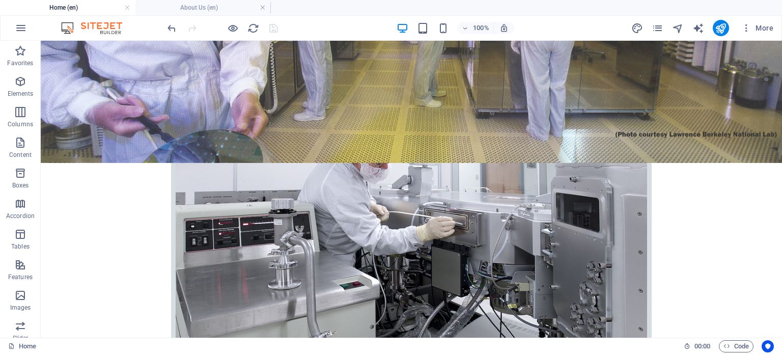
scroll to position [171, 0]
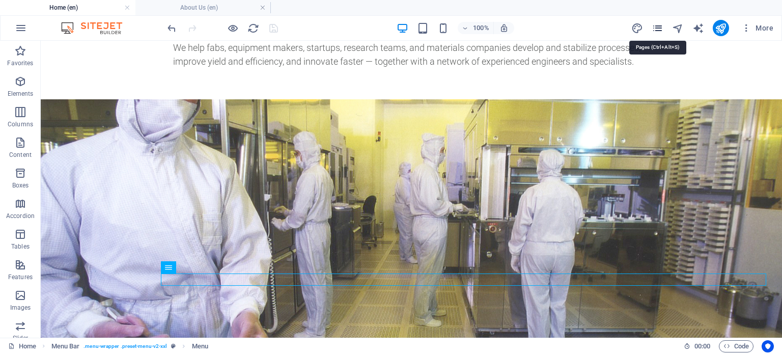
click at [655, 26] on icon "pages" at bounding box center [657, 28] width 12 height 12
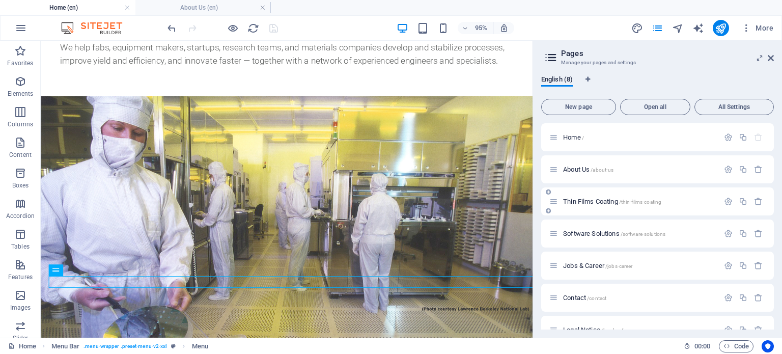
click at [582, 197] on div "Thin Films Coating /thin-films-coating" at bounding box center [633, 201] width 169 height 12
click at [589, 201] on span "Thin Films Coating /thin-films-coating" at bounding box center [612, 201] width 98 height 8
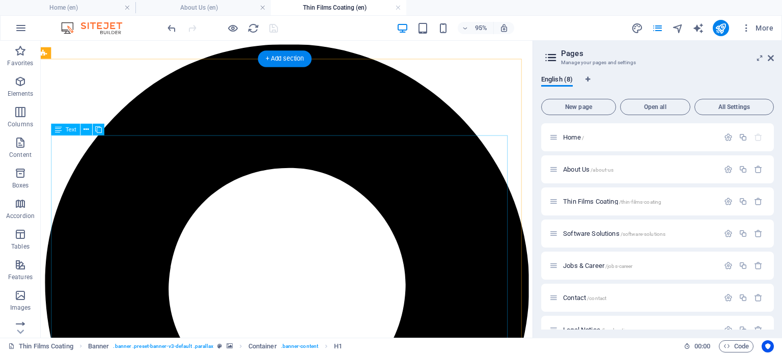
scroll to position [250, 4]
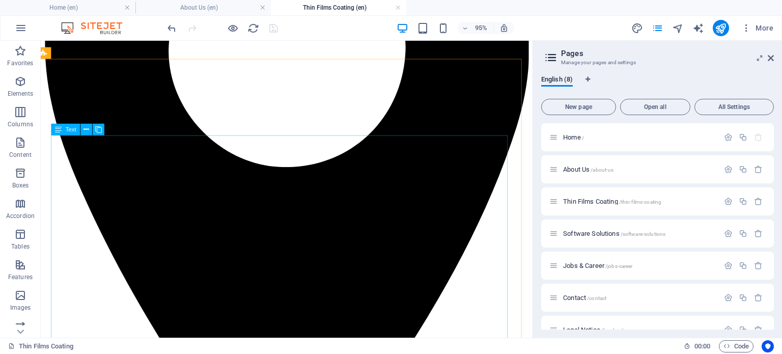
click at [60, 130] on icon at bounding box center [57, 130] width 7 height 12
click at [84, 129] on icon at bounding box center [85, 129] width 5 height 10
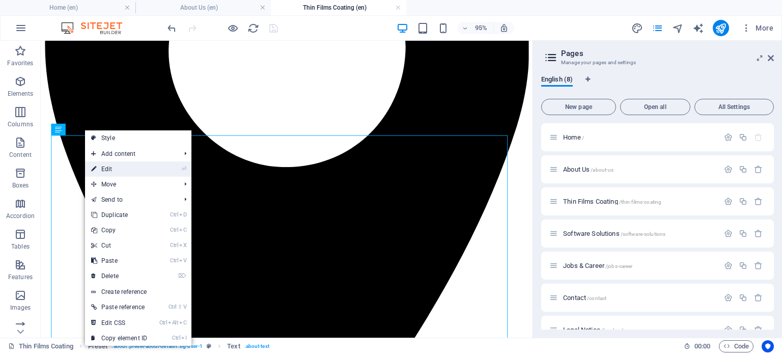
click at [109, 168] on link "⏎ Edit" at bounding box center [119, 168] width 68 height 15
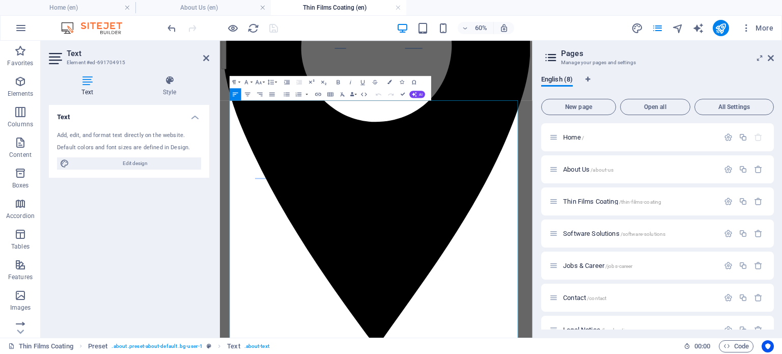
drag, startPoint x: 512, startPoint y: 351, endPoint x: 221, endPoint y: 143, distance: 358.2
click at [260, 83] on icon "button" at bounding box center [258, 81] width 7 height 7
click at [256, 149] on link "18" at bounding box center [255, 149] width 22 height 9
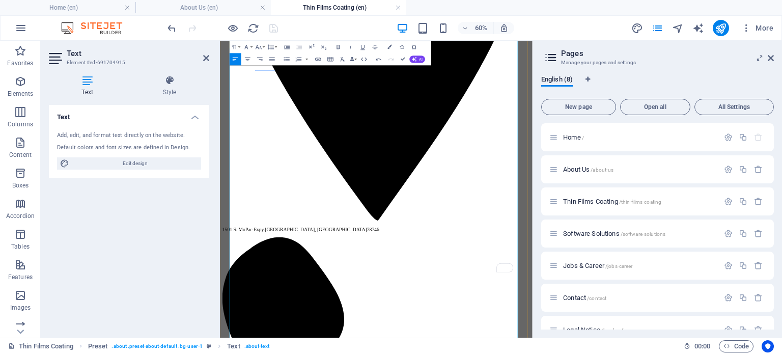
scroll to position [526, 0]
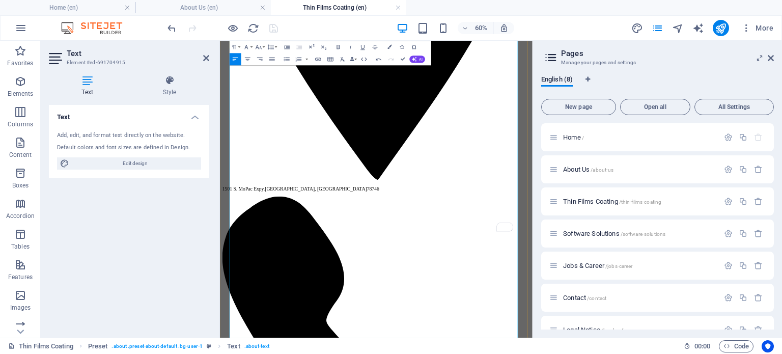
drag, startPoint x: 239, startPoint y: 187, endPoint x: 519, endPoint y: 392, distance: 348.0
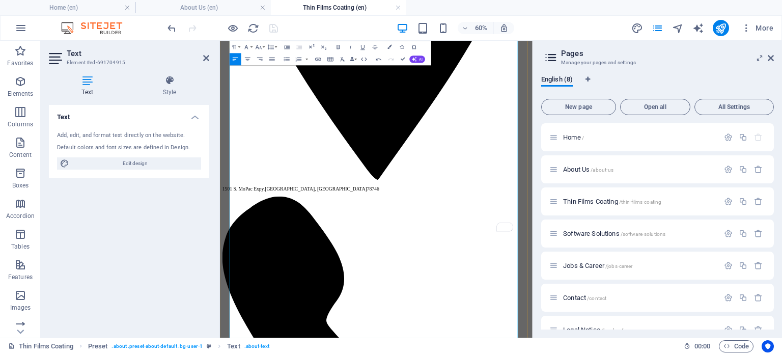
click at [259, 46] on icon "button" at bounding box center [258, 46] width 7 height 7
click at [259, 112] on link "18" at bounding box center [255, 113] width 22 height 9
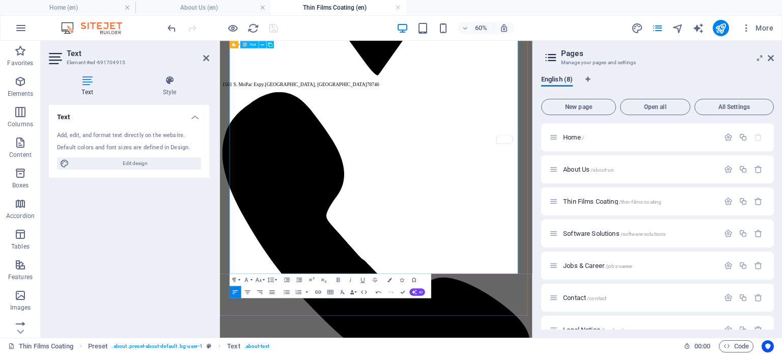
scroll to position [753, 0]
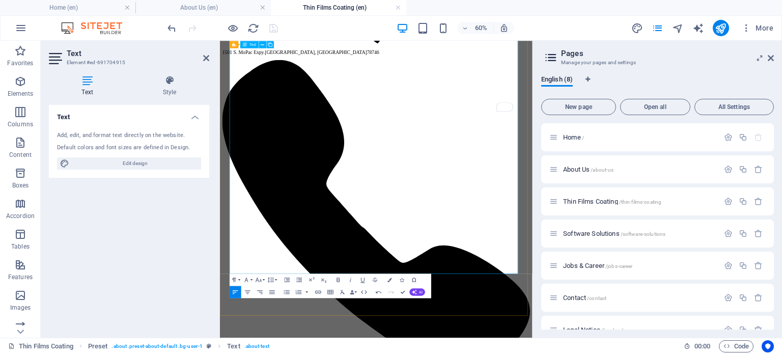
drag, startPoint x: 237, startPoint y: 278, endPoint x: 673, endPoint y: 423, distance: 459.5
click at [261, 280] on icon "button" at bounding box center [258, 279] width 6 height 4
click at [254, 252] on link "18" at bounding box center [255, 251] width 22 height 9
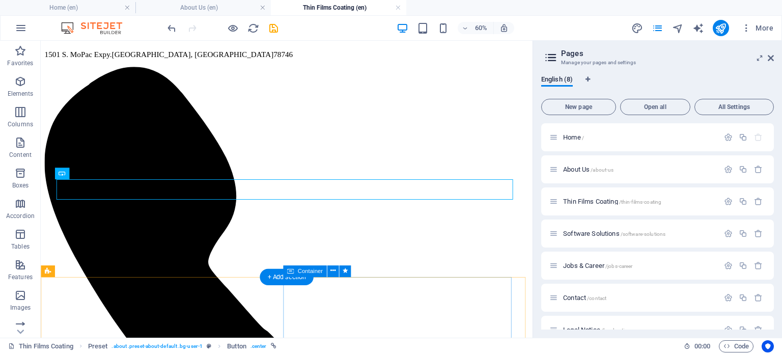
scroll to position [1036, 0]
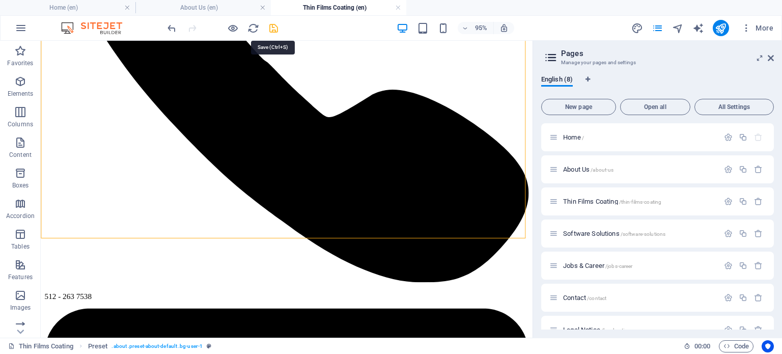
click at [273, 27] on icon "save" at bounding box center [274, 28] width 12 height 12
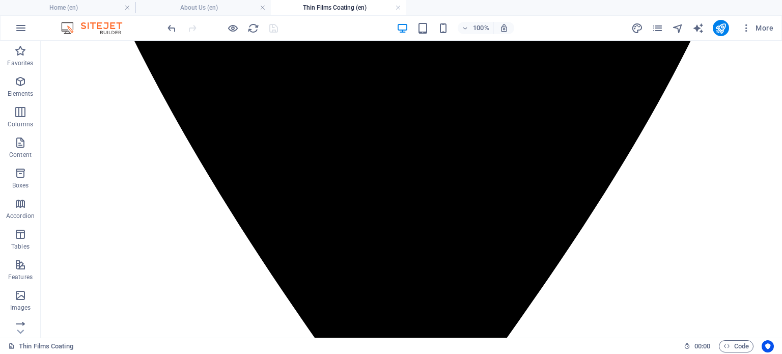
scroll to position [661, 0]
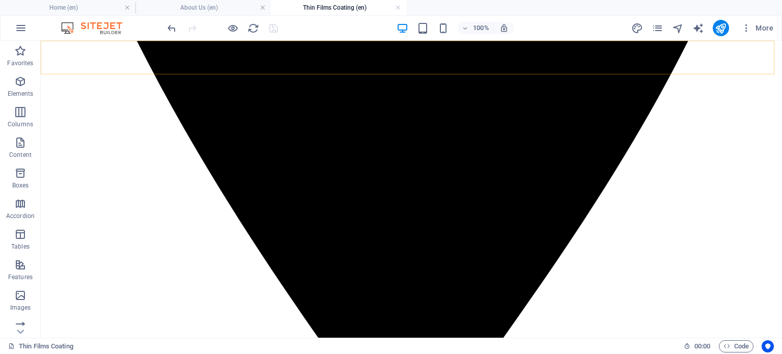
click at [723, 24] on icon "publish" at bounding box center [720, 28] width 12 height 12
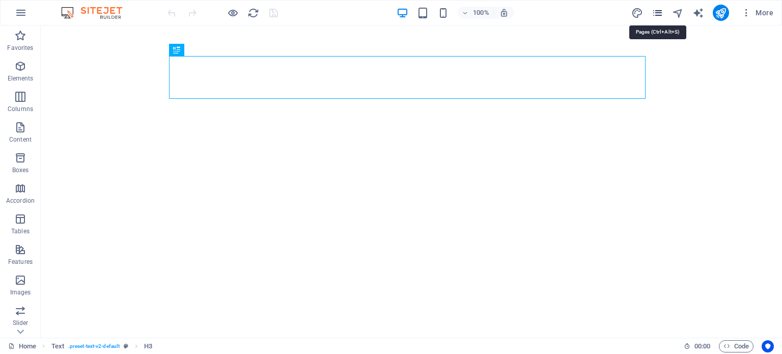
click at [659, 12] on icon "pages" at bounding box center [657, 13] width 12 height 12
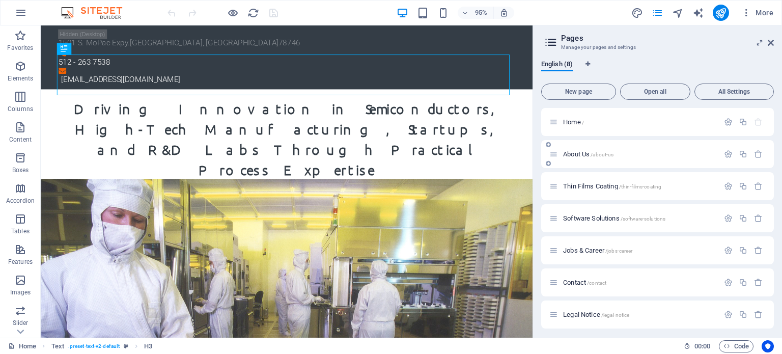
click at [576, 154] on span "About Us /about-us" at bounding box center [588, 154] width 50 height 8
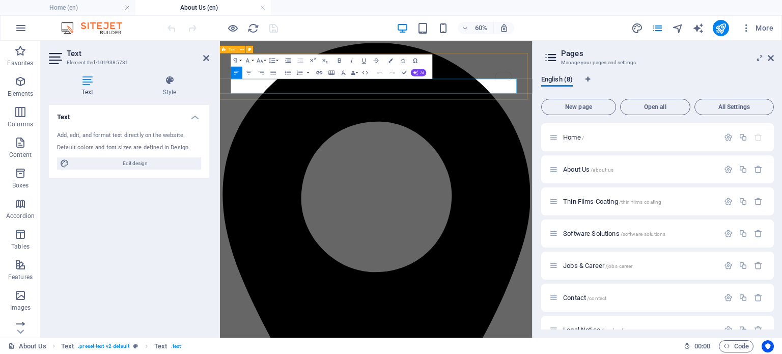
drag, startPoint x: 283, startPoint y: 119, endPoint x: 237, endPoint y: 110, distance: 47.0
click at [261, 61] on icon "button" at bounding box center [259, 59] width 7 height 7
click at [258, 126] on link "18" at bounding box center [256, 127] width 22 height 9
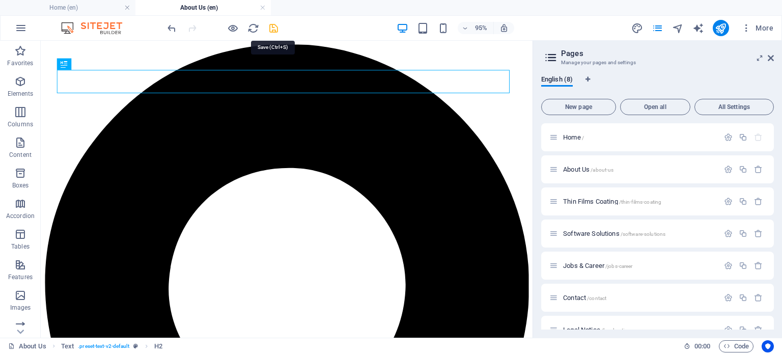
click at [278, 26] on icon "save" at bounding box center [274, 28] width 12 height 12
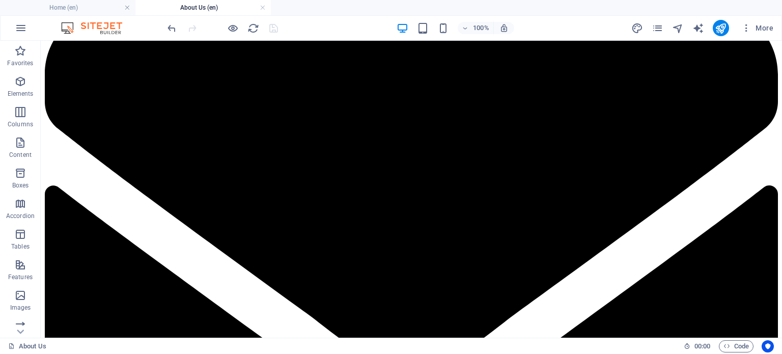
scroll to position [1940, 0]
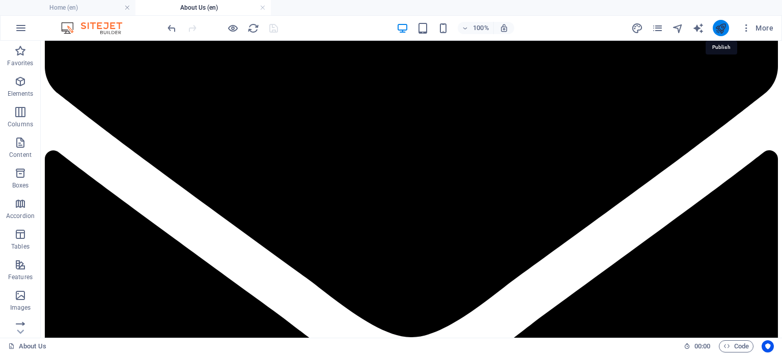
click at [715, 23] on icon "publish" at bounding box center [720, 28] width 12 height 12
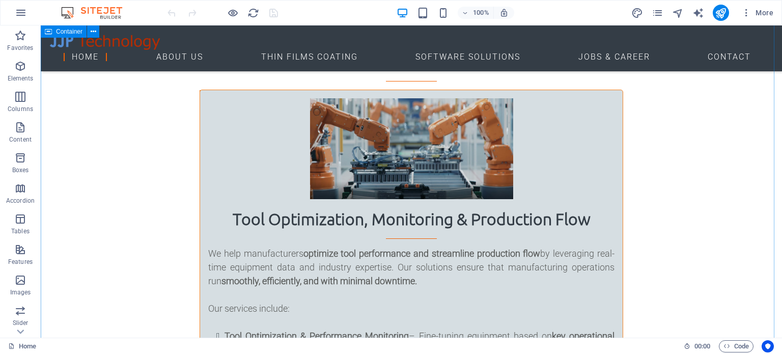
scroll to position [3098, 0]
